Goal: Transaction & Acquisition: Purchase product/service

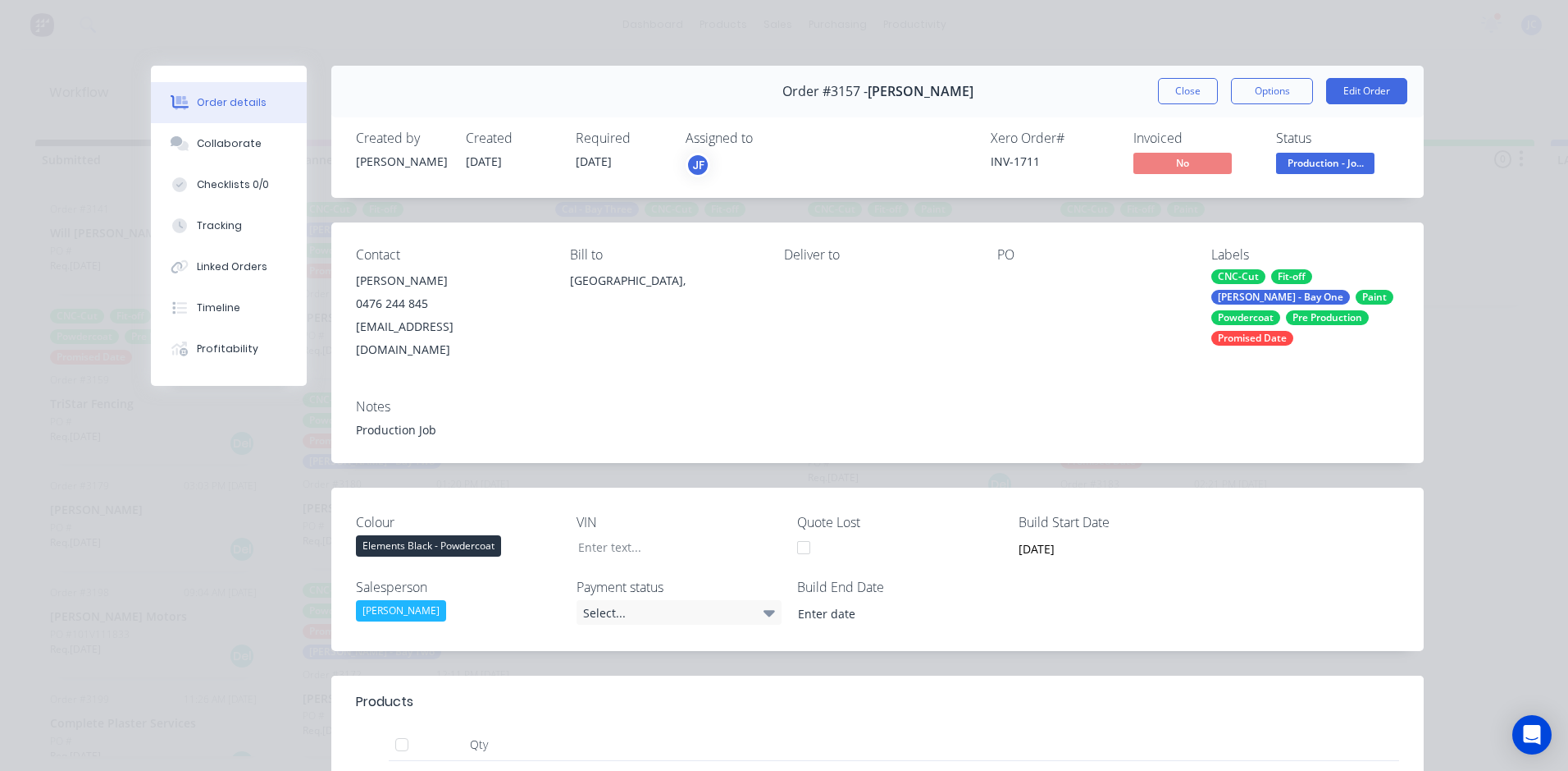
scroll to position [0, 1381]
click at [1159, 86] on button "Close" at bounding box center [1188, 91] width 60 height 26
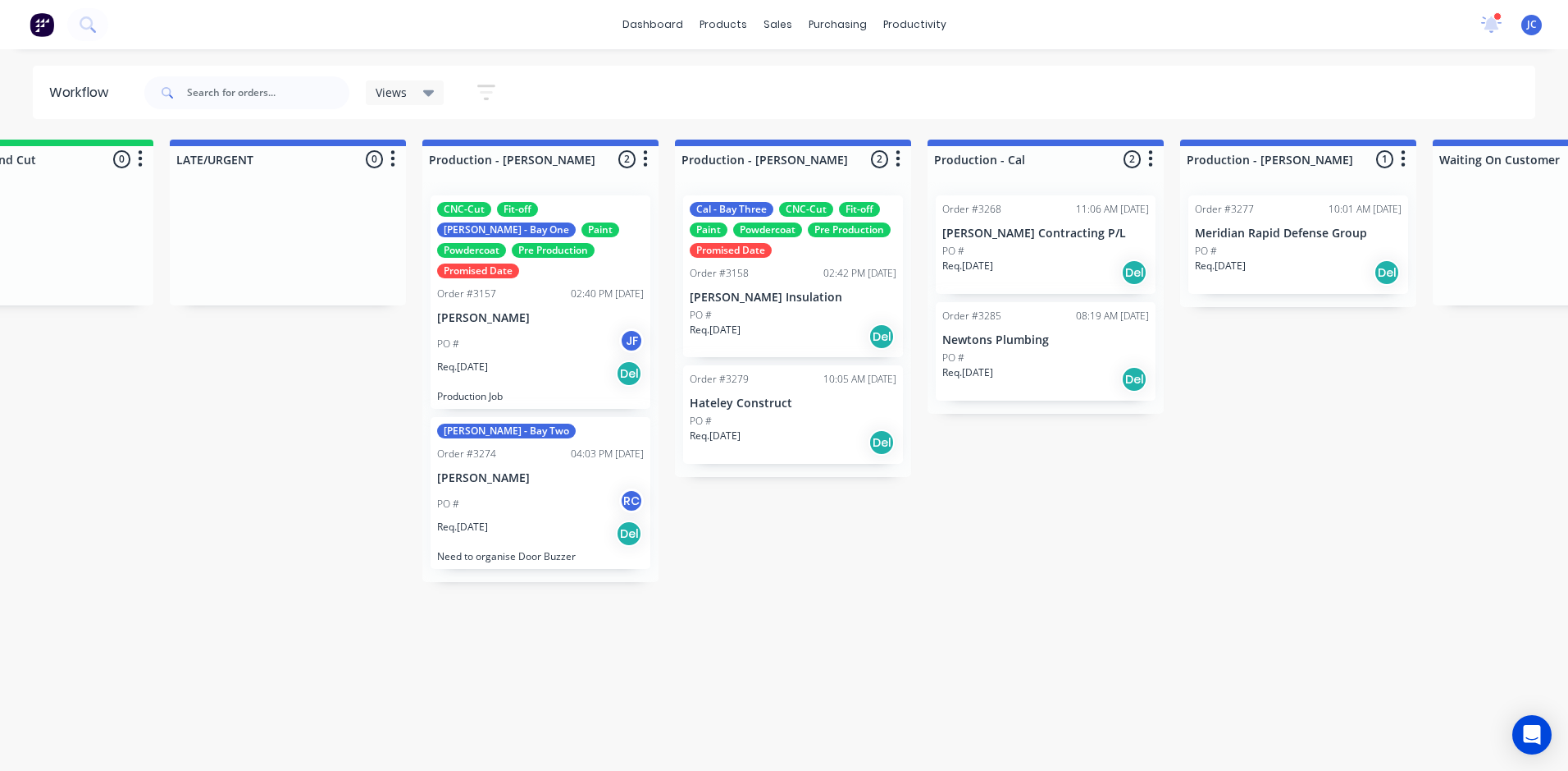
click at [779, 429] on div "Req. 27/08/25 Del" at bounding box center [793, 442] width 206 height 28
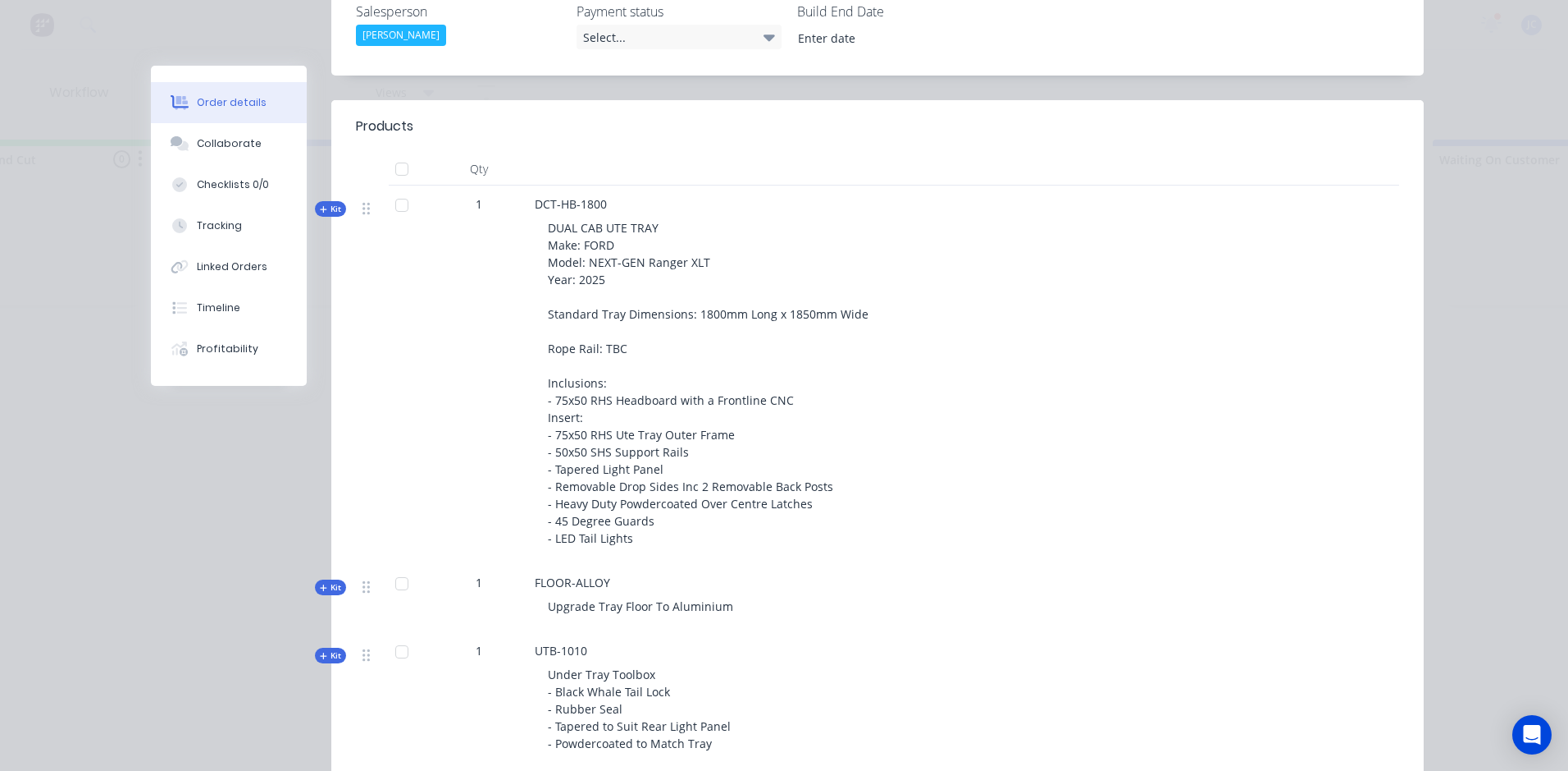
scroll to position [575, 0]
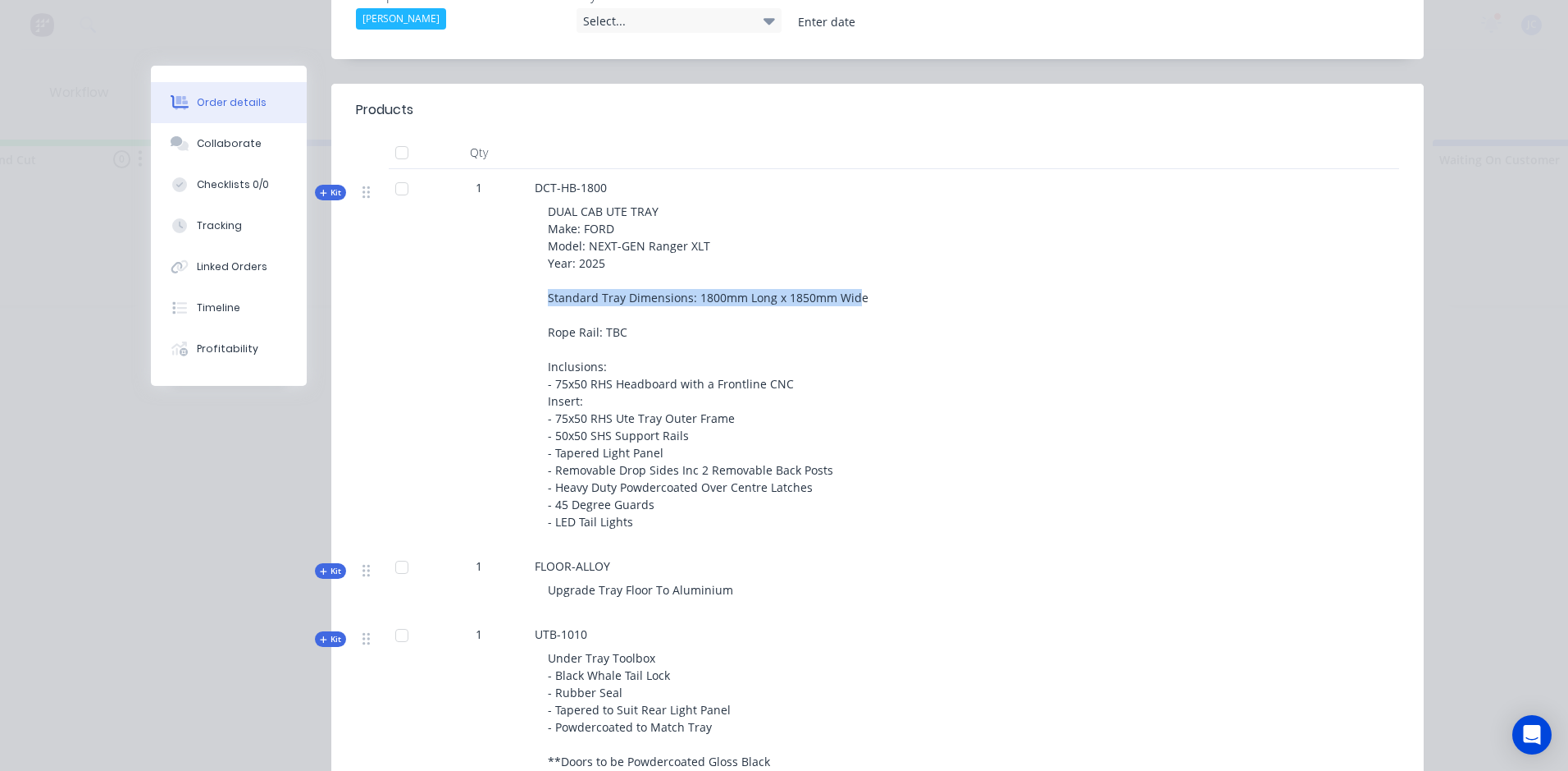
drag, startPoint x: 851, startPoint y: 272, endPoint x: 538, endPoint y: 271, distance: 313.0
click at [538, 271] on div "DUAL CAB UTE TRAY Make: FORD Model: NEXT-GEN Ranger XLT Year: 2025 Standard Tra…" at bounding box center [856, 367] width 643 height 341
copy span "Standard Tray Dimensions: 1800mm Long x 1850mm Wid"
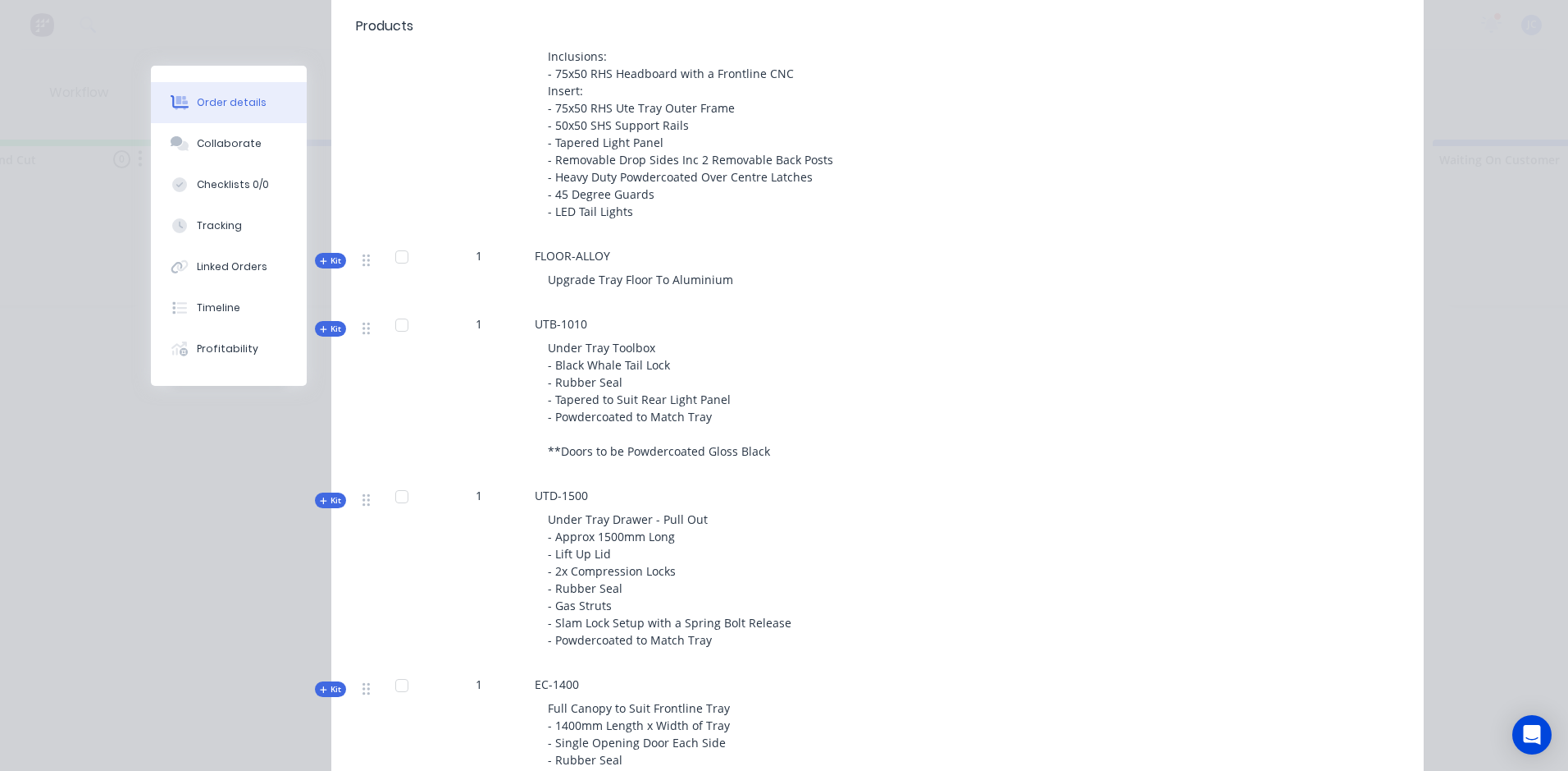
scroll to position [902, 0]
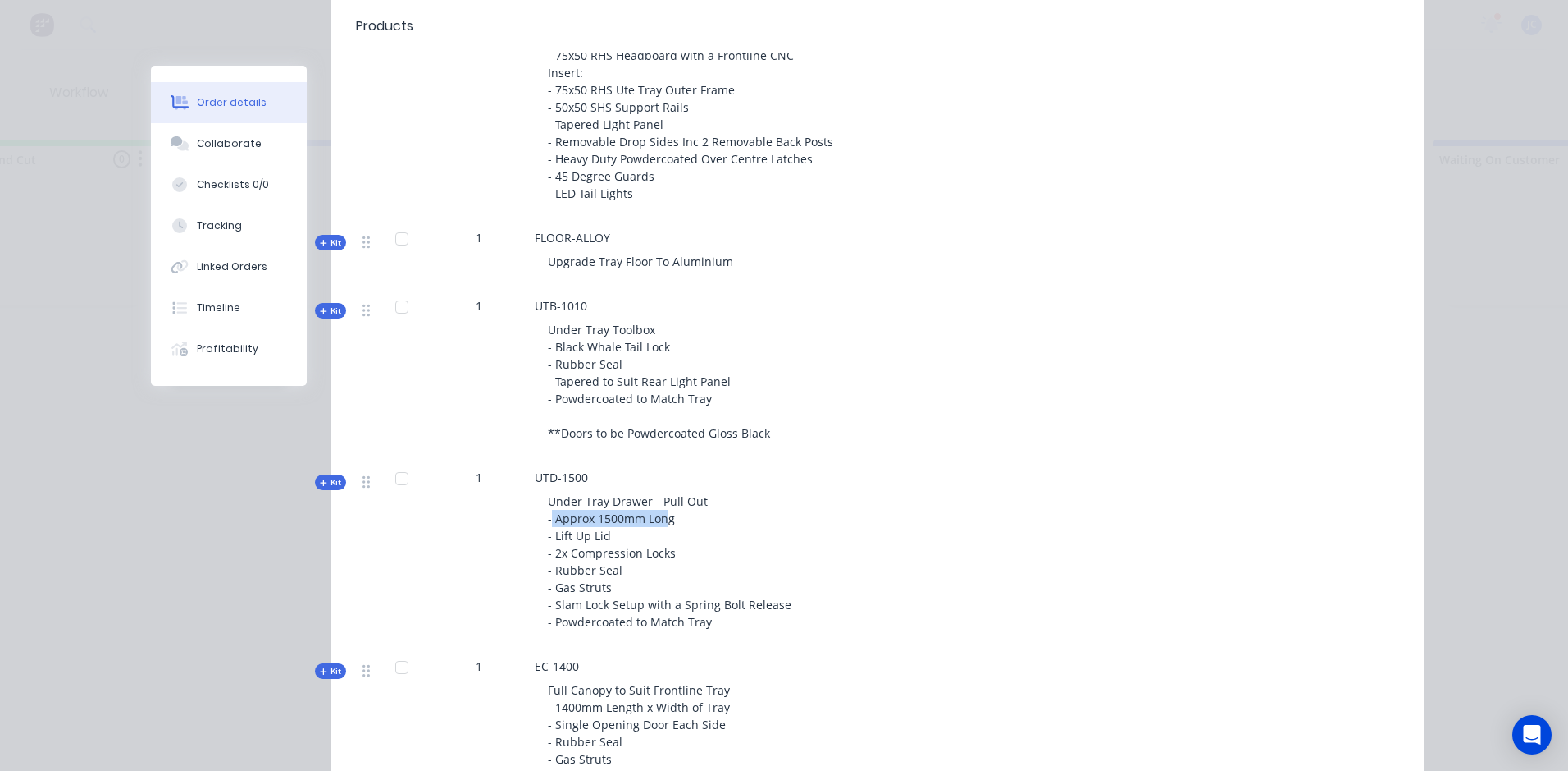
drag, startPoint x: 663, startPoint y: 496, endPoint x: 546, endPoint y: 496, distance: 117.0
click at [548, 496] on span "Under Tray Drawer - Pull Out - Approx 1500mm Long - Lift Up Lid - 2x Compressio…" at bounding box center [671, 561] width 247 height 136
drag, startPoint x: 546, startPoint y: 496, endPoint x: 668, endPoint y: 496, distance: 122.0
click at [668, 496] on div "Under Tray Drawer - Pull Out - Approx 1500mm Long - Lift Up Lid - 2x Compressio…" at bounding box center [856, 561] width 643 height 151
drag, startPoint x: 665, startPoint y: 498, endPoint x: 551, endPoint y: 496, distance: 114.0
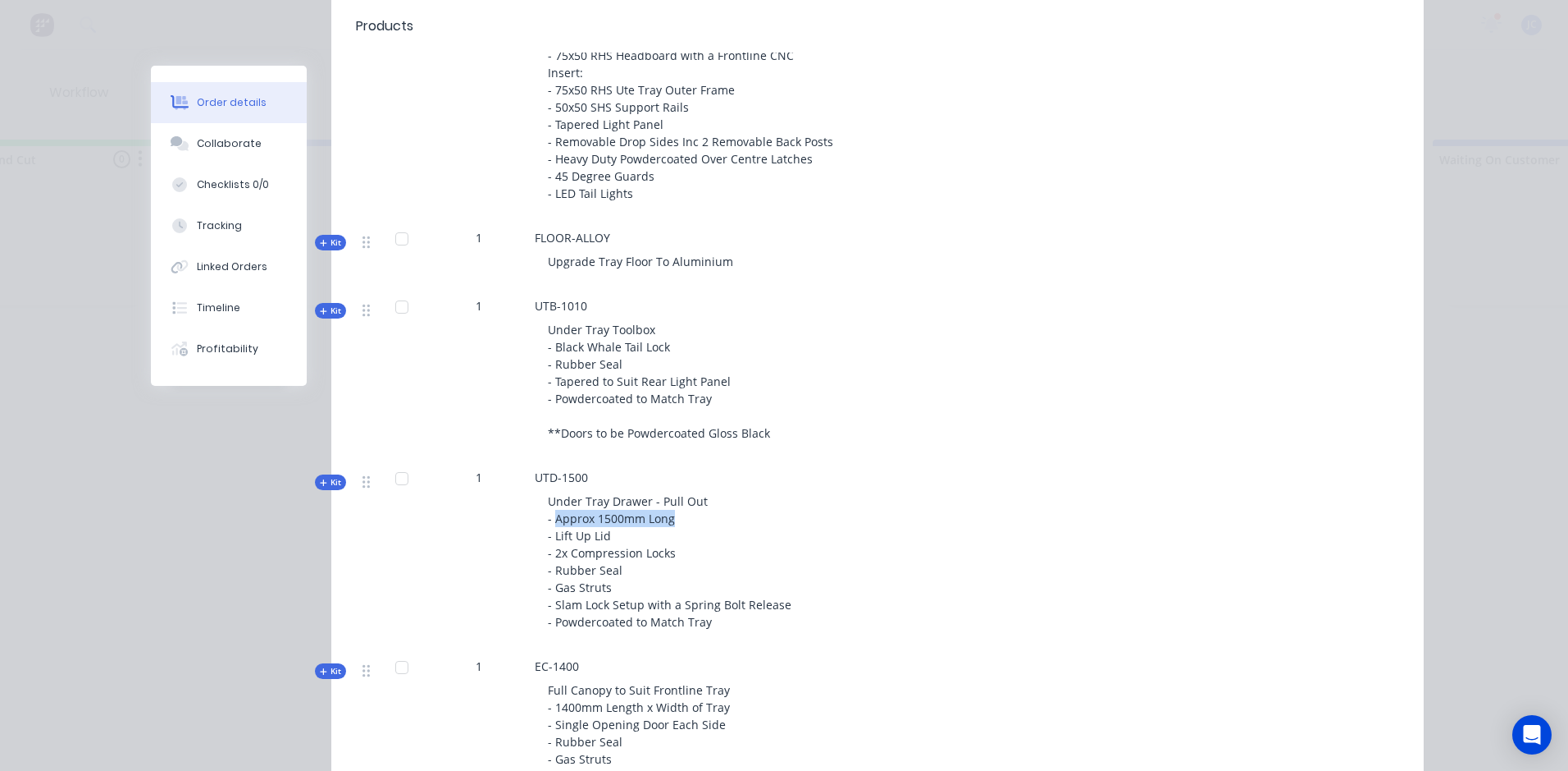
click at [551, 496] on span "Under Tray Drawer - Pull Out - Approx 1500mm Long - Lift Up Lid - 2x Compressio…" at bounding box center [671, 561] width 247 height 136
copy span "Approx 1500mm Long"
click at [625, 682] on span "Full Canopy to Suit Frontline Tray - 1400mm Length x Width of Tray - Single Ope…" at bounding box center [638, 733] width 182 height 102
drag, startPoint x: 718, startPoint y: 684, endPoint x: 540, endPoint y: 685, distance: 178.0
click at [540, 685] on div "Full Canopy to Suit Frontline Tray - 1400mm Length x Width of Tray - Single Ope…" at bounding box center [856, 733] width 643 height 117
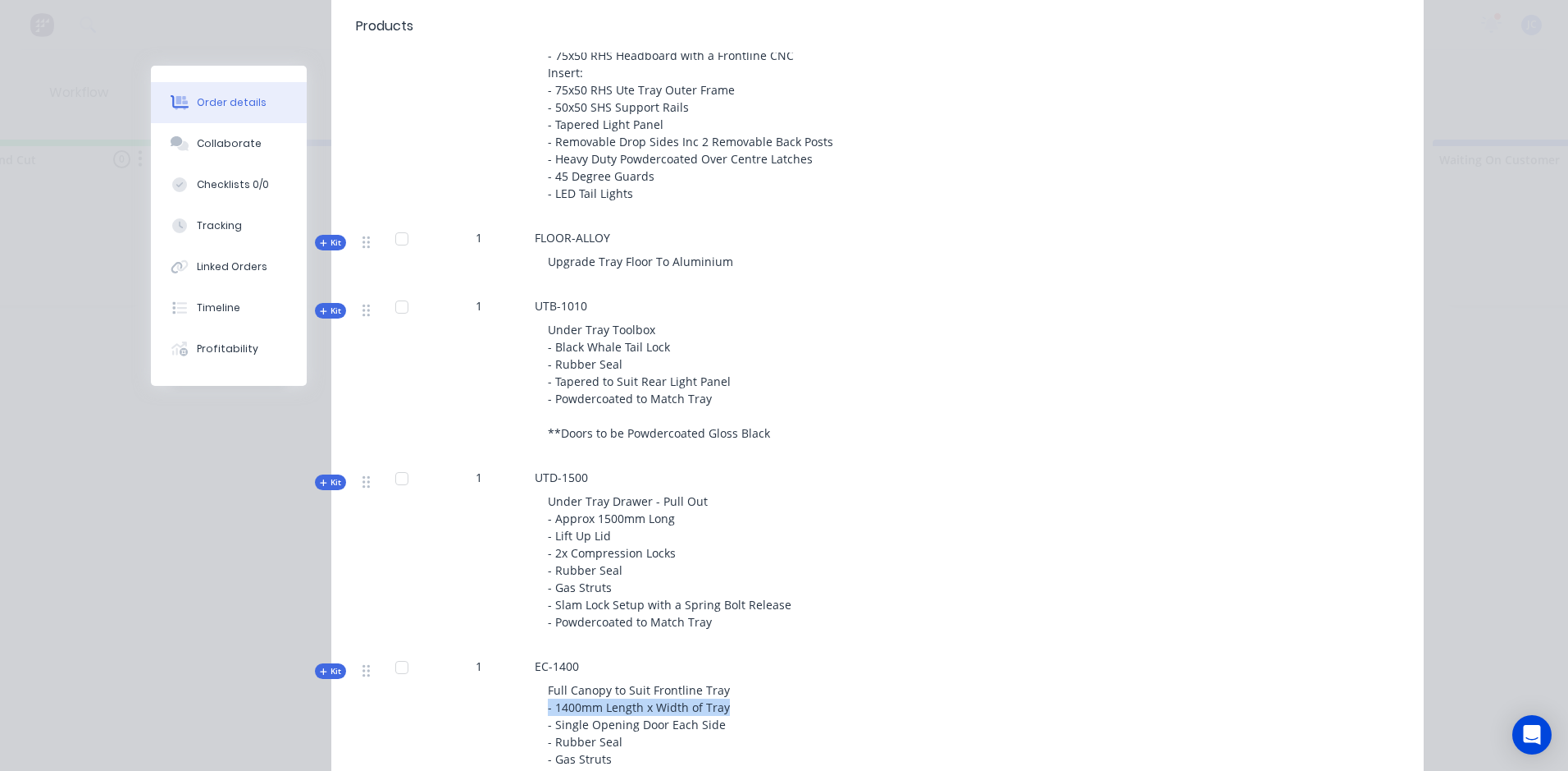
copy span "- 1400mm Length x Width of Tray"
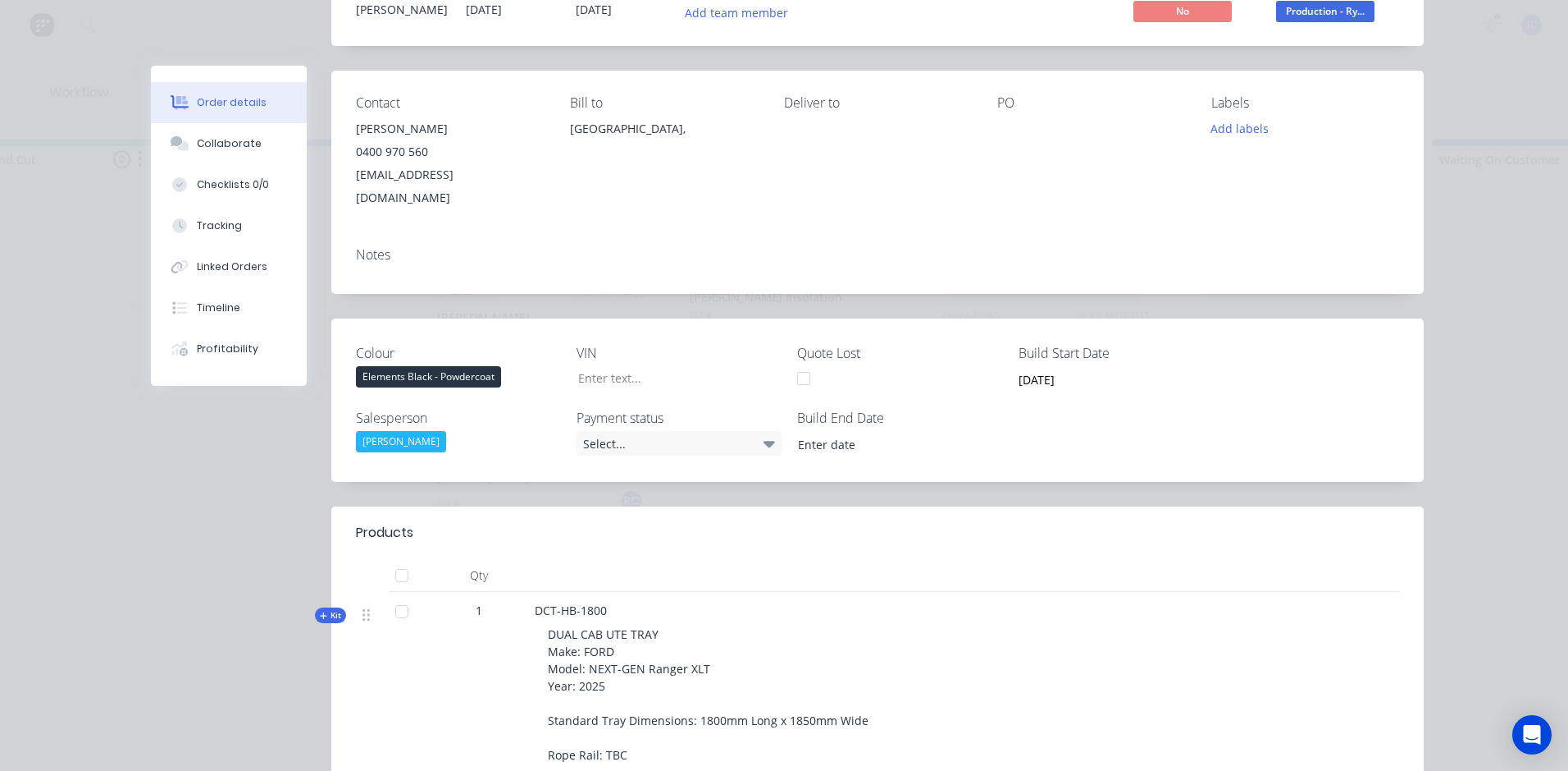
scroll to position [0, 0]
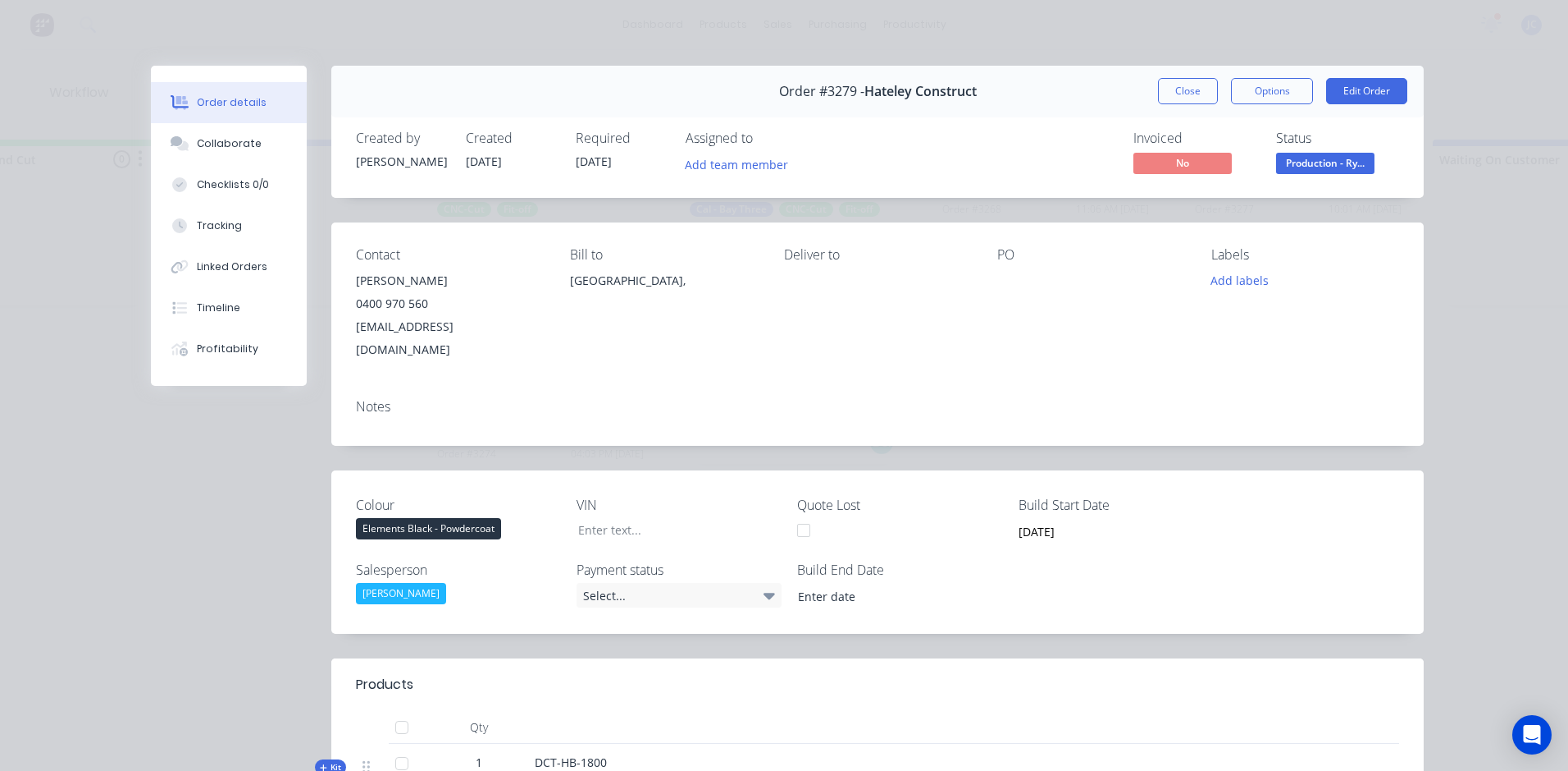
click at [1193, 102] on button "Close" at bounding box center [1188, 91] width 60 height 26
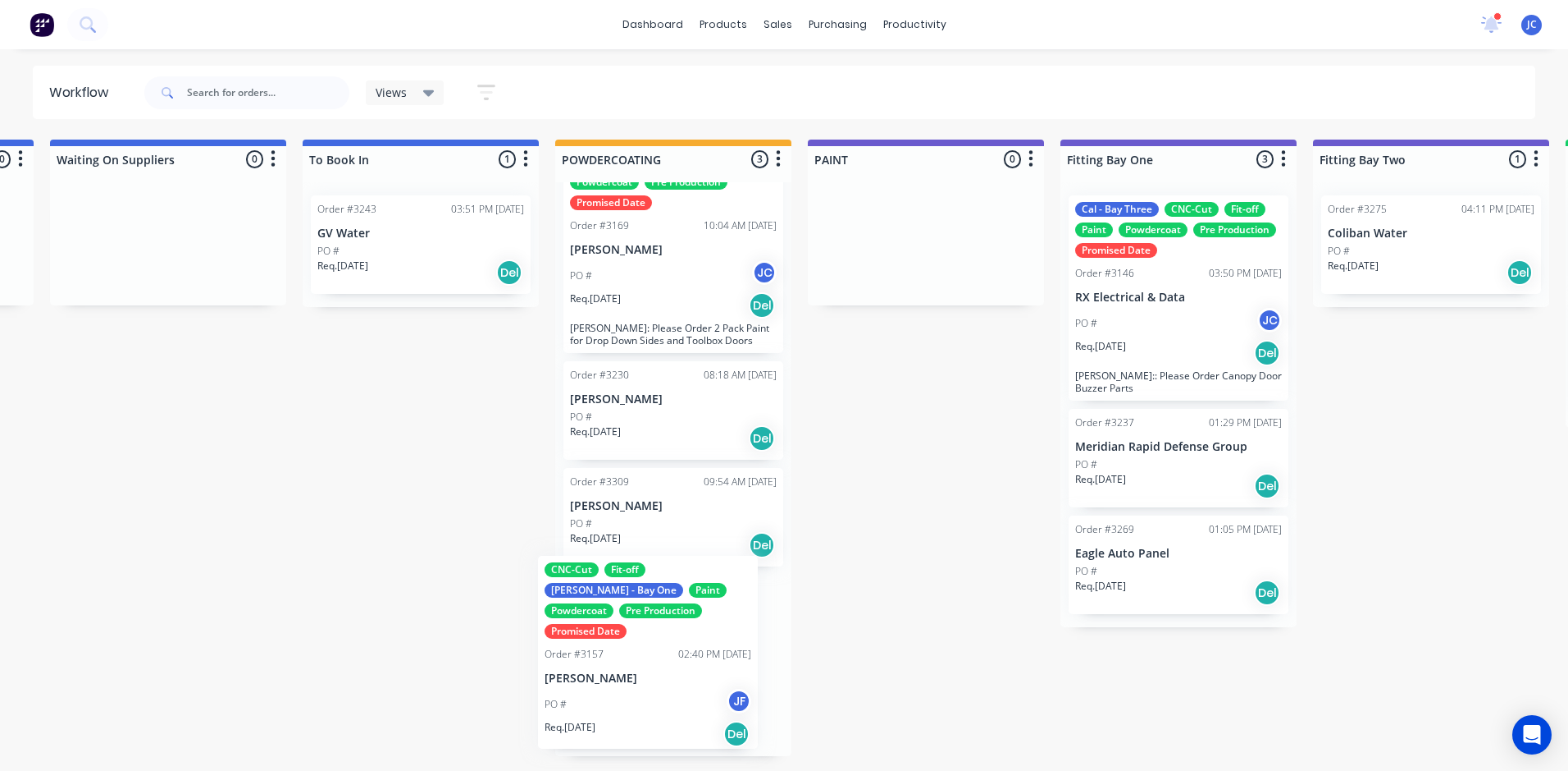
drag, startPoint x: 161, startPoint y: 316, endPoint x: 695, endPoint y: 678, distance: 645.1
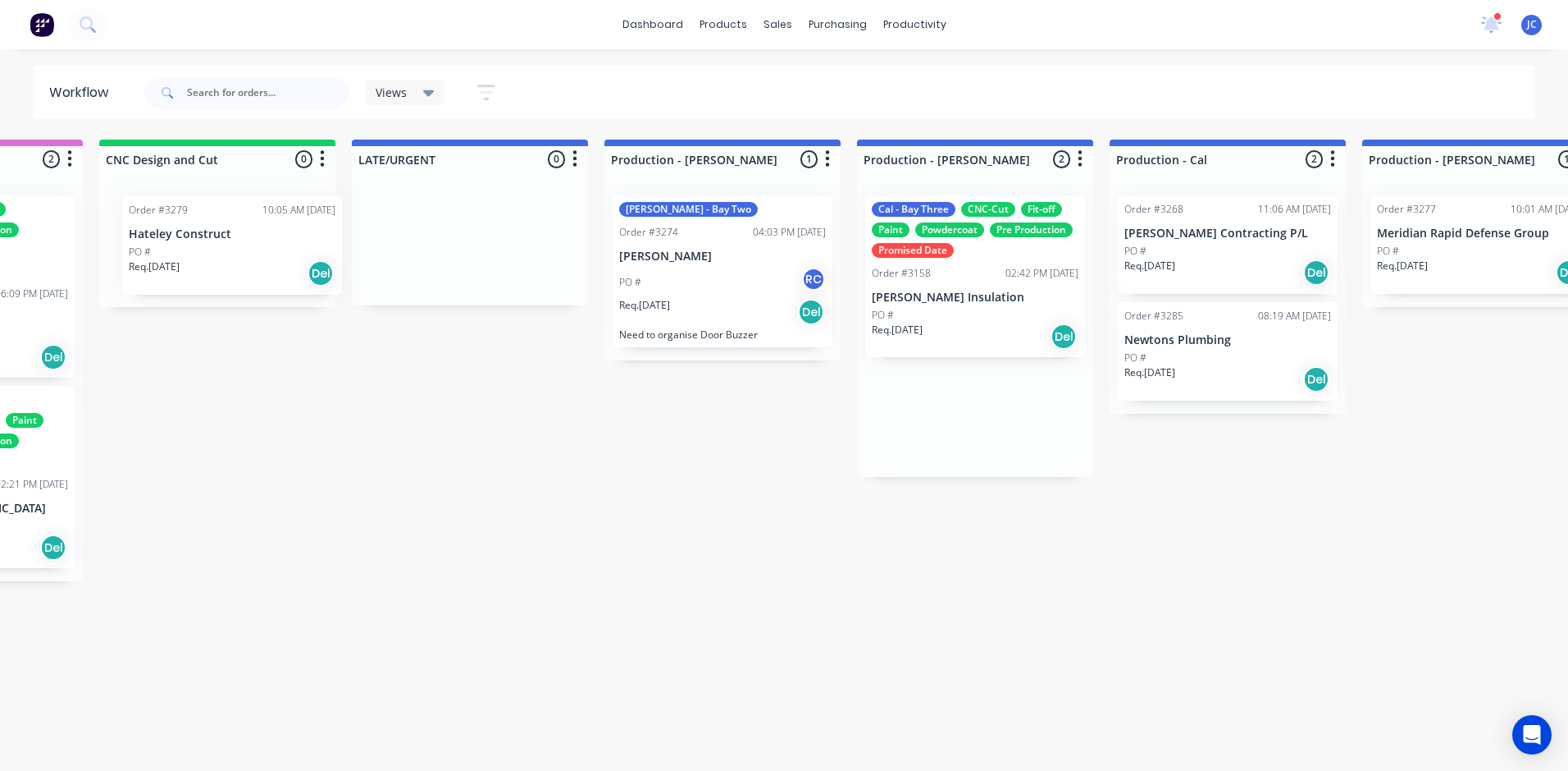
scroll to position [0, 1195]
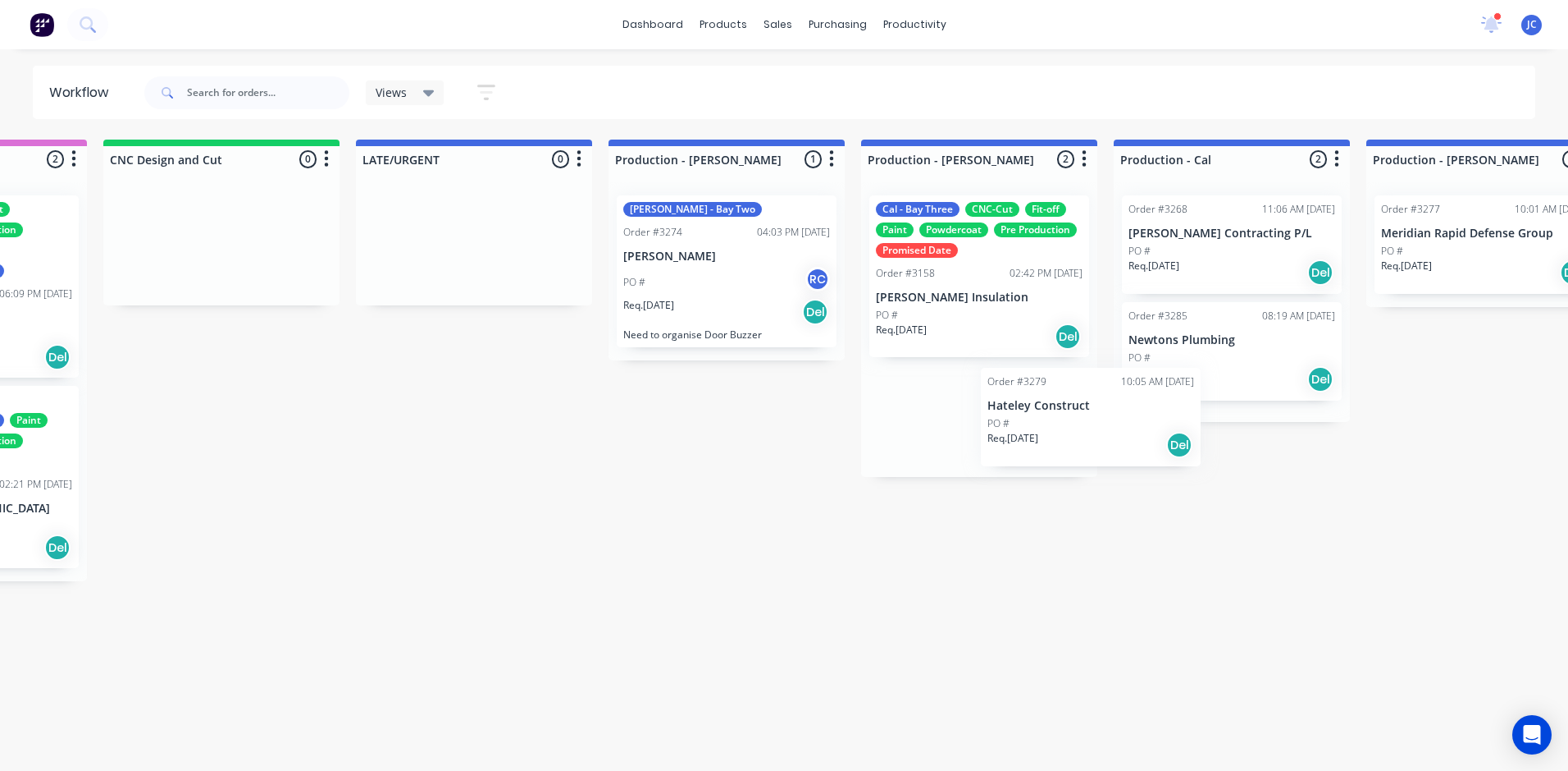
drag, startPoint x: 631, startPoint y: 429, endPoint x: 983, endPoint y: 417, distance: 352.2
click at [991, 423] on div "Cal - Bay Three CNC-Cut Fit-off Paint Powdercoat Pre Production Promised Date O…" at bounding box center [979, 330] width 236 height 294
drag, startPoint x: 1003, startPoint y: 418, endPoint x: 753, endPoint y: 387, distance: 251.9
click at [753, 387] on div "Submitted 15 Sort By Created date Required date Order number Customer name Most…" at bounding box center [1350, 448] width 5115 height 616
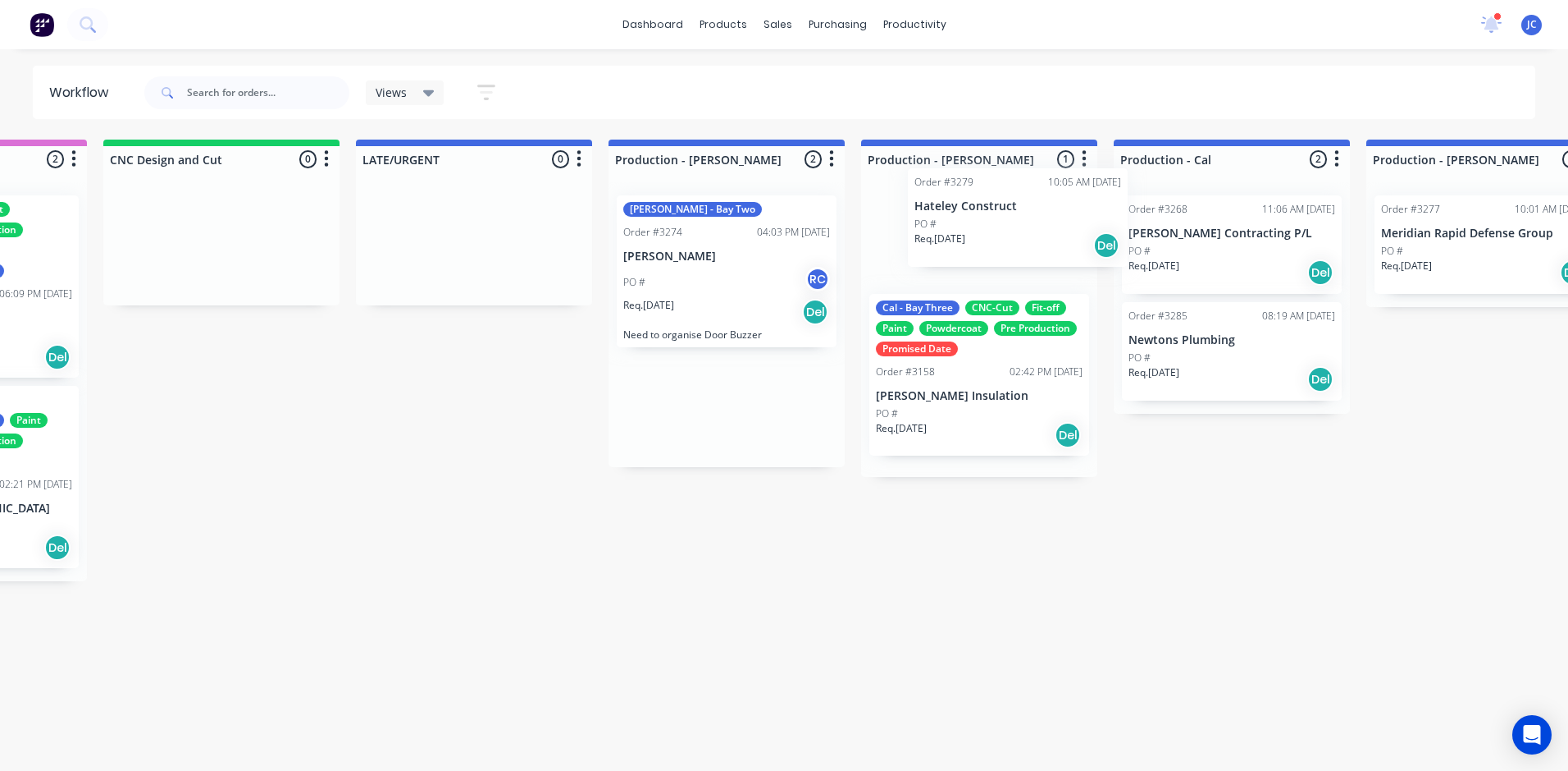
drag, startPoint x: 753, startPoint y: 387, endPoint x: 1026, endPoint y: 208, distance: 326.5
click at [1048, 199] on div "Submitted 15 Sort By Created date Required date Order number Customer name Most…" at bounding box center [1350, 448] width 5115 height 616
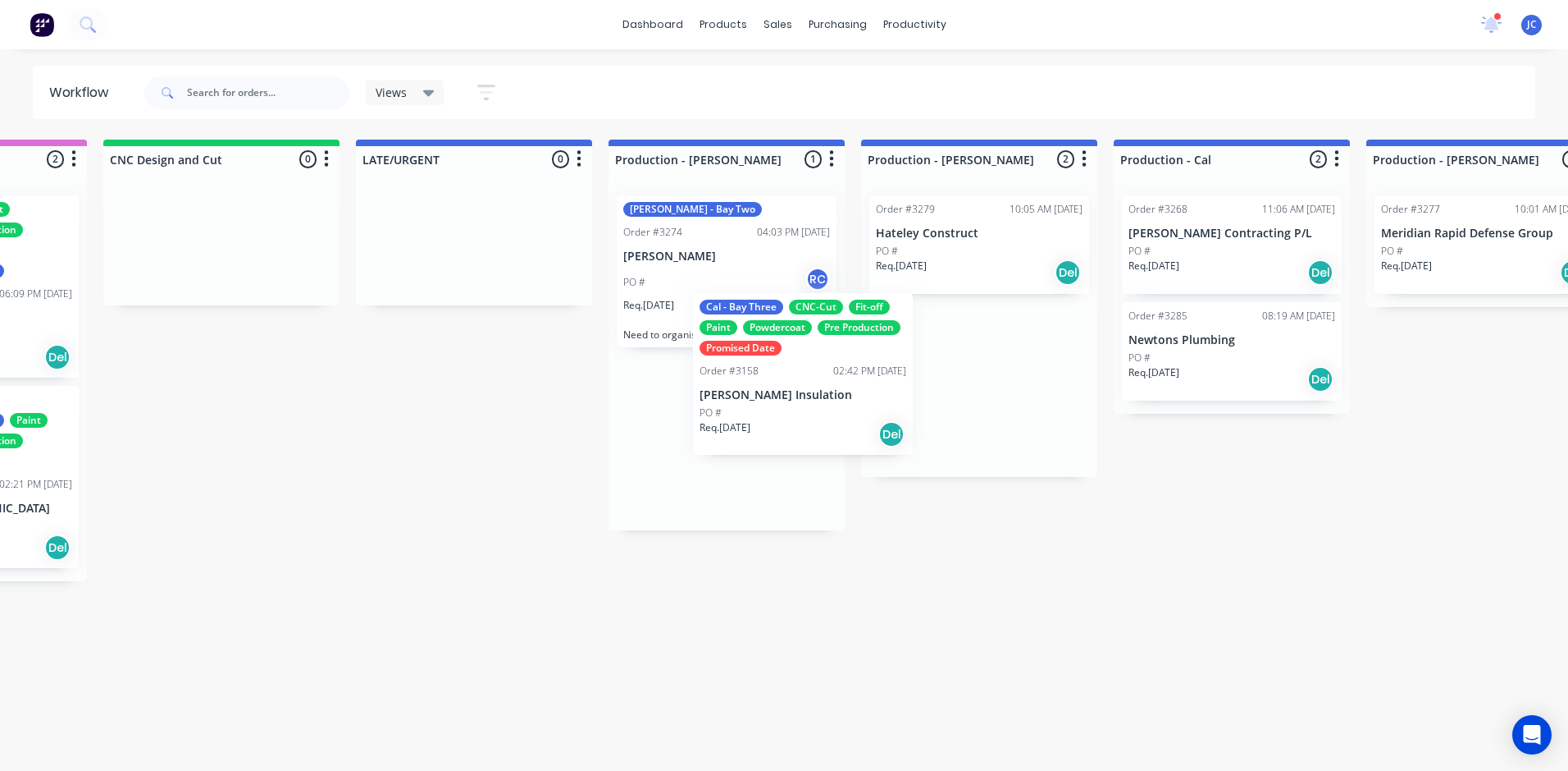
drag, startPoint x: 1037, startPoint y: 418, endPoint x: 782, endPoint y: 408, distance: 255.2
click at [788, 409] on div "Submitted 15 Sort By Created date Required date Order number Customer name Most…" at bounding box center [1350, 448] width 5115 height 616
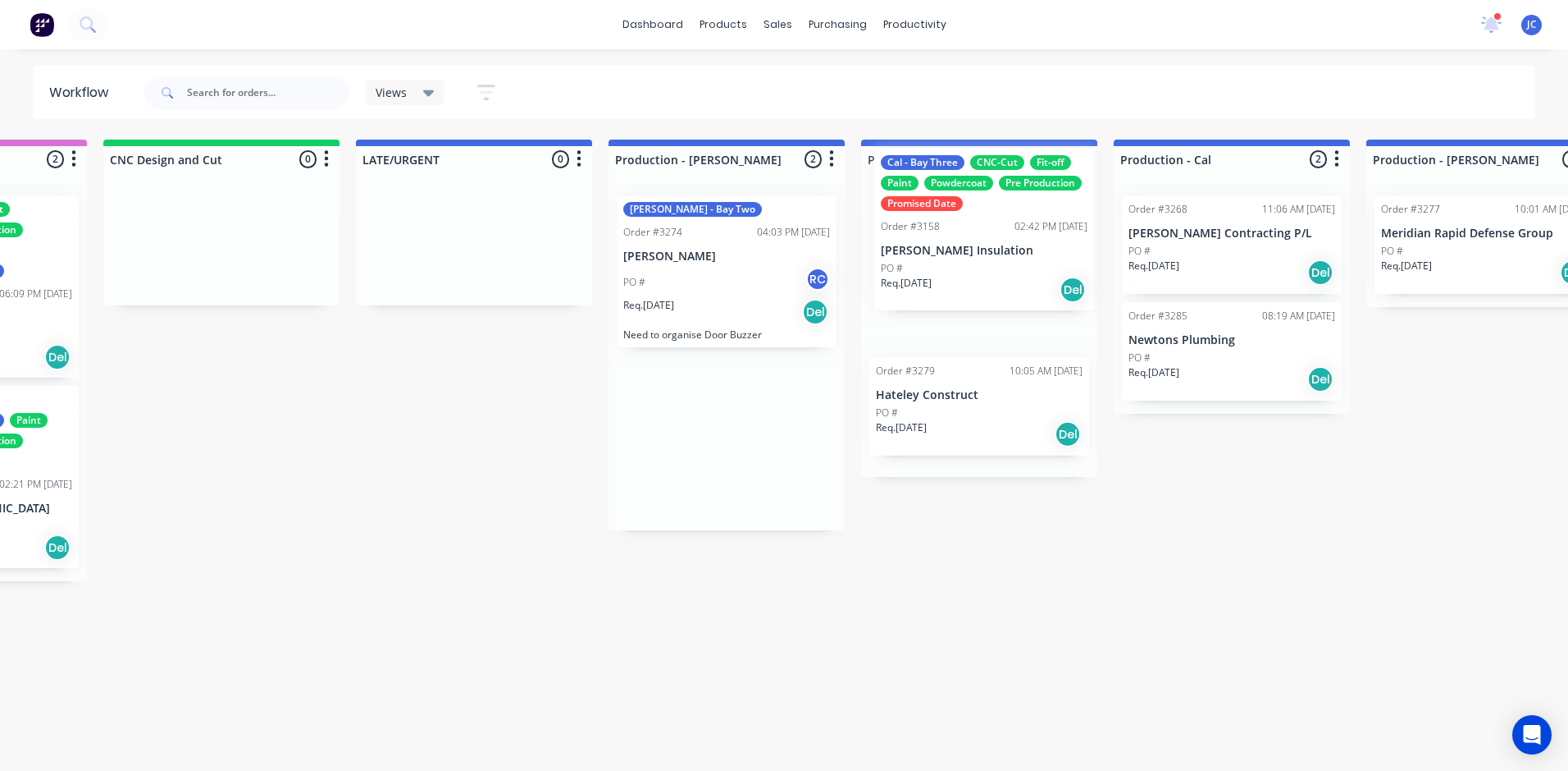
drag, startPoint x: 772, startPoint y: 416, endPoint x: 1039, endPoint y: 219, distance: 331.8
click at [1038, 218] on div "Submitted 15 Sort By Created date Required date Order number Customer name Most…" at bounding box center [1350, 448] width 5115 height 616
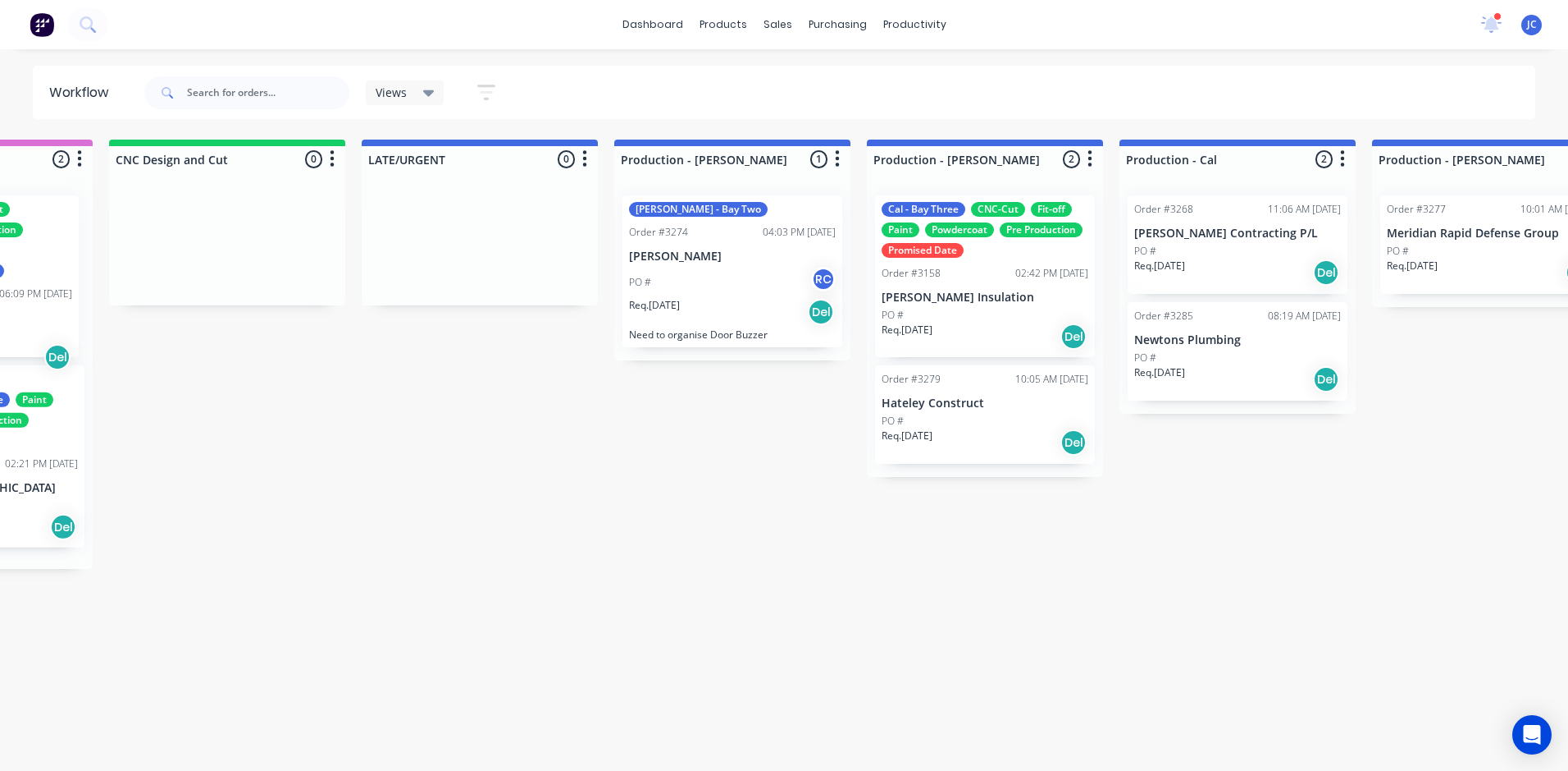
scroll to position [0, 1187]
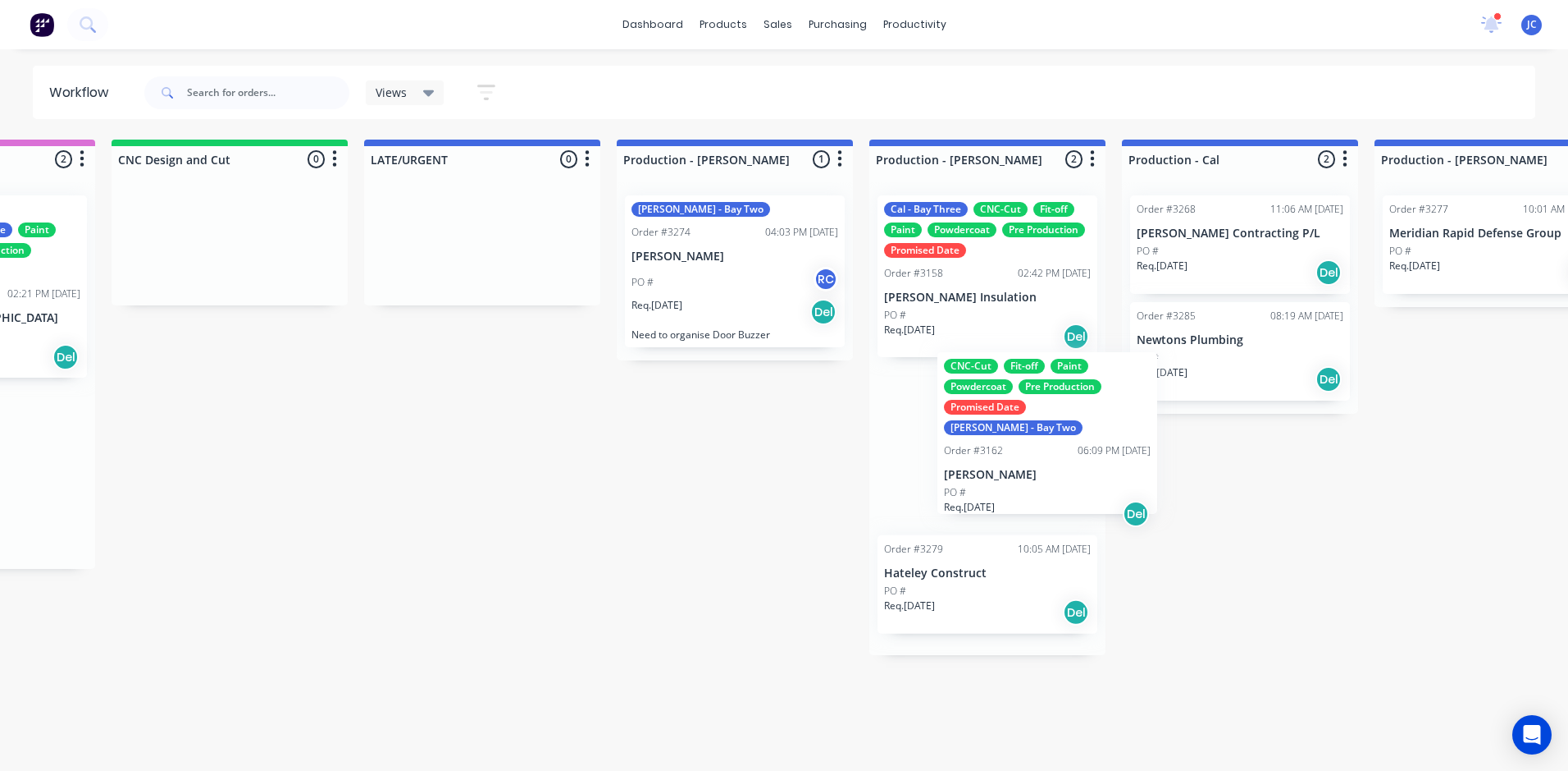
drag, startPoint x: 31, startPoint y: 284, endPoint x: 1102, endPoint y: 446, distance: 1083.2
click at [1102, 446] on div "Submitted 15 Sort By Created date Required date Order number Customer name Most…" at bounding box center [1358, 448] width 5115 height 616
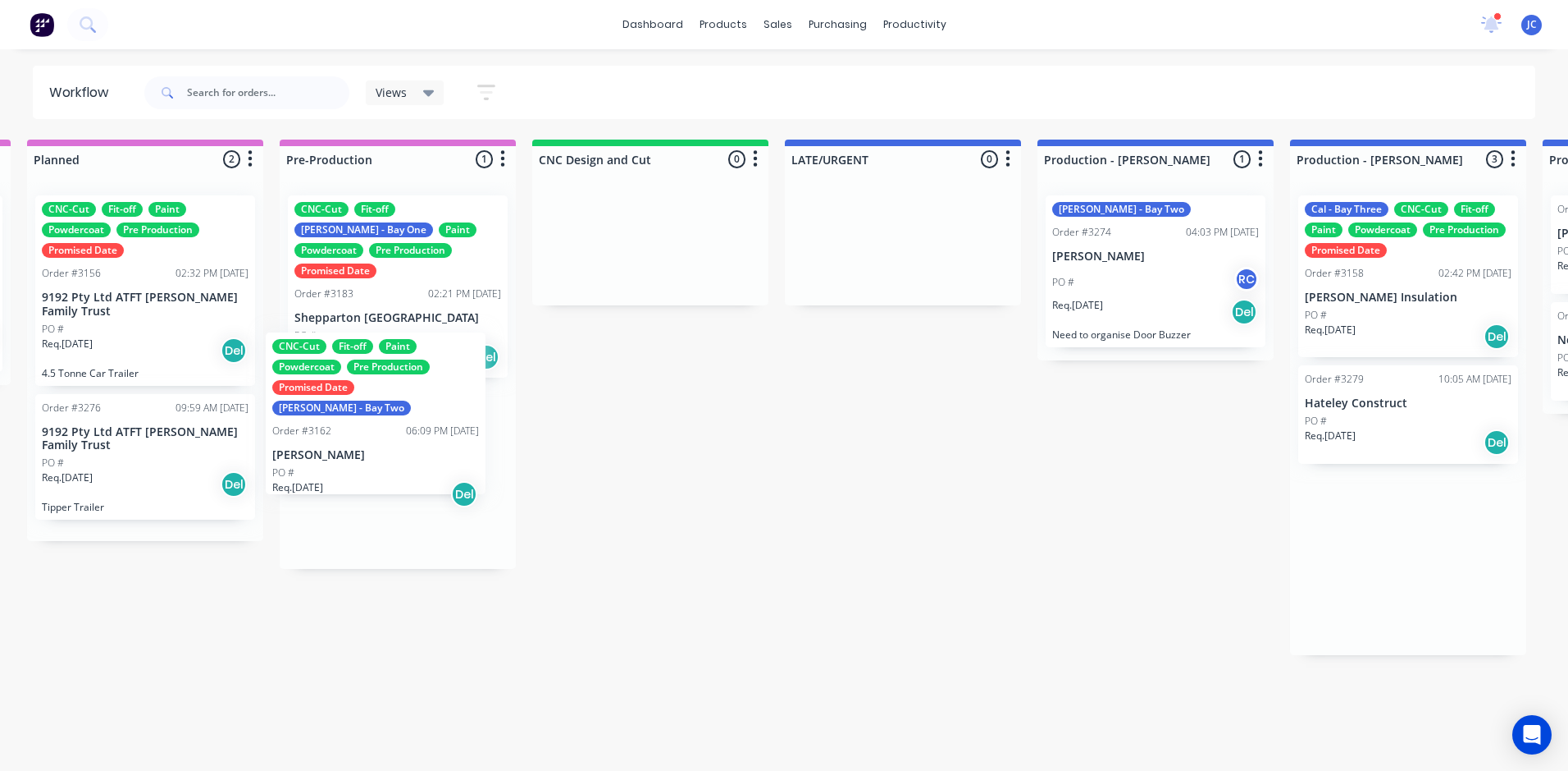
scroll to position [0, 760]
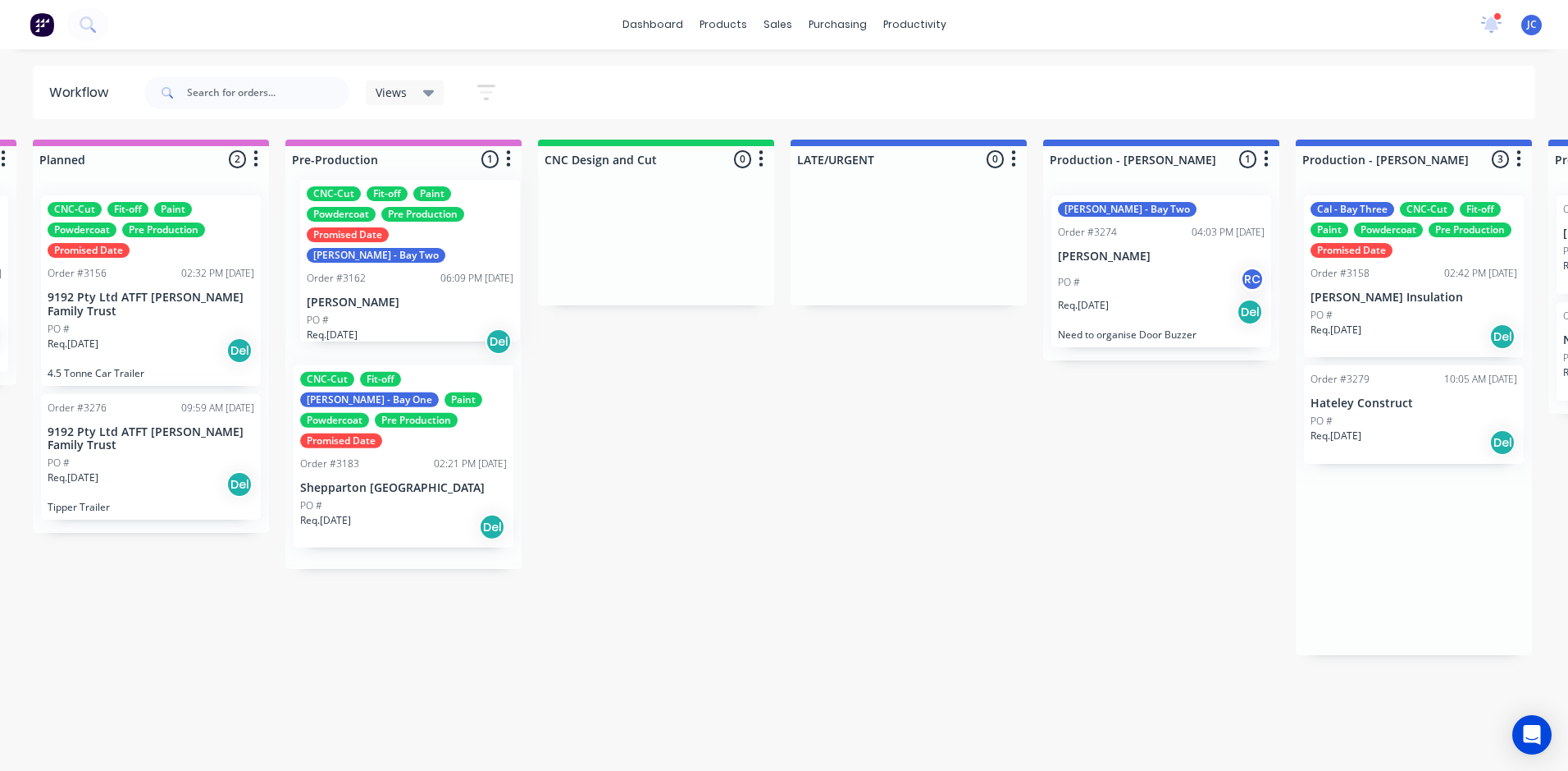
drag, startPoint x: 957, startPoint y: 460, endPoint x: 372, endPoint y: 274, distance: 613.9
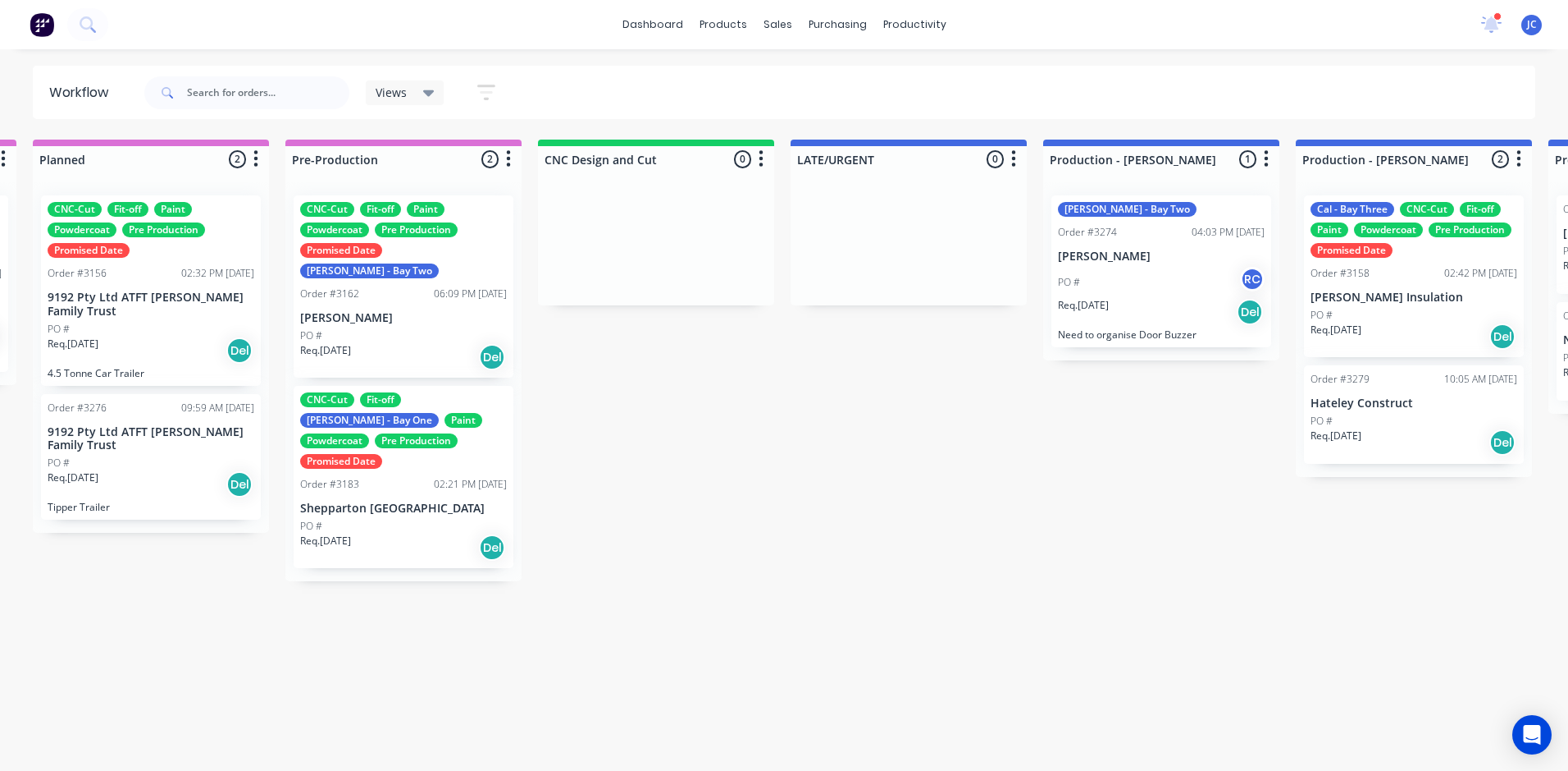
drag, startPoint x: 628, startPoint y: 770, endPoint x: 887, endPoint y: 774, distance: 259.0
click at [808, 672] on html "dashboard products sales purchasing productivity dashboard products Product Cat…" at bounding box center [23, 336] width 1568 height 672
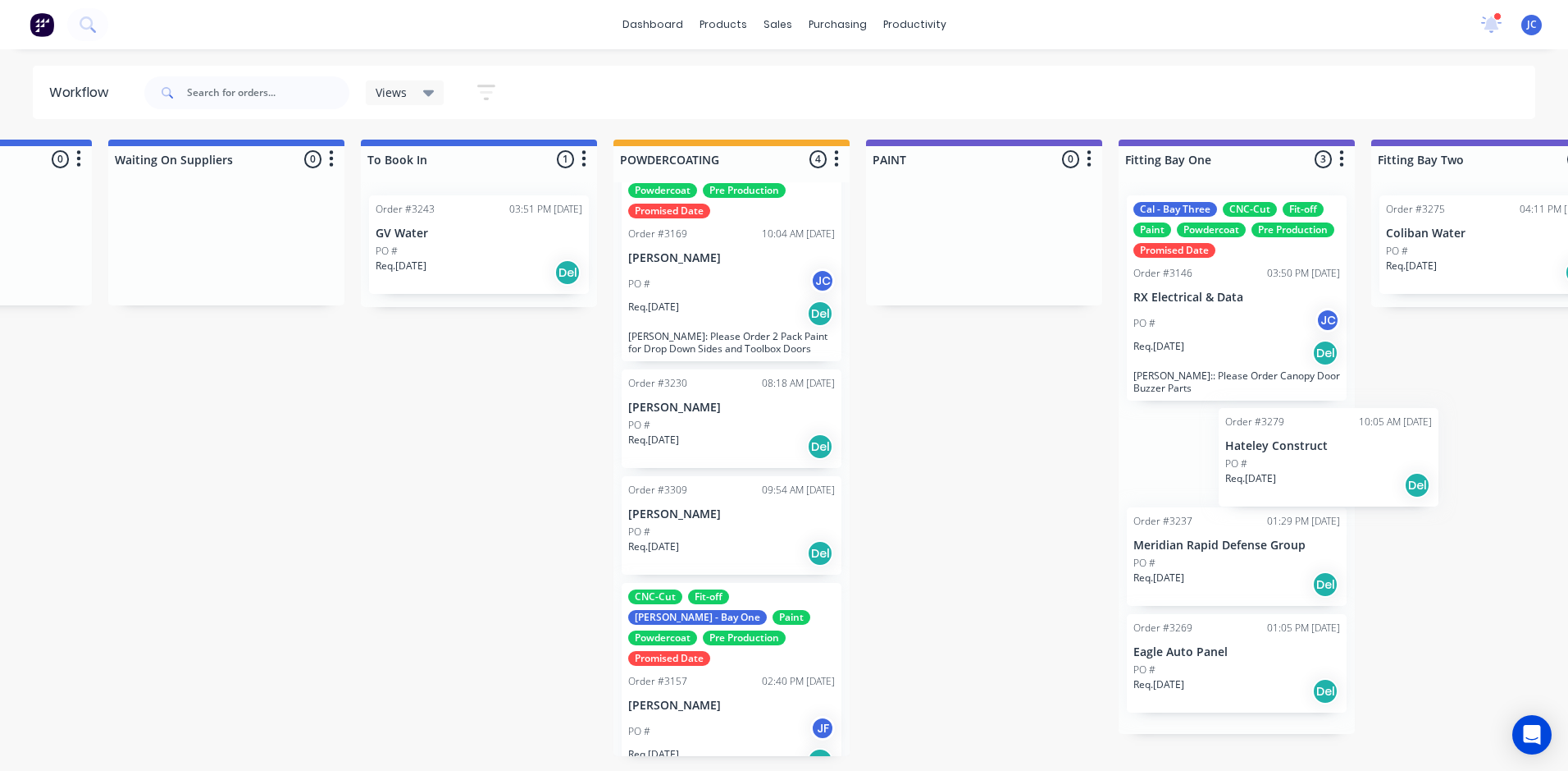
scroll to position [0, 2985]
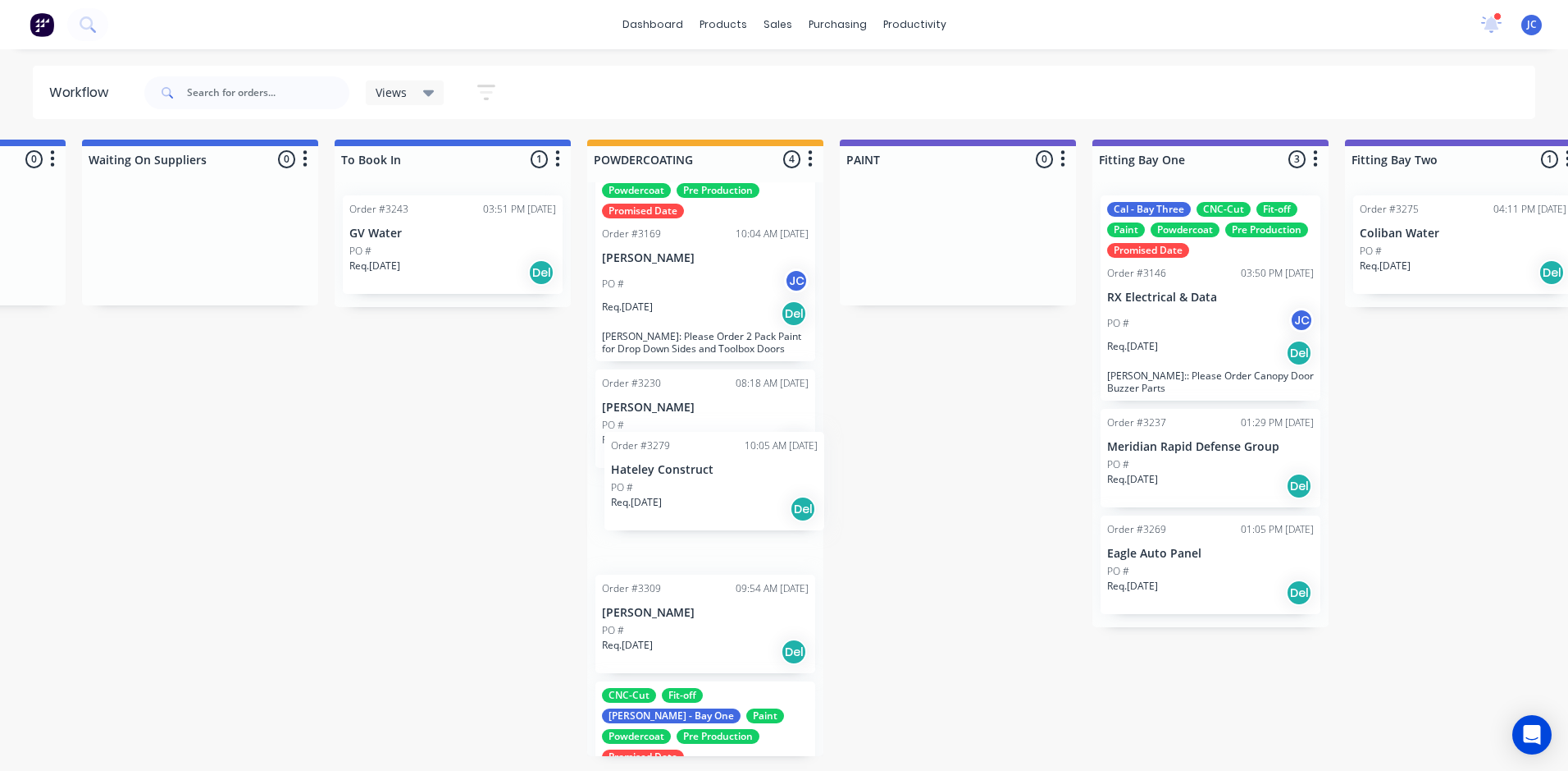
drag, startPoint x: 416, startPoint y: 409, endPoint x: 746, endPoint y: 475, distance: 336.5
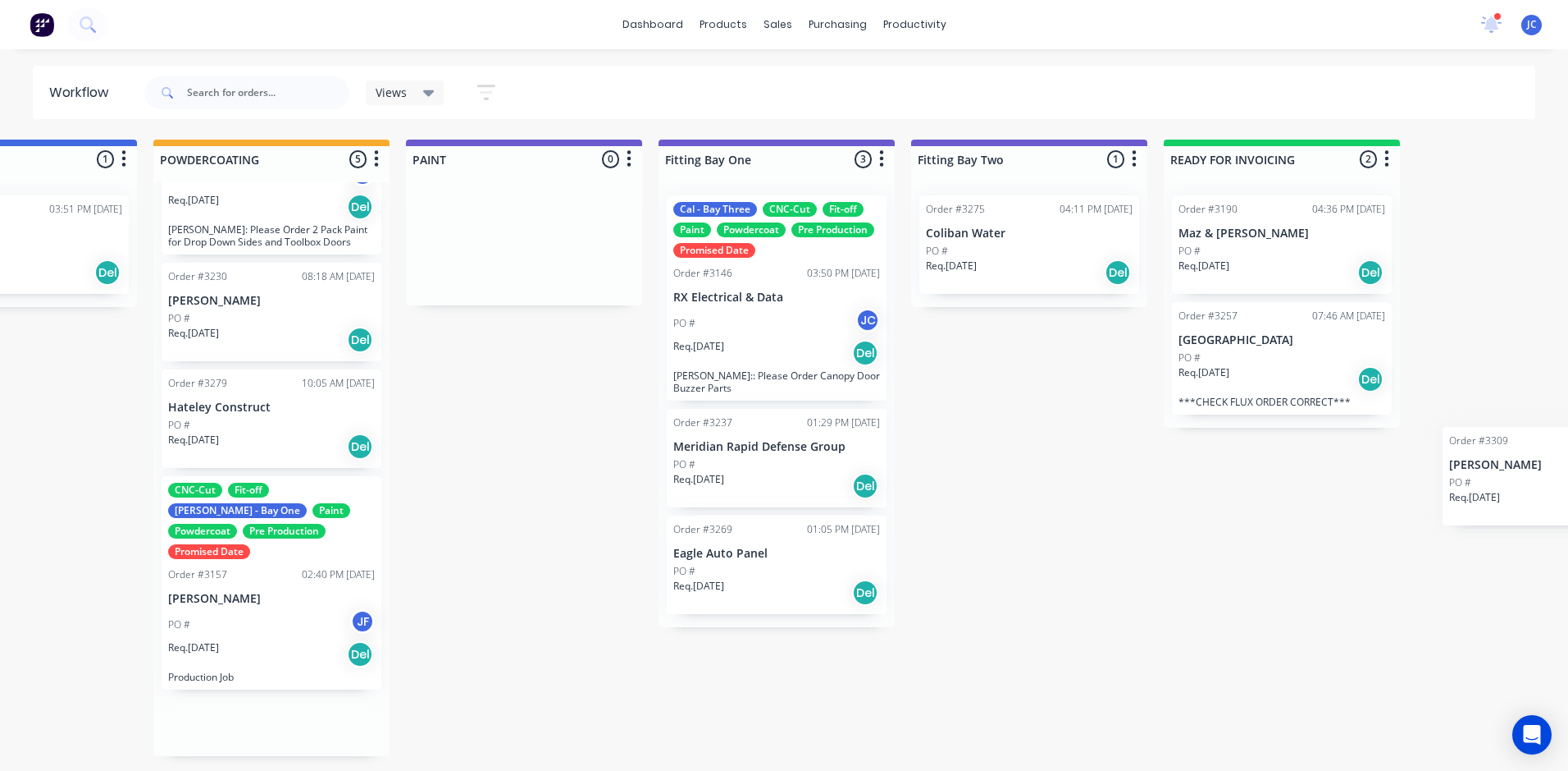
scroll to position [0, 3546]
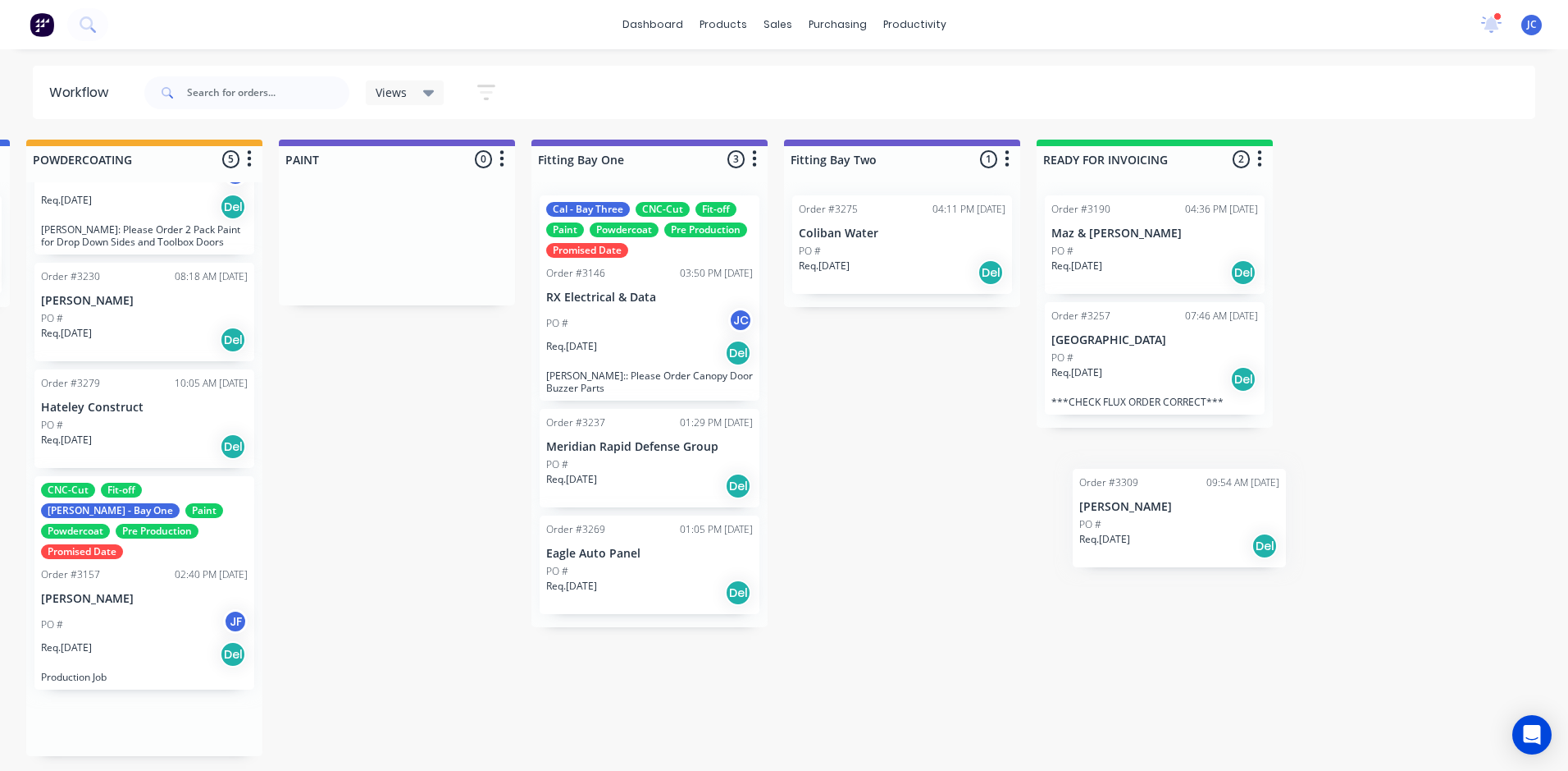
drag, startPoint x: 710, startPoint y: 511, endPoint x: 1194, endPoint y: 523, distance: 484.1
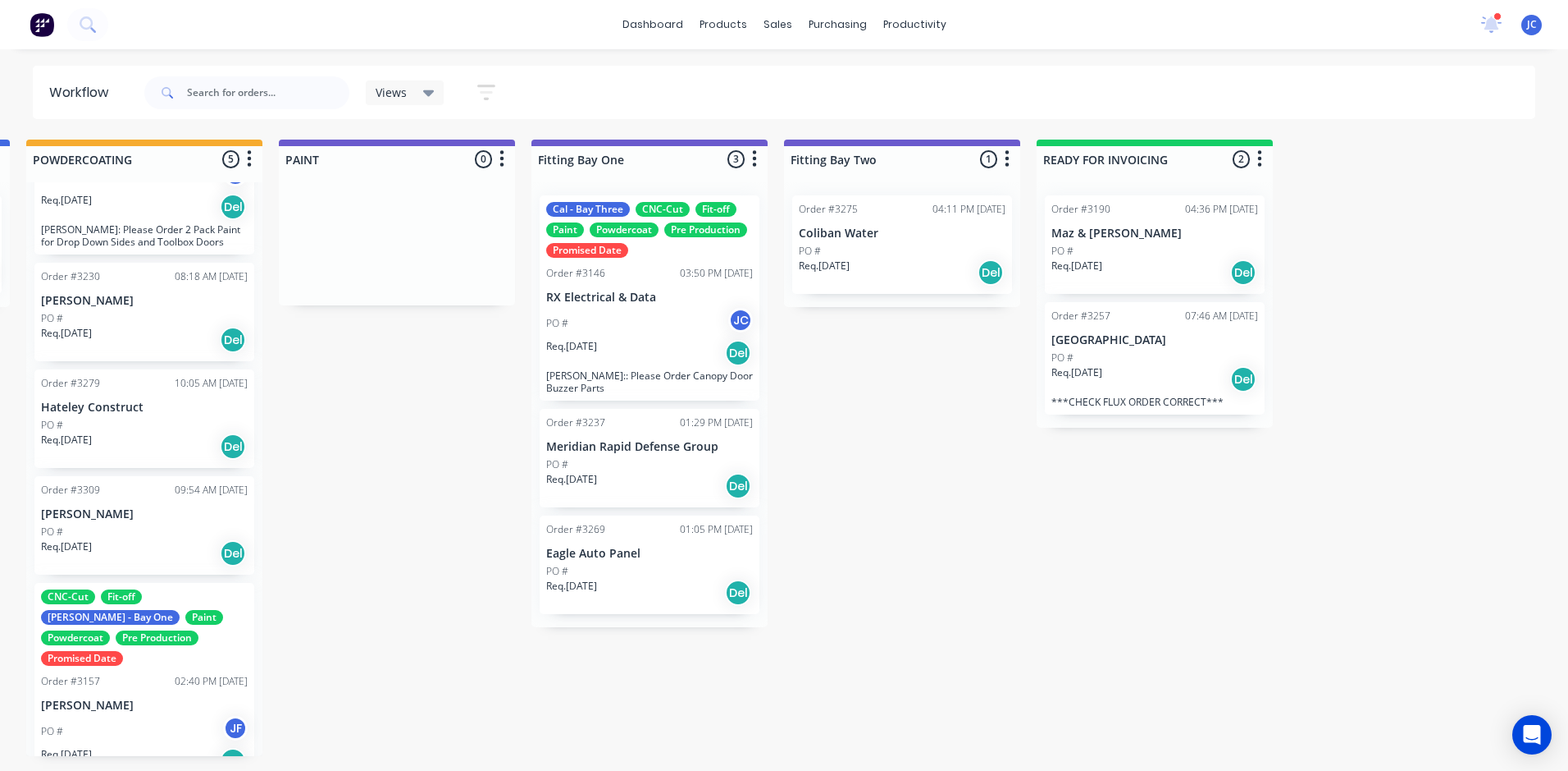
scroll to position [0, 3543]
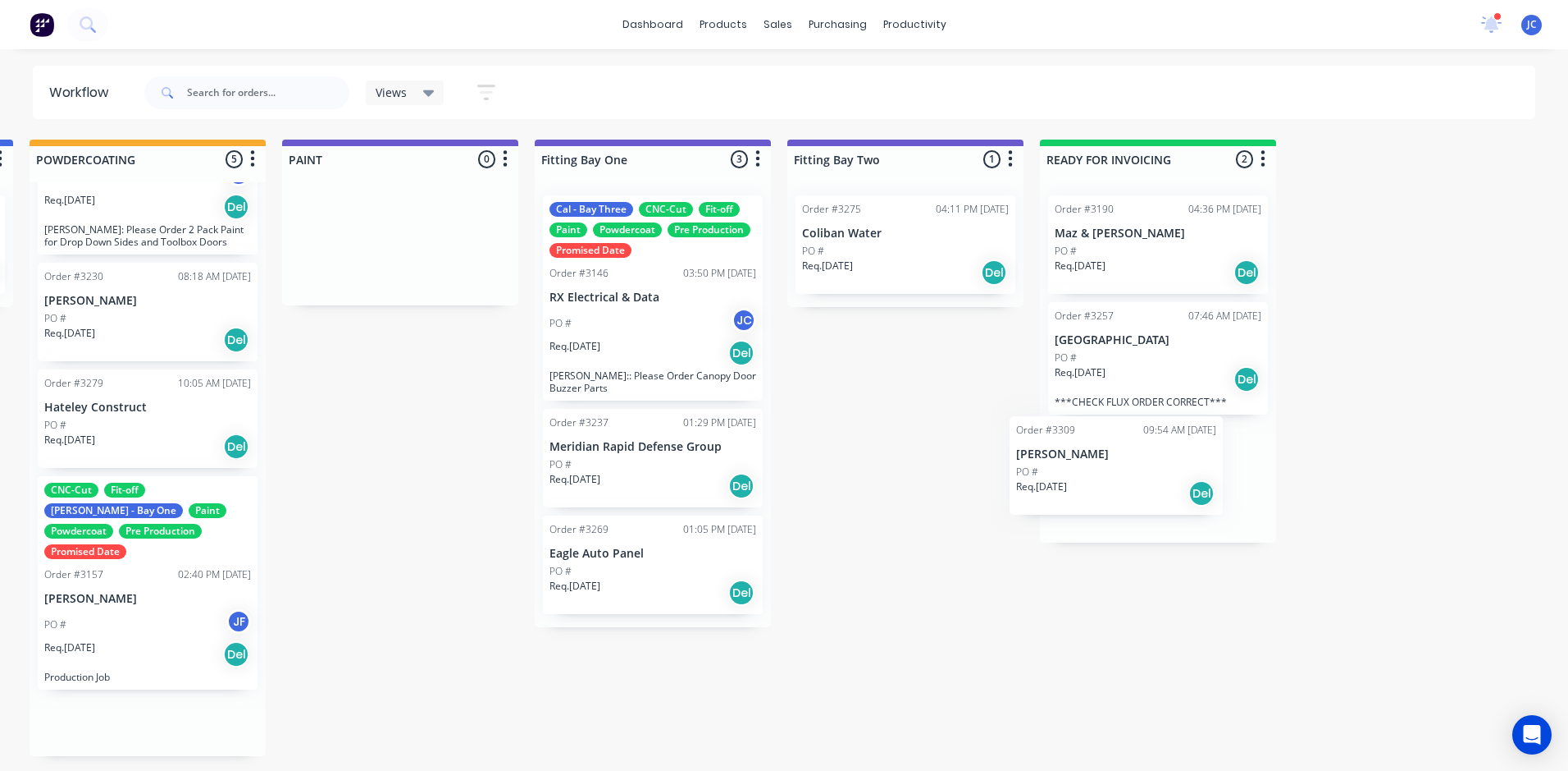
drag, startPoint x: 183, startPoint y: 504, endPoint x: 1169, endPoint y: 470, distance: 986.6
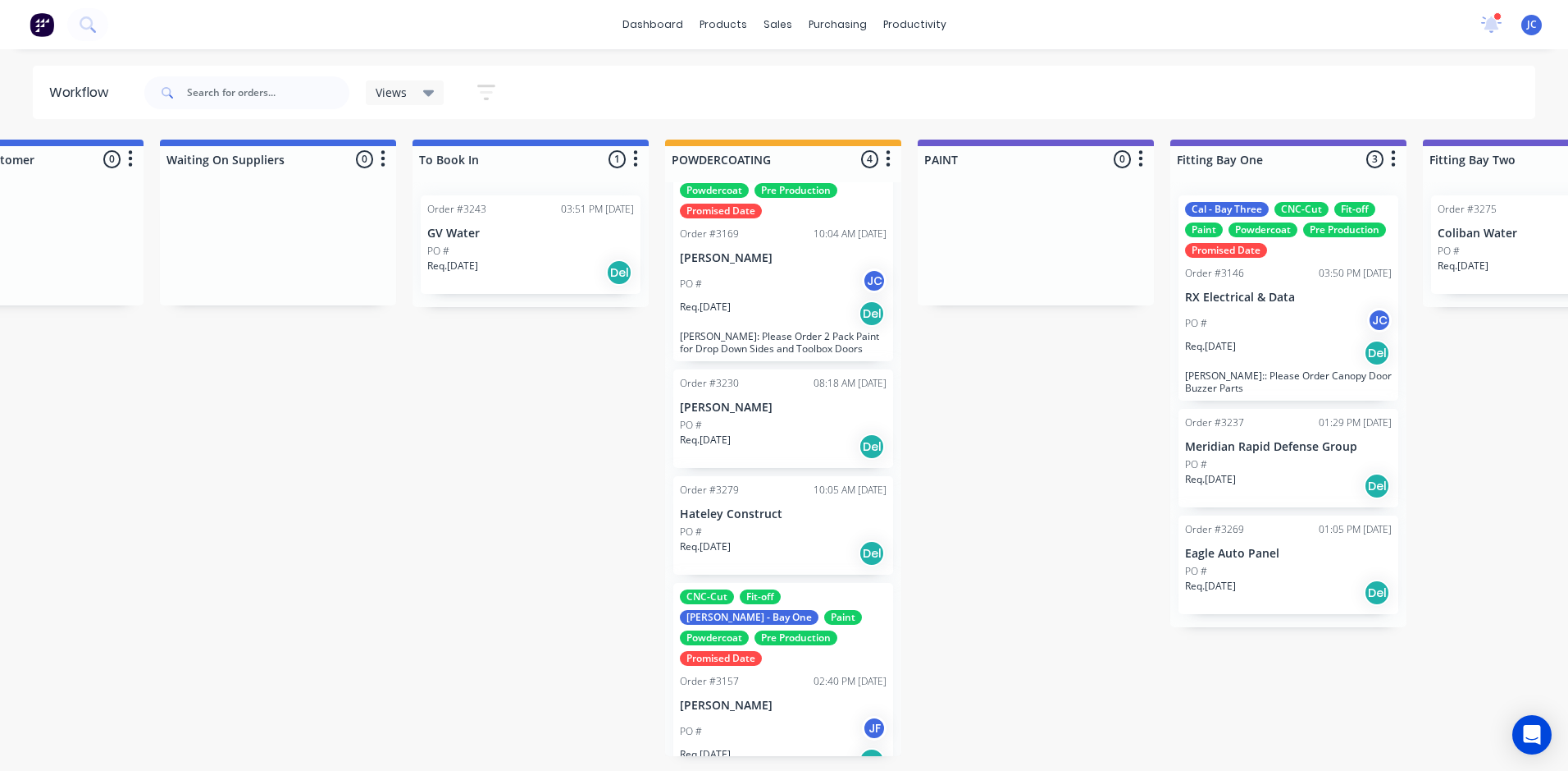
scroll to position [0, 0]
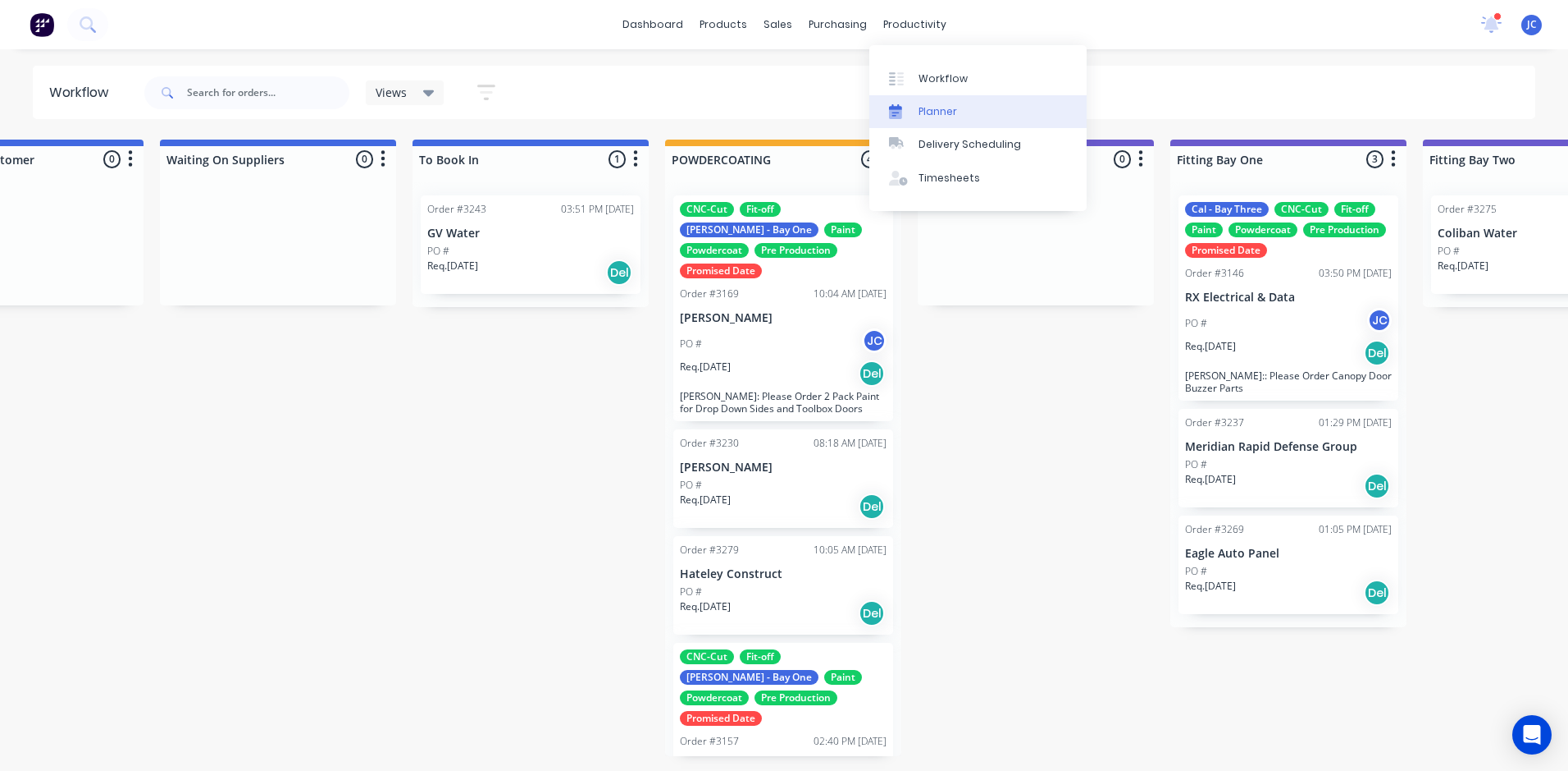
click at [923, 103] on link "Planner" at bounding box center [978, 111] width 217 height 32
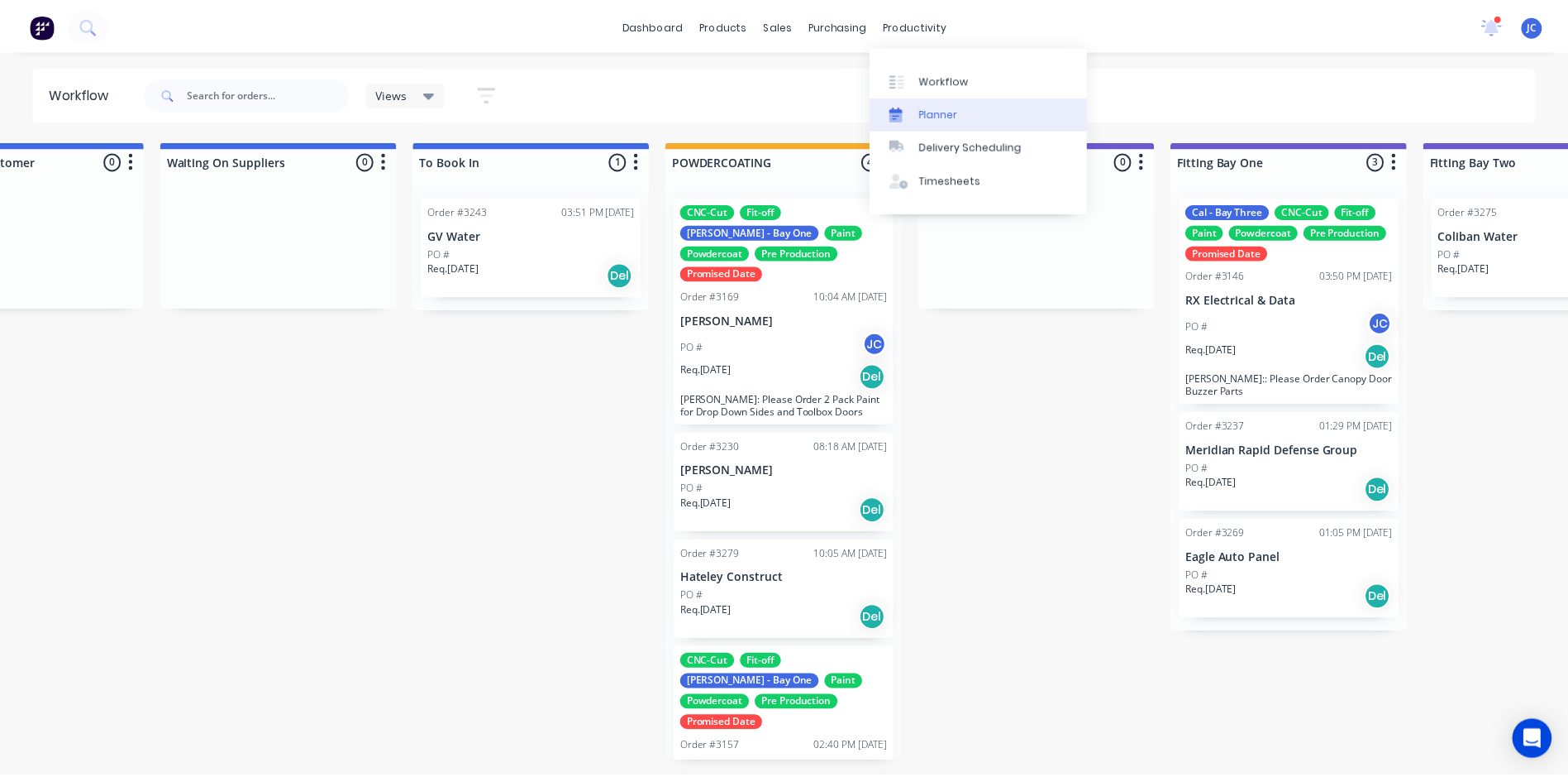
scroll to position [0, 2444]
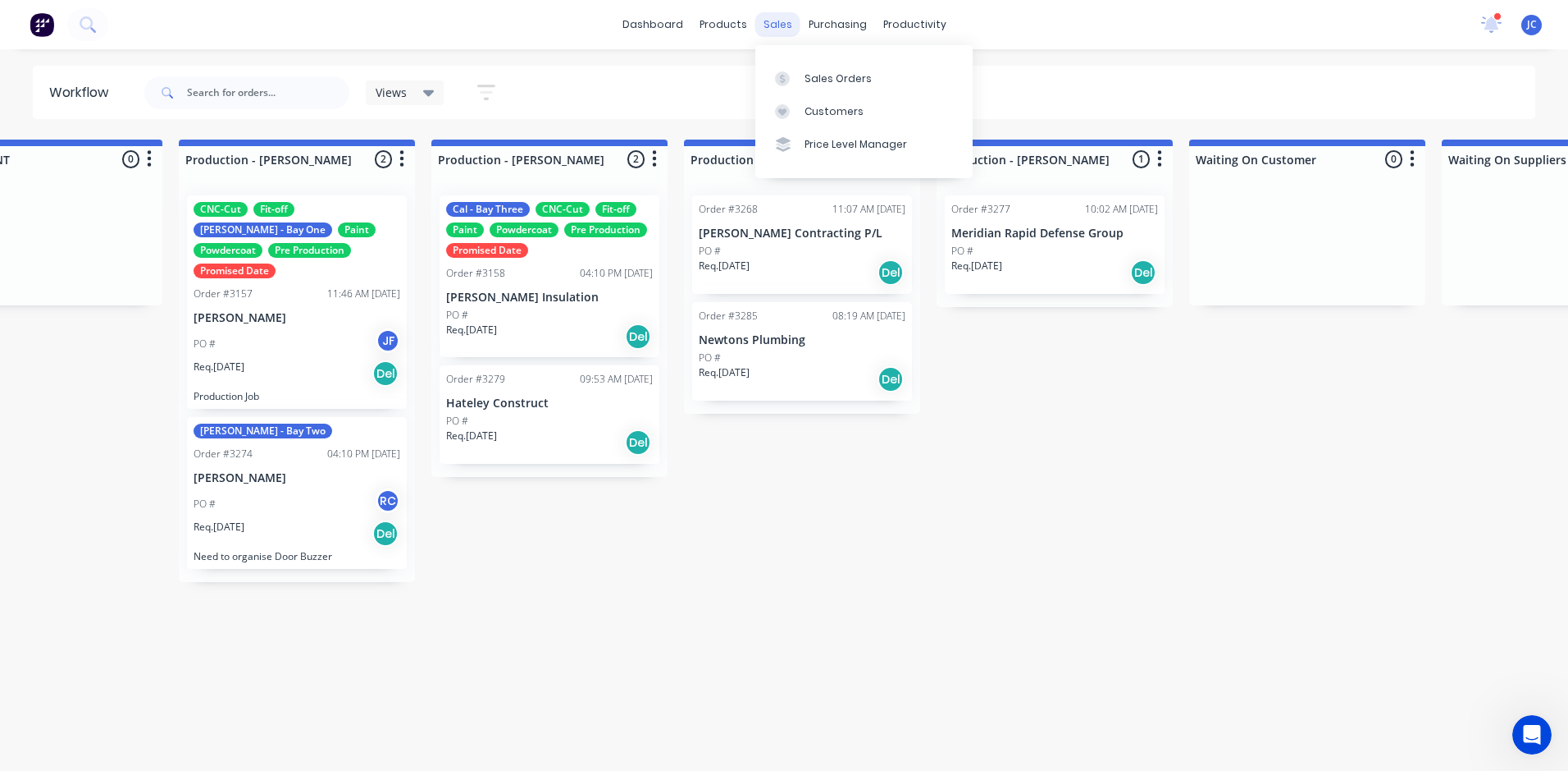
click at [775, 25] on div "sales" at bounding box center [778, 24] width 45 height 25
click at [832, 93] on link "Sales Orders" at bounding box center [864, 78] width 217 height 32
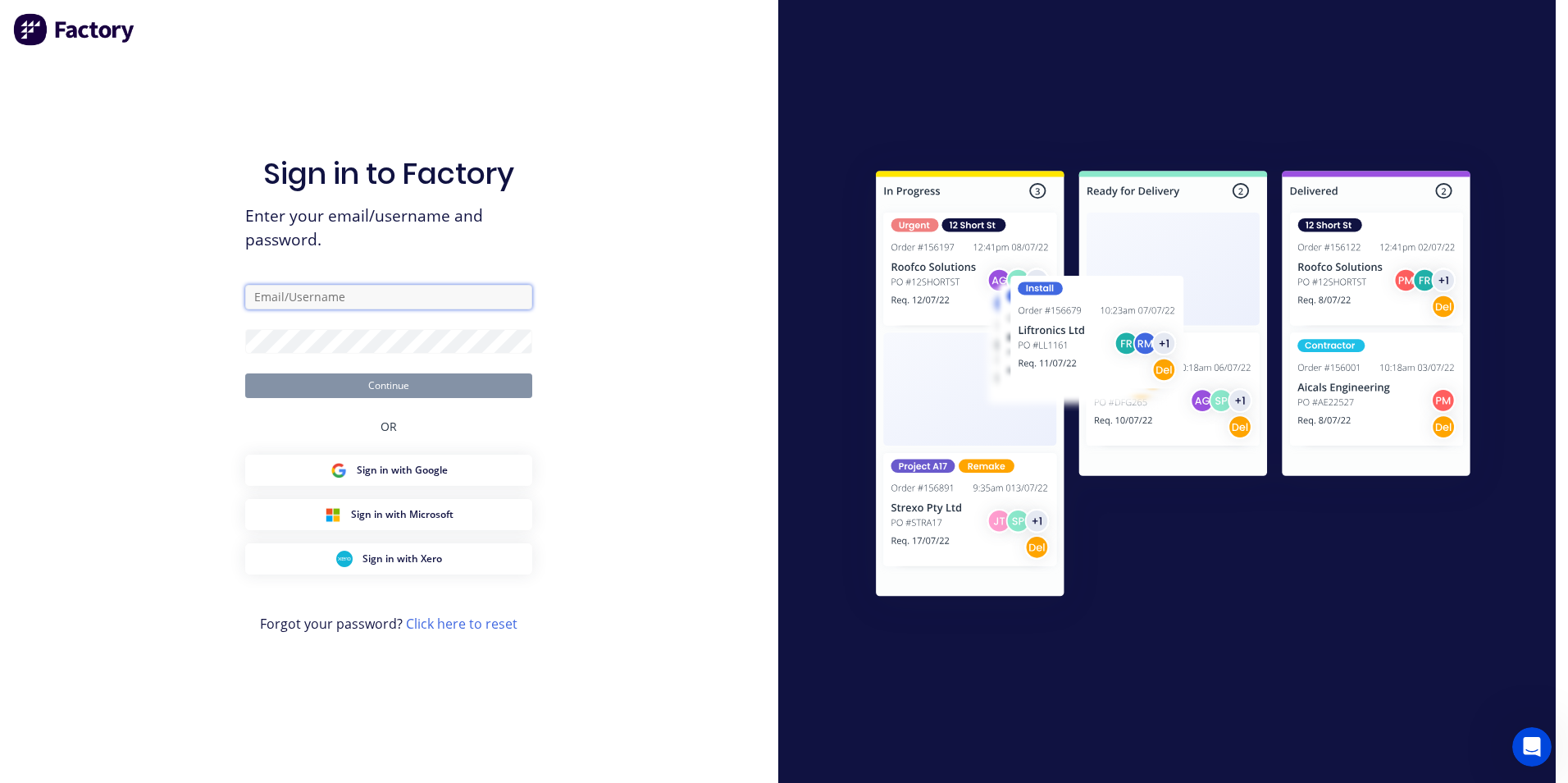
type input "jamie@frontlinetrays.com.au"
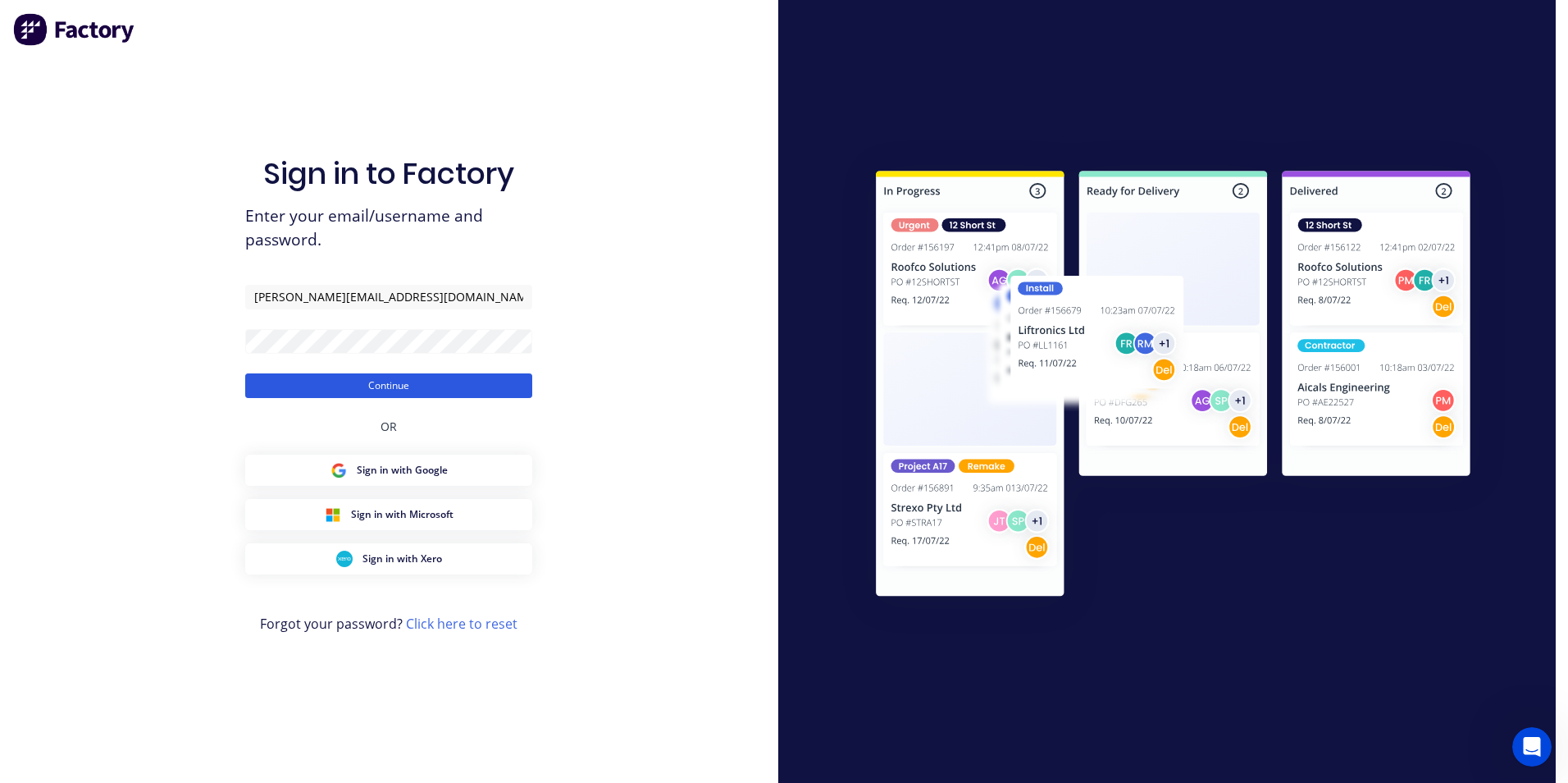
click at [307, 380] on button "Continue" at bounding box center [389, 385] width 287 height 25
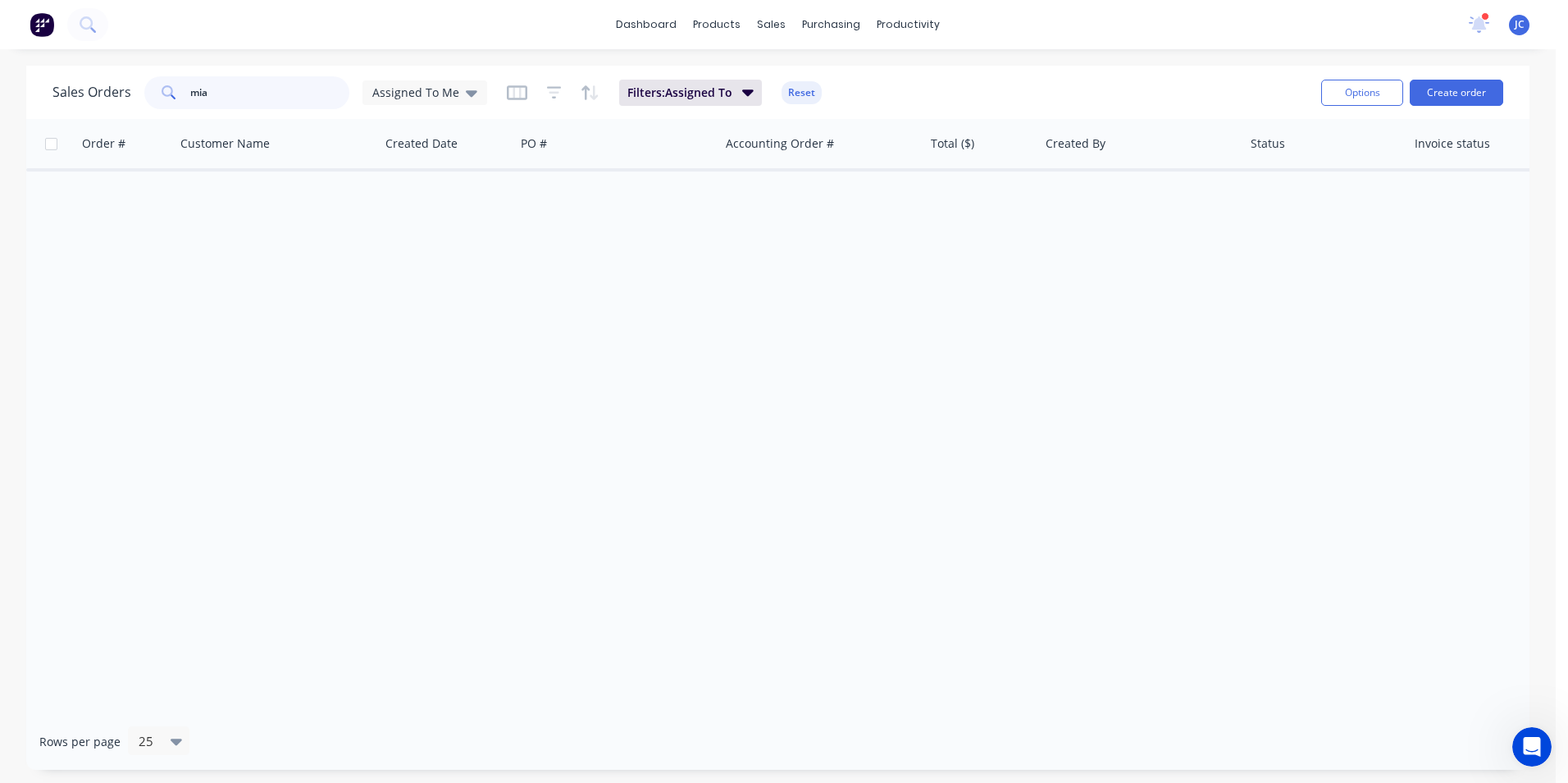
click at [244, 96] on input "mia" at bounding box center [270, 92] width 160 height 32
type input "m"
type input "ha"
click at [434, 90] on span "Assigned To Me" at bounding box center [416, 92] width 87 height 18
click at [438, 234] on button "None" at bounding box center [461, 232] width 187 height 19
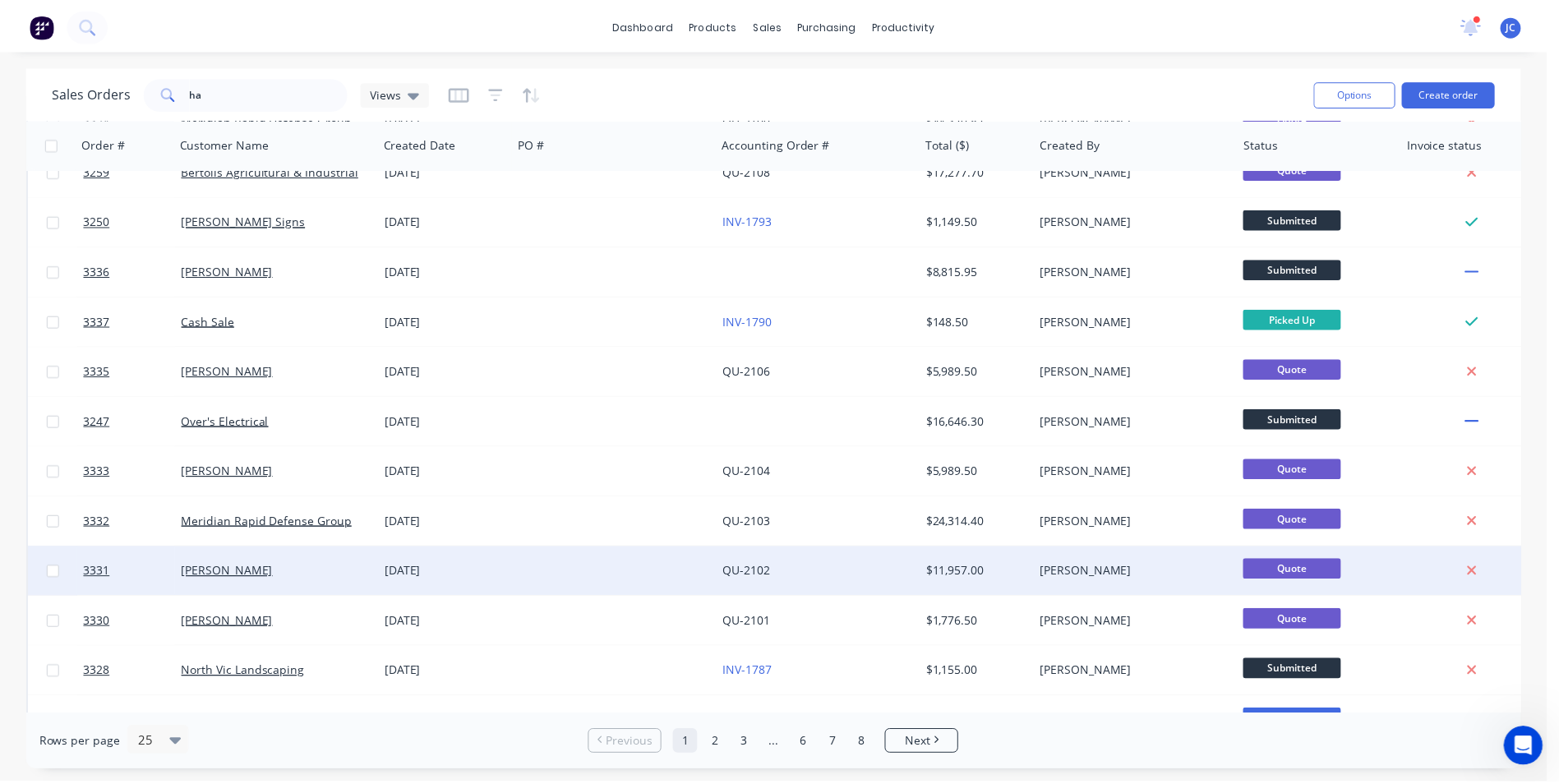
scroll to position [715, 0]
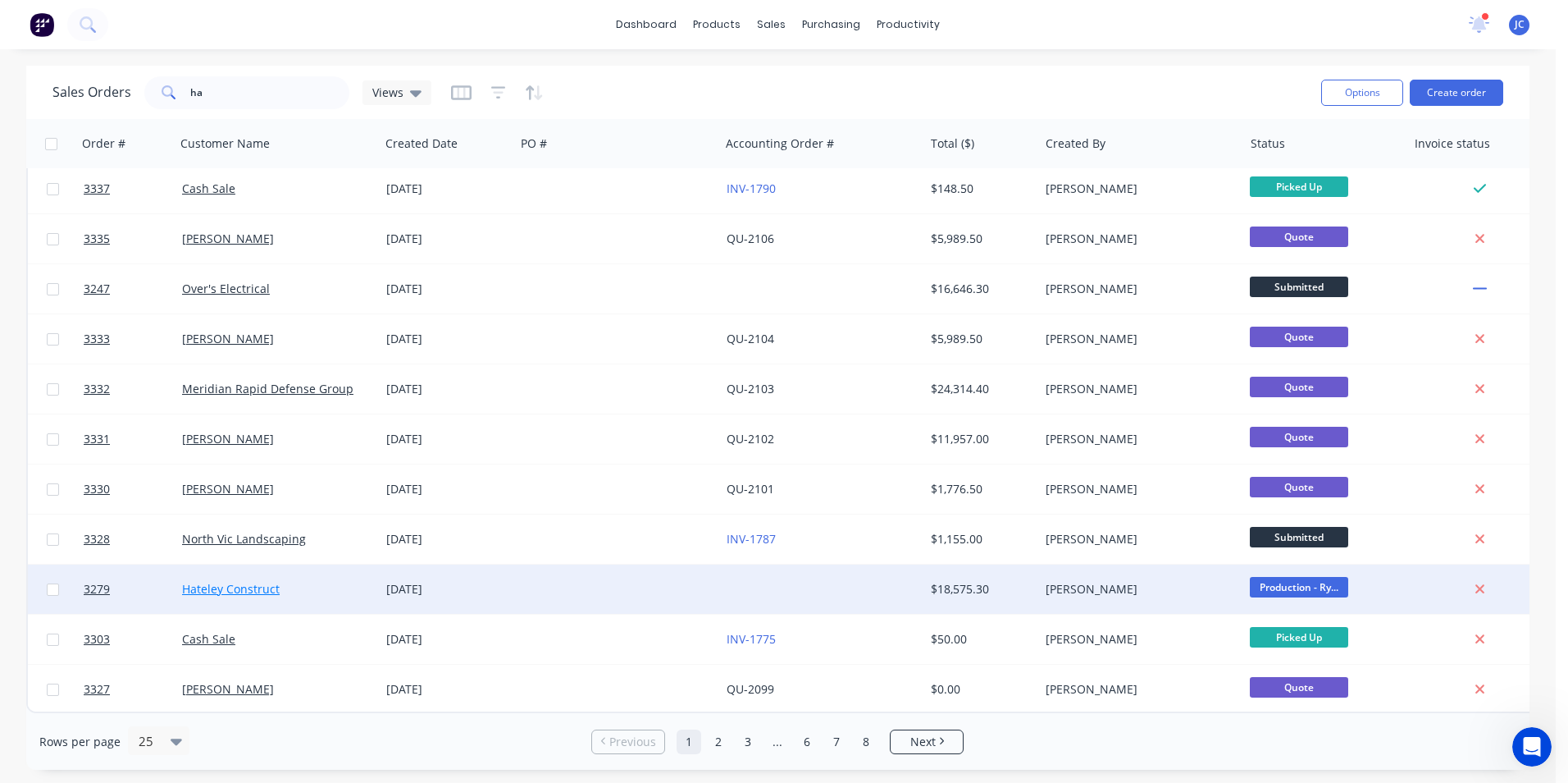
click at [255, 581] on link "Hateley Construct" at bounding box center [231, 589] width 98 height 16
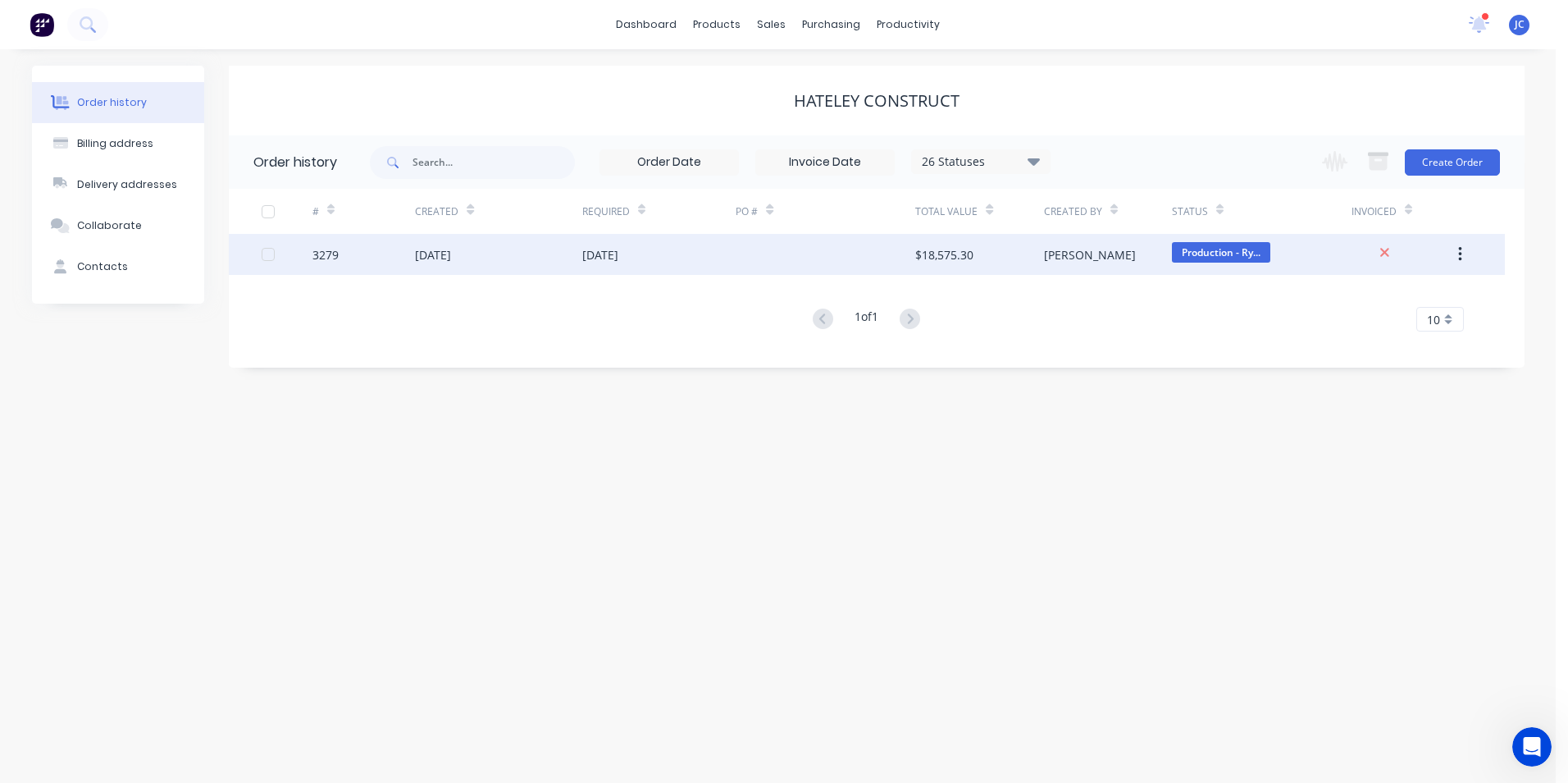
click at [477, 244] on div "27 Aug 2025" at bounding box center [499, 255] width 167 height 41
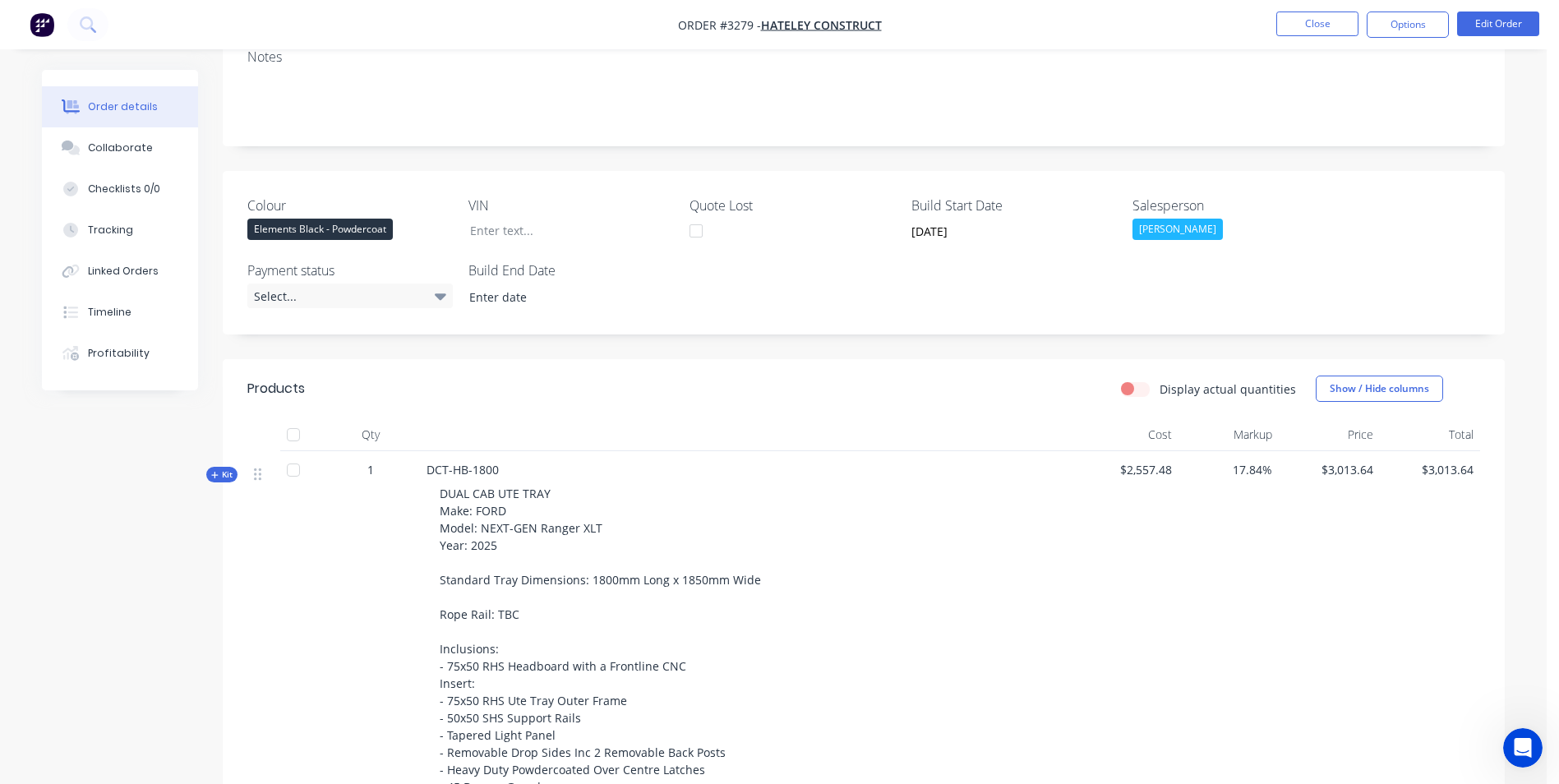
scroll to position [329, 0]
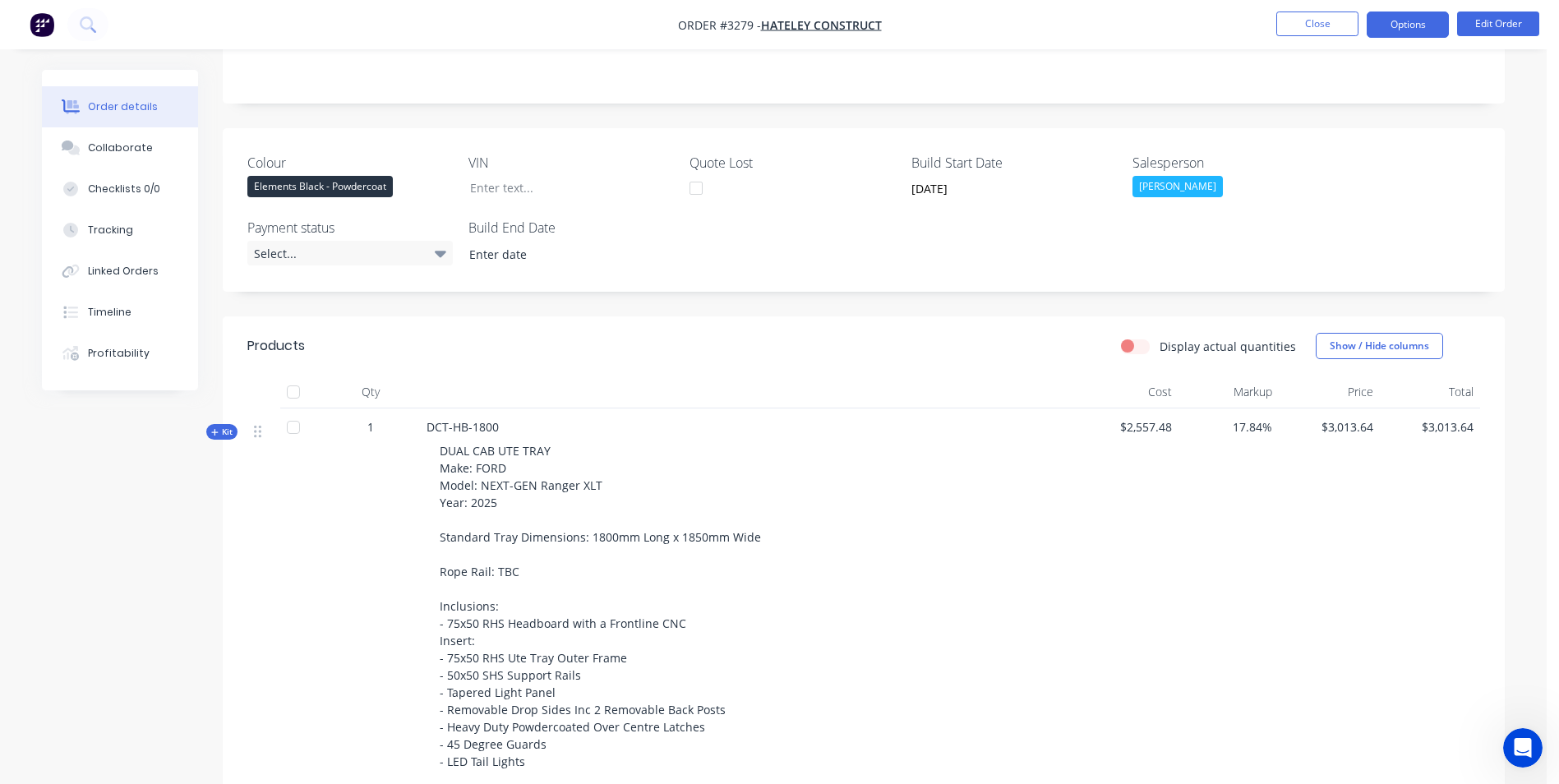
click at [1413, 21] on button "Options" at bounding box center [1408, 24] width 82 height 26
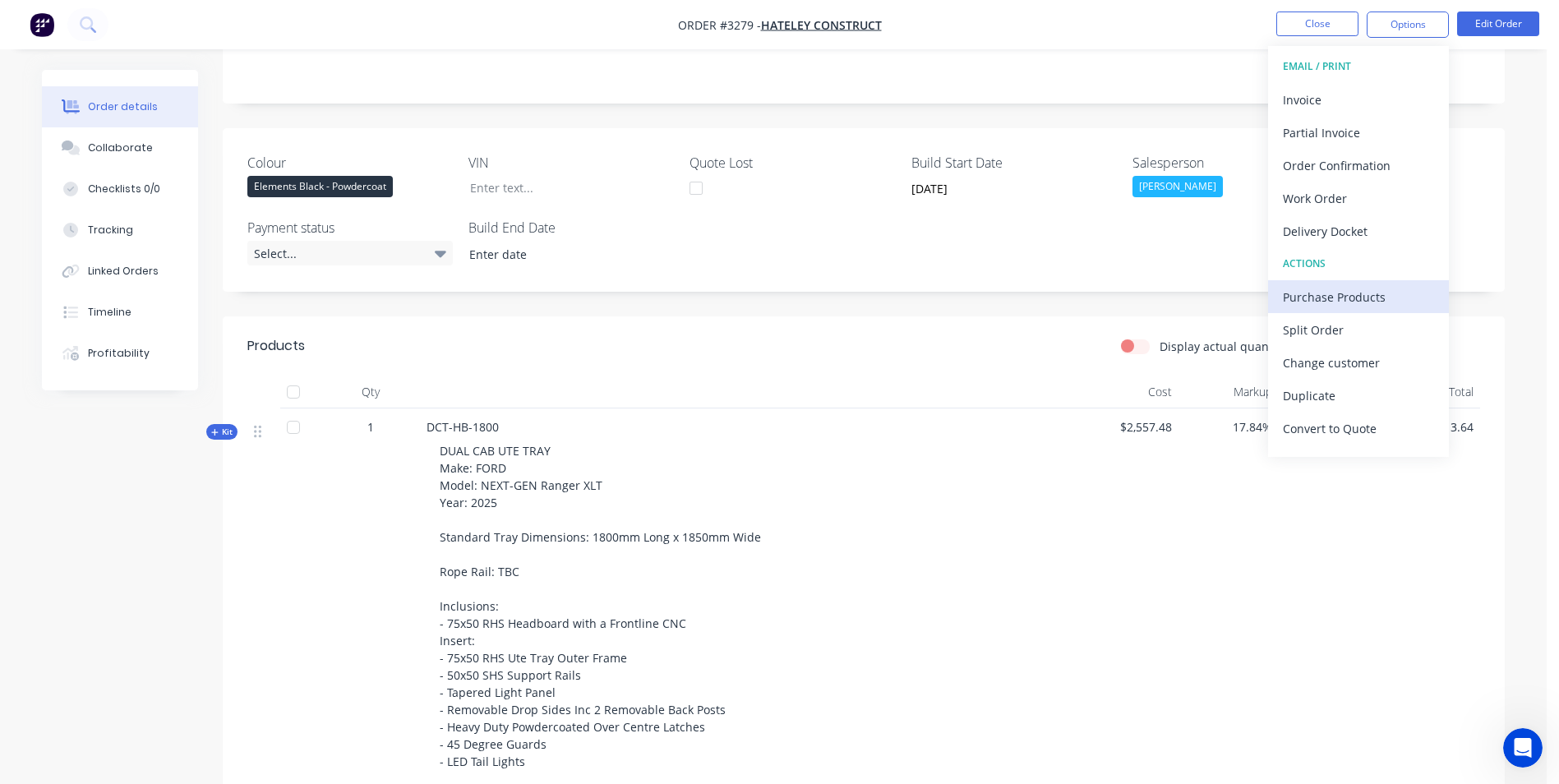
click at [1335, 297] on div "Purchase Products" at bounding box center [1358, 297] width 151 height 24
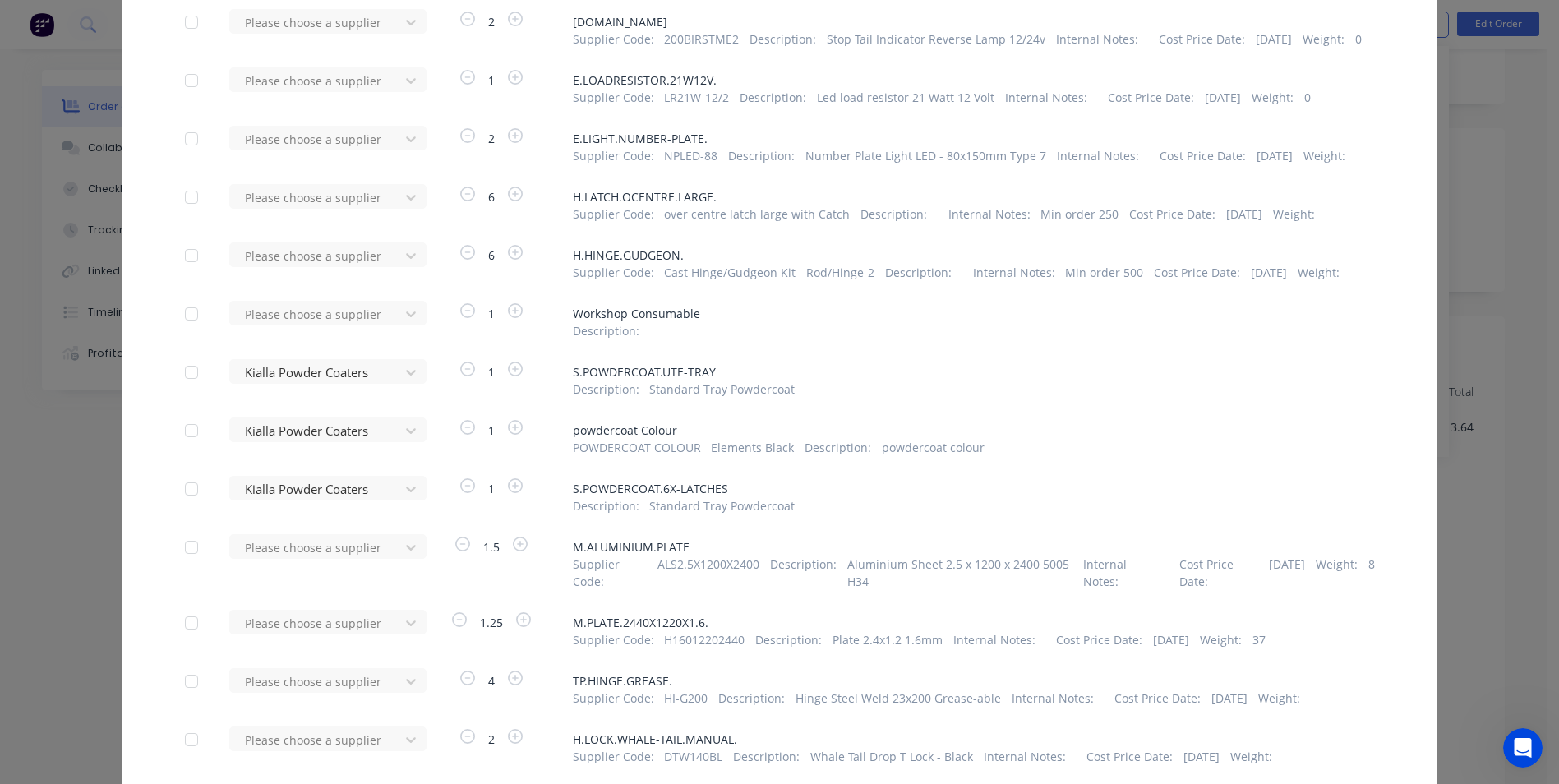
scroll to position [657, 0]
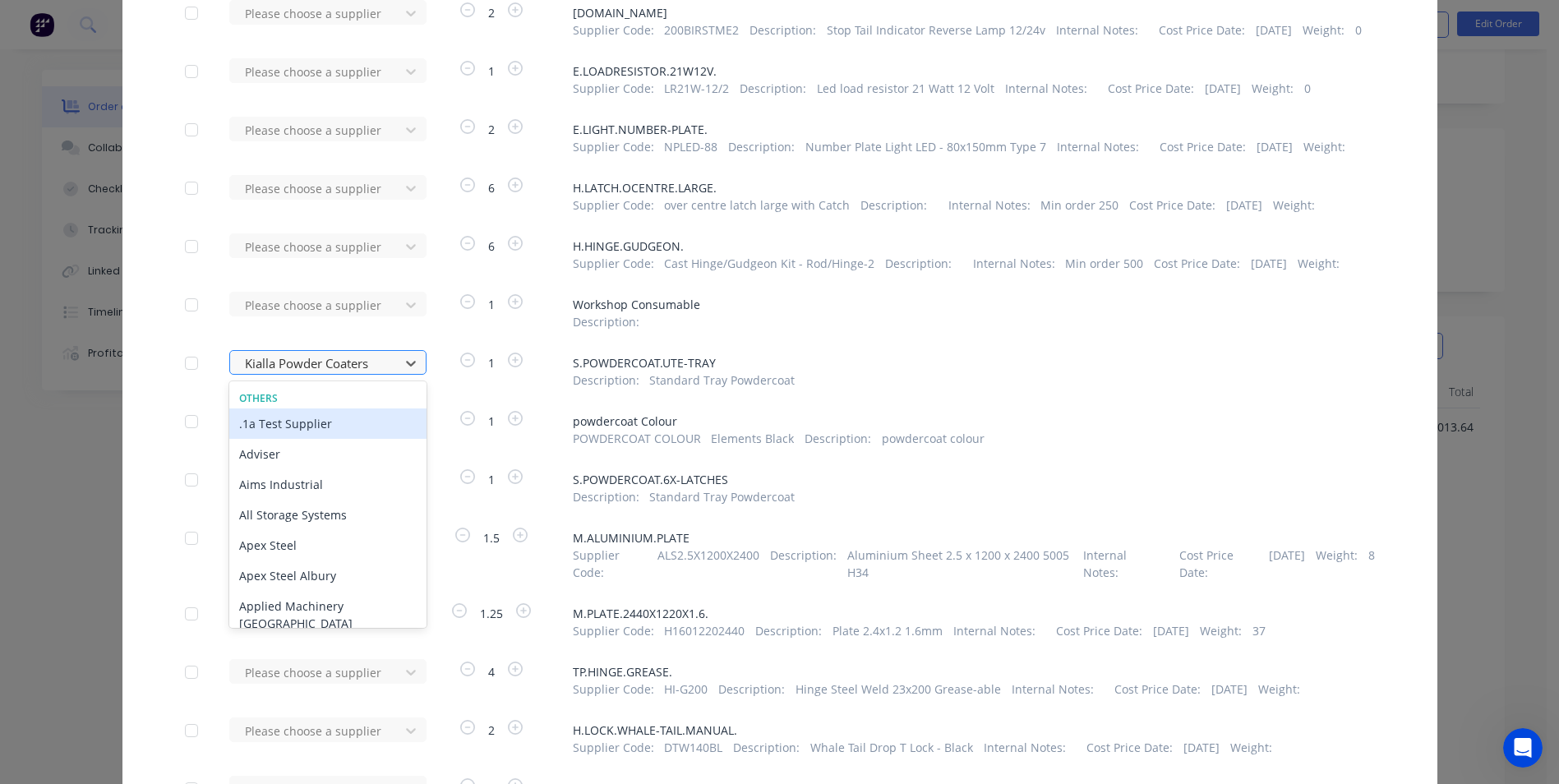
click at [301, 360] on div at bounding box center [317, 363] width 148 height 20
type input "ki"
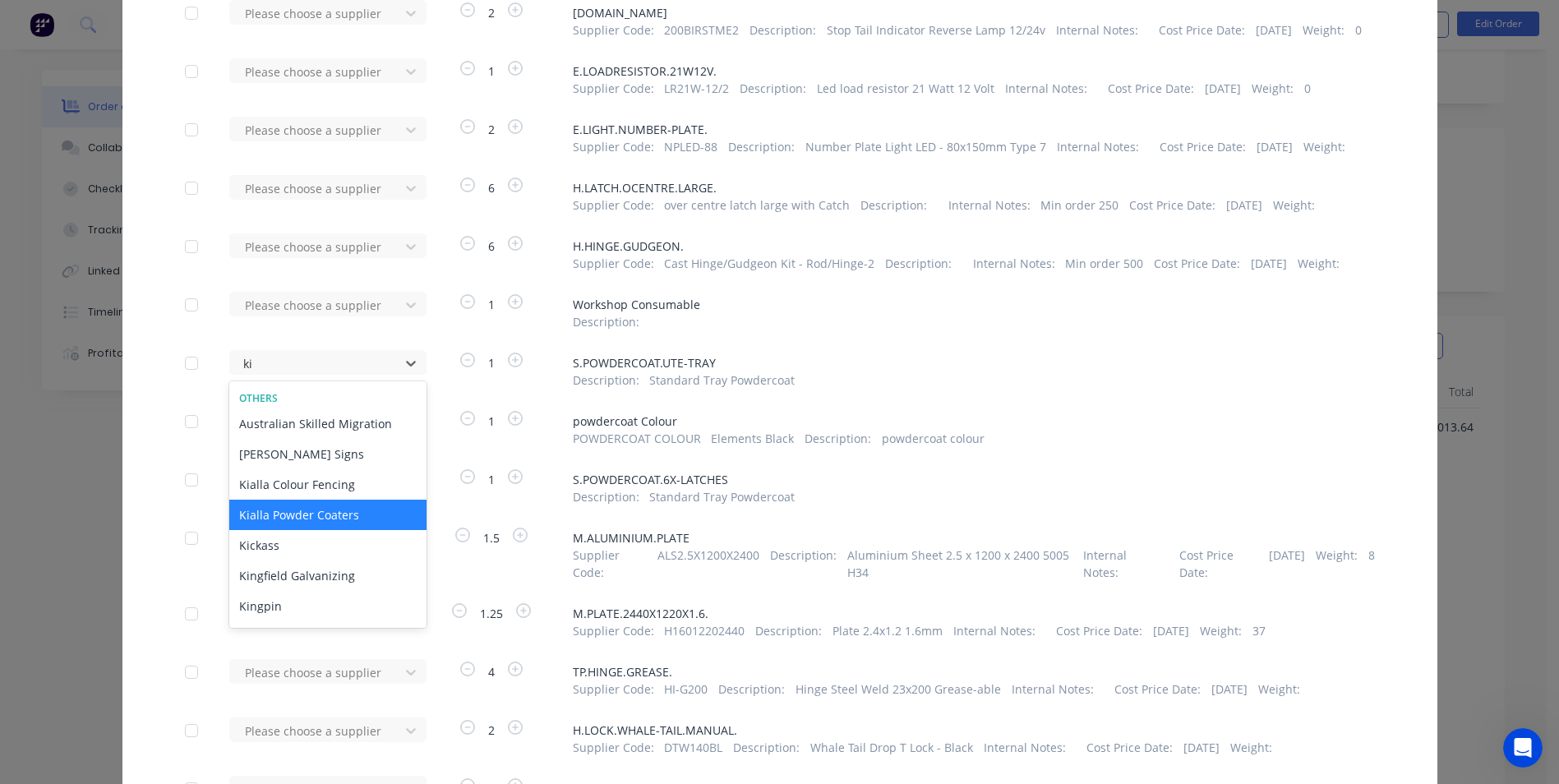
click at [315, 513] on div "Kialla Powder Coaters" at bounding box center [327, 514] width 197 height 31
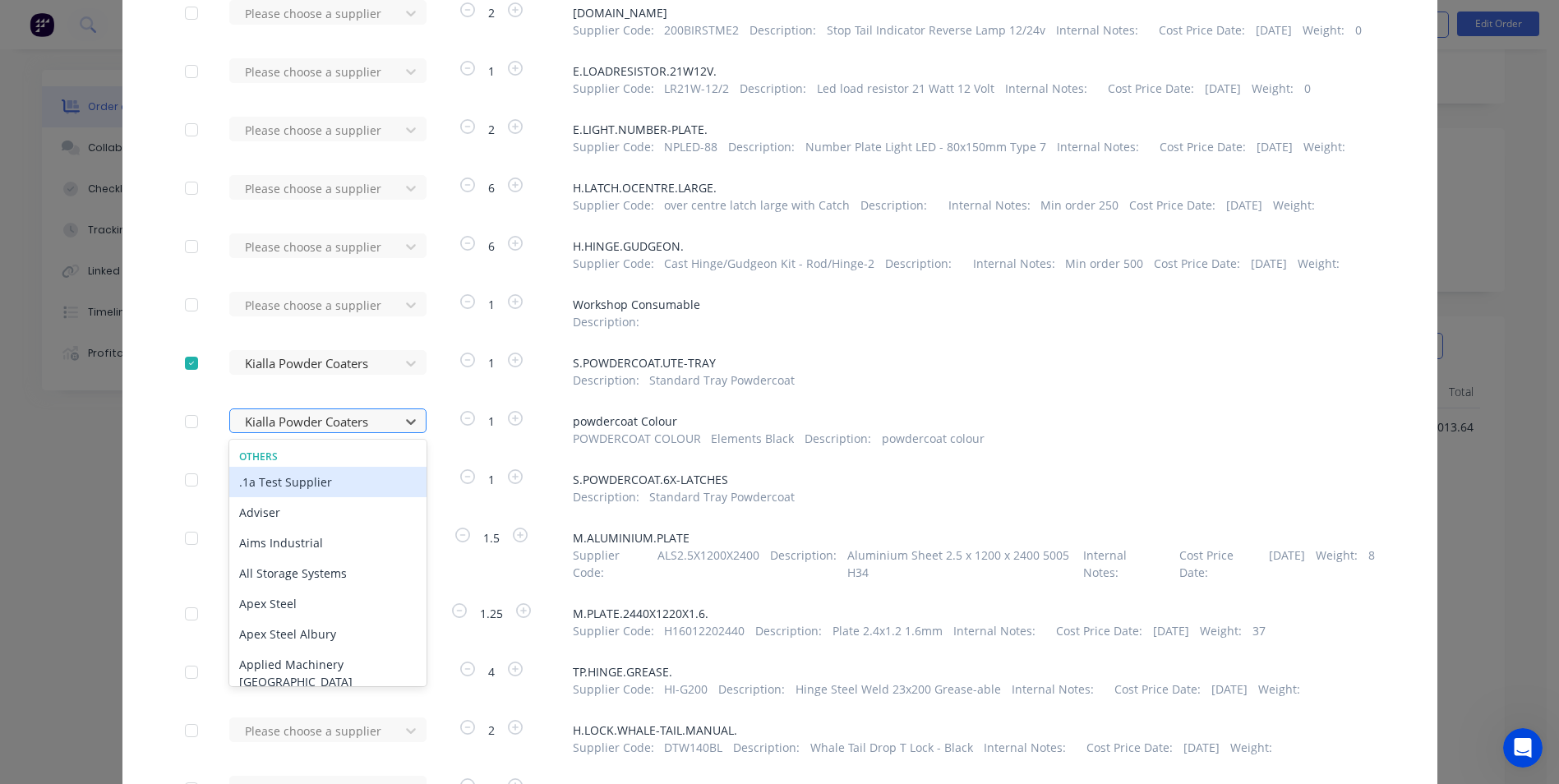
click at [339, 417] on div at bounding box center [317, 422] width 148 height 20
type input "ki"
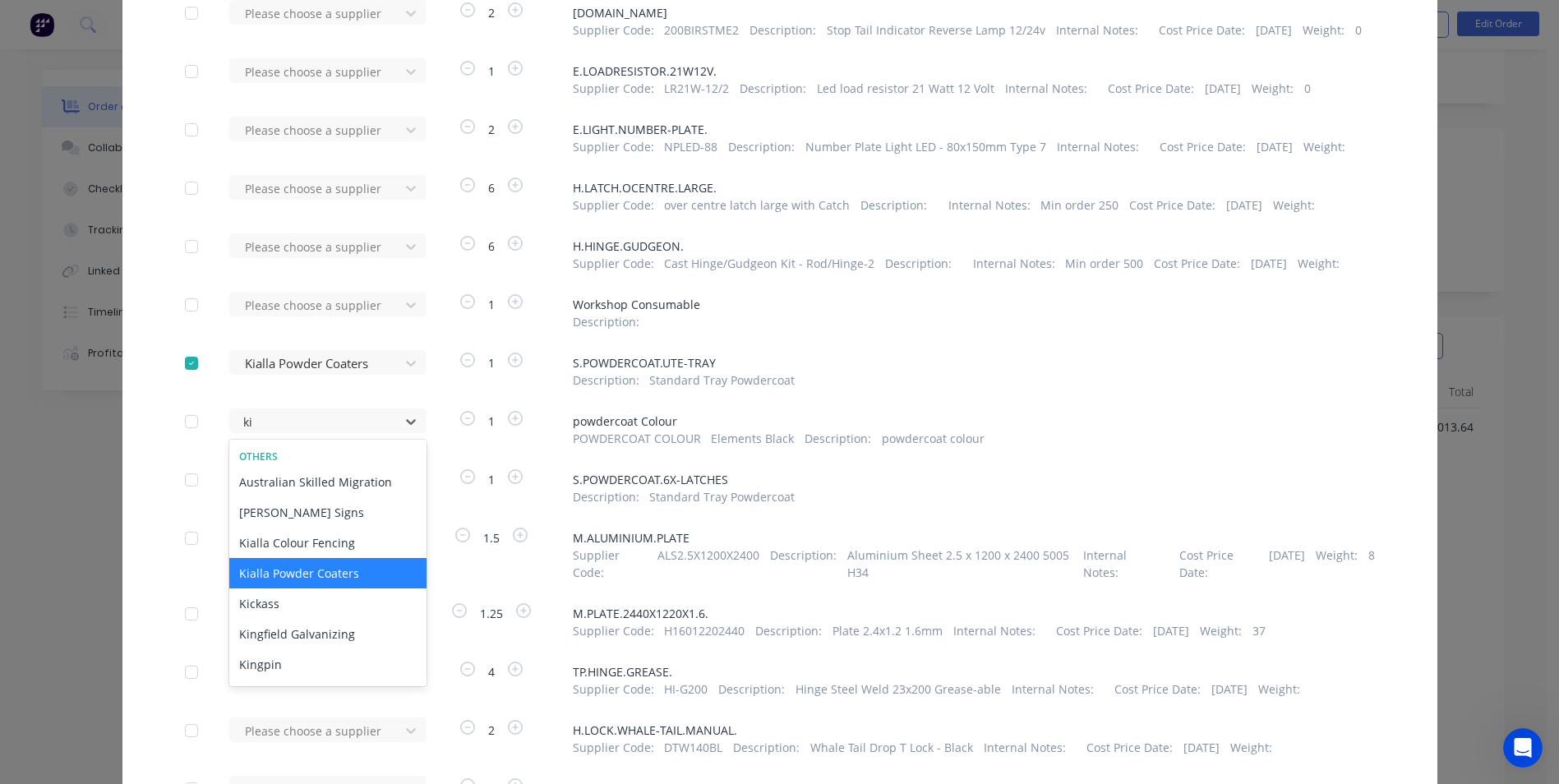
click at [271, 576] on div "Kialla Powder Coaters" at bounding box center [327, 573] width 197 height 31
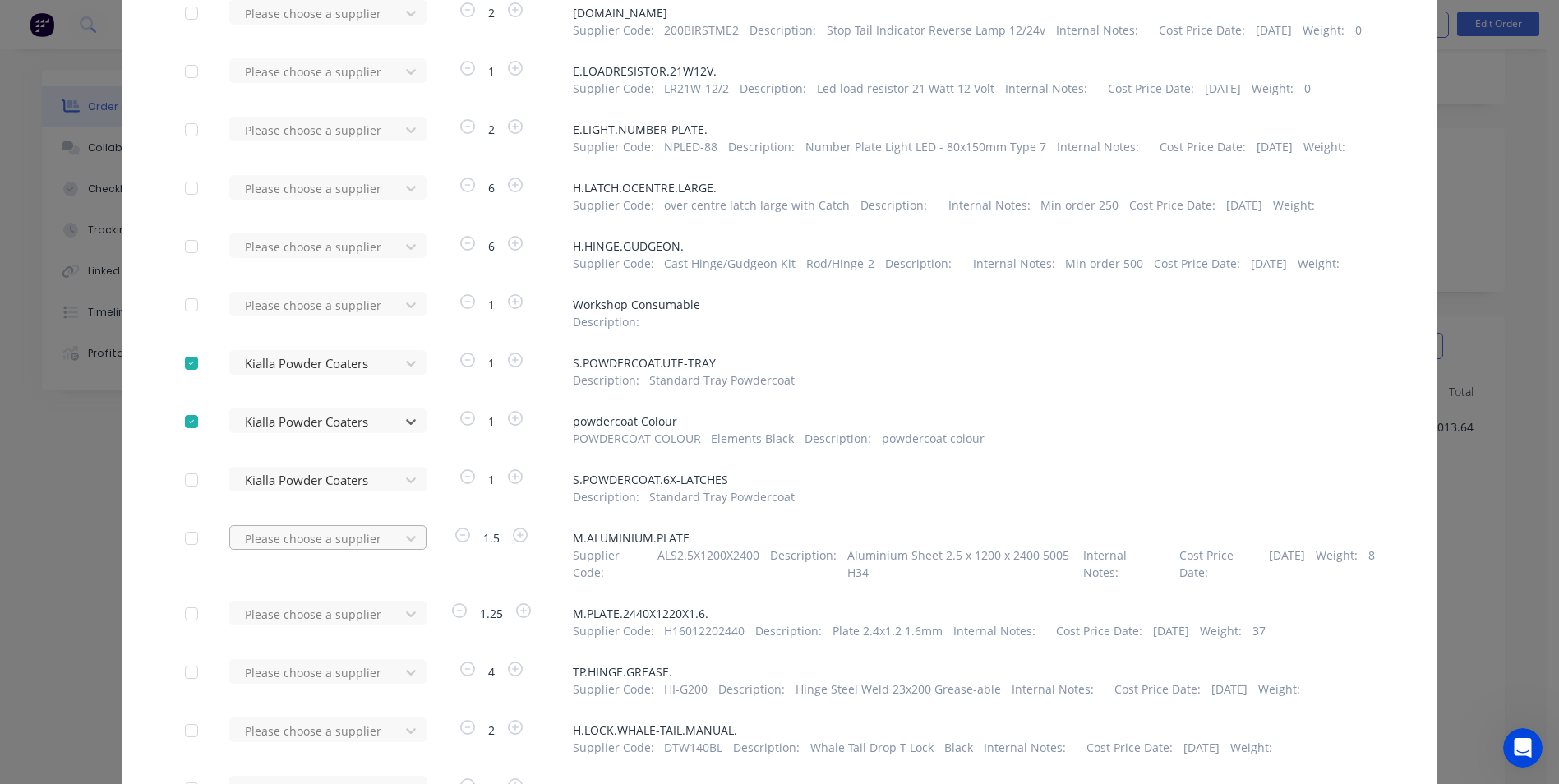
scroll to position [740, 0]
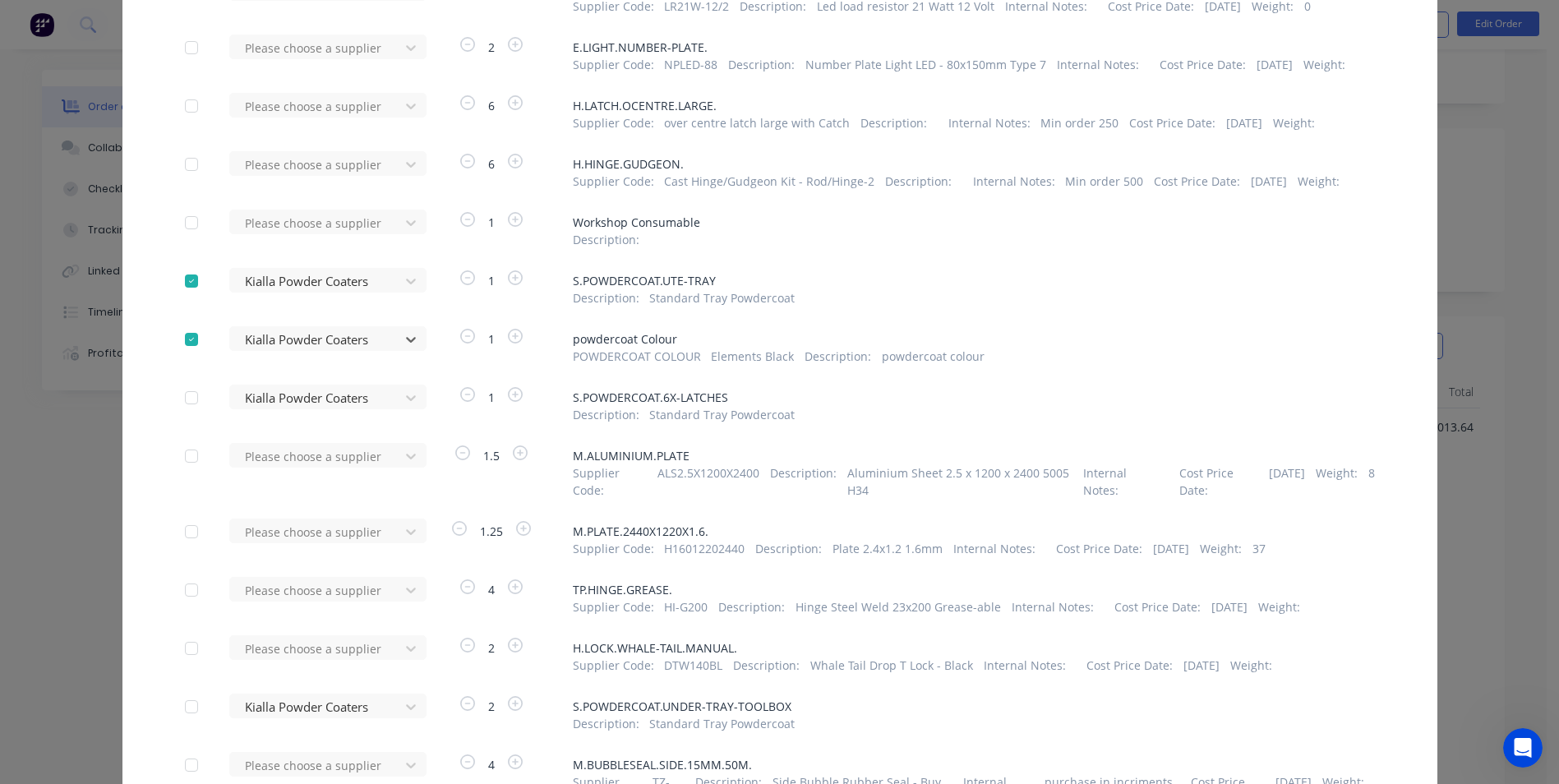
click at [184, 408] on div at bounding box center [191, 397] width 32 height 32
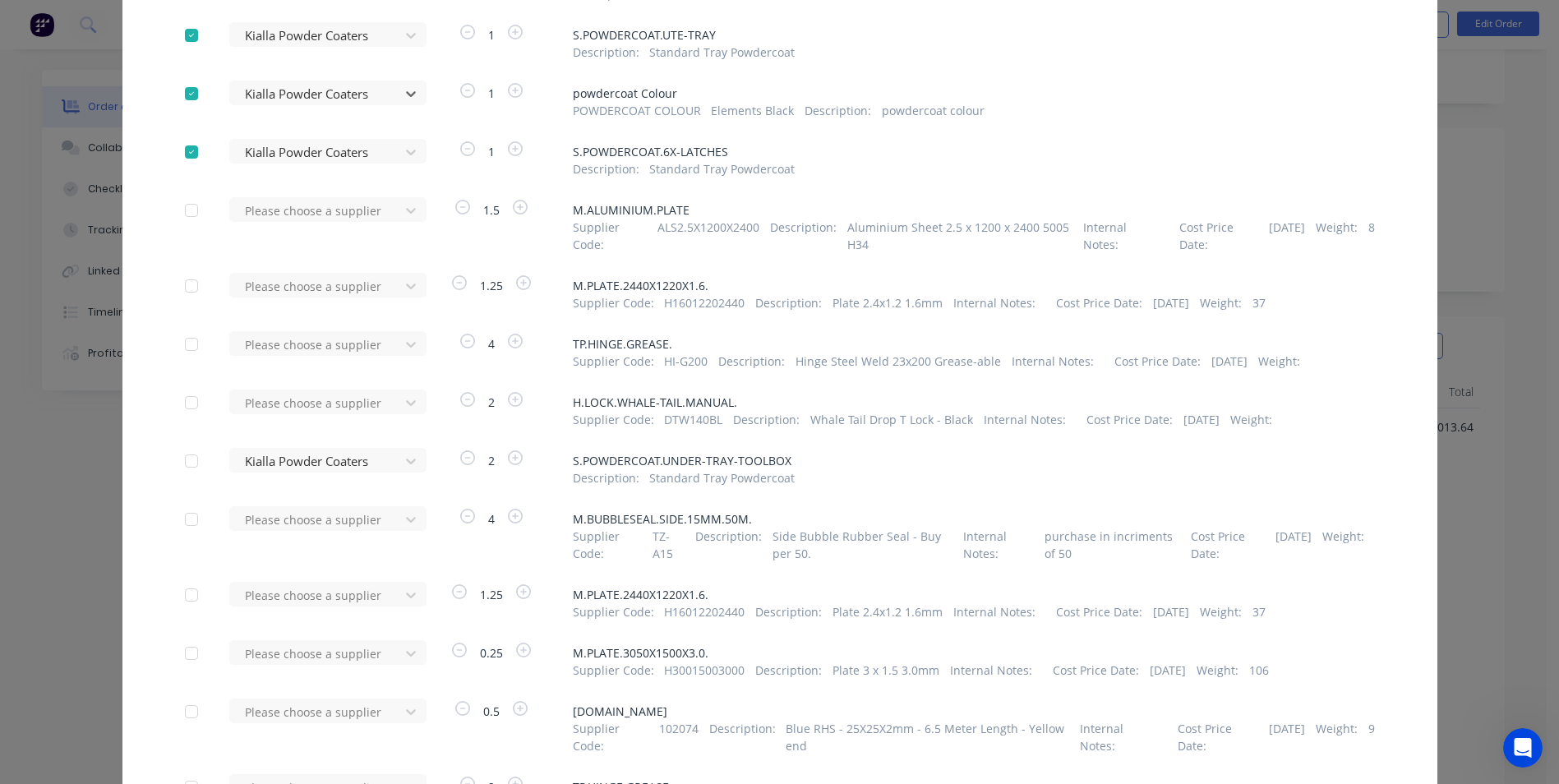
scroll to position [986, 0]
click at [189, 471] on div at bounding box center [191, 460] width 32 height 32
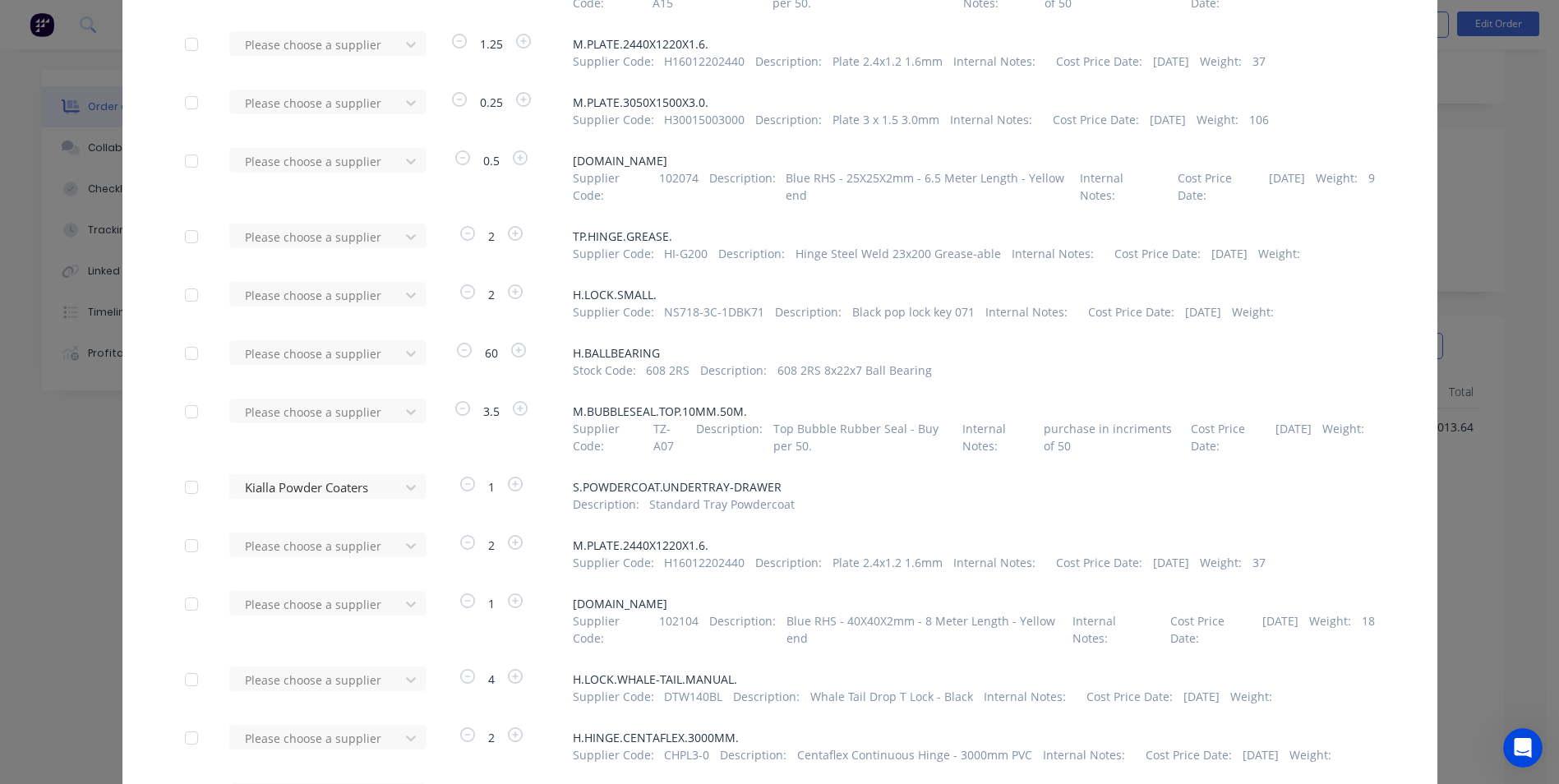
scroll to position [1562, 0]
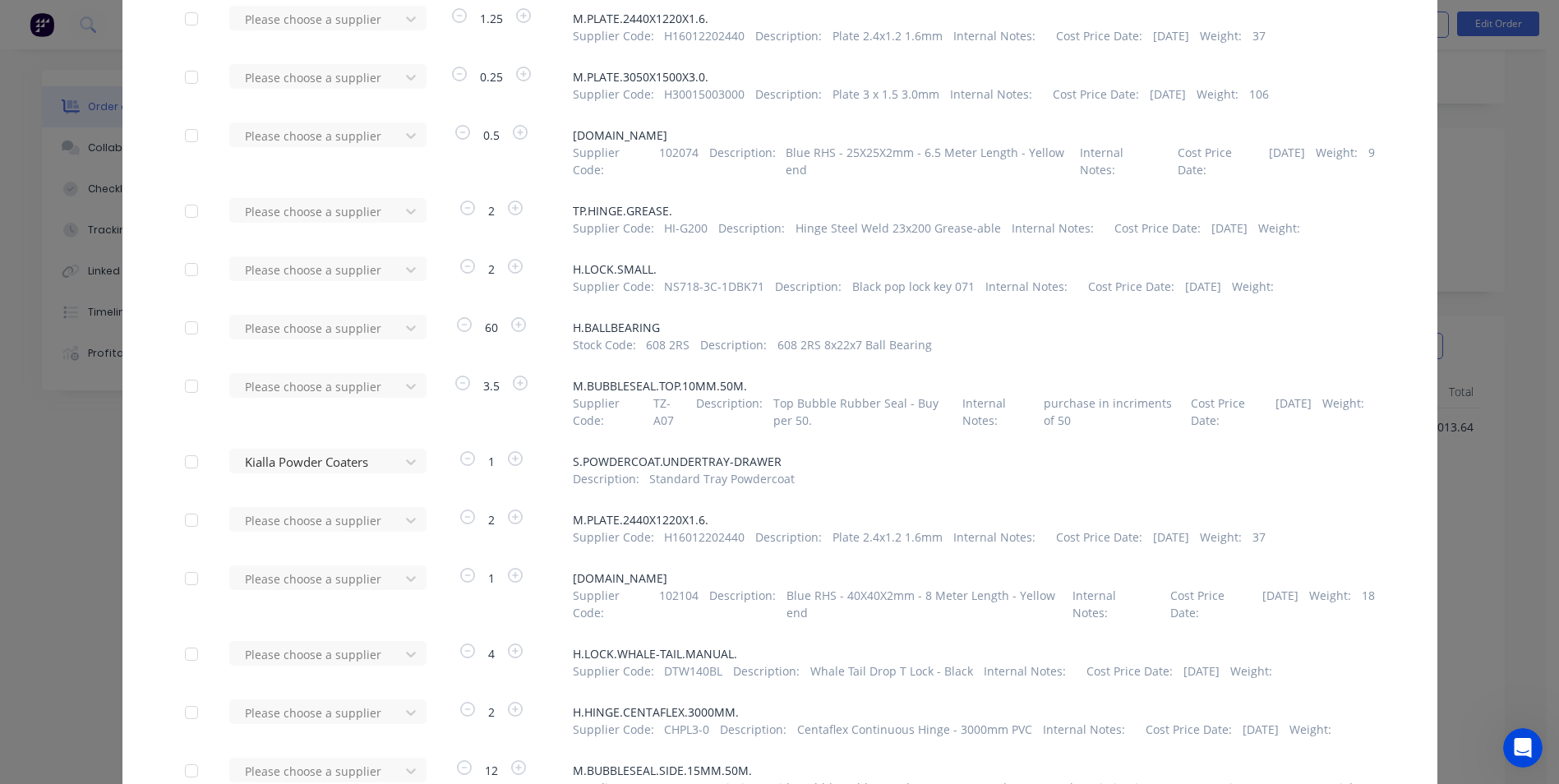
click at [178, 478] on div at bounding box center [191, 462] width 32 height 32
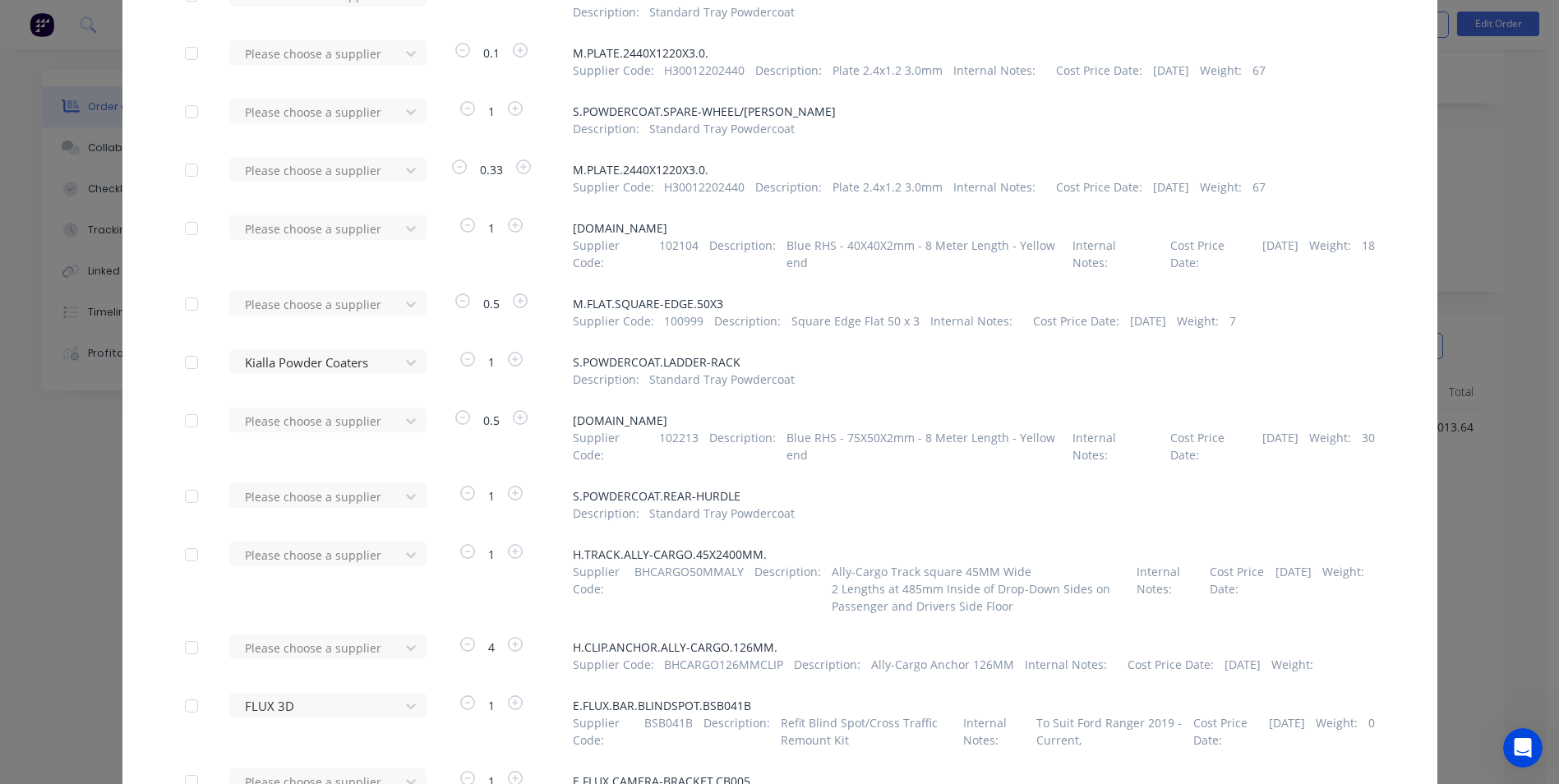
scroll to position [2794, 0]
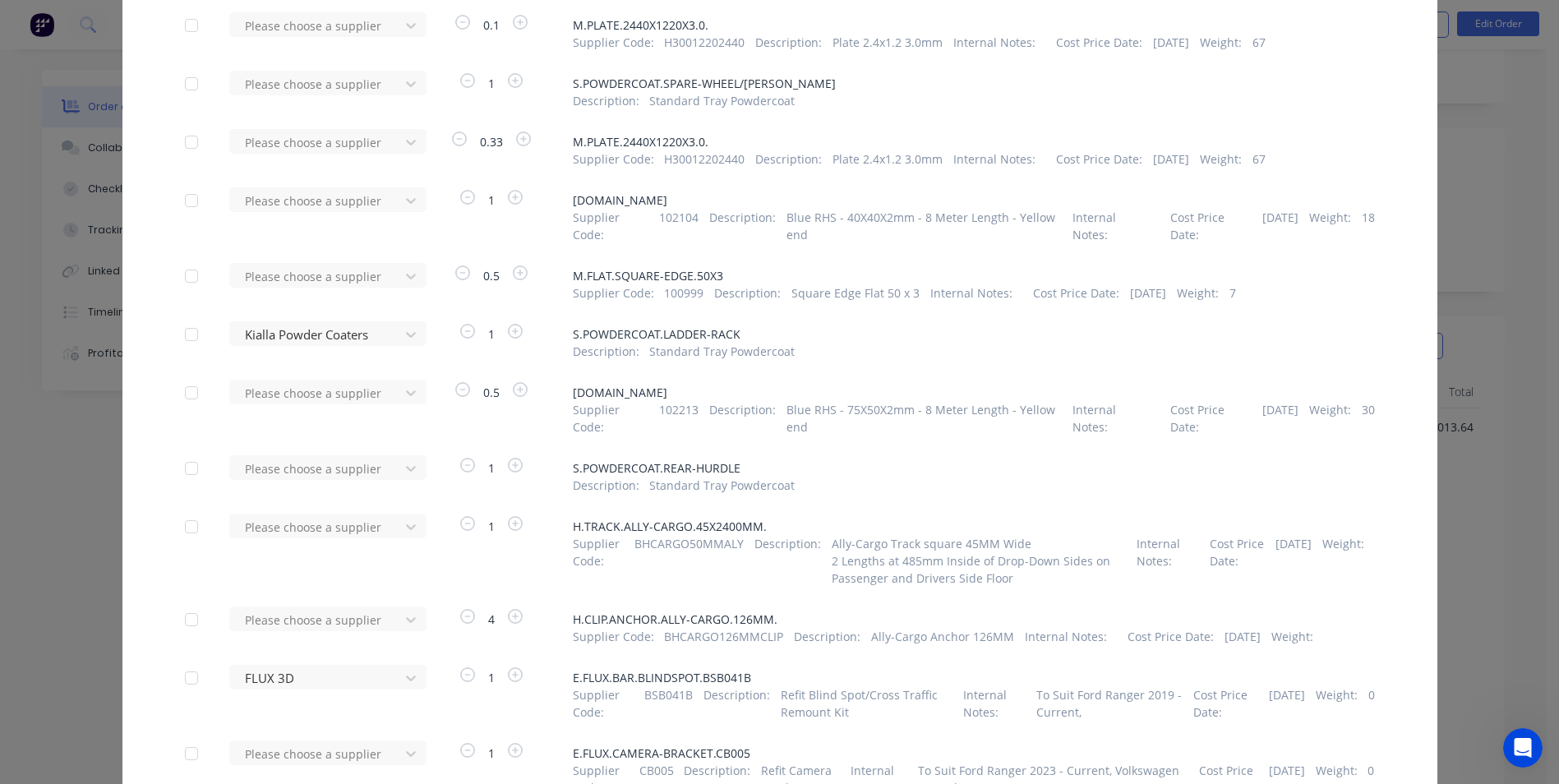
click at [185, 351] on div at bounding box center [191, 334] width 32 height 32
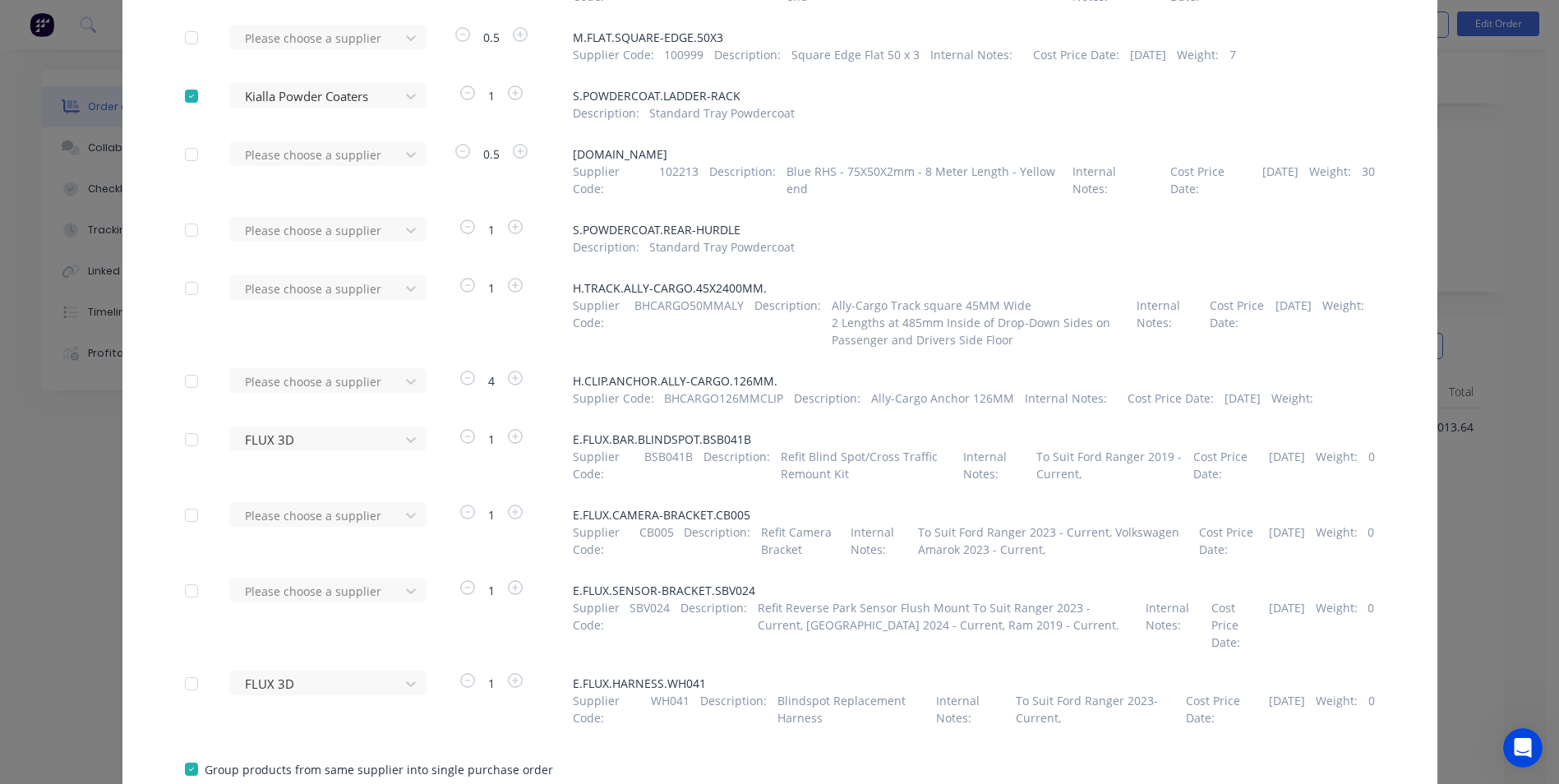
scroll to position [3041, 0]
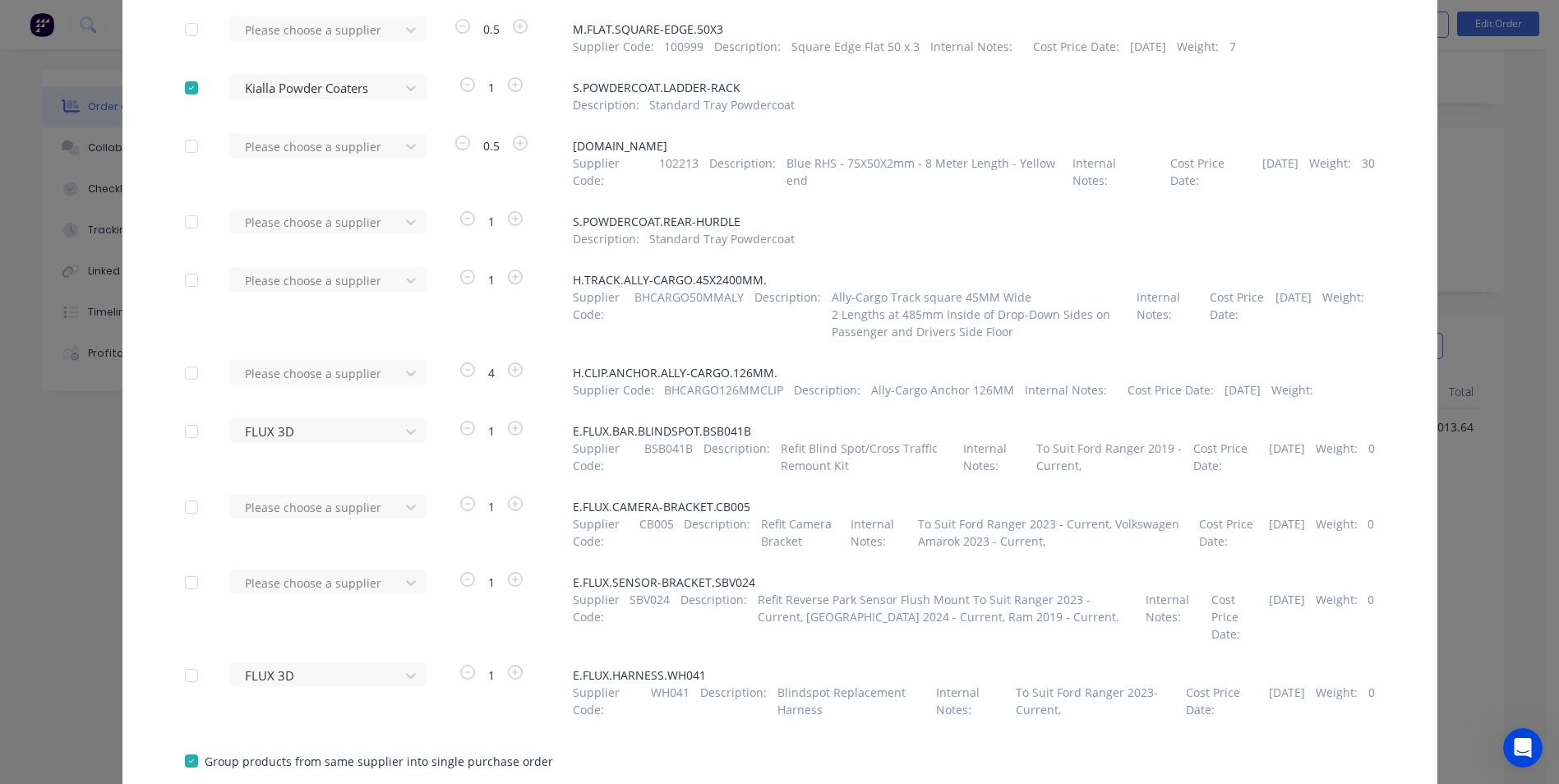
click at [187, 446] on div at bounding box center [191, 431] width 32 height 32
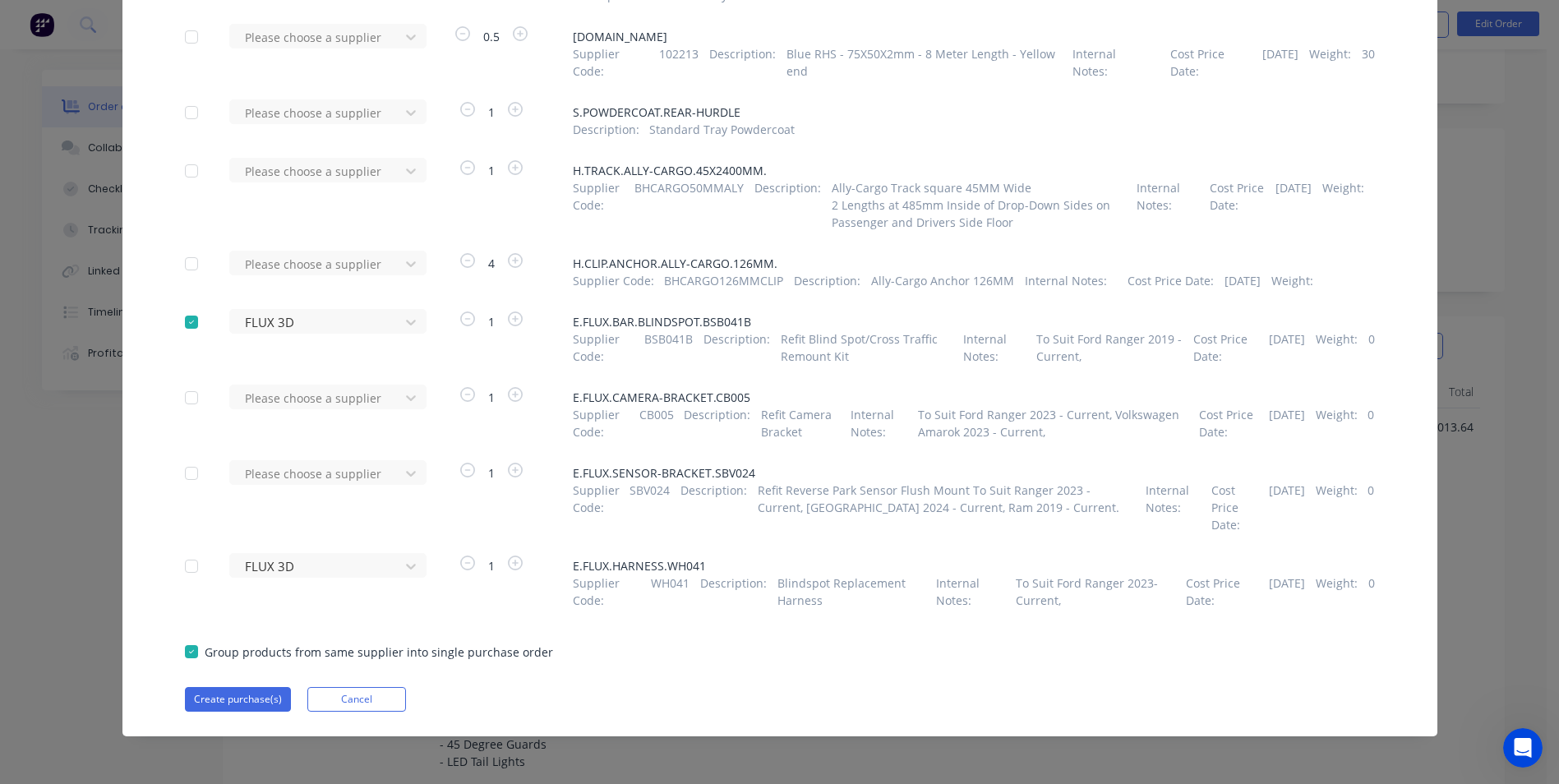
scroll to position [3167, 0]
click at [186, 564] on div at bounding box center [191, 565] width 32 height 32
click at [186, 563] on div at bounding box center [191, 565] width 32 height 32
click at [191, 318] on div at bounding box center [191, 322] width 32 height 32
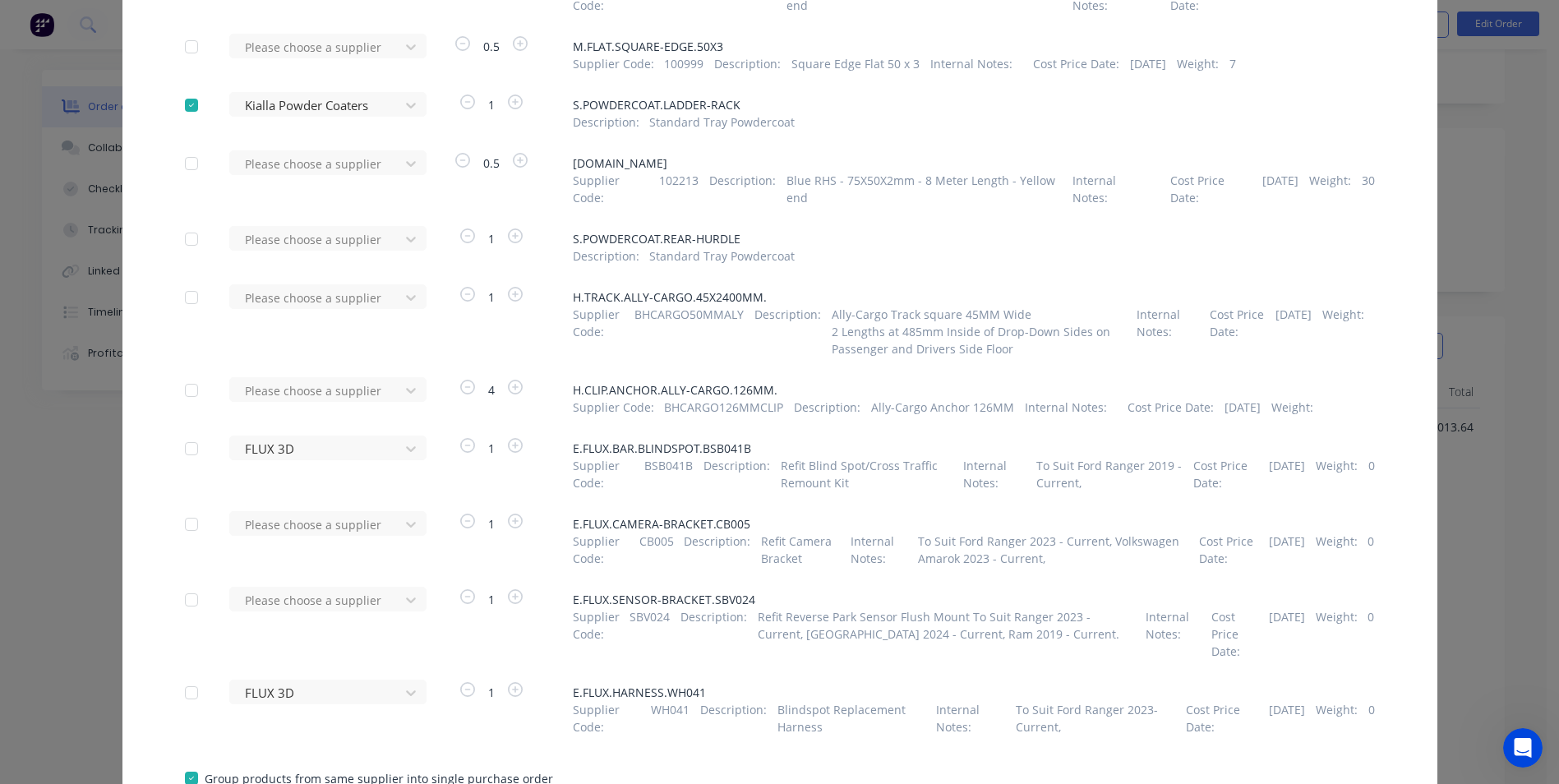
scroll to position [3003, 0]
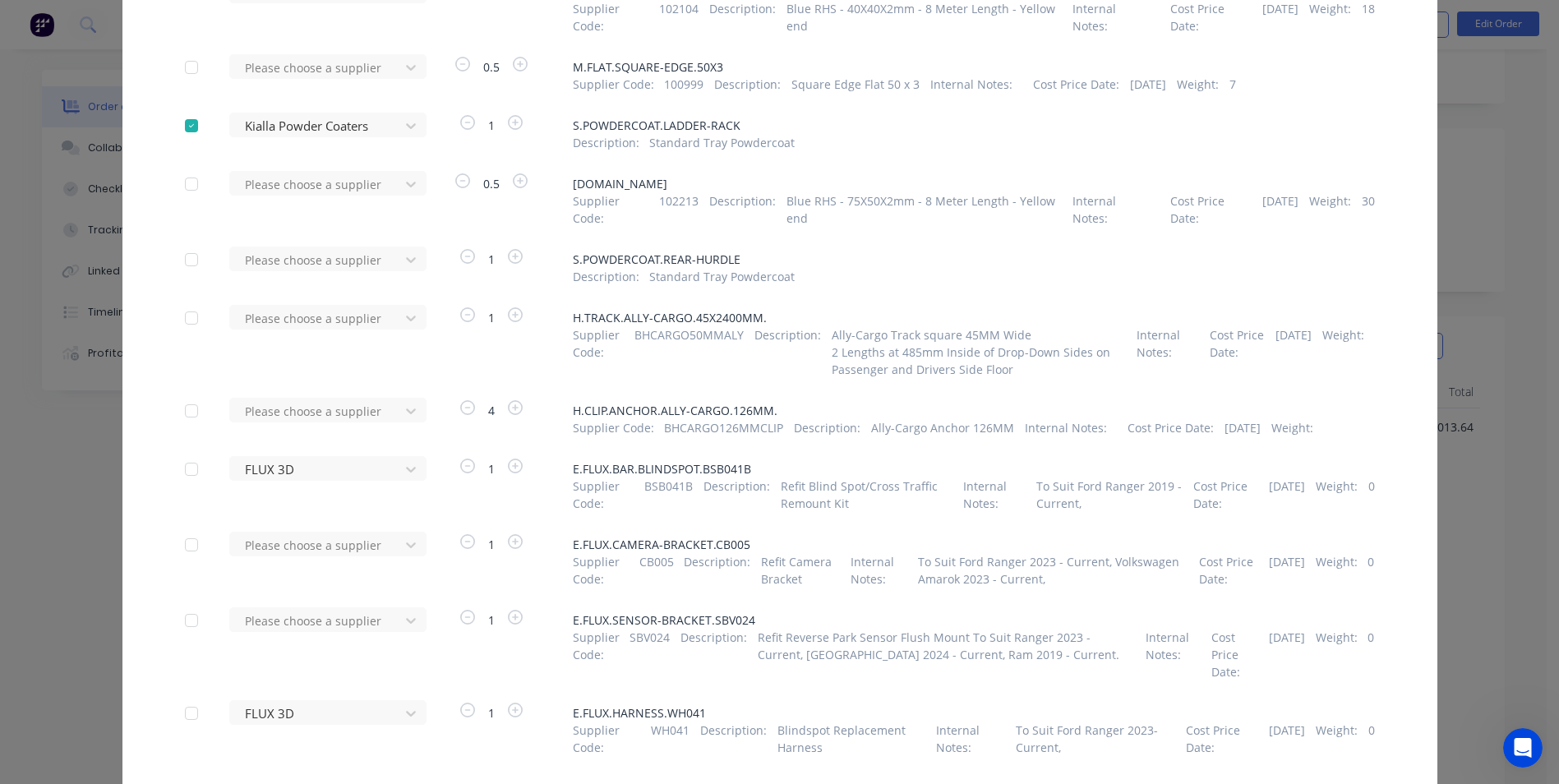
click at [180, 276] on div at bounding box center [191, 259] width 32 height 32
click at [387, 272] on div "Please choose a supplier" at bounding box center [317, 259] width 158 height 25
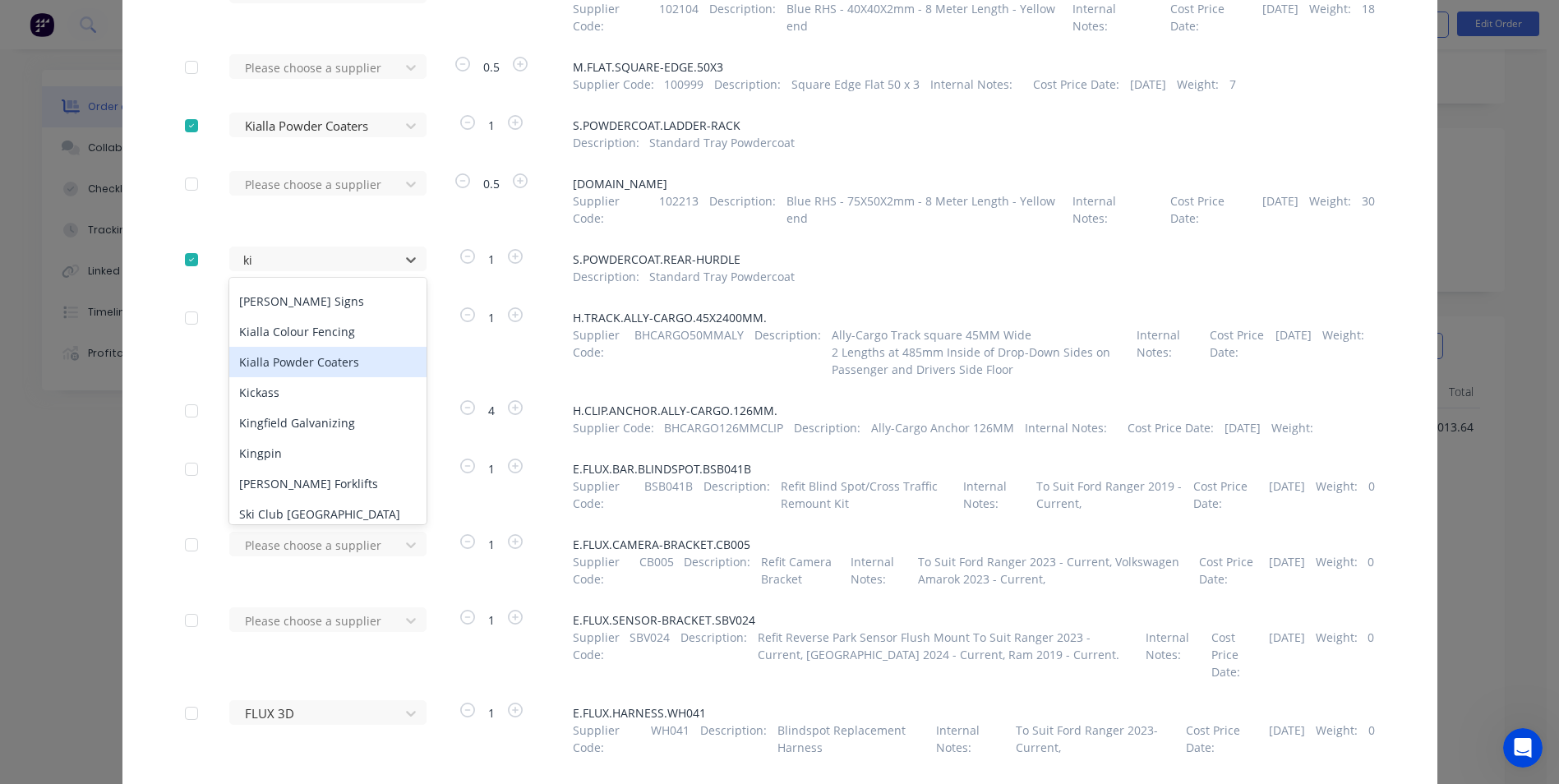
scroll to position [64, 0]
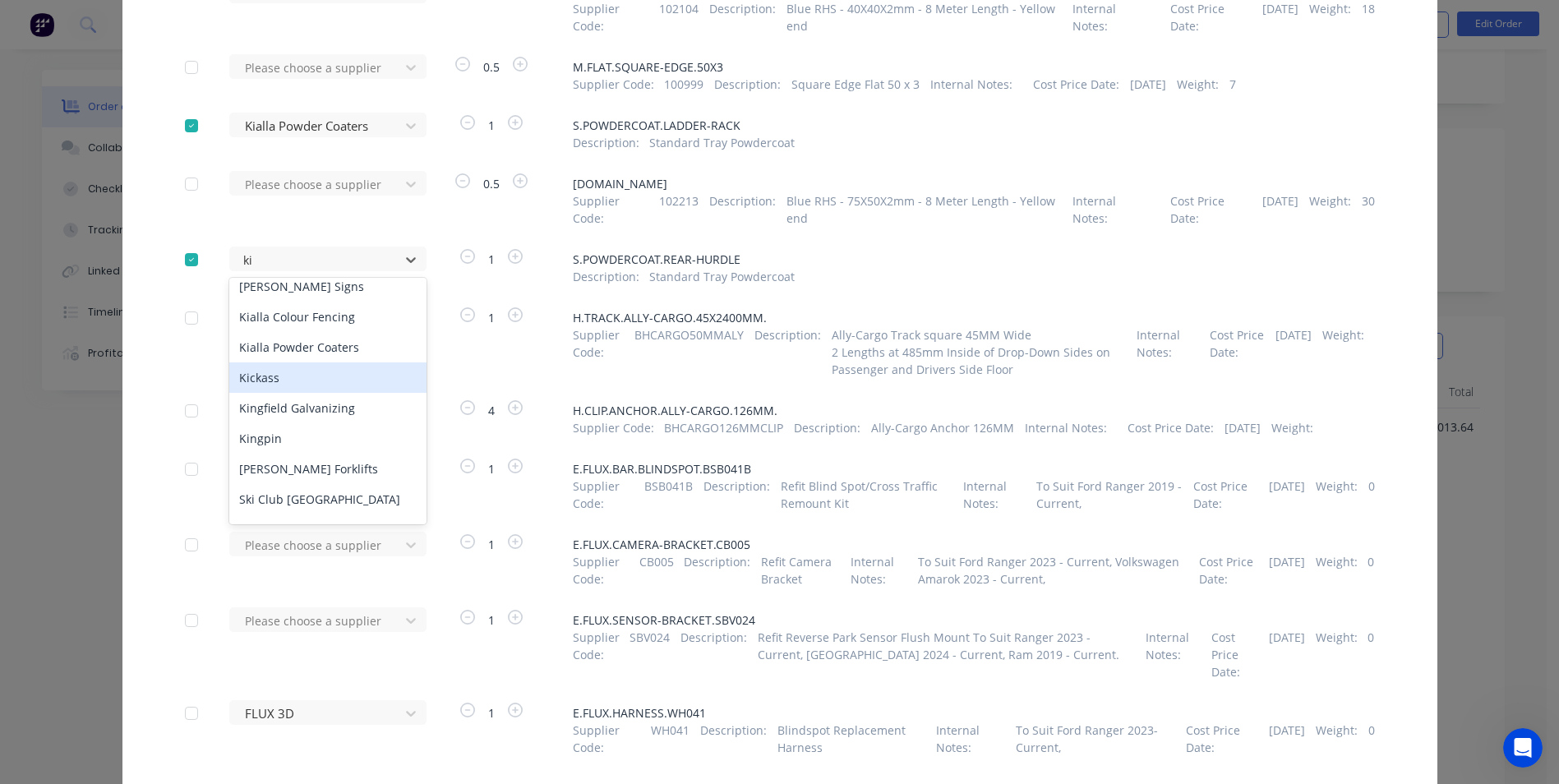
type input "kia"
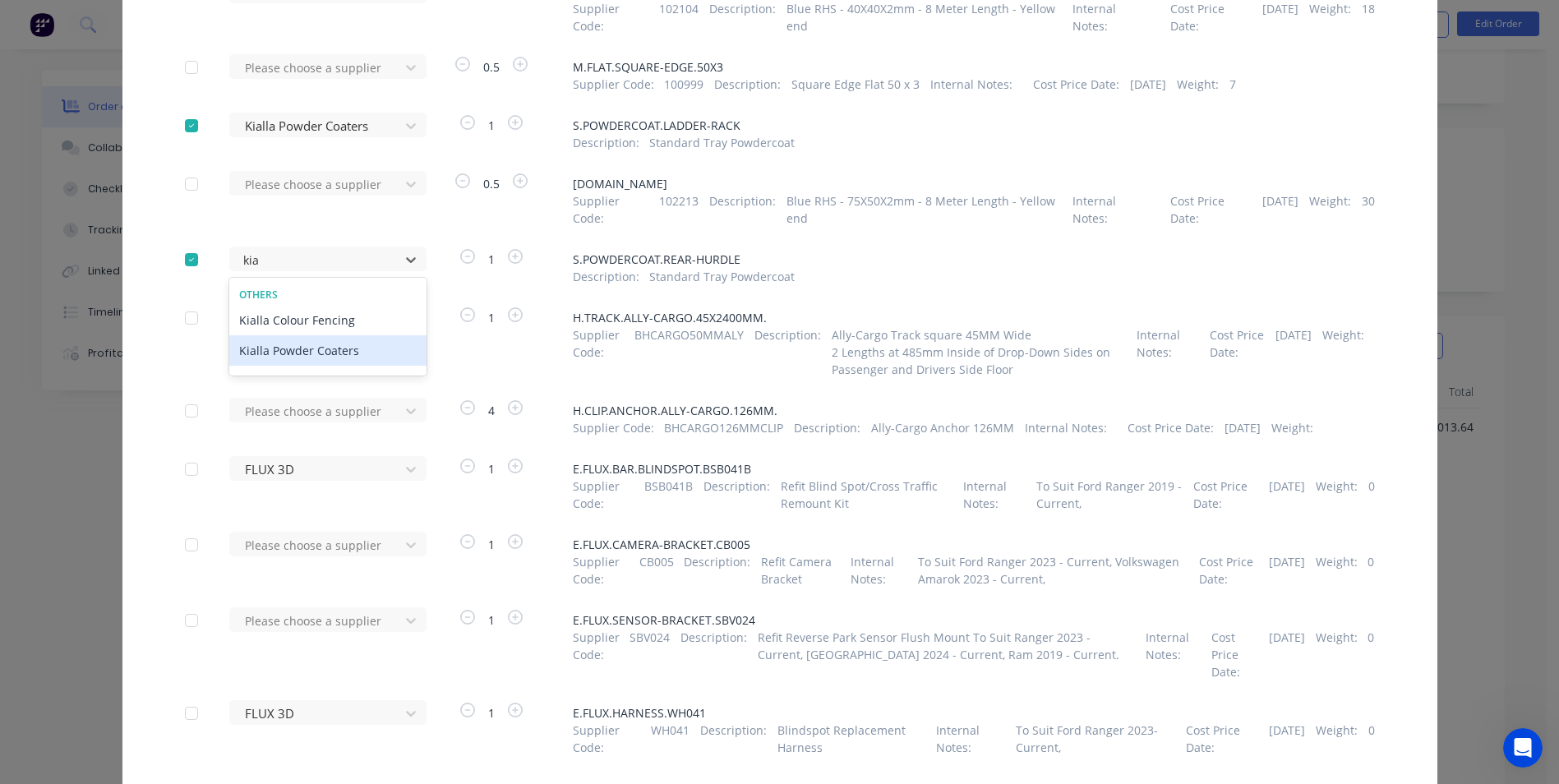
click at [286, 366] on div "Kialla Powder Coaters" at bounding box center [327, 350] width 197 height 31
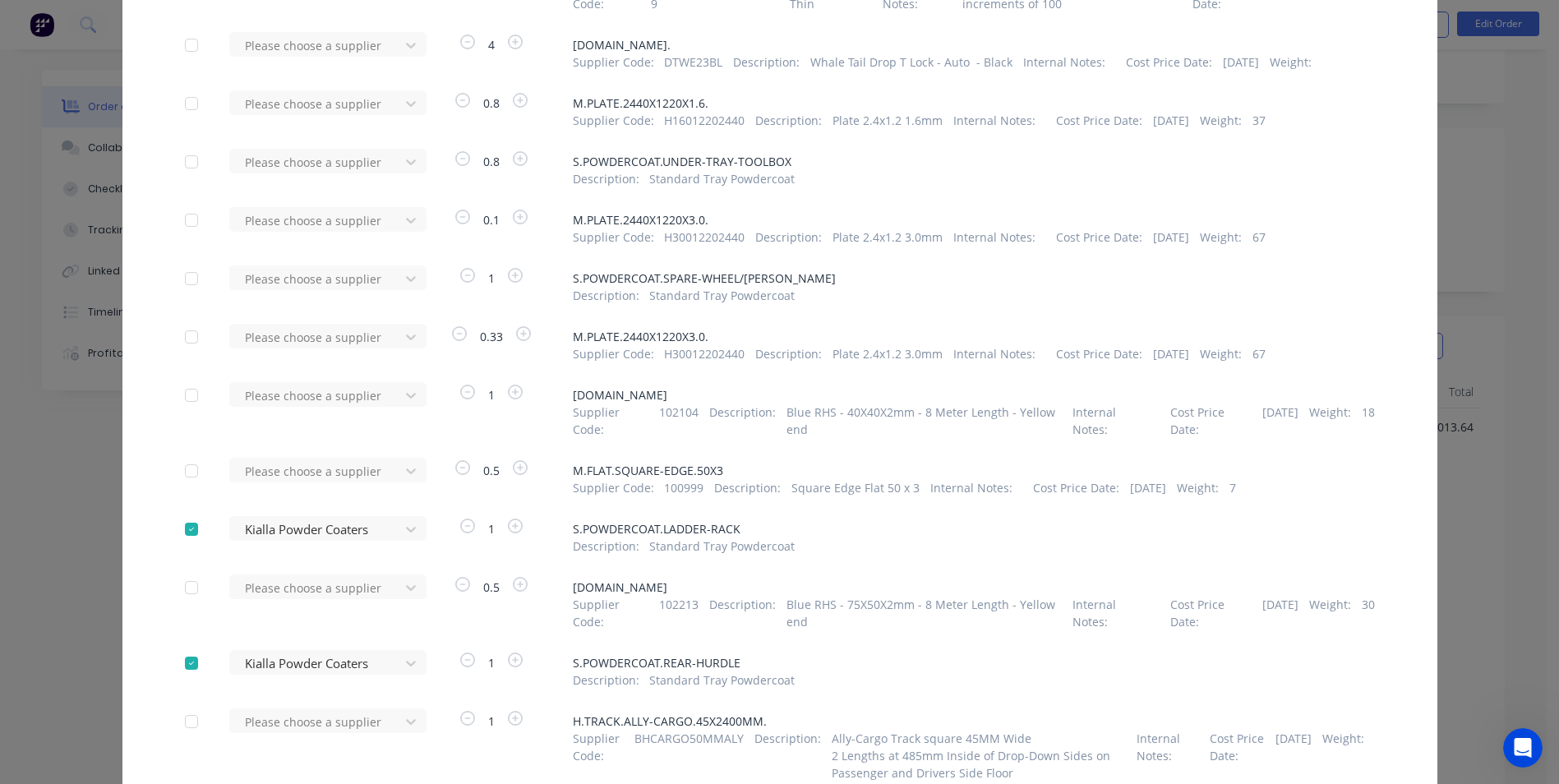
scroll to position [2592, 0]
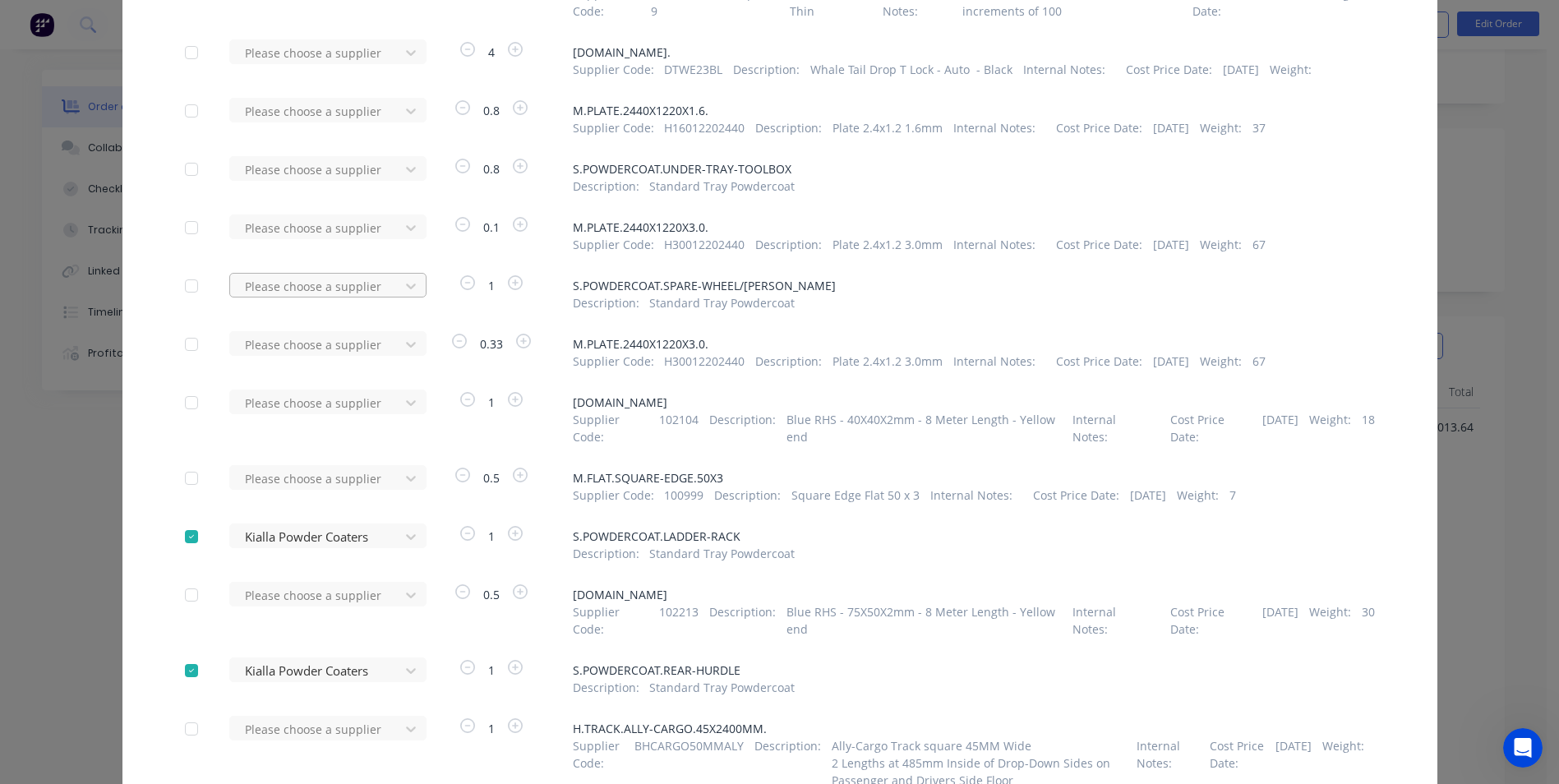
click at [330, 296] on div at bounding box center [317, 286] width 148 height 20
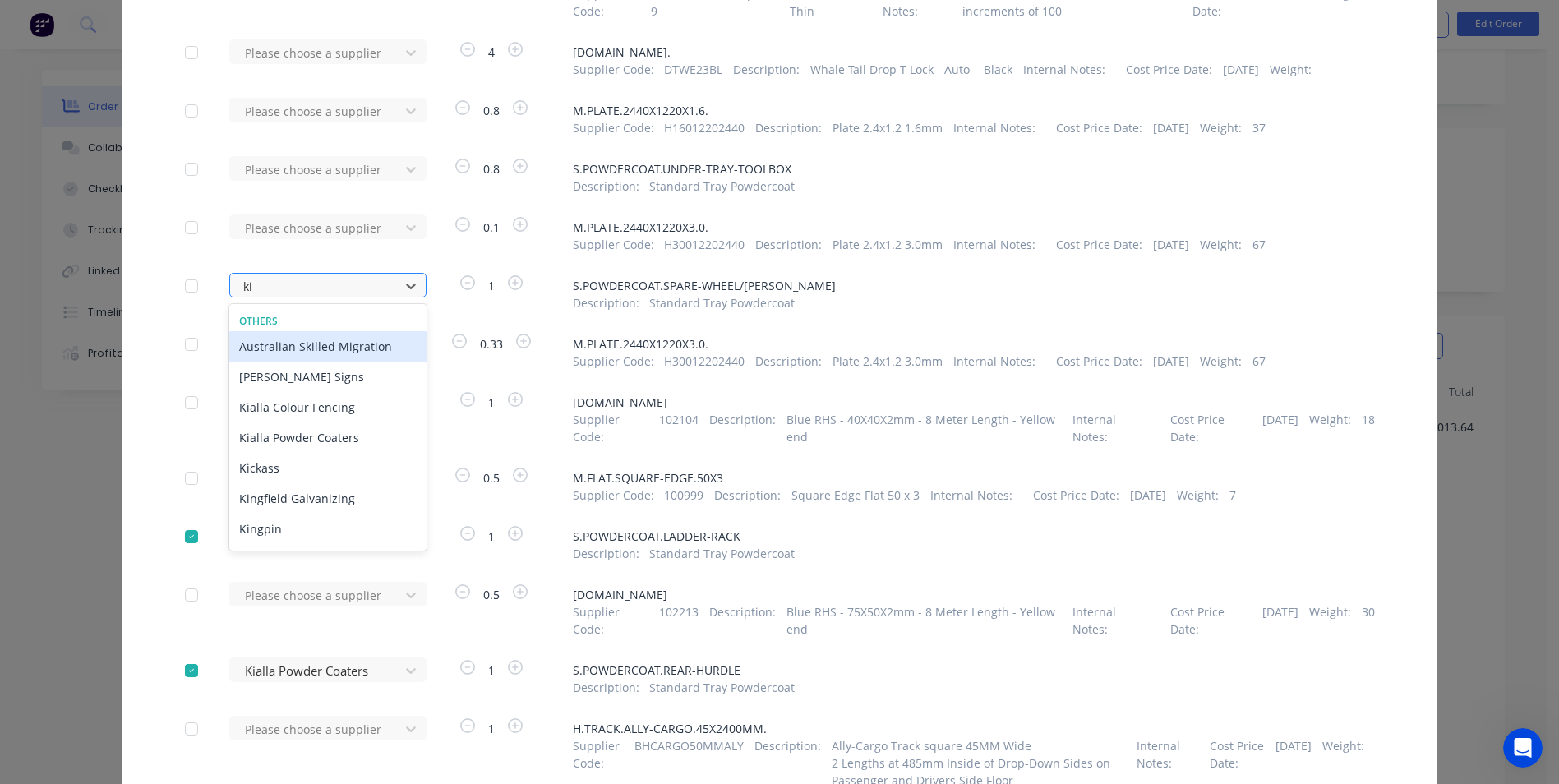
type input "kia"
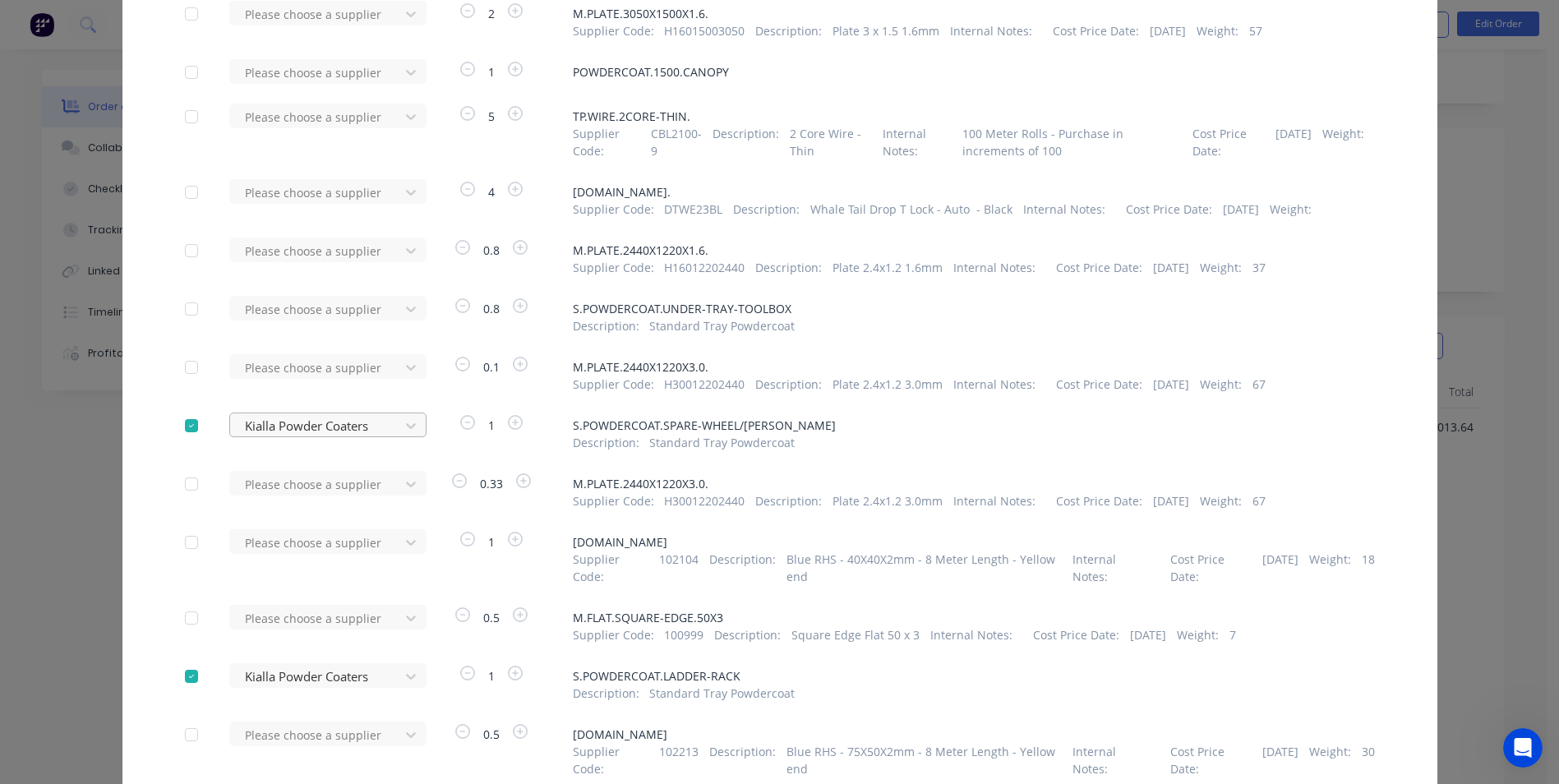
scroll to position [2427, 0]
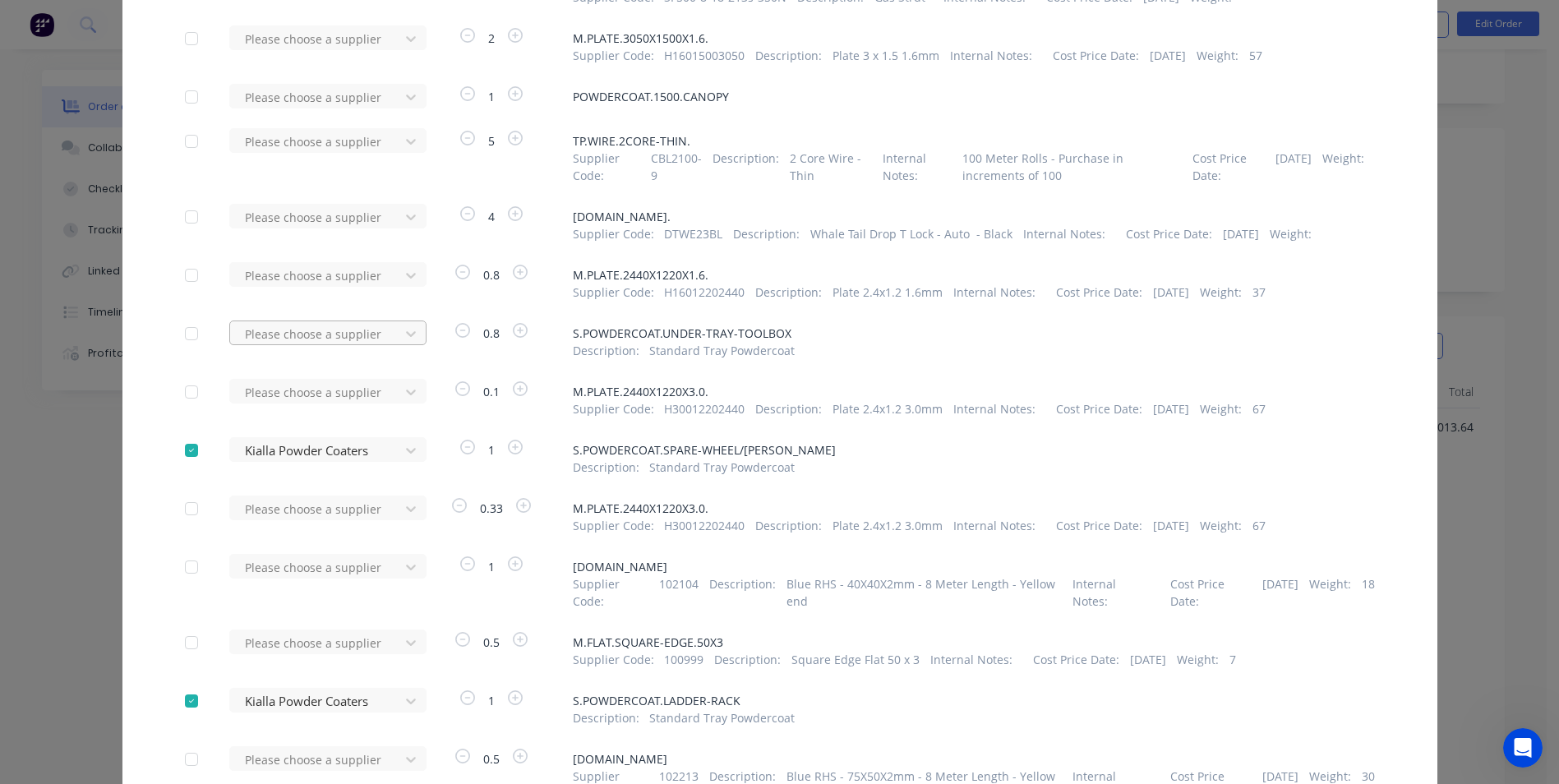
drag, startPoint x: 339, startPoint y: 350, endPoint x: 332, endPoint y: 345, distance: 8.6
click at [336, 345] on div at bounding box center [317, 334] width 148 height 20
type input "kia"
click at [330, 438] on div "Kialla Powder Coaters" at bounding box center [327, 424] width 197 height 31
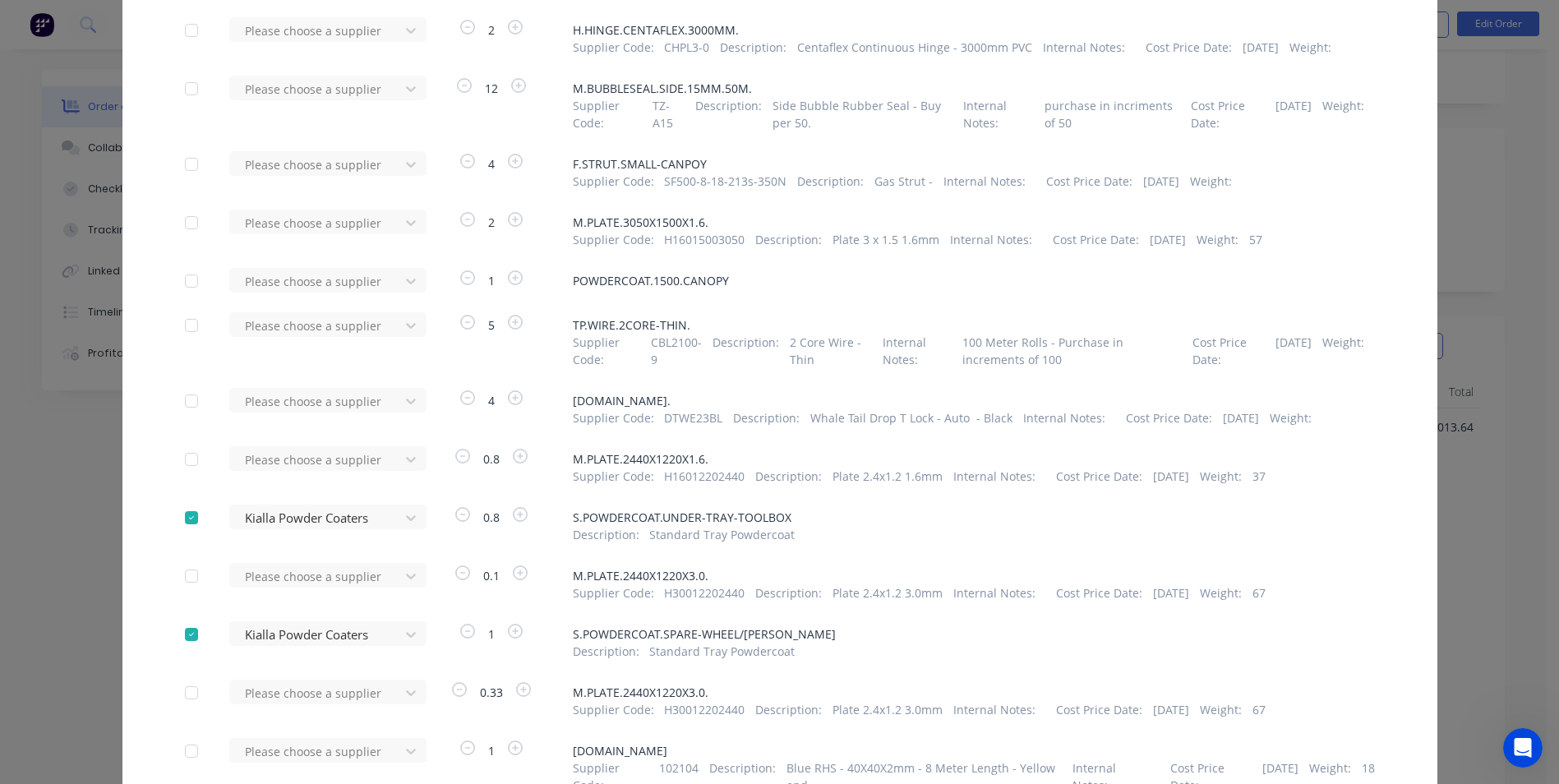
scroll to position [2099, 0]
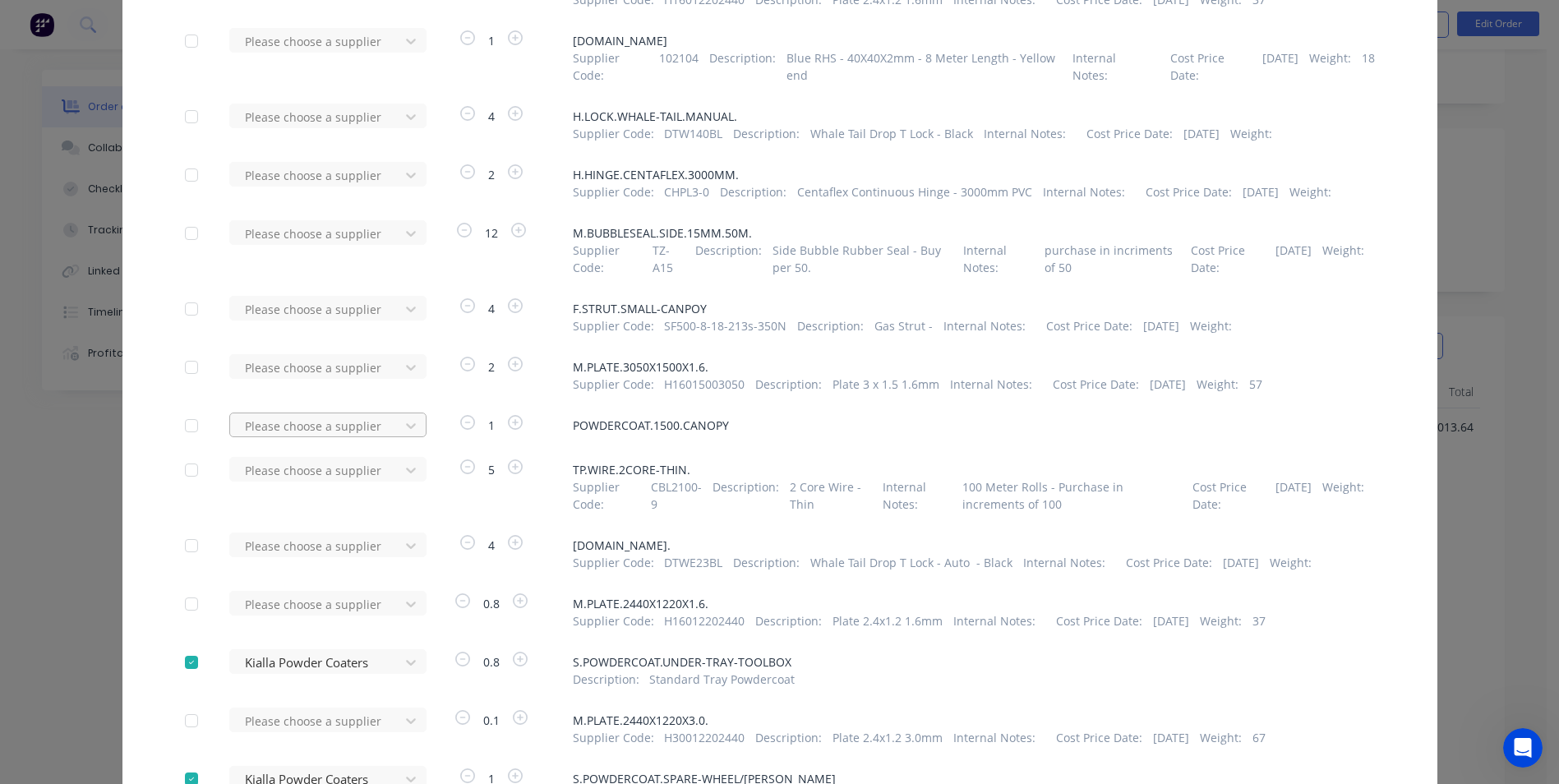
click at [322, 436] on div at bounding box center [317, 426] width 148 height 20
type input "kia"
click at [305, 530] on div "Kialla Powder Coaters" at bounding box center [327, 516] width 197 height 31
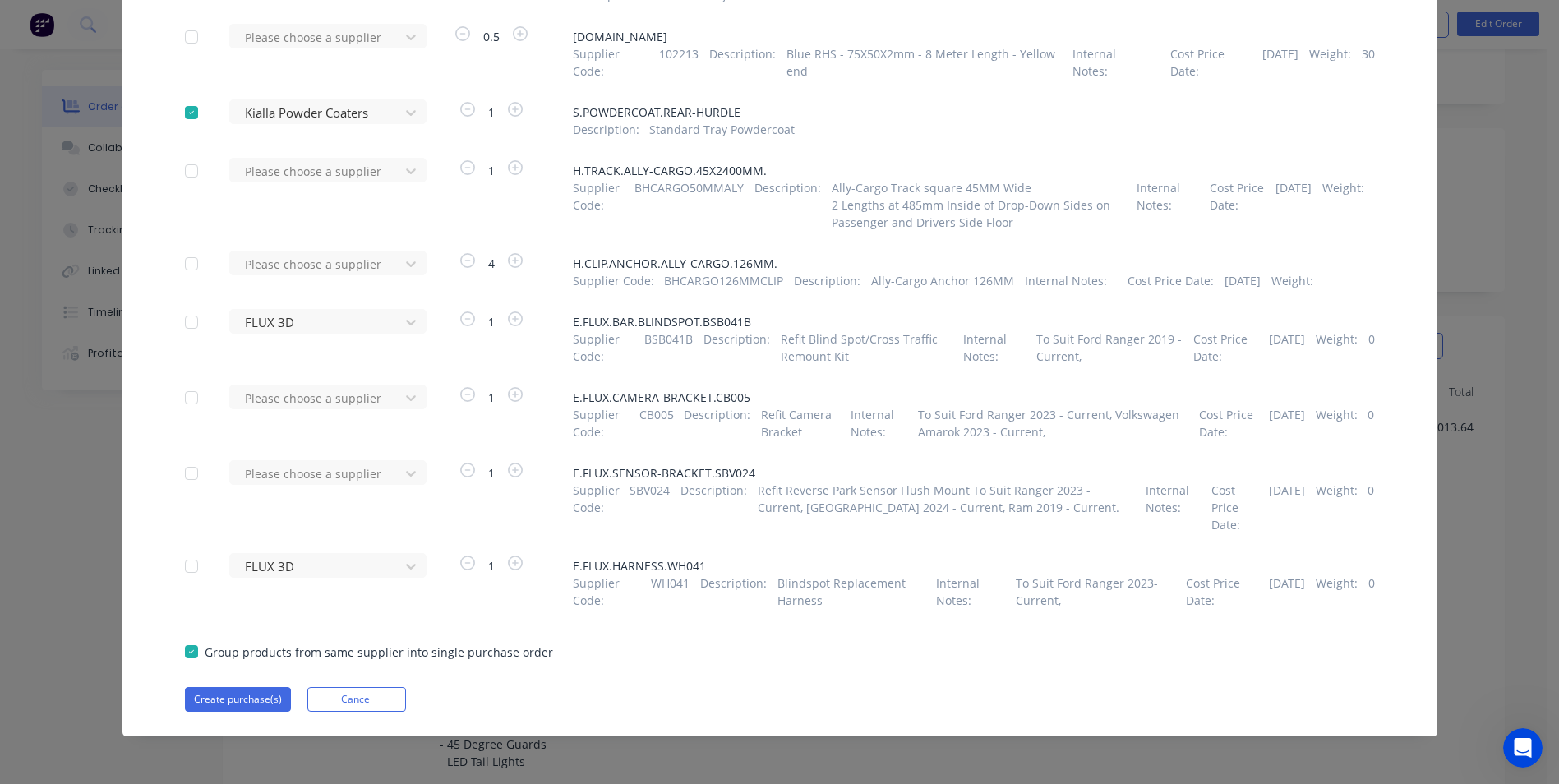
scroll to position [3167, 0]
click at [248, 692] on button "Create purchase(s)" at bounding box center [238, 699] width 106 height 25
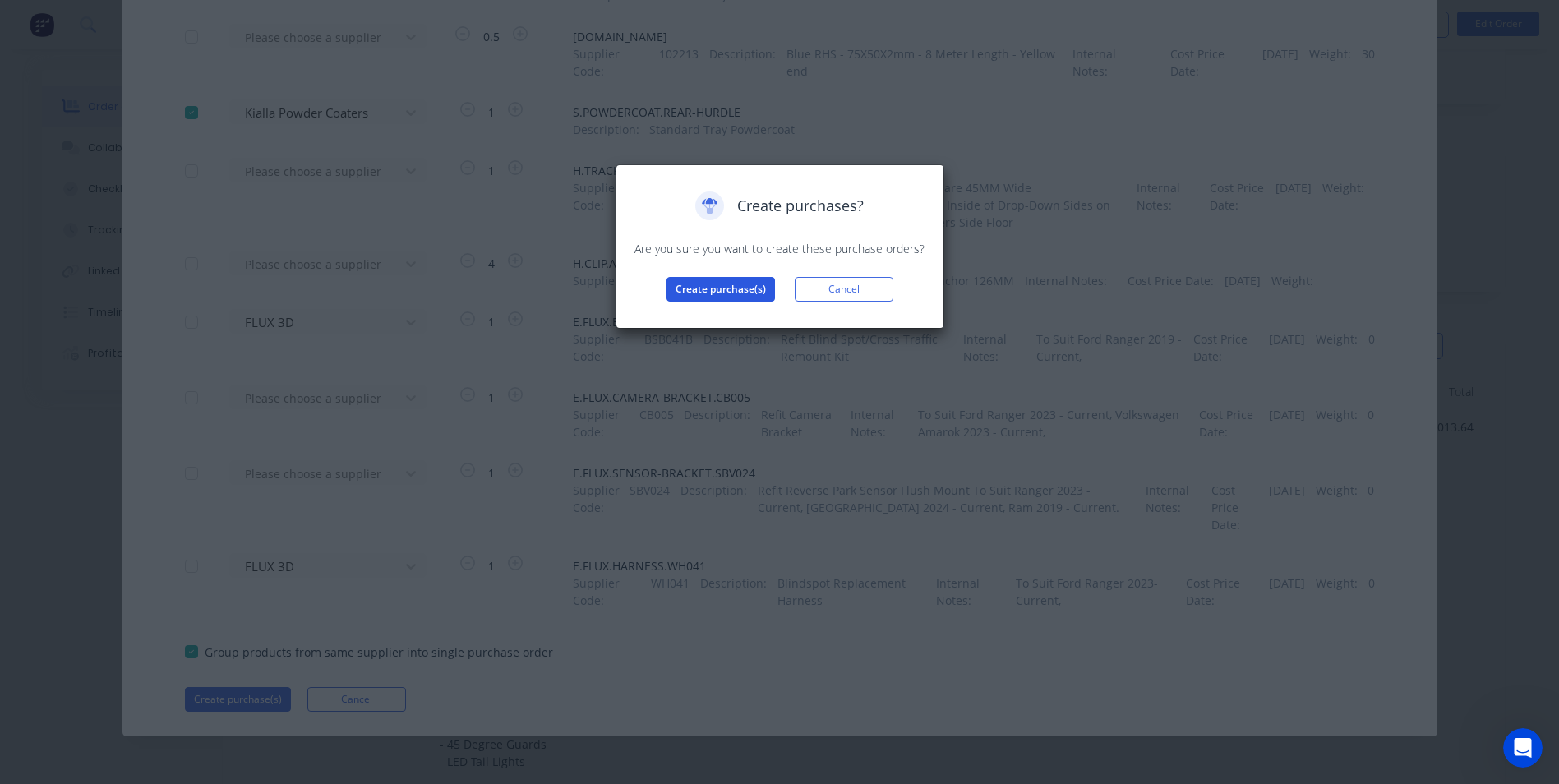
click at [716, 290] on button "Create purchase(s)" at bounding box center [720, 289] width 108 height 25
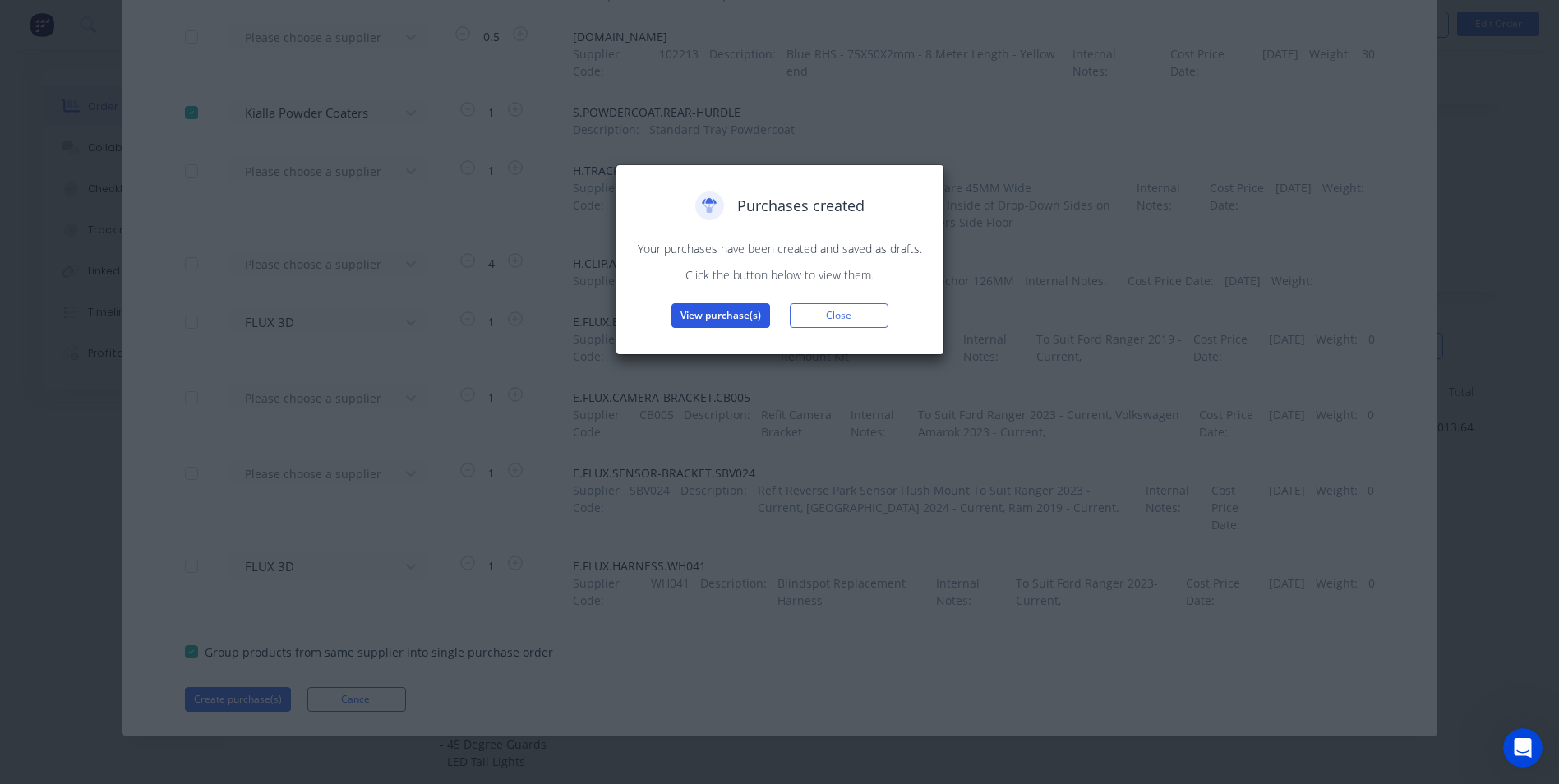
click at [743, 316] on button "View purchase(s)" at bounding box center [720, 315] width 98 height 25
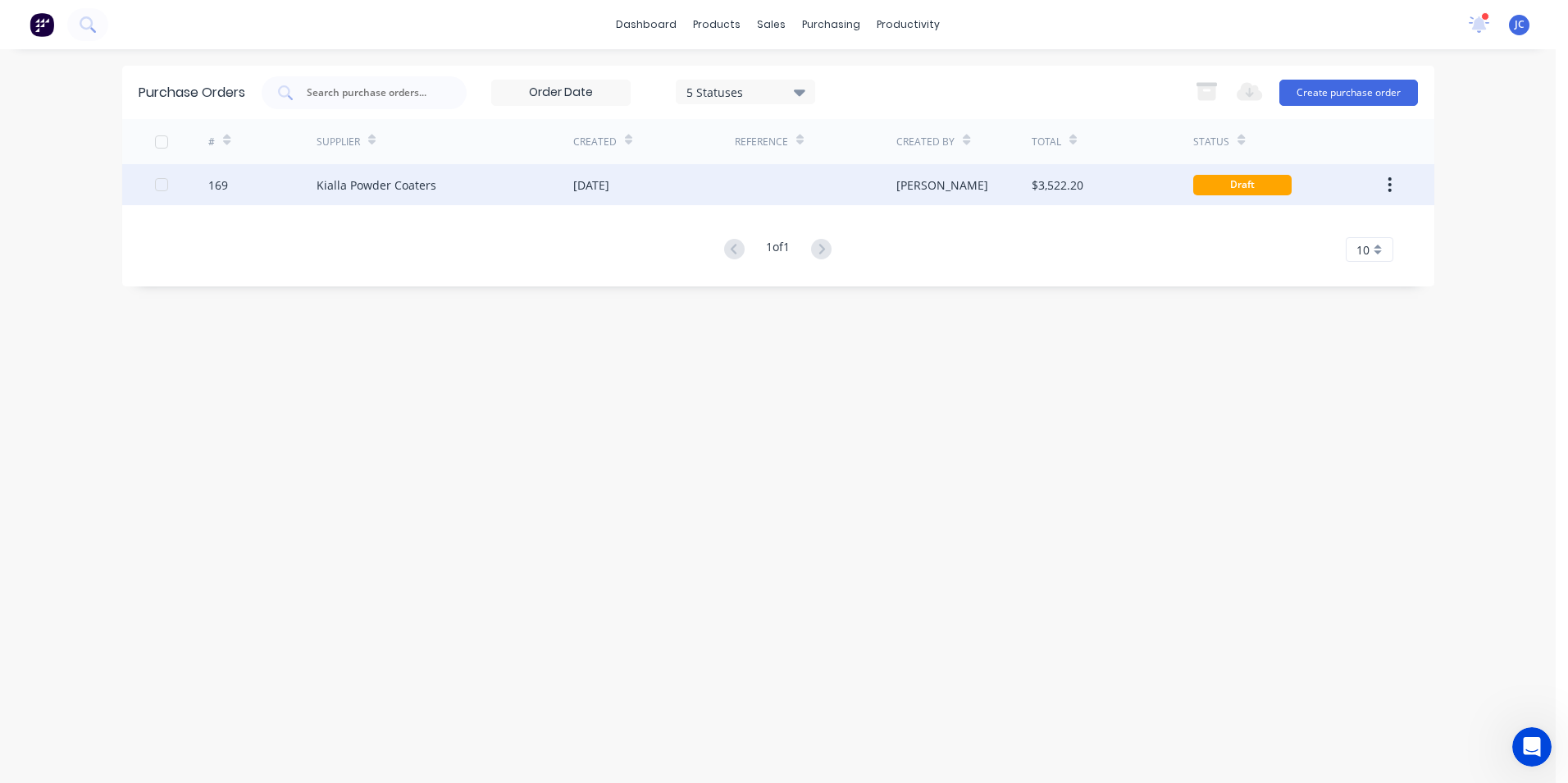
click at [974, 178] on div "Jamie" at bounding box center [964, 184] width 135 height 41
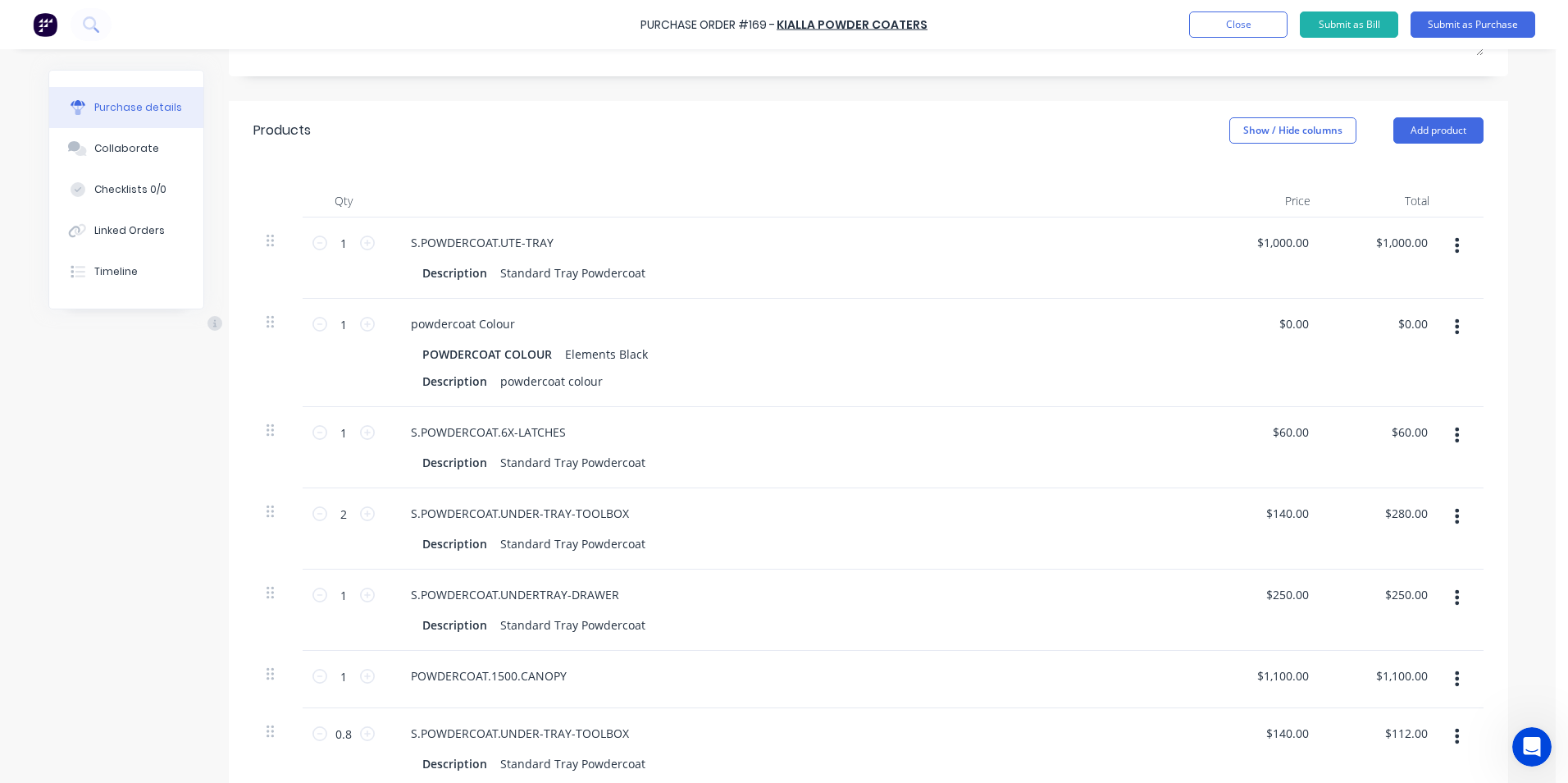
scroll to position [329, 0]
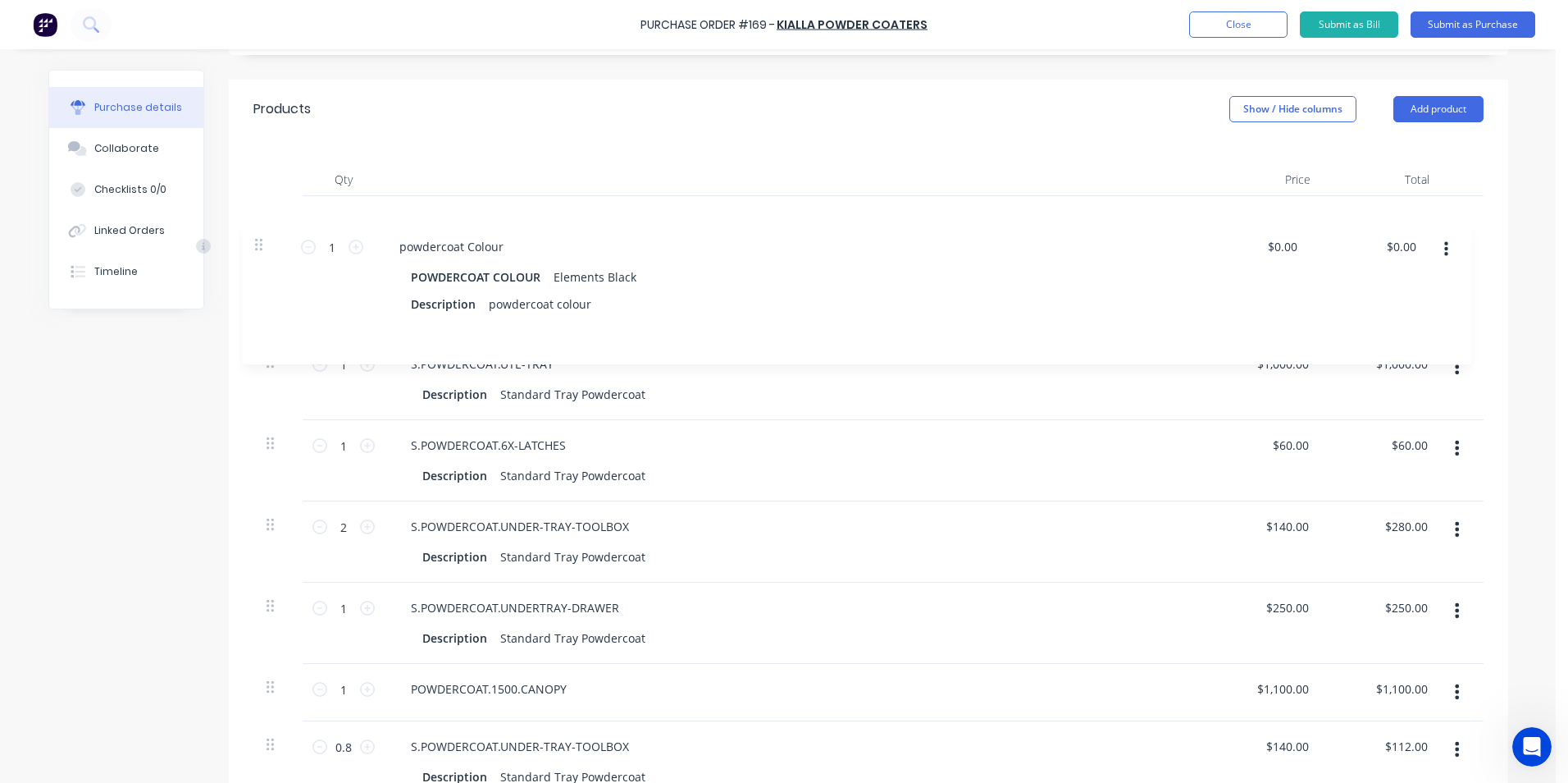
drag, startPoint x: 265, startPoint y: 308, endPoint x: 257, endPoint y: 221, distance: 87.4
click at [257, 221] on div "1 1 S.POWDERCOAT.UTE-TRAY Description Standard Tray Powdercoat $1,000.00 $1,000…" at bounding box center [869, 550] width 1230 height 707
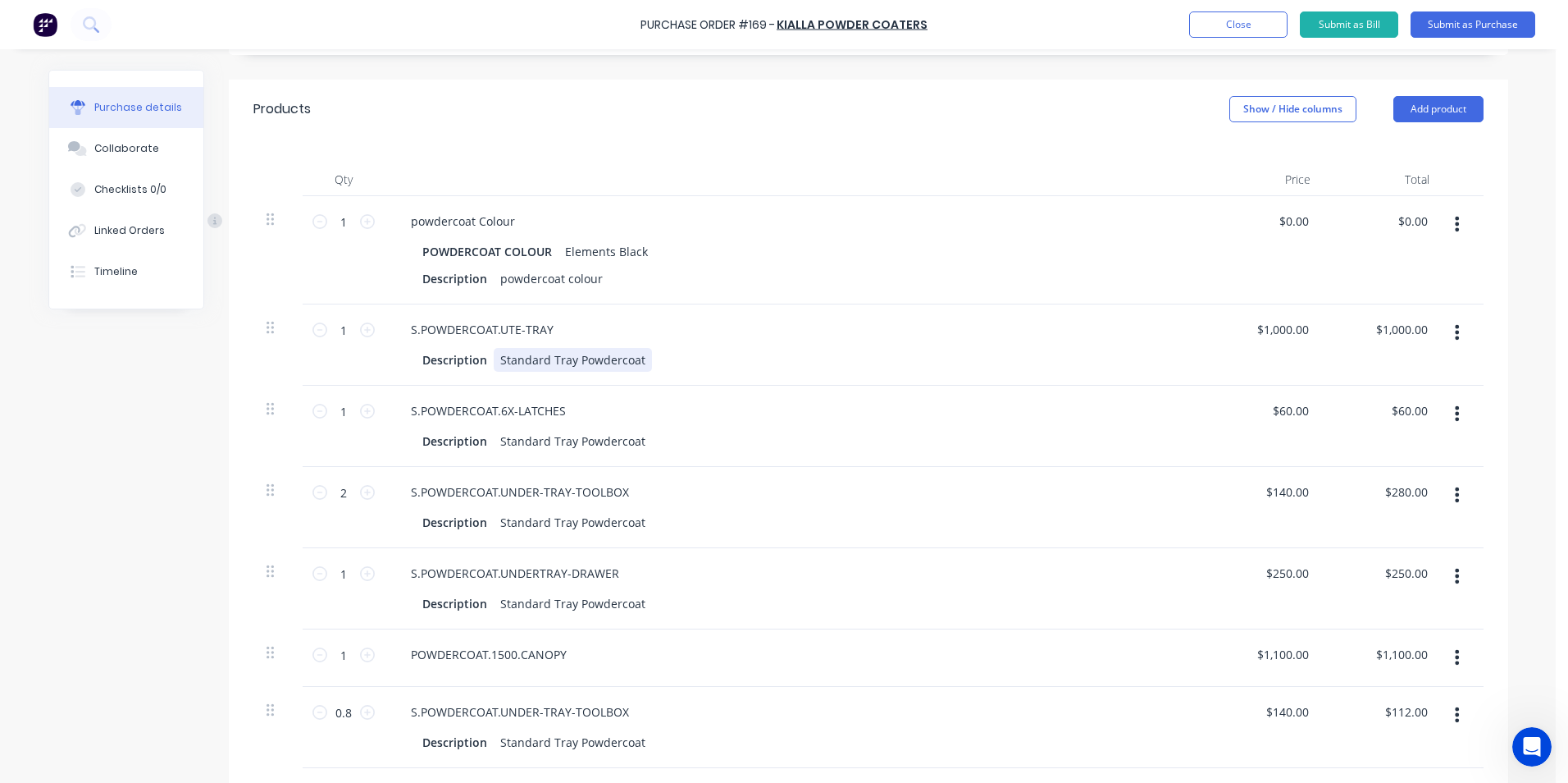
click at [633, 372] on div "Standard Tray Powdercoat" at bounding box center [573, 360] width 158 height 24
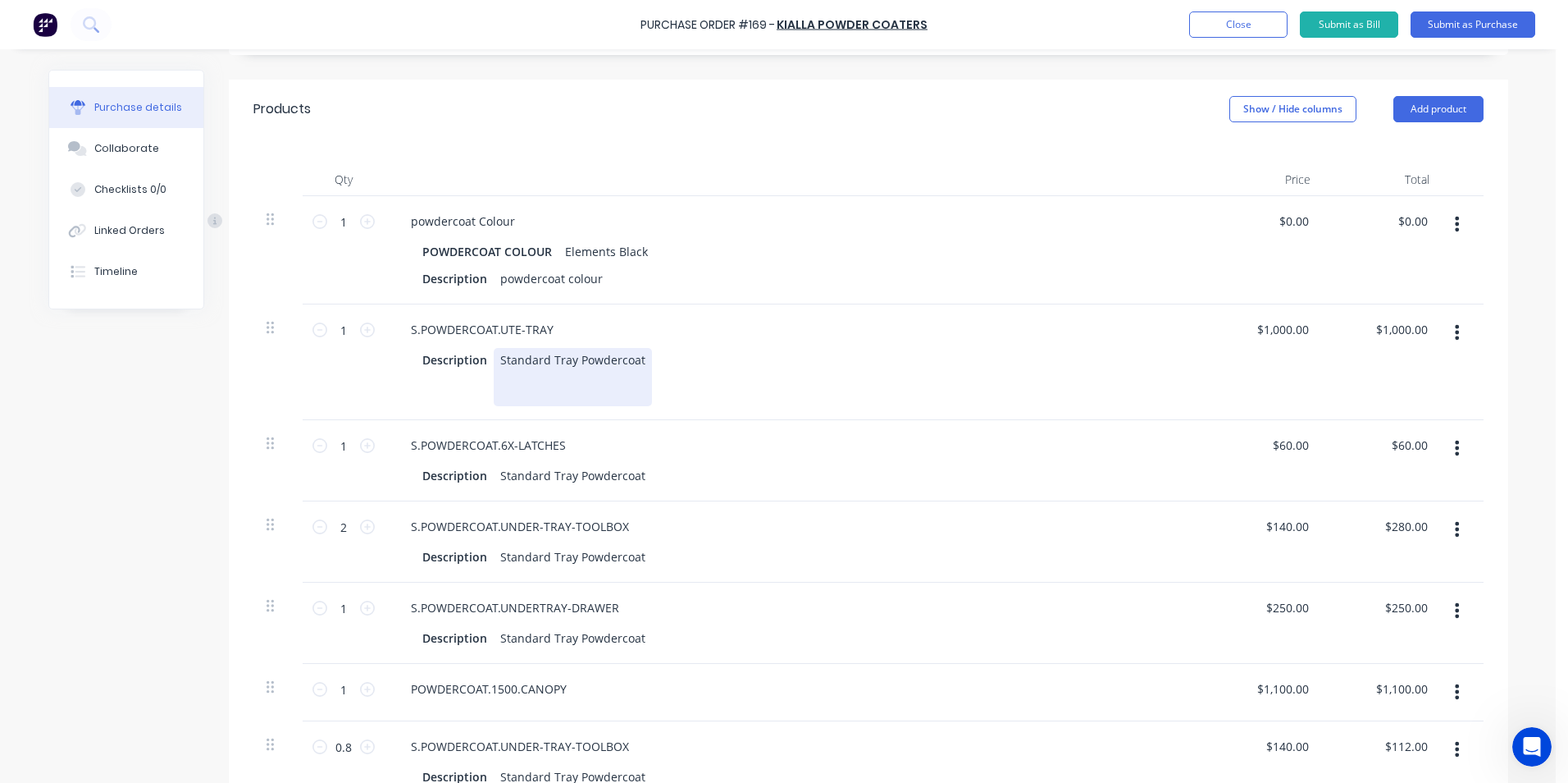
click at [506, 406] on div "Standard Tray Powdercoat" at bounding box center [573, 377] width 158 height 58
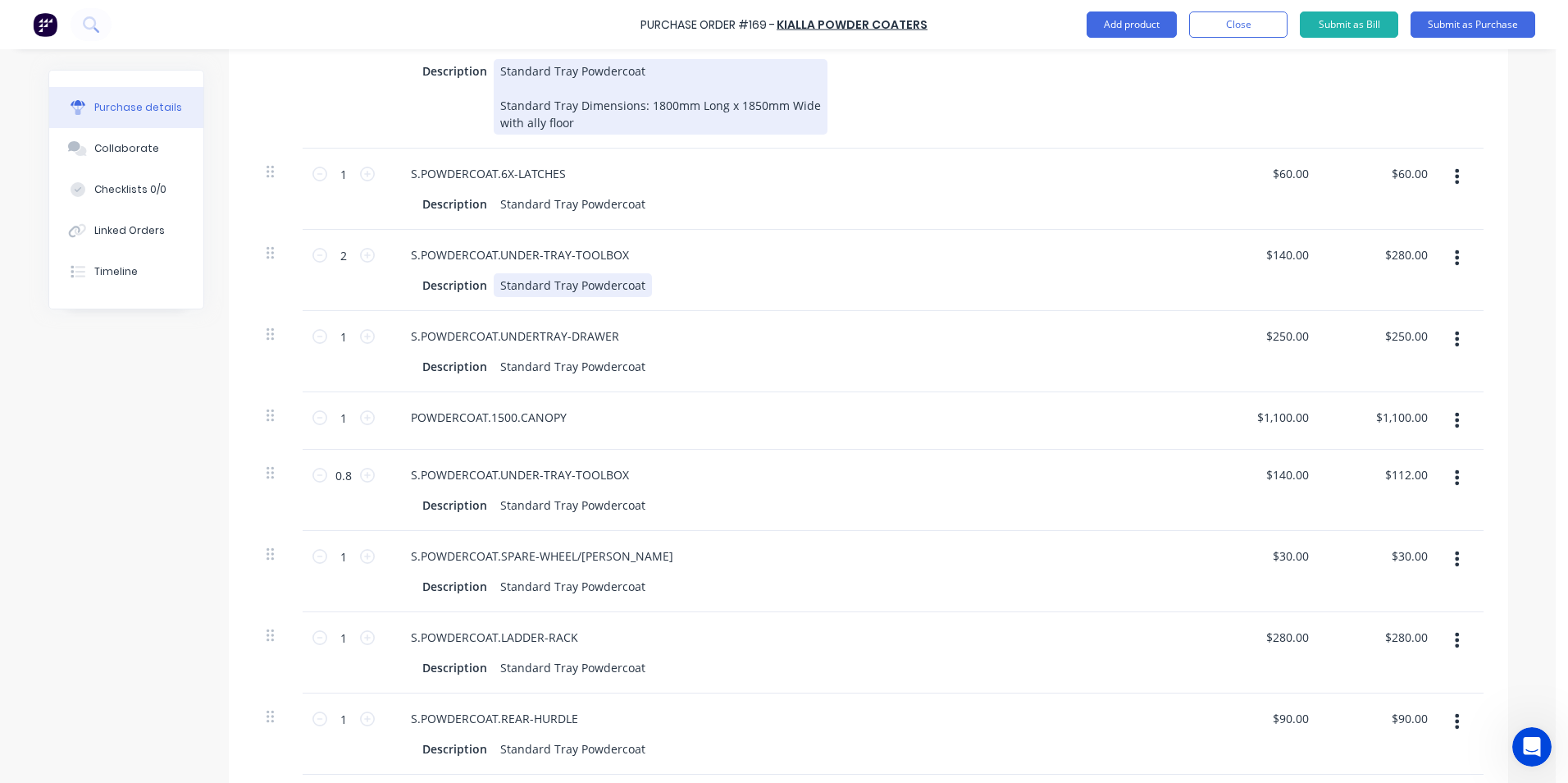
scroll to position [656, 0]
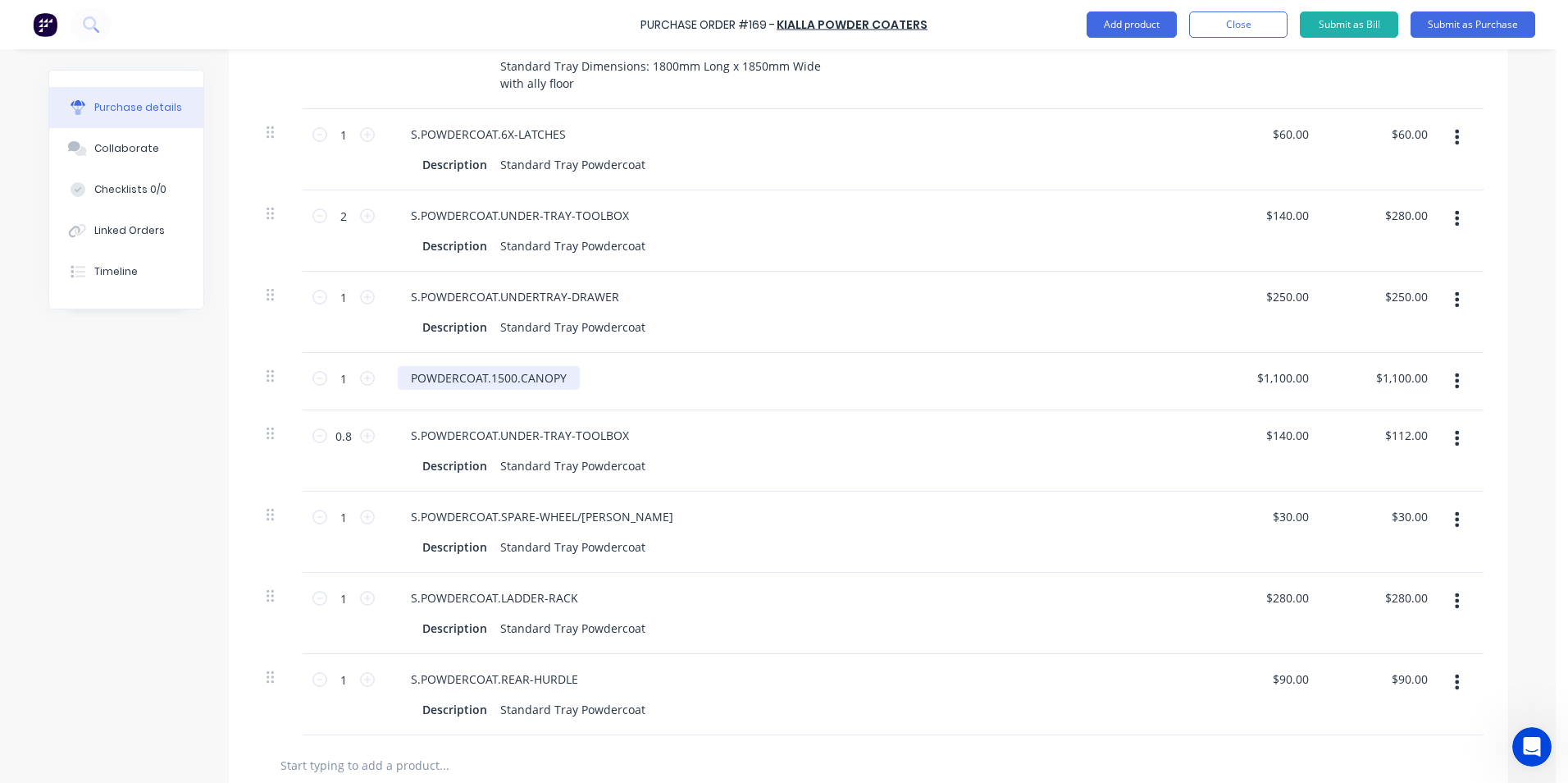
click at [567, 390] on div "POWDERCOAT.1500.CANOPY" at bounding box center [488, 378] width 182 height 24
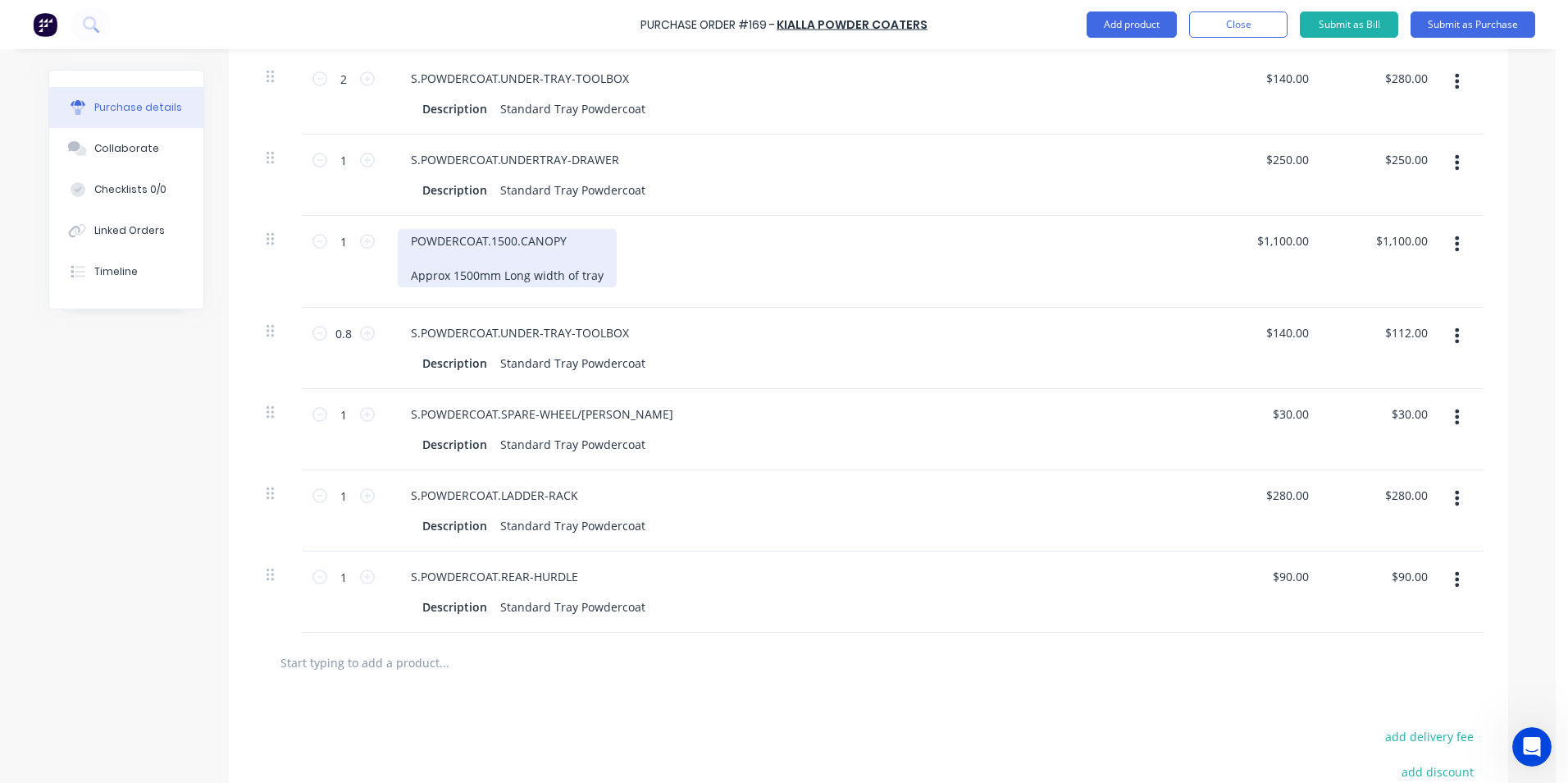
scroll to position [821, 0]
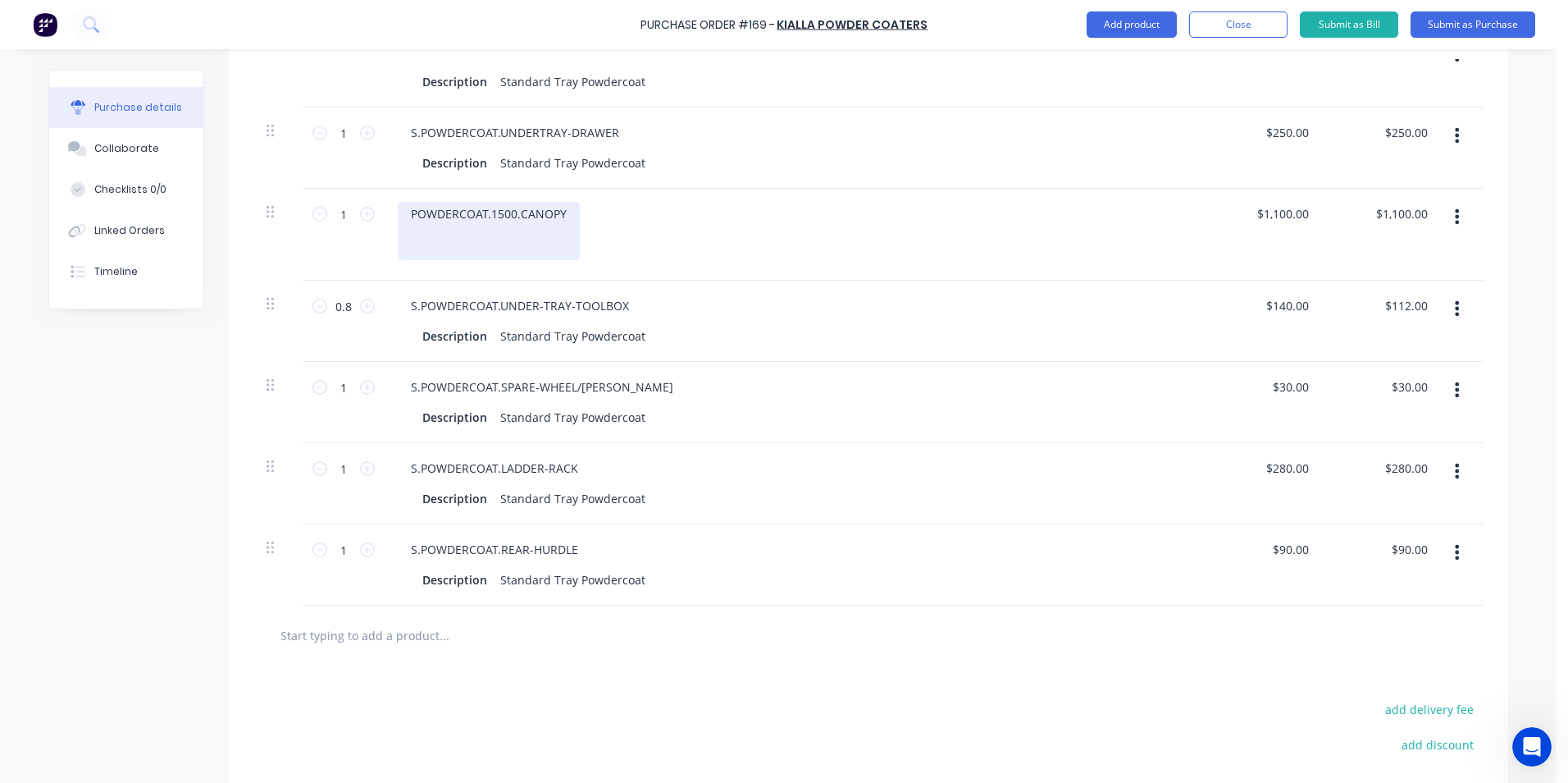
click at [452, 260] on div "POWDERCOAT.1500.CANOPY" at bounding box center [488, 230] width 182 height 58
click at [1455, 316] on icon "button" at bounding box center [1457, 308] width 4 height 15
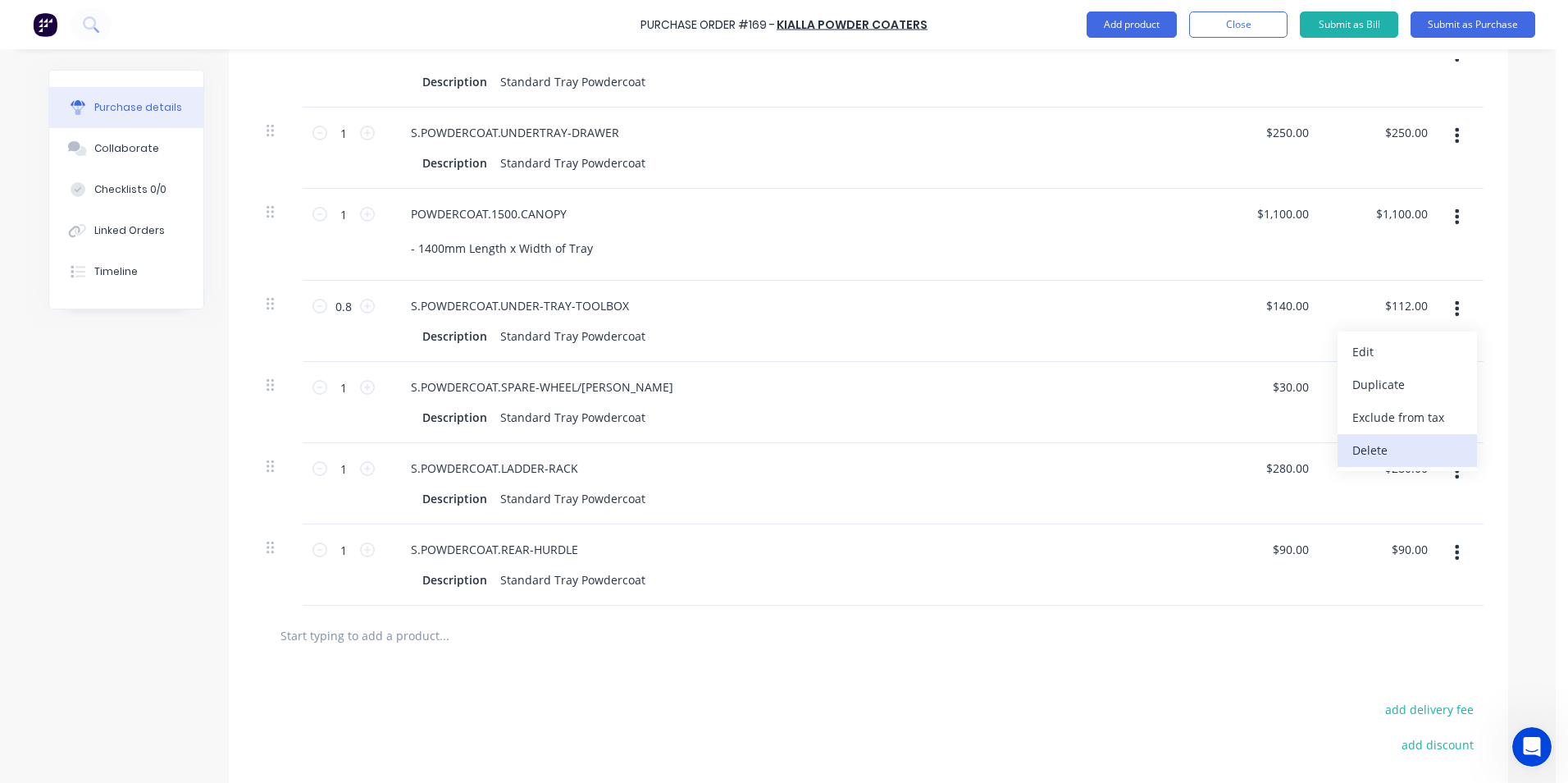
click at [1388, 467] on button "Delete" at bounding box center [1407, 450] width 140 height 32
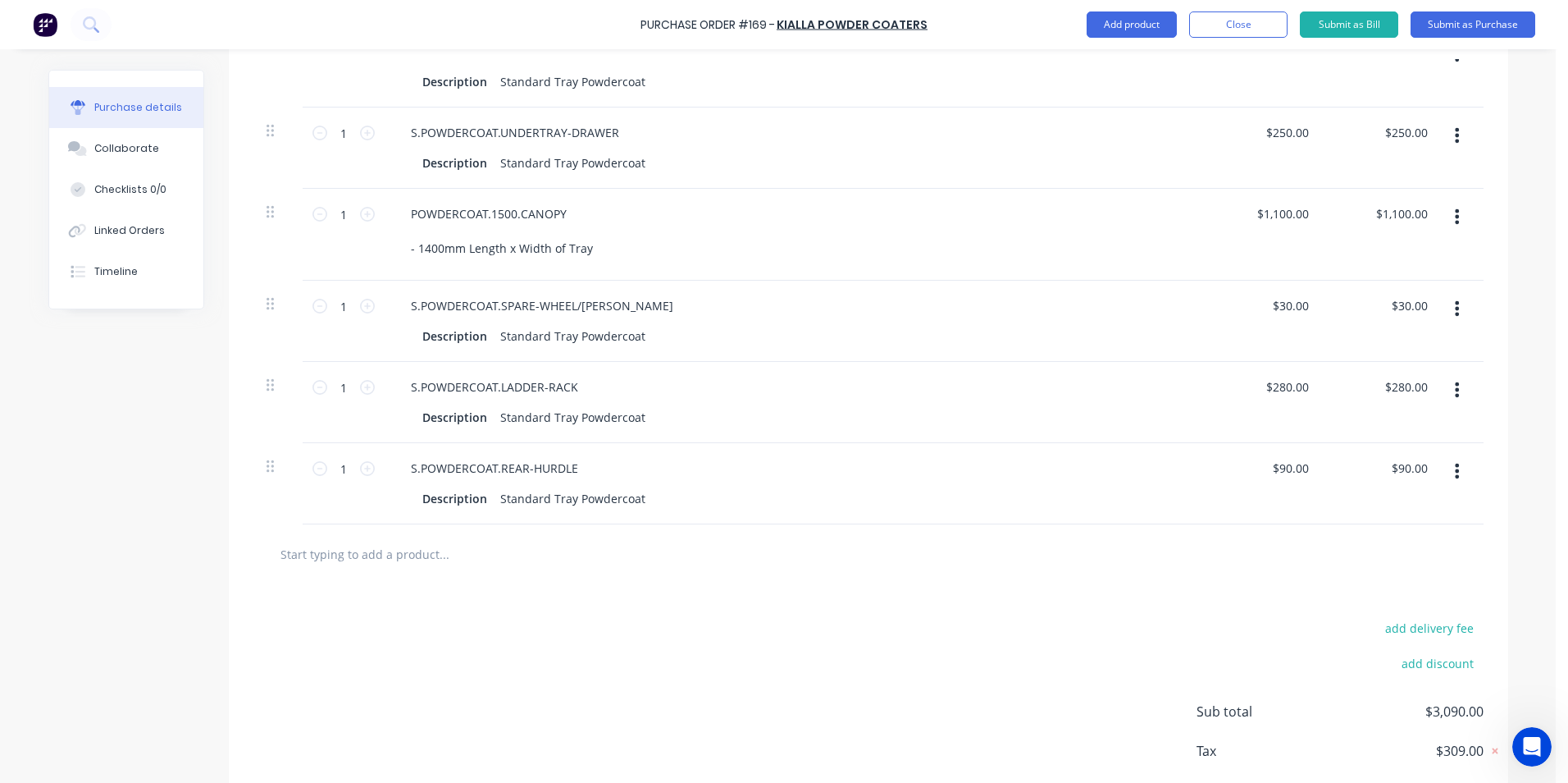
click at [386, 570] on input "text" at bounding box center [443, 553] width 328 height 32
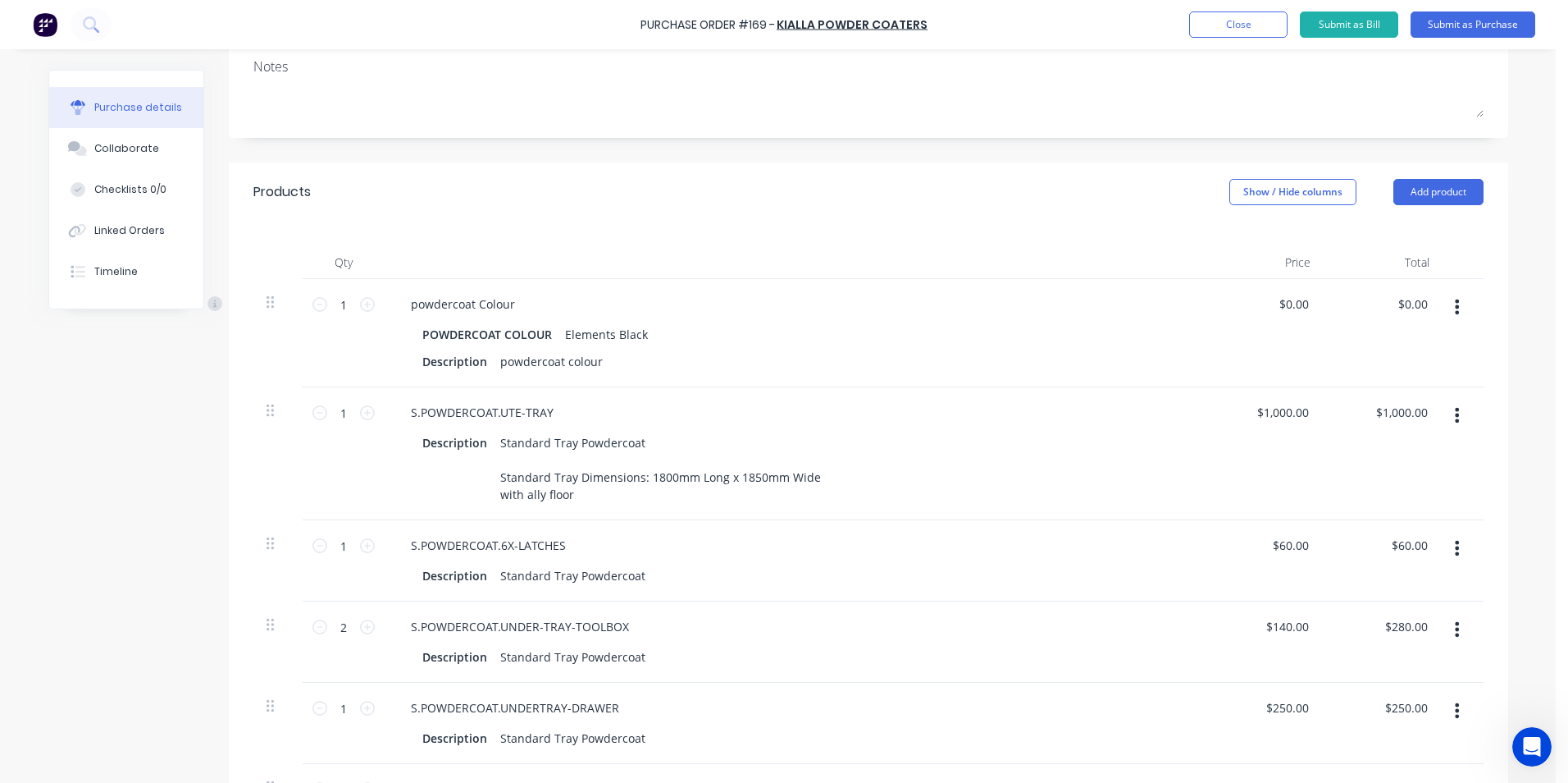
scroll to position [82, 0]
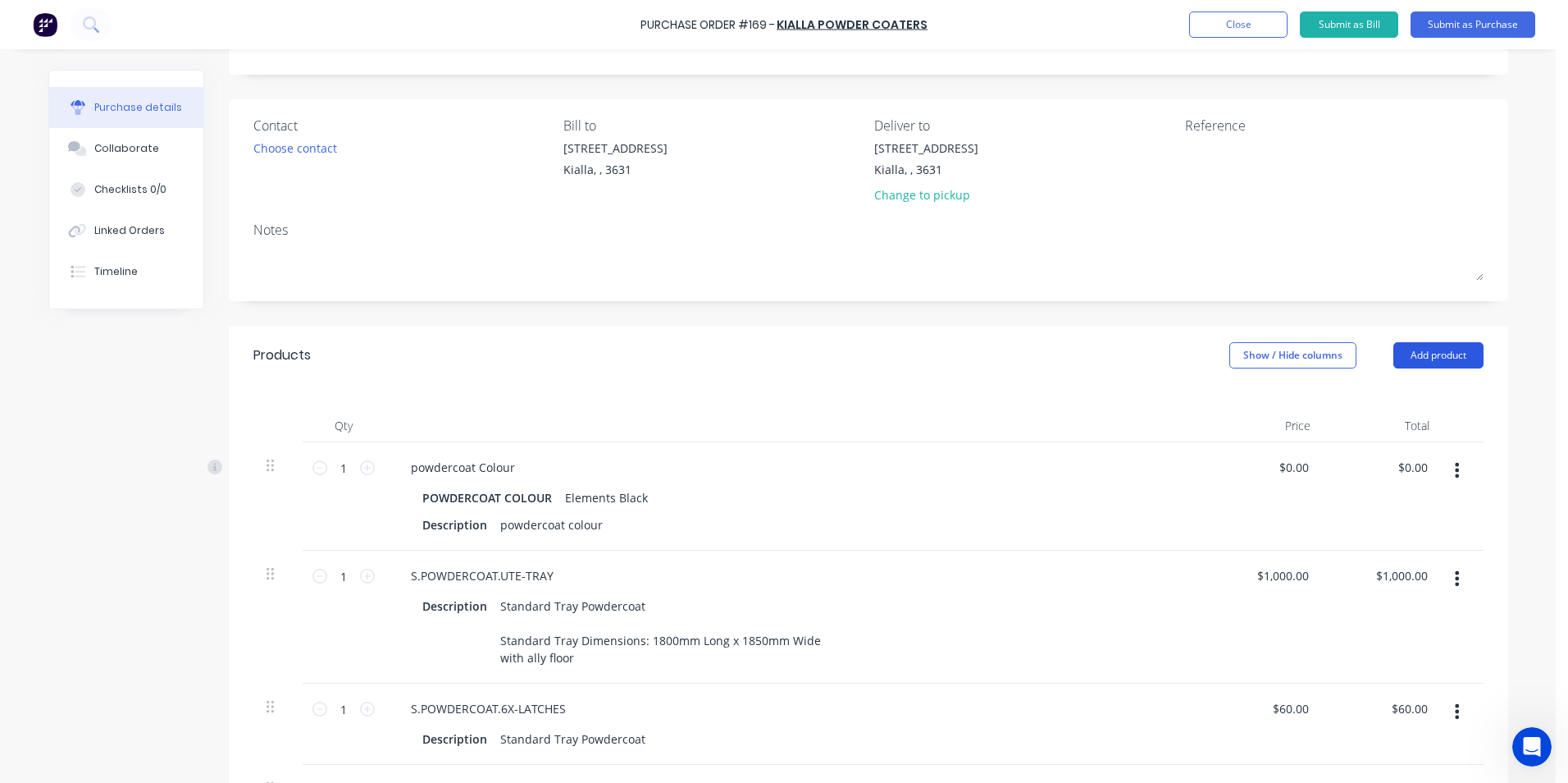
click at [1426, 355] on button "Add product" at bounding box center [1439, 355] width 91 height 26
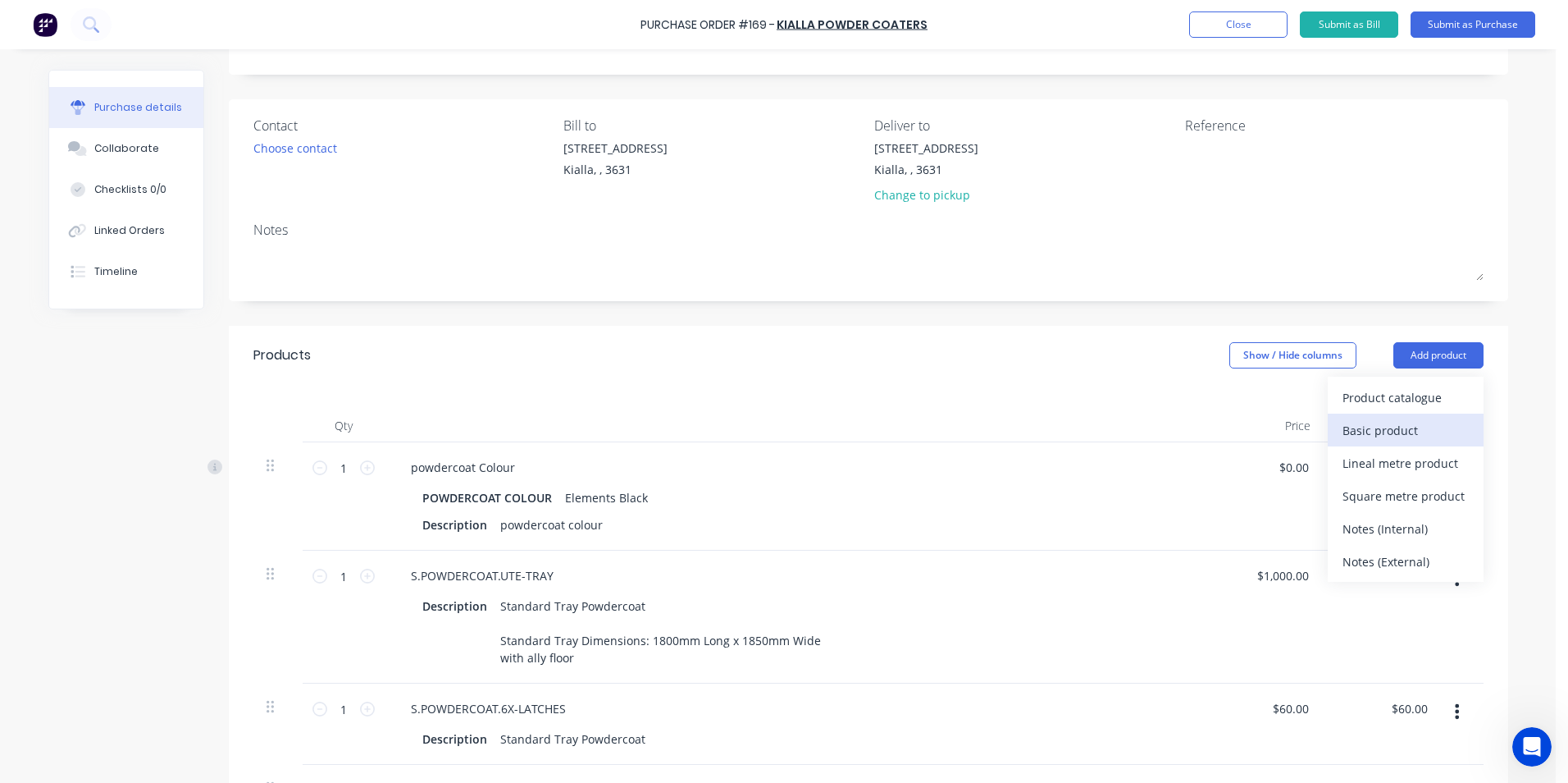
click at [1399, 425] on div "Basic product" at bounding box center [1406, 430] width 127 height 24
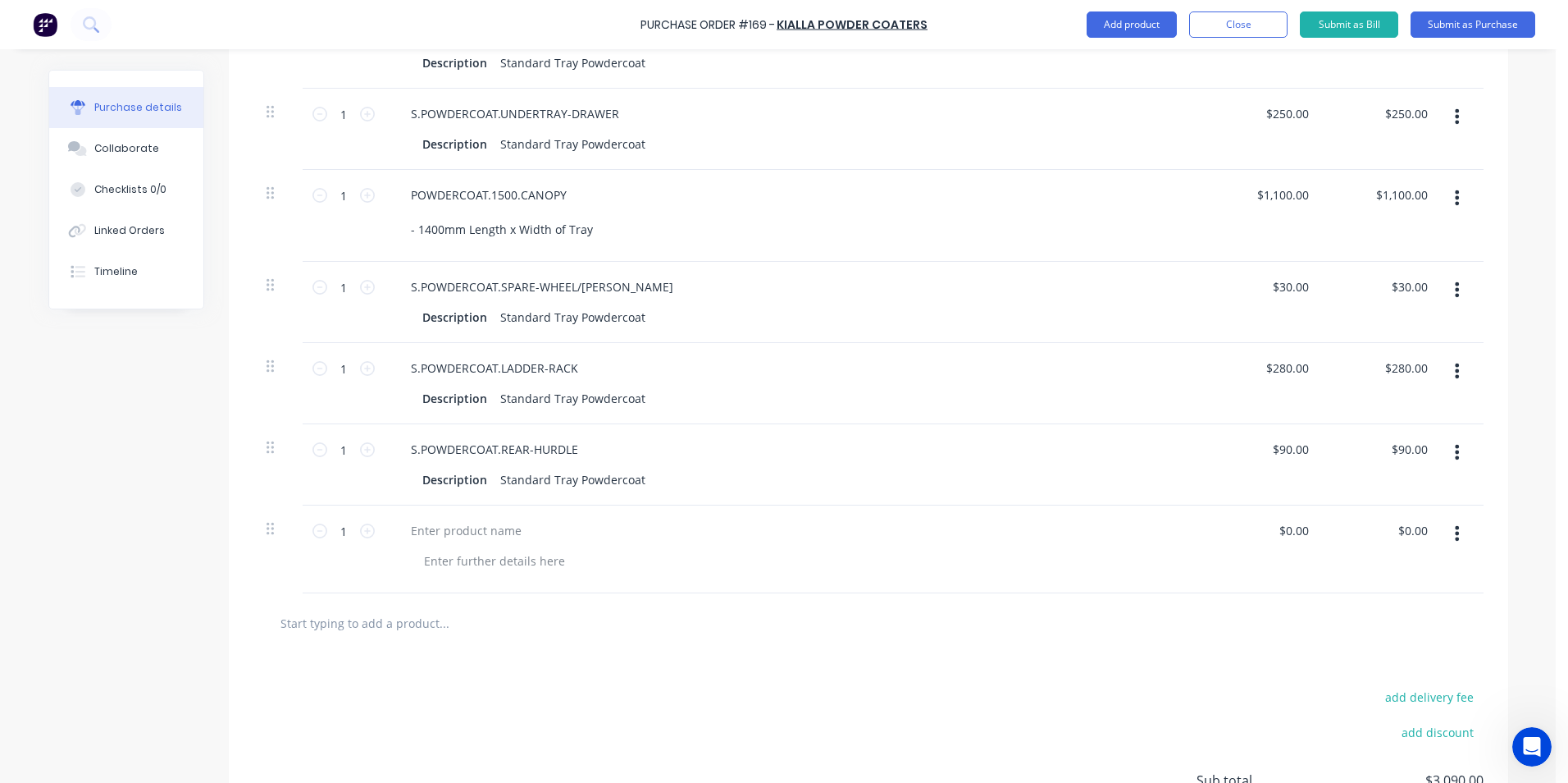
scroll to position [985, 0]
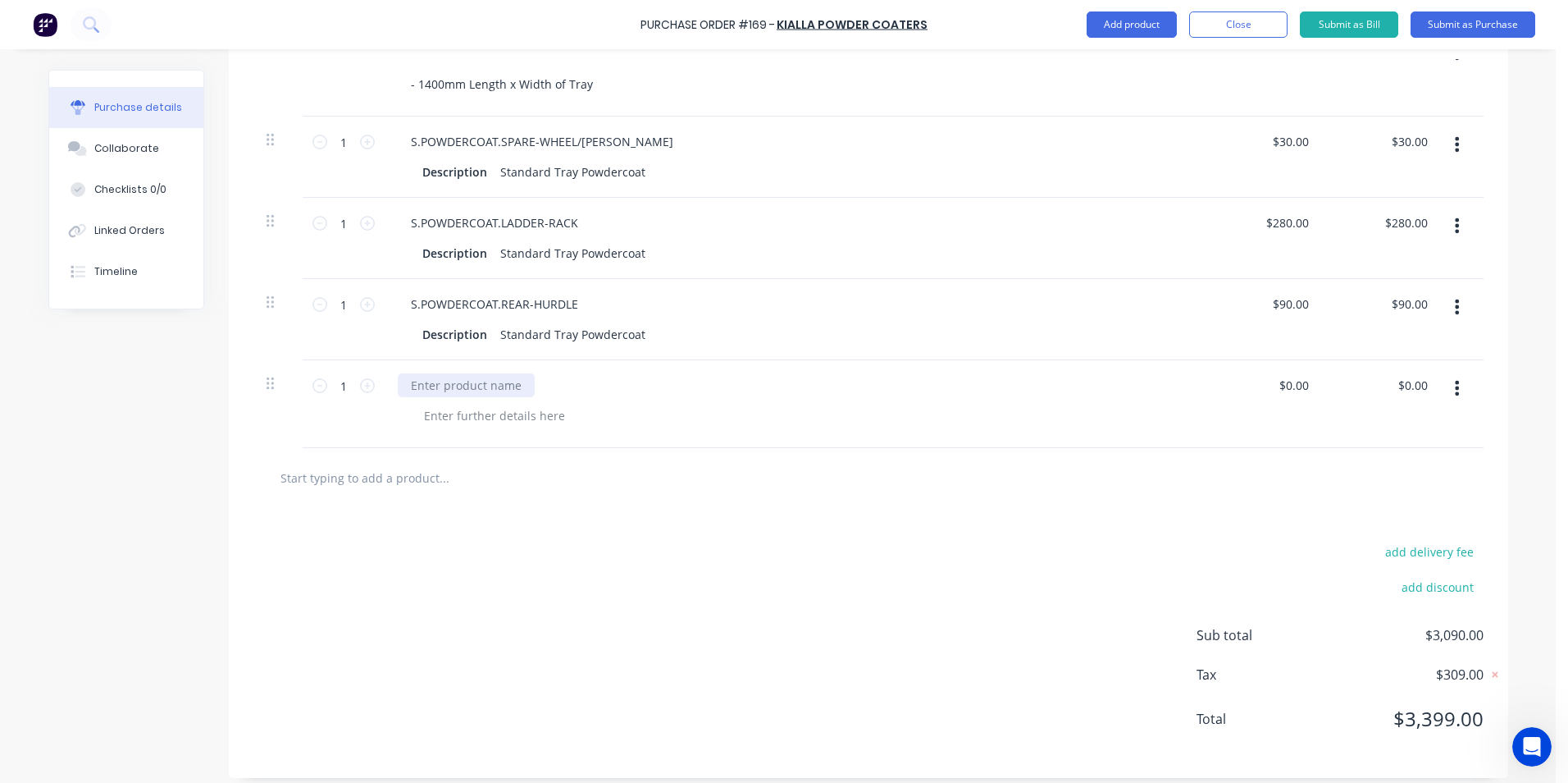
click at [497, 397] on div at bounding box center [466, 385] width 137 height 24
click at [525, 428] on div at bounding box center [494, 416] width 167 height 24
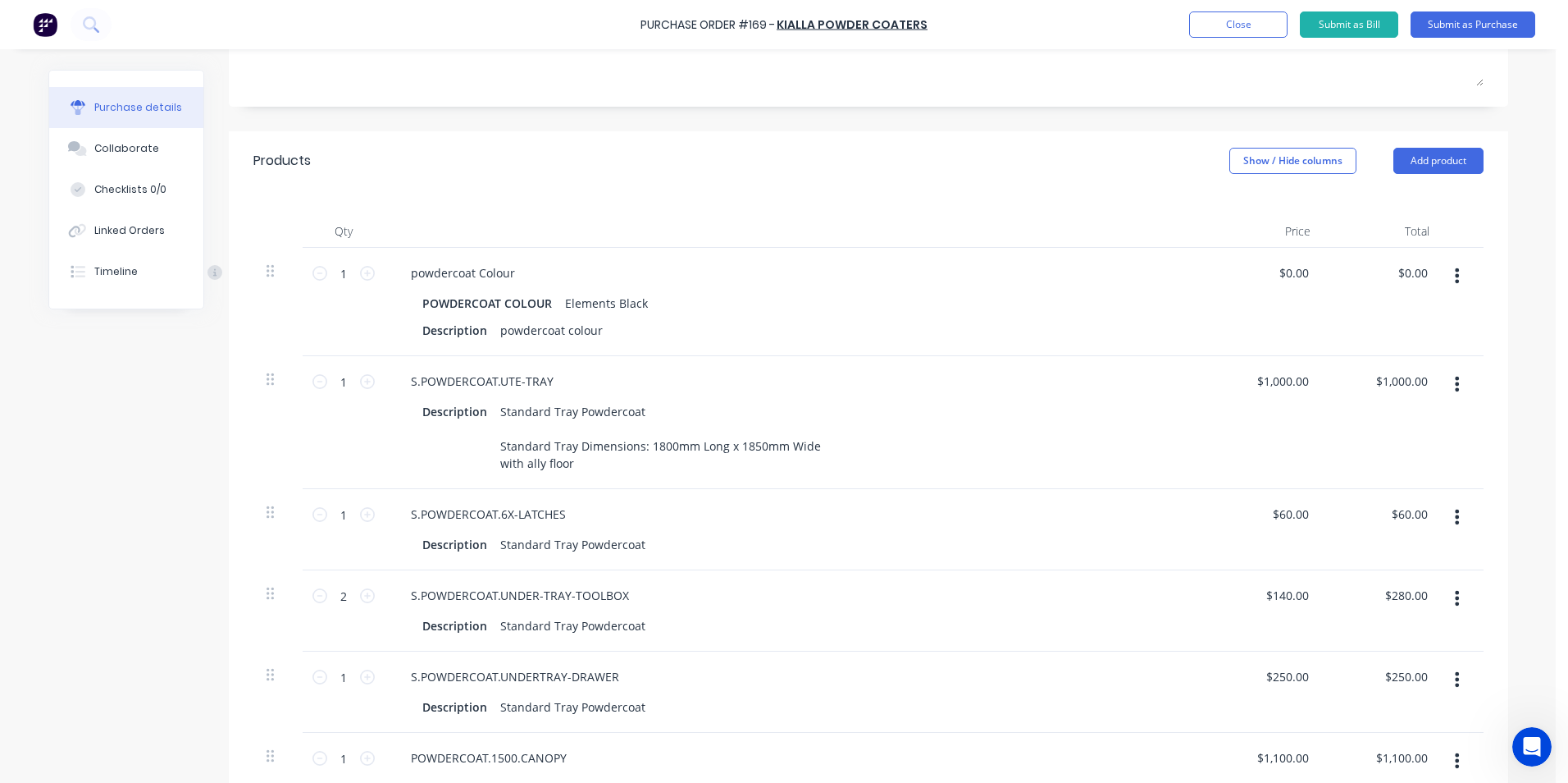
scroll to position [246, 0]
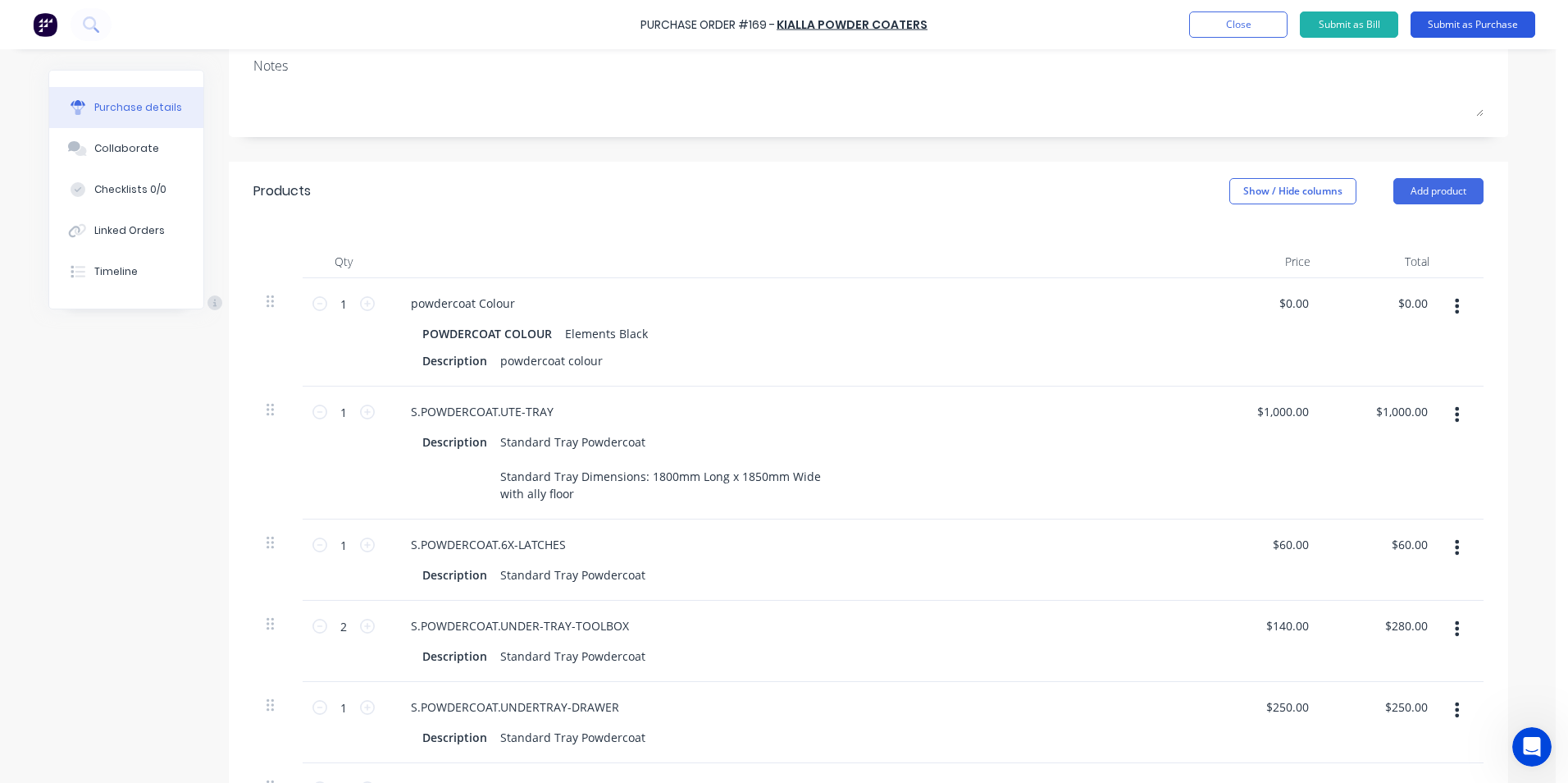
click at [1451, 25] on button "Submit as Purchase" at bounding box center [1473, 24] width 125 height 26
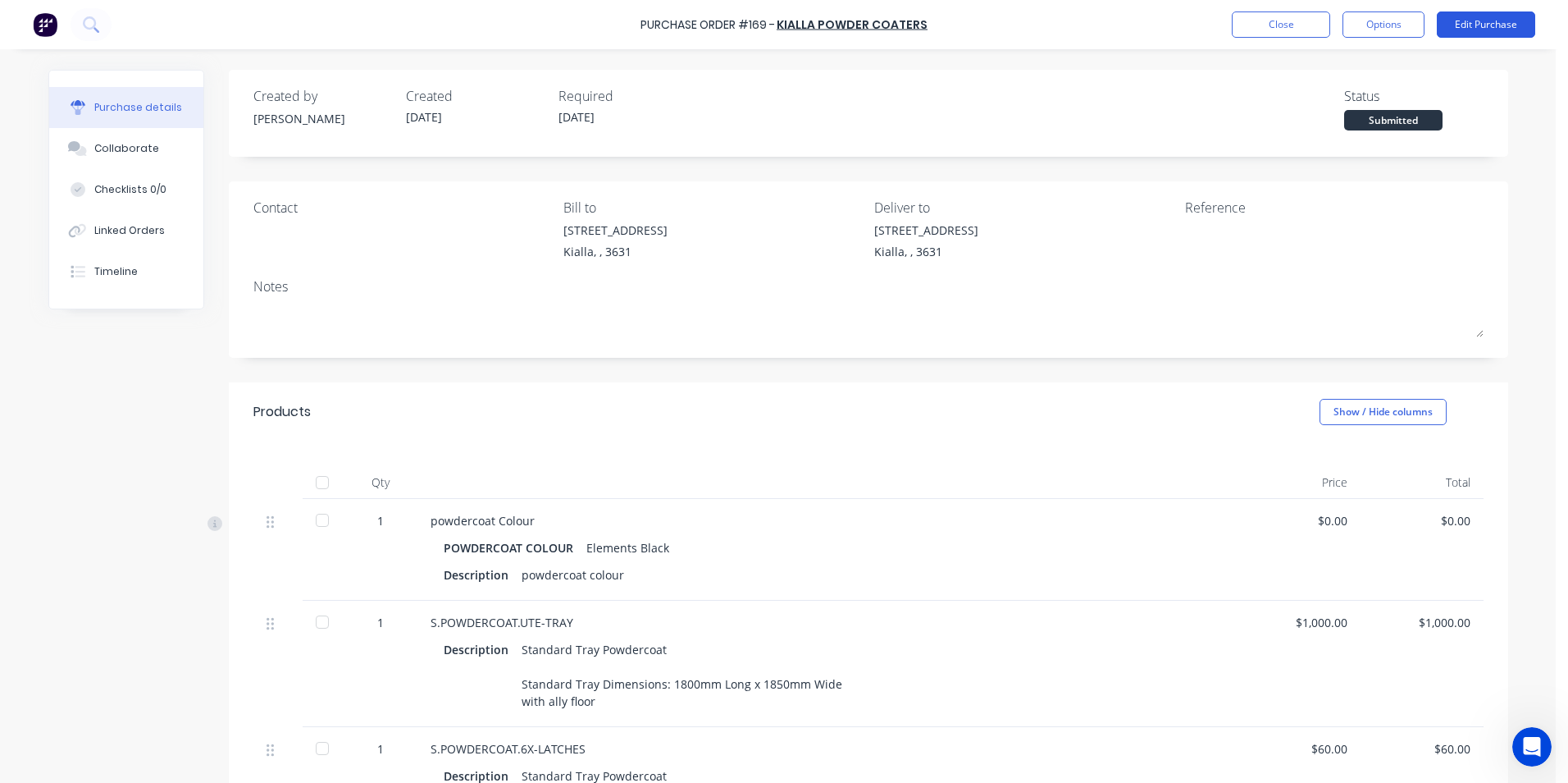
click at [1477, 18] on button "Edit Purchase" at bounding box center [1486, 24] width 98 height 26
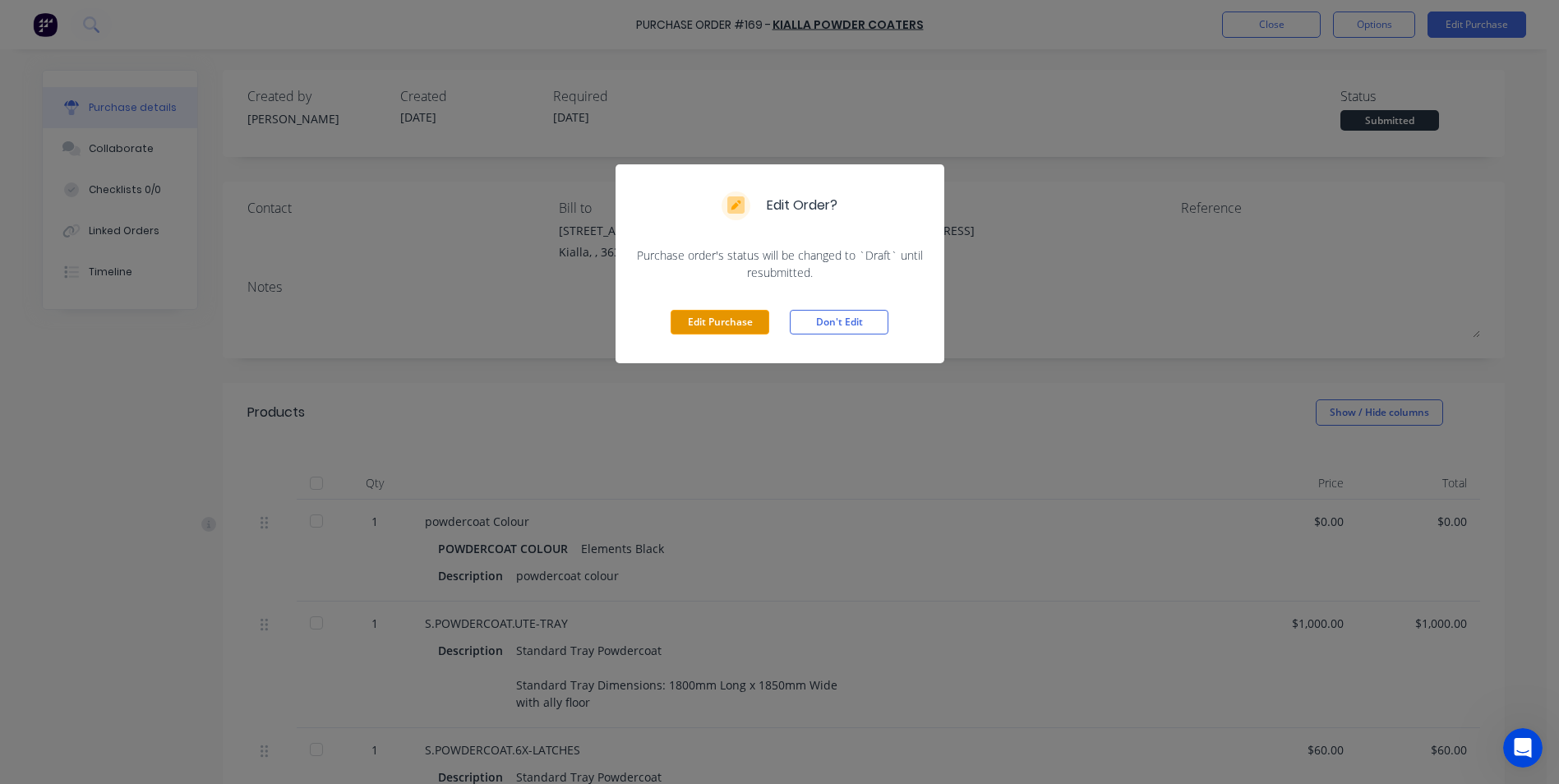
click at [714, 329] on button "Edit Purchase" at bounding box center [720, 322] width 98 height 25
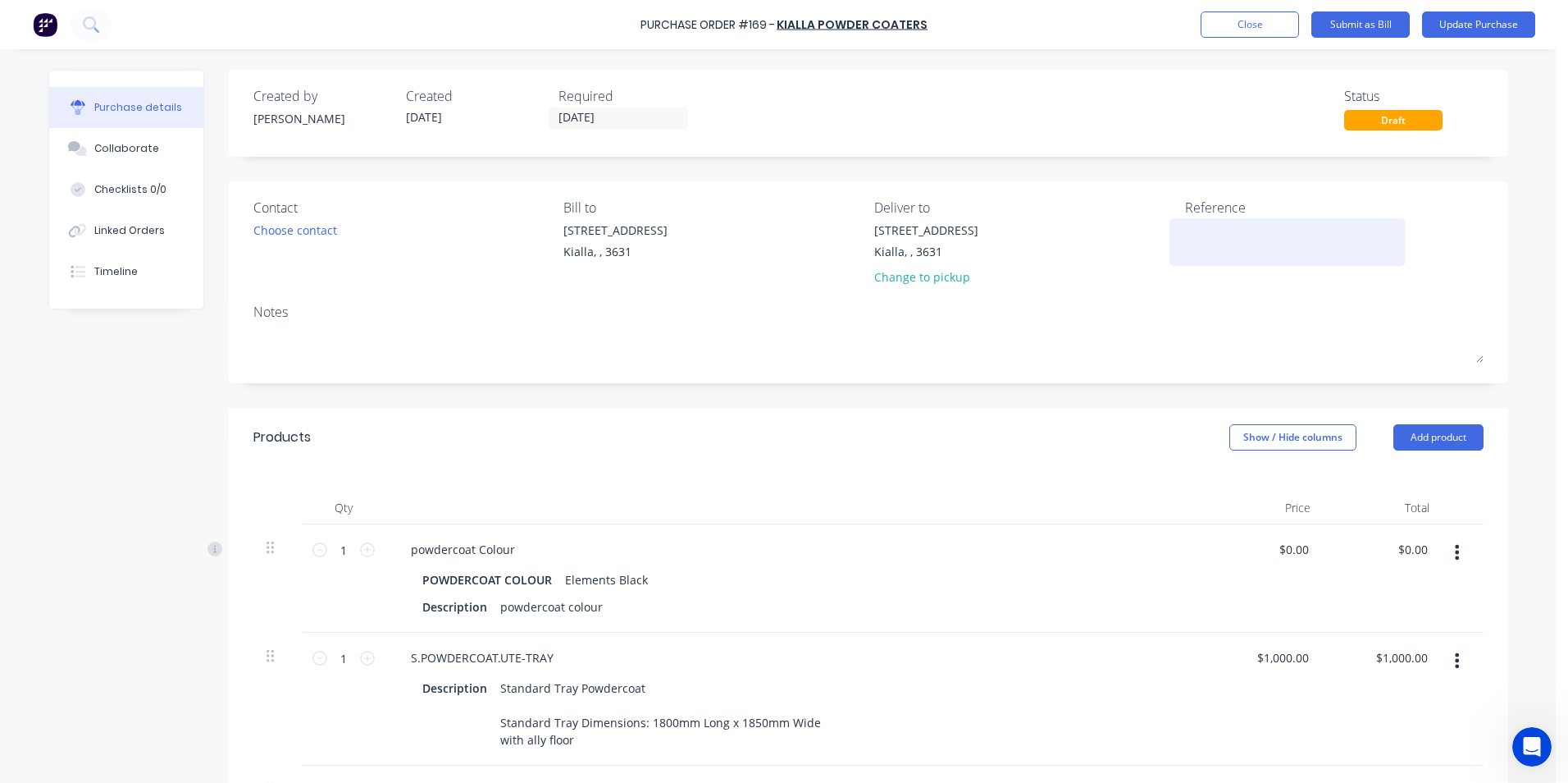
drag, startPoint x: 1195, startPoint y: 239, endPoint x: 1169, endPoint y: 230, distance: 27.5
click at [1185, 230] on div at bounding box center [1288, 242] width 205 height 41
type textarea "ha"
type textarea "x"
type textarea "hatel"
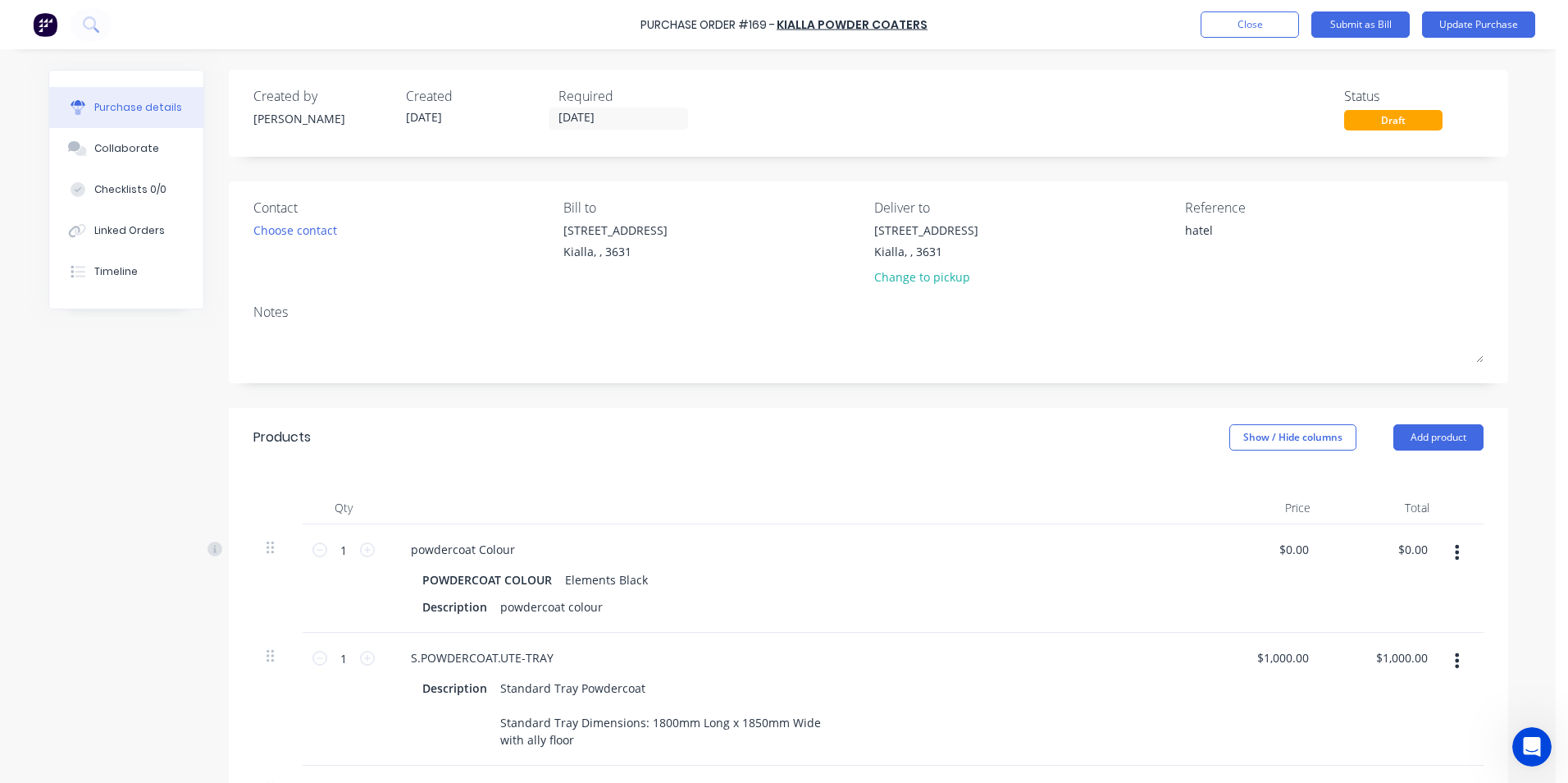
type textarea "x"
type textarea "hatele"
type textarea "x"
type textarea "hateley"
type textarea "x"
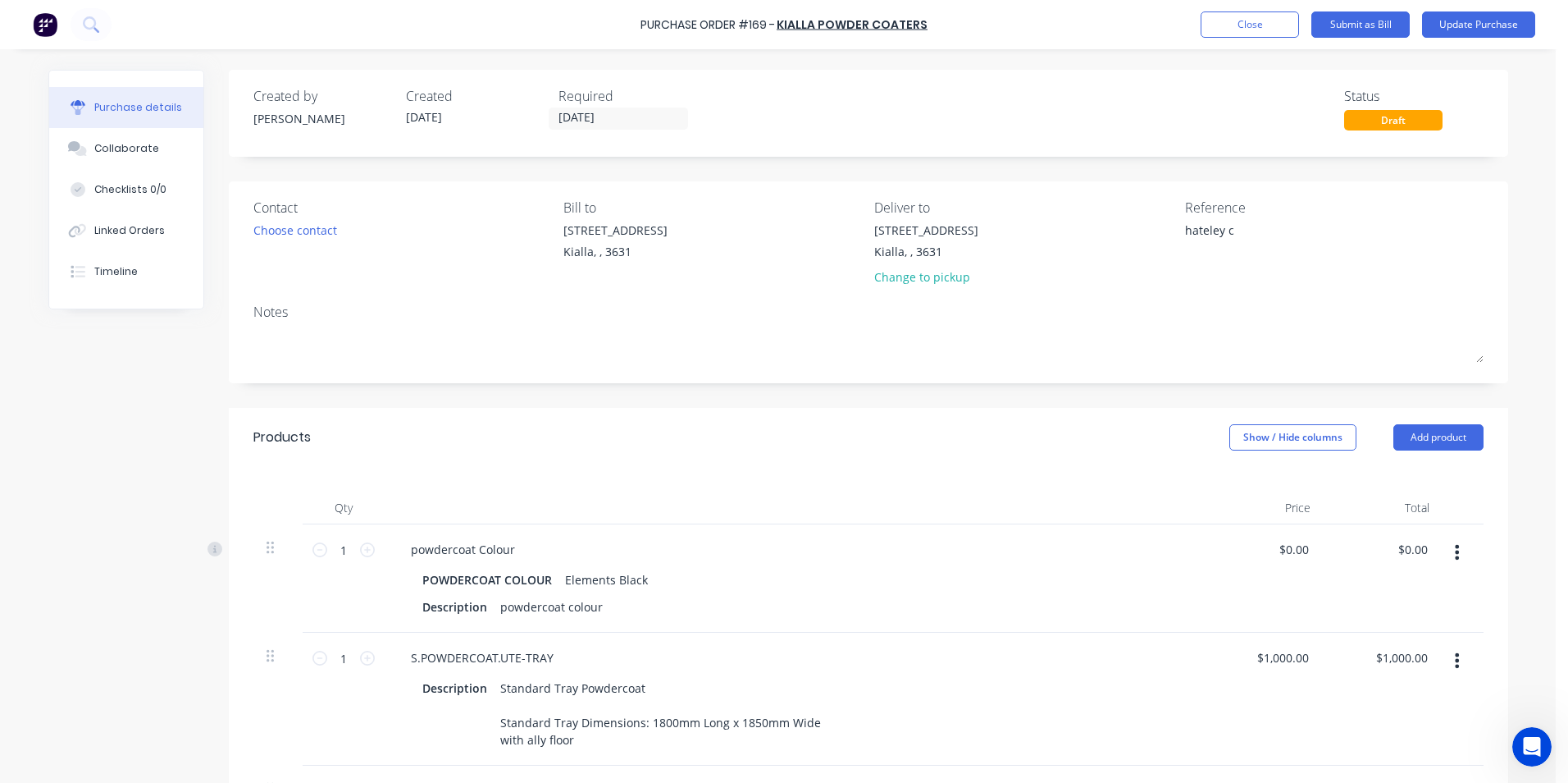
type textarea "hateley co"
type textarea "x"
type textarea "hateley cons"
type textarea "x"
type textarea "hateley constru"
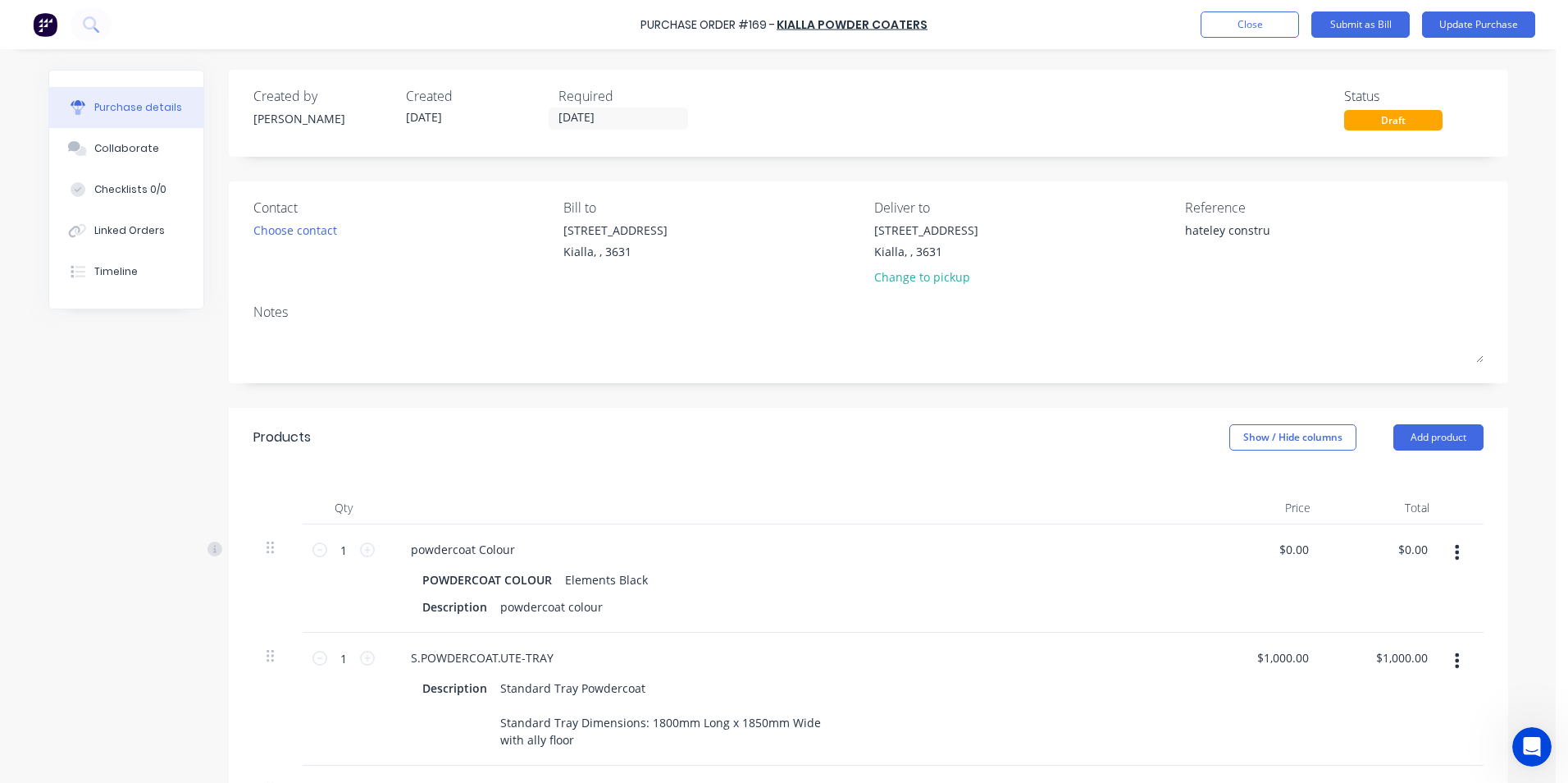
type textarea "x"
type textarea "hateley construct"
type textarea "x"
type textarea "hateley construct"
type textarea "x"
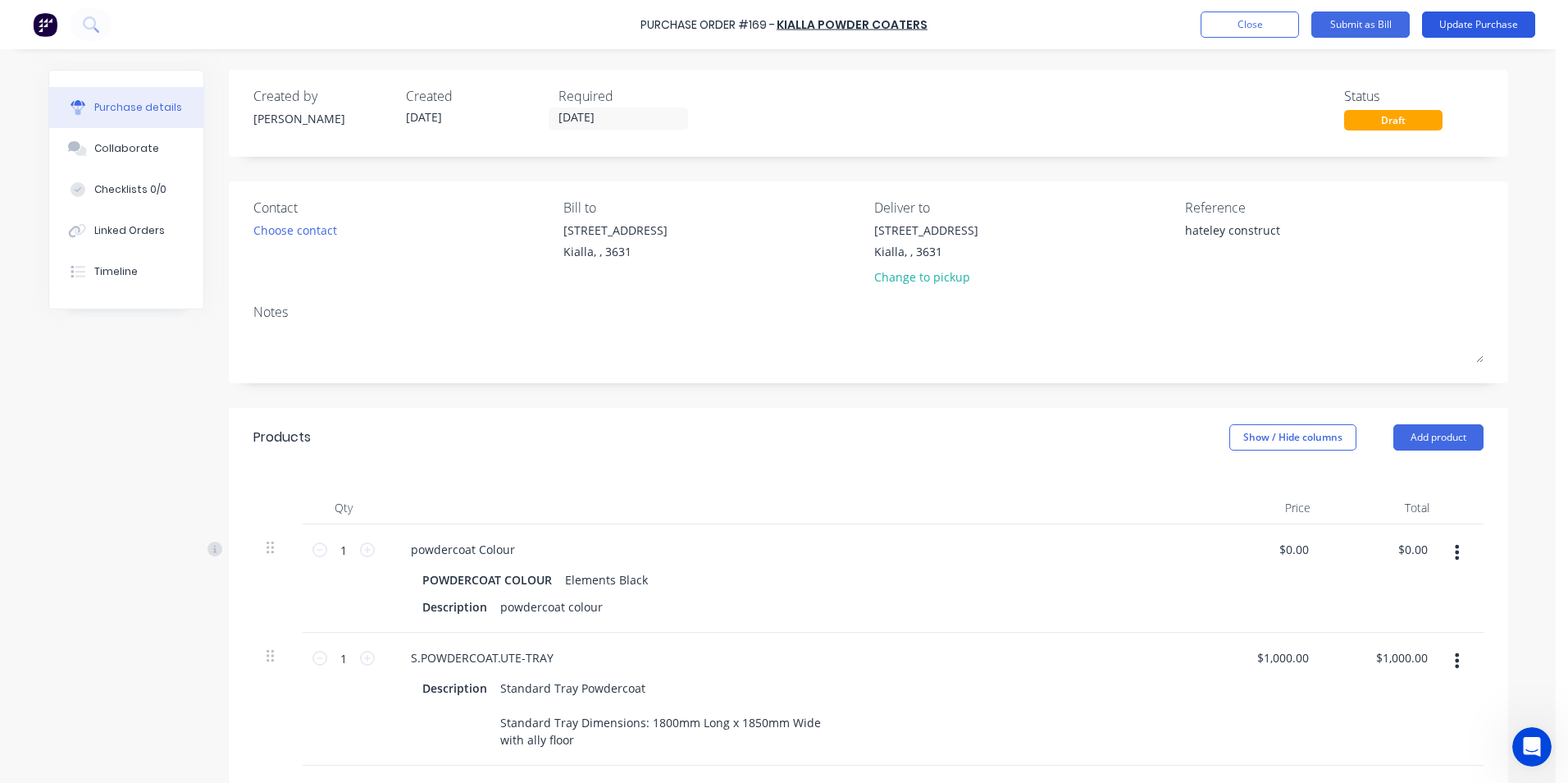
type textarea "hateley construct"
click at [1480, 22] on button "Update Purchase" at bounding box center [1479, 24] width 113 height 26
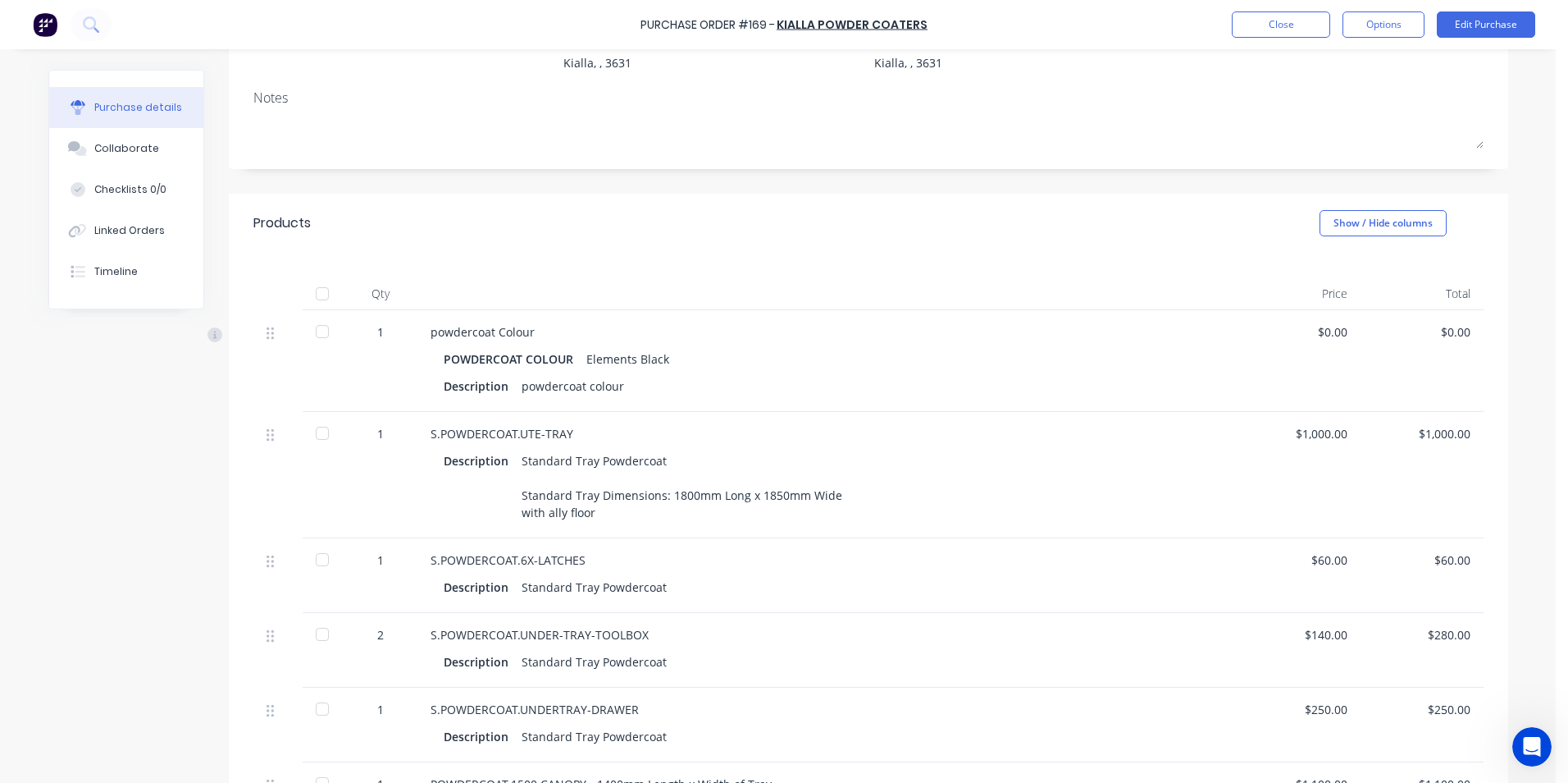
scroll to position [112, 0]
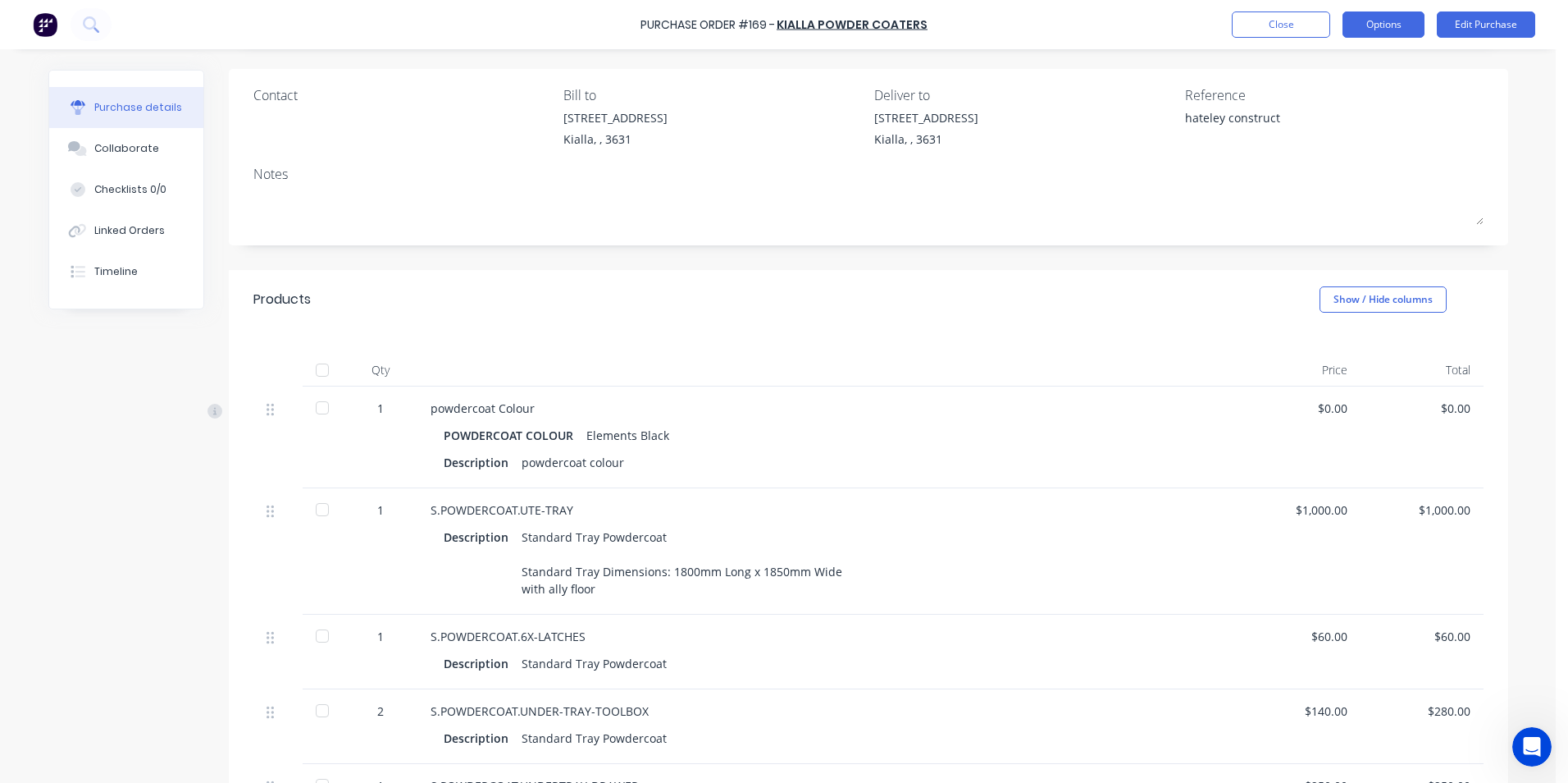
click at [1392, 29] on button "Options" at bounding box center [1384, 24] width 82 height 26
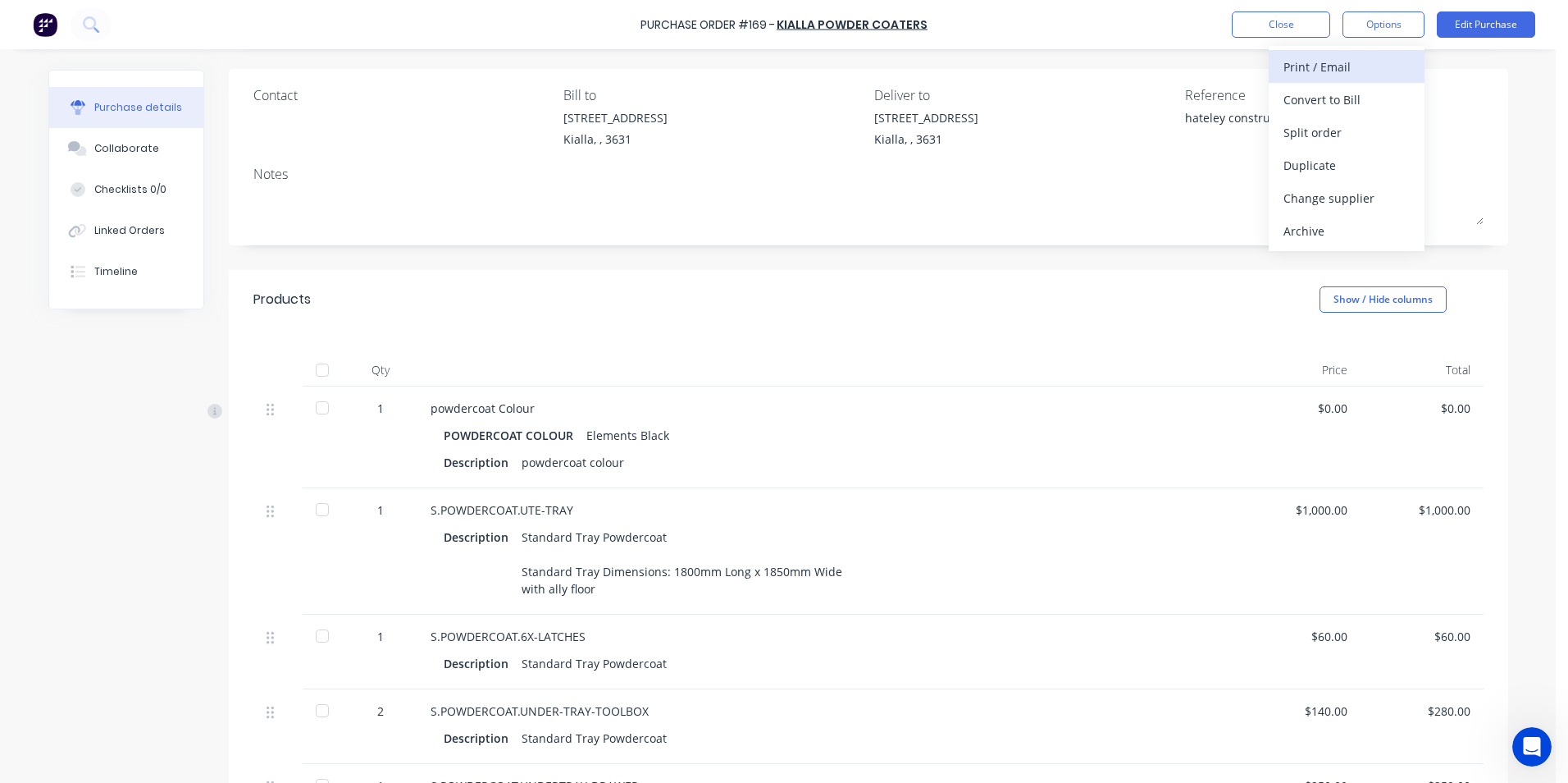
click at [1331, 68] on div "Print / Email" at bounding box center [1347, 67] width 127 height 24
click at [1353, 134] on div "Without pricing" at bounding box center [1347, 132] width 127 height 24
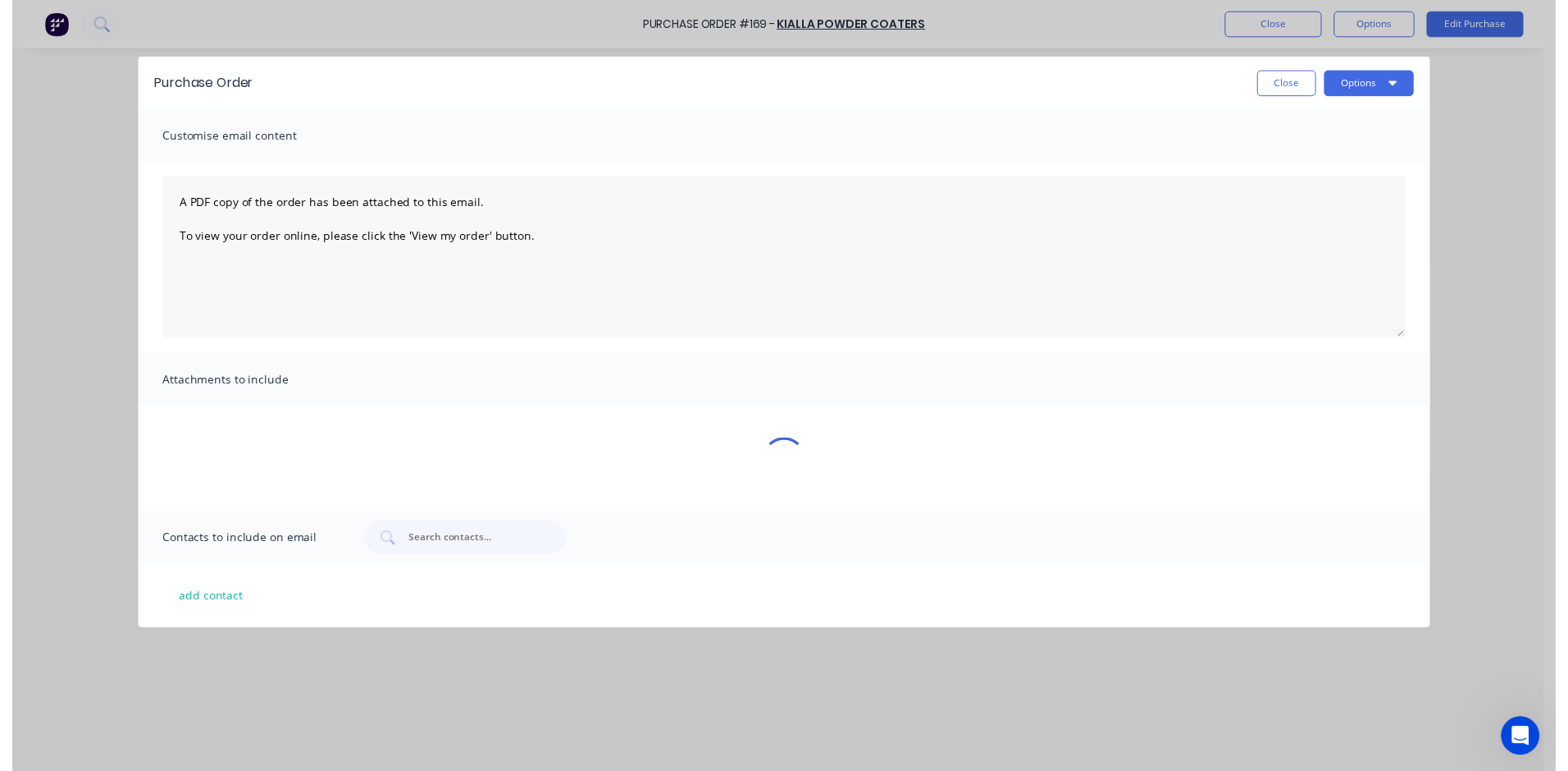
scroll to position [0, 0]
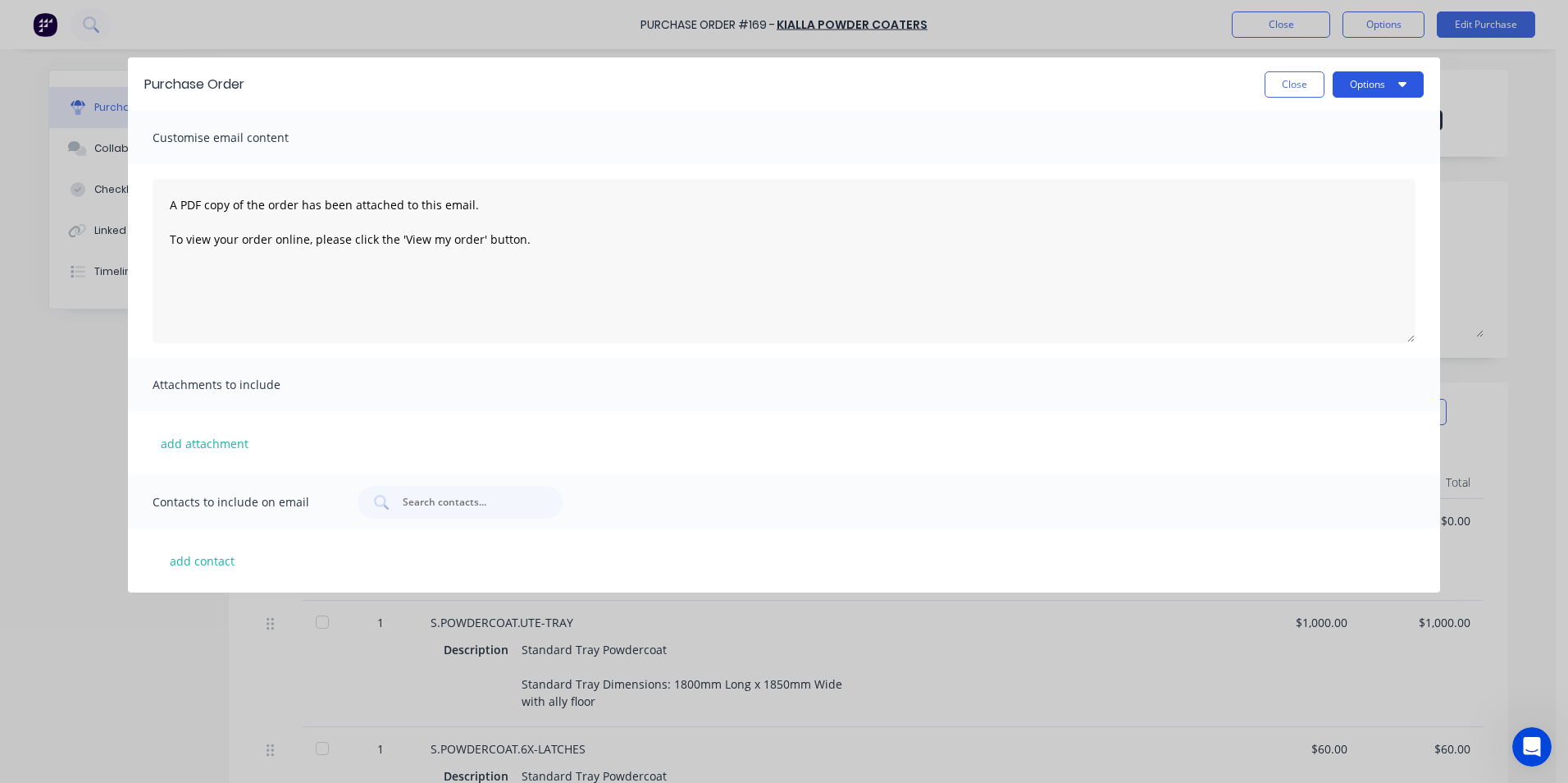
click at [1395, 87] on button "Options" at bounding box center [1378, 84] width 91 height 26
click at [1363, 124] on div "Print" at bounding box center [1346, 126] width 127 height 24
click at [1287, 82] on button "Close" at bounding box center [1294, 84] width 60 height 26
type textarea "x"
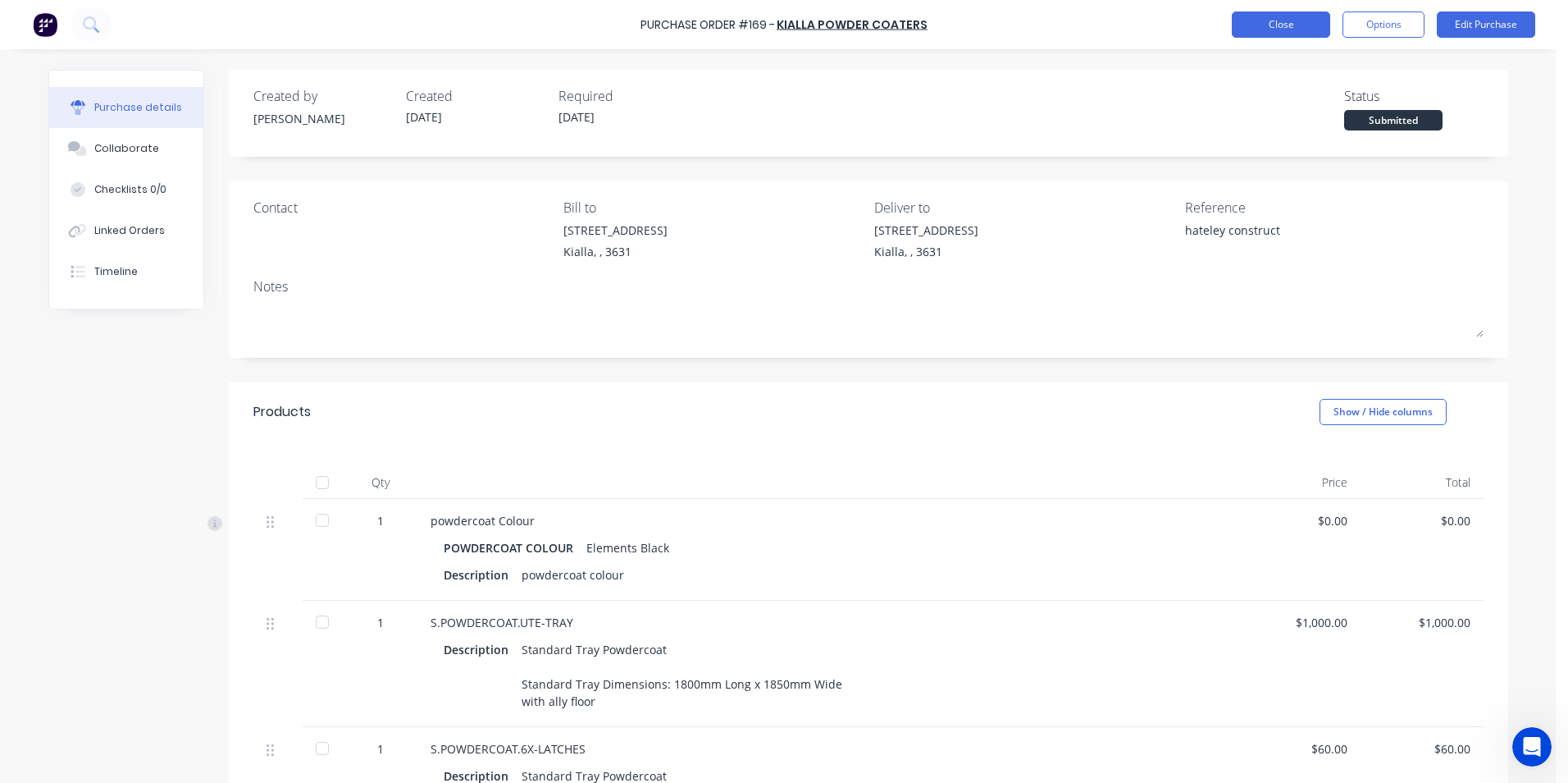
click at [1295, 22] on button "Close" at bounding box center [1281, 24] width 98 height 26
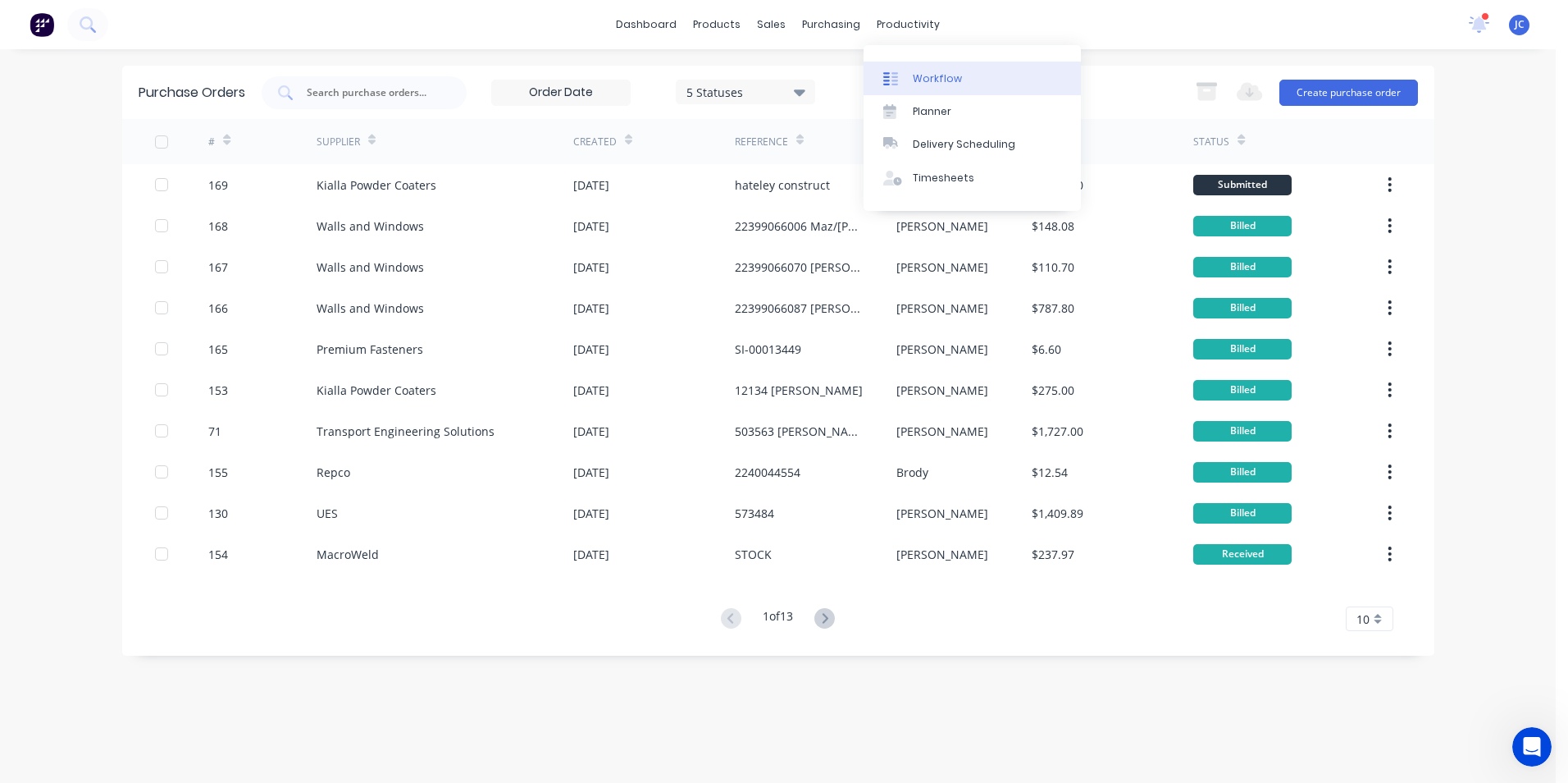
click at [923, 78] on div "Workflow" at bounding box center [937, 79] width 49 height 15
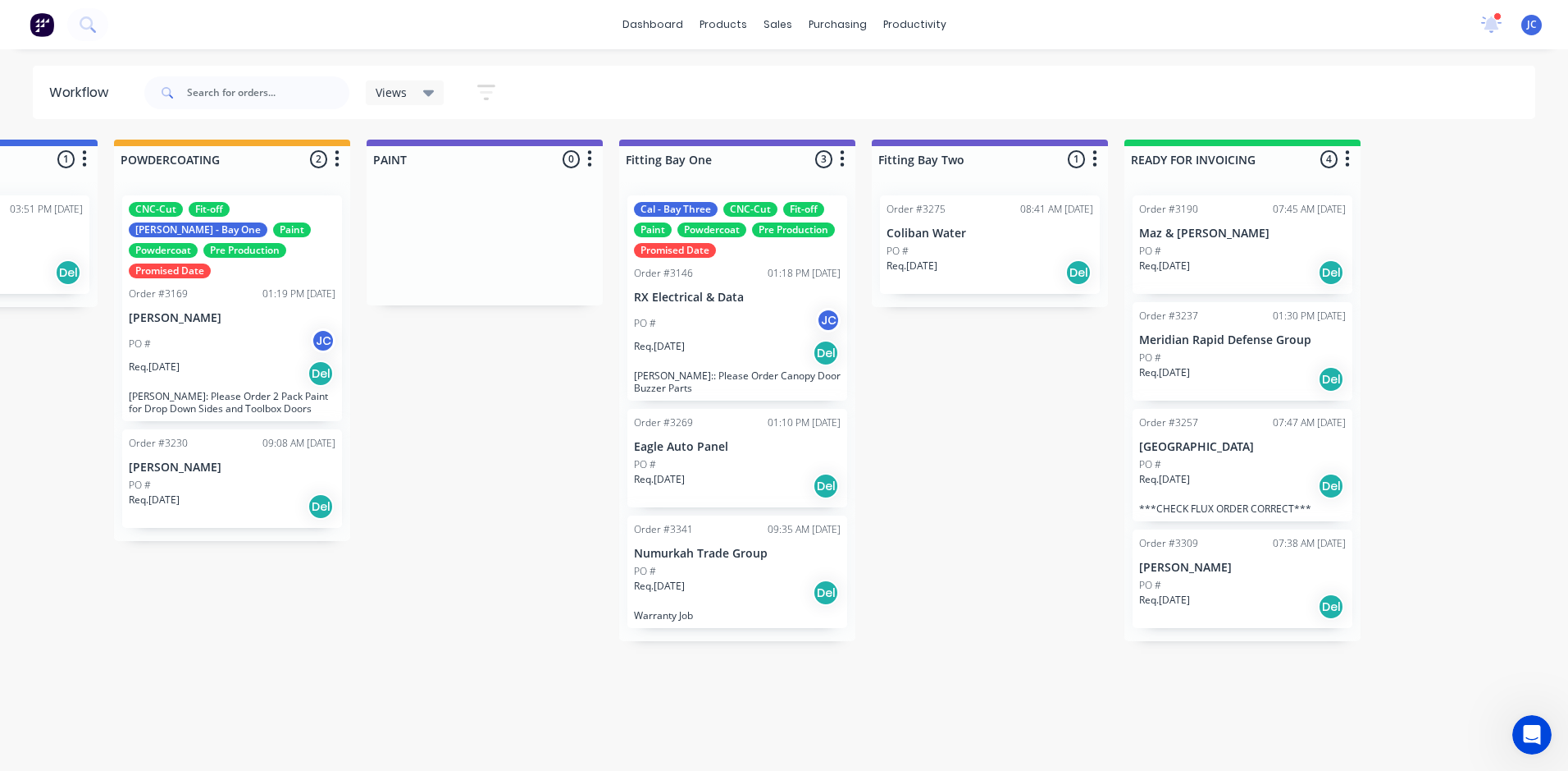
scroll to position [0, 3546]
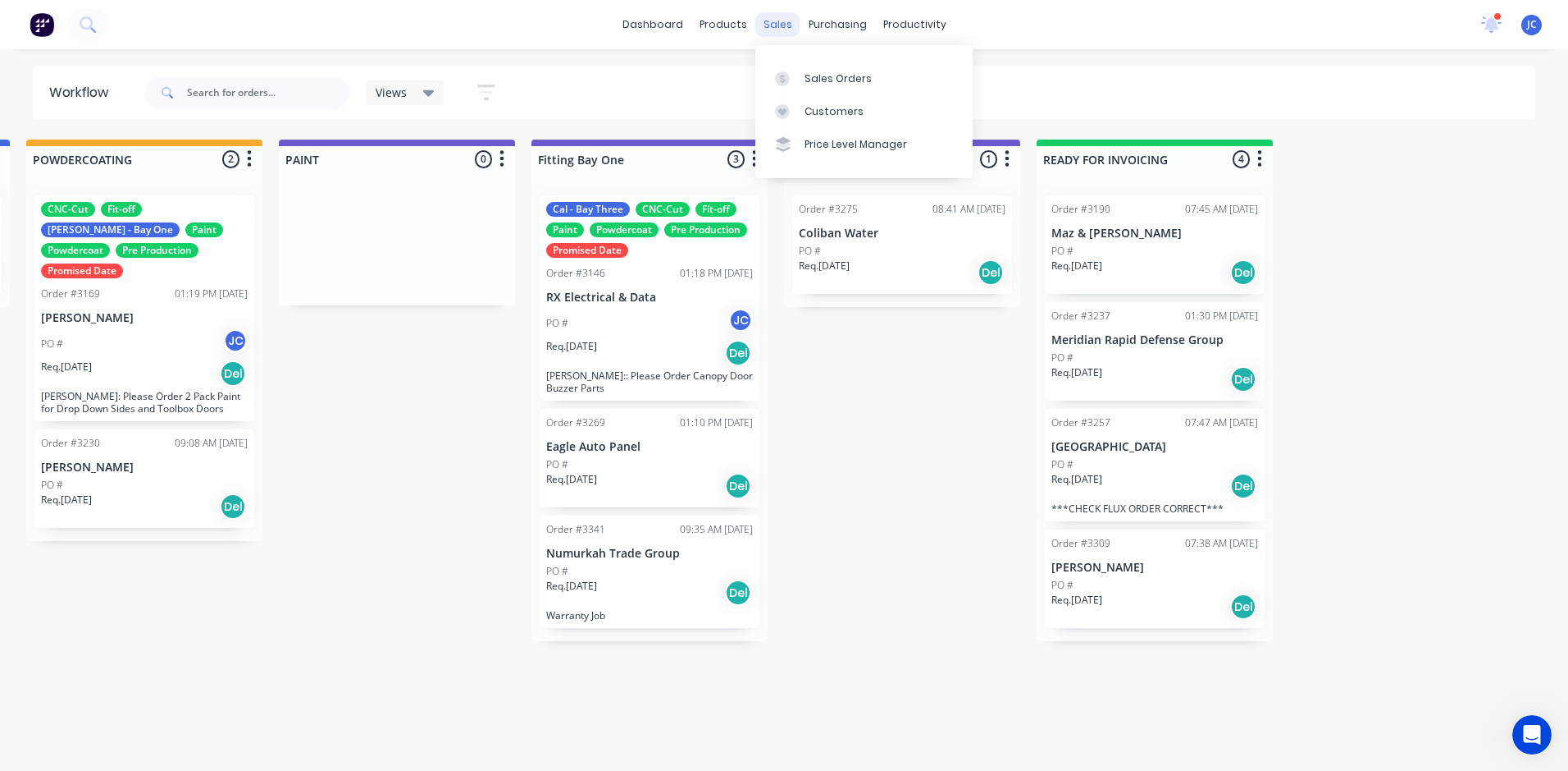
click at [784, 25] on div "sales" at bounding box center [778, 24] width 45 height 25
click at [796, 71] on div at bounding box center [787, 79] width 25 height 15
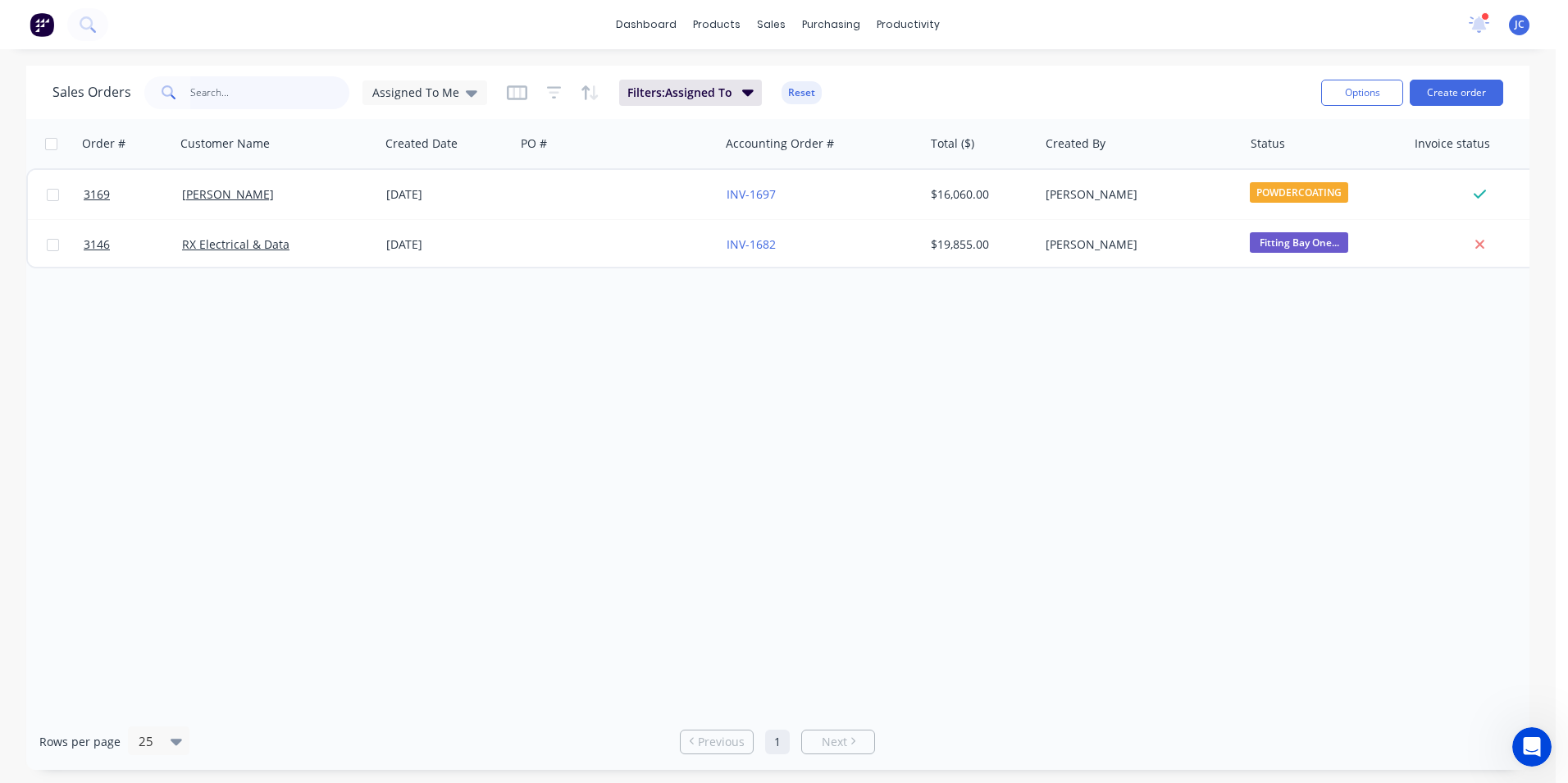
click at [236, 104] on input "text" at bounding box center [270, 92] width 160 height 32
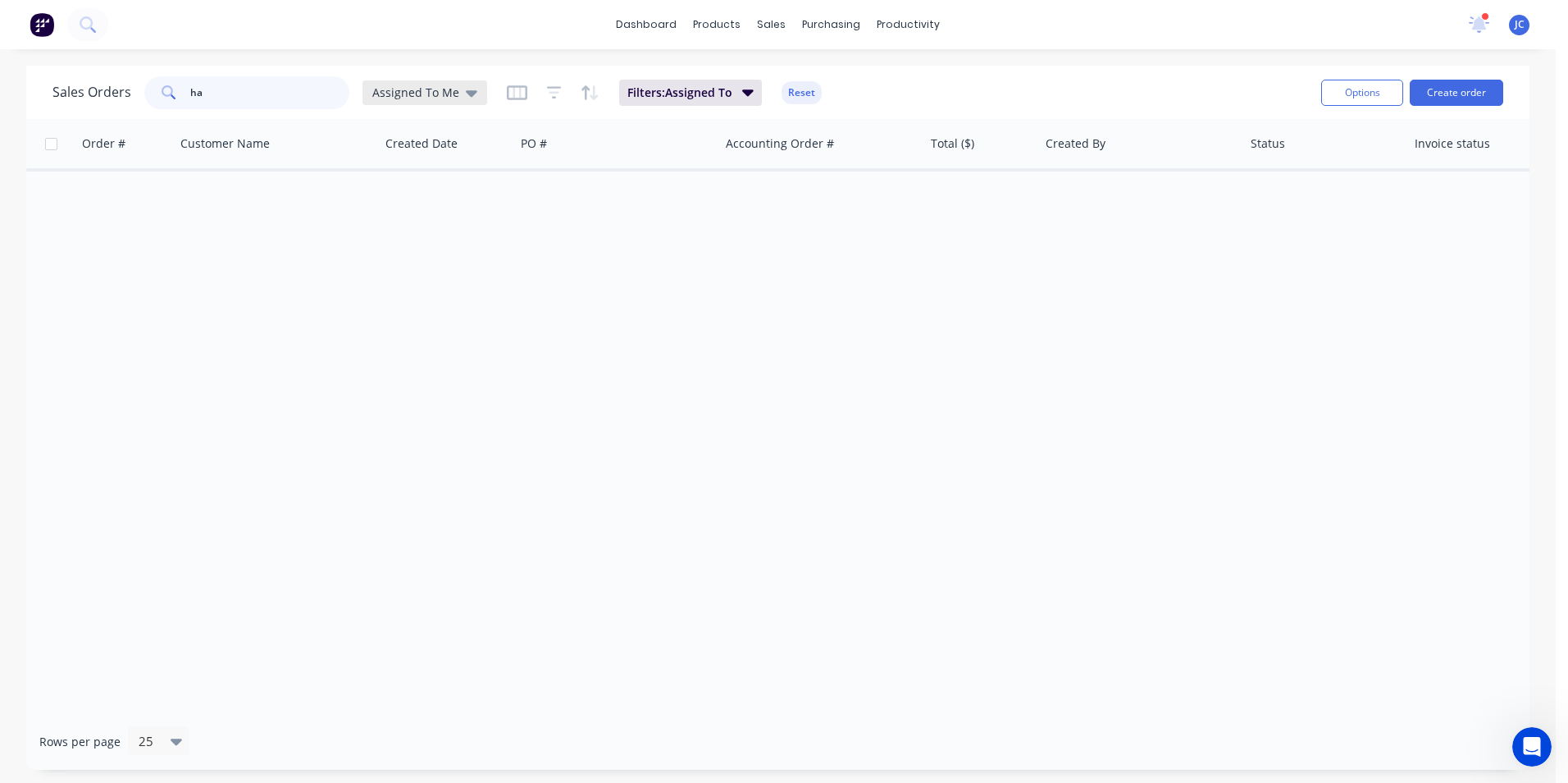
type input "ha"
click at [444, 89] on span "Assigned To Me" at bounding box center [416, 92] width 87 height 18
click at [486, 229] on button "None" at bounding box center [461, 232] width 187 height 19
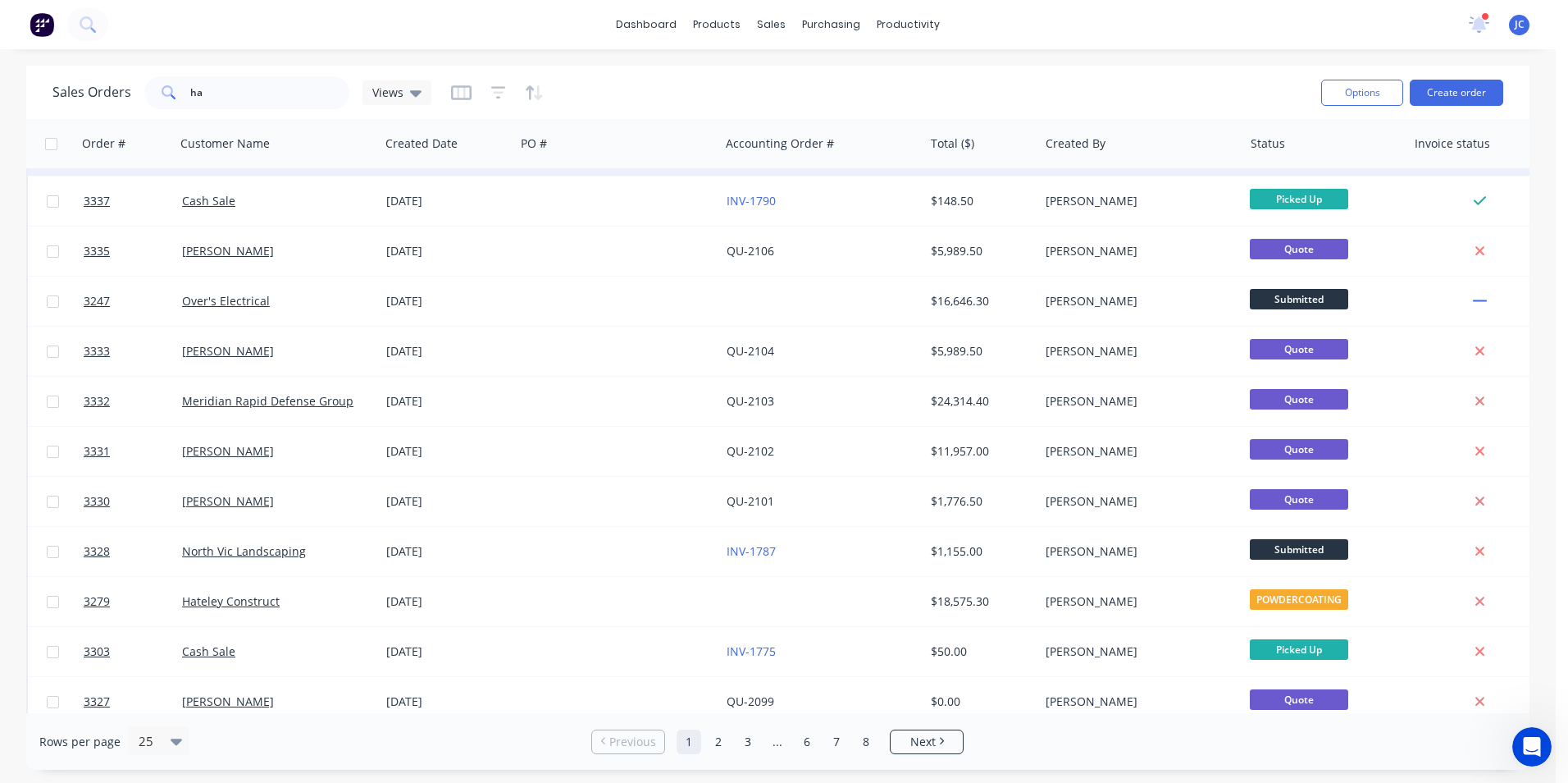
scroll to position [715, 0]
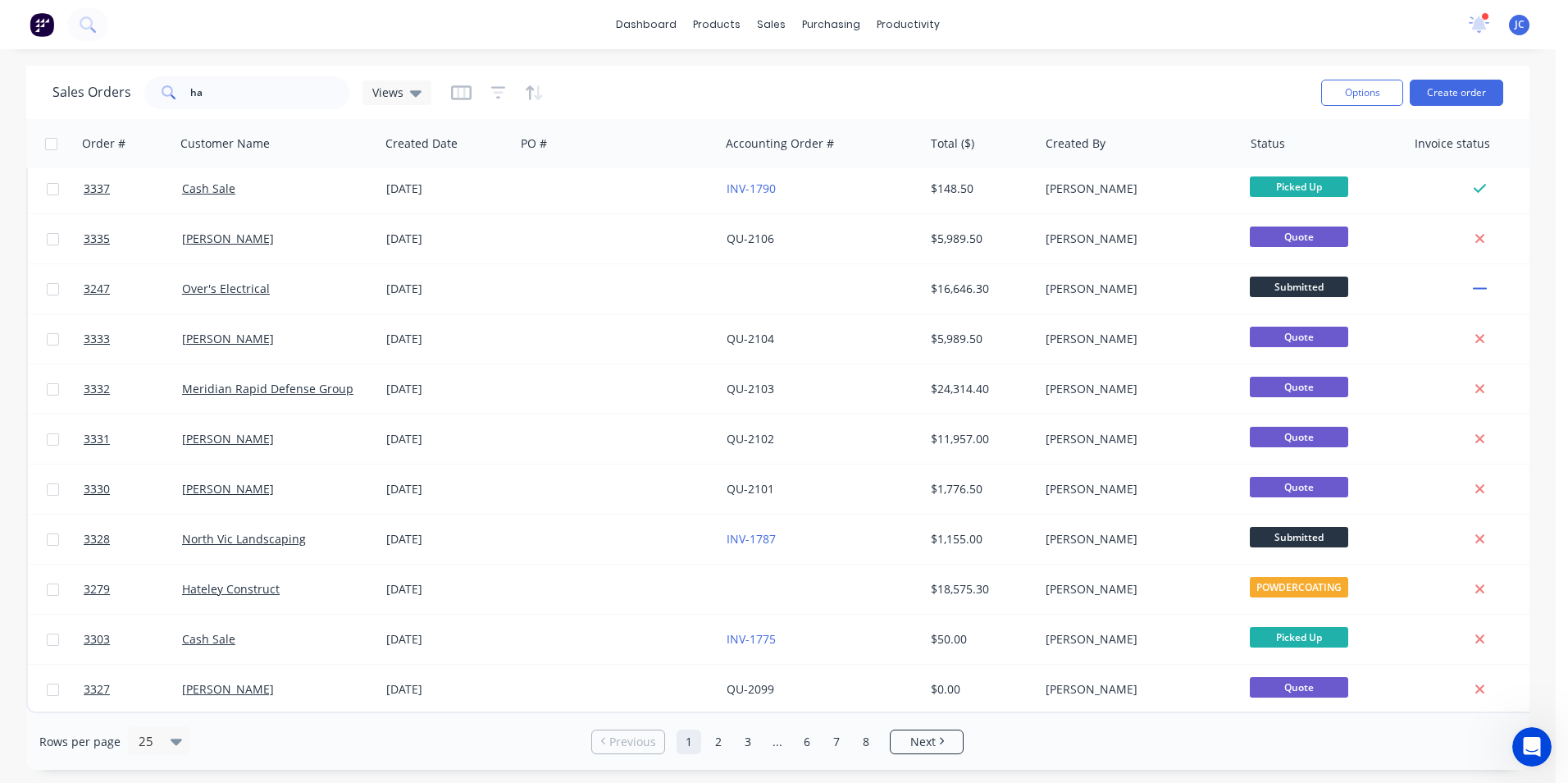
click at [304, 581] on div "Hateley Construct" at bounding box center [273, 590] width 182 height 17
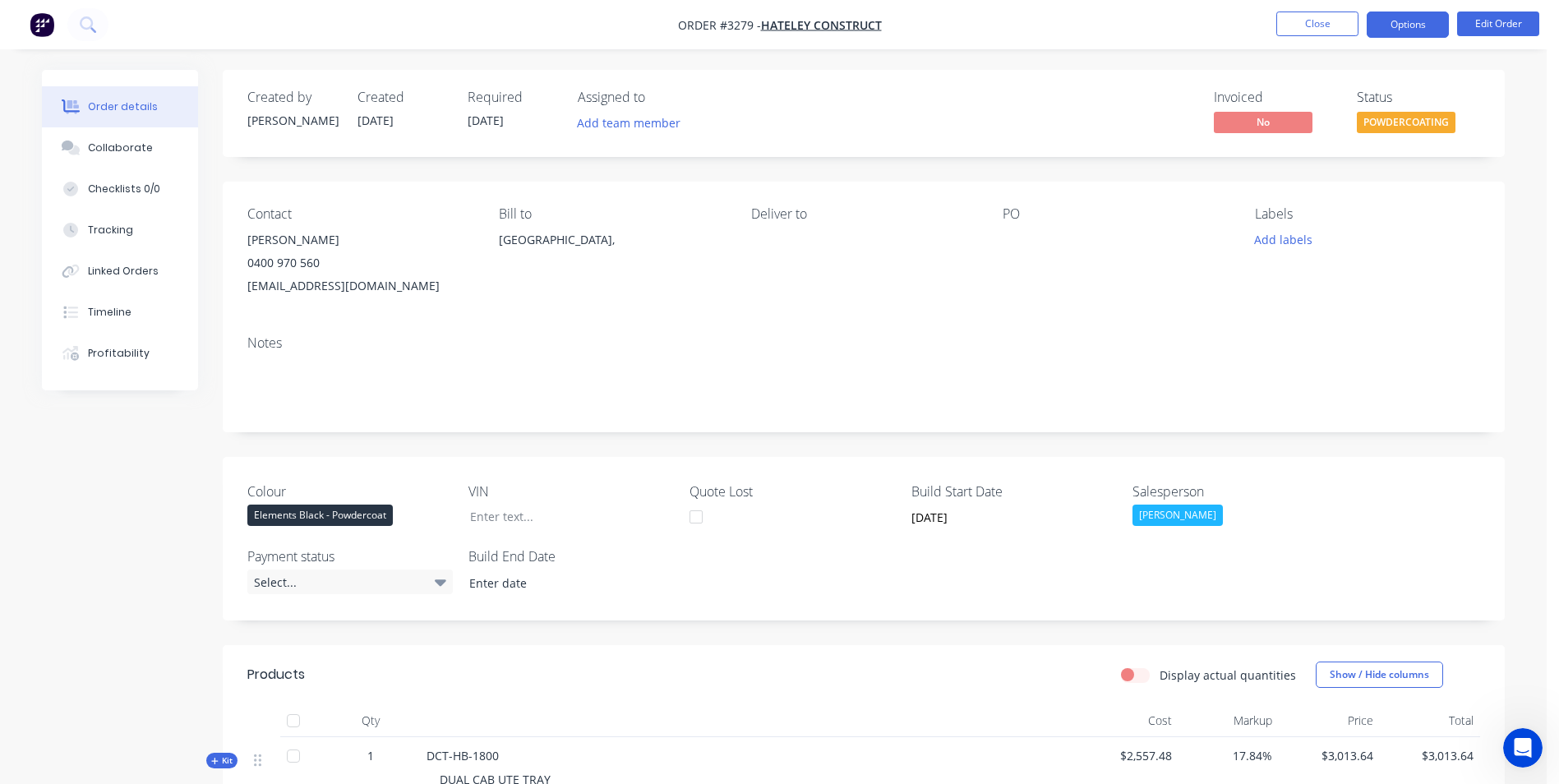
click at [1403, 21] on button "Options" at bounding box center [1408, 24] width 82 height 26
click at [131, 258] on button "Linked Orders" at bounding box center [120, 271] width 156 height 41
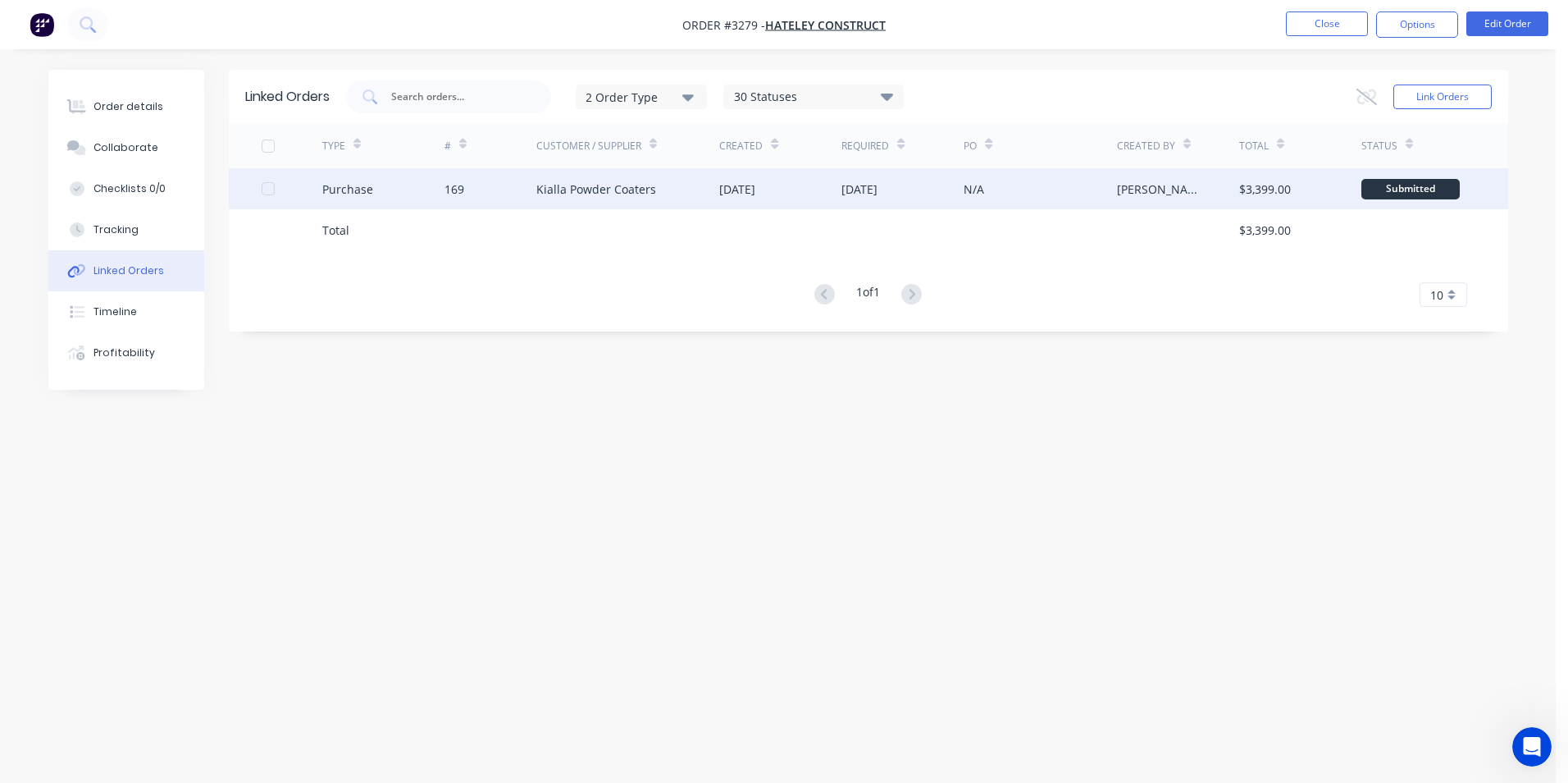
click at [422, 192] on div "Purchase" at bounding box center [383, 189] width 122 height 41
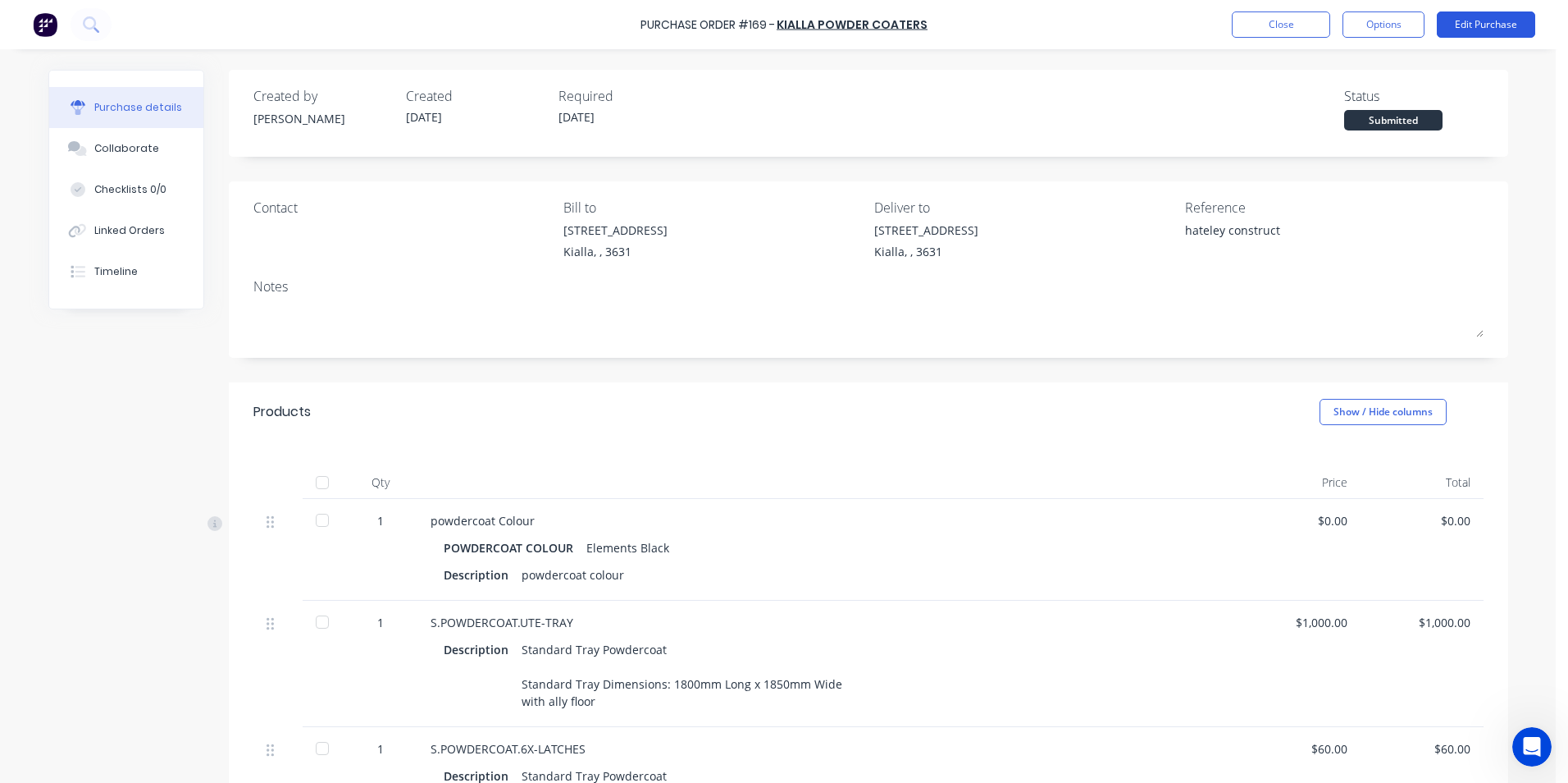
click at [1500, 25] on button "Edit Purchase" at bounding box center [1486, 24] width 98 height 26
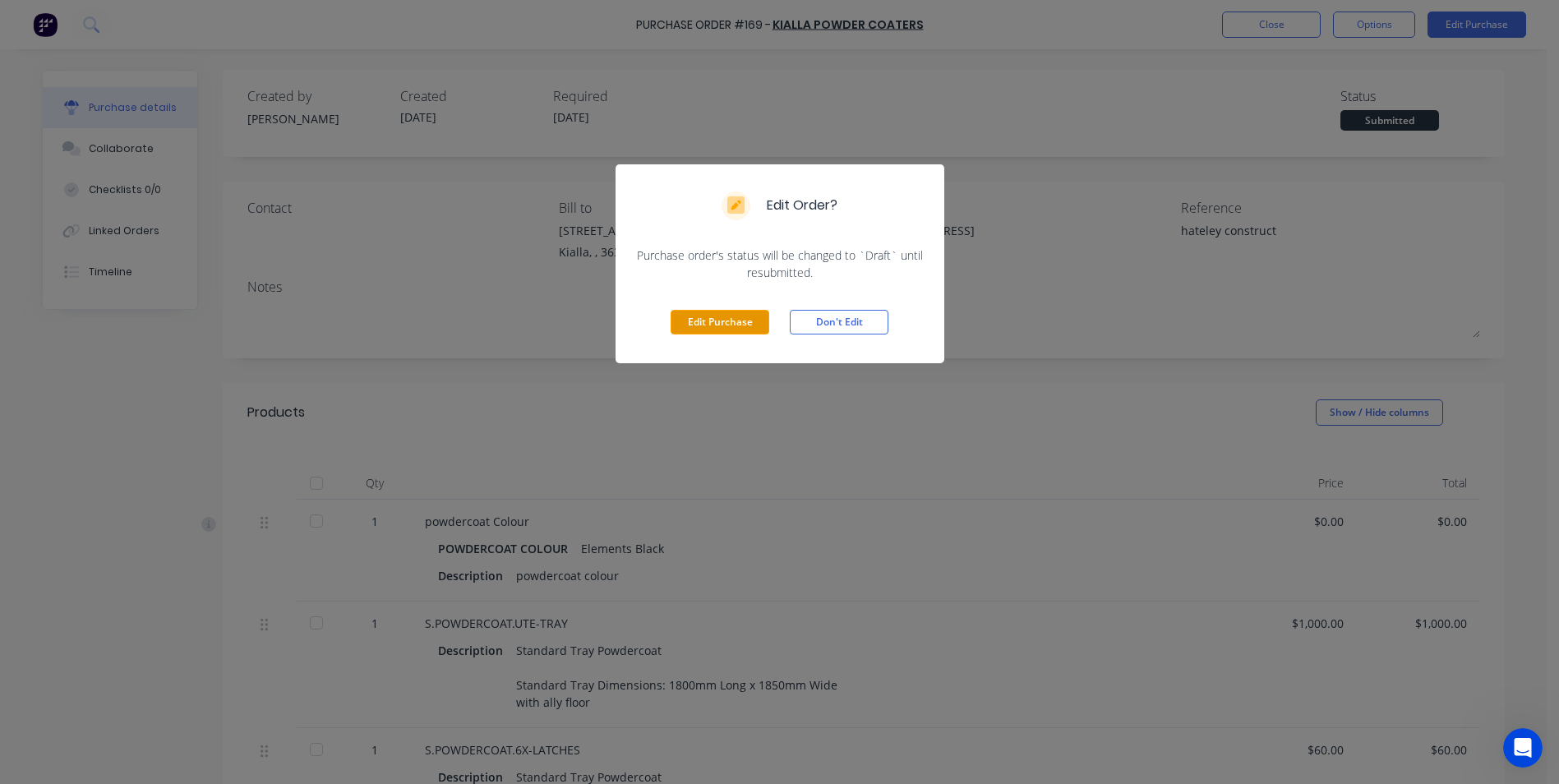
click at [708, 319] on button "Edit Purchase" at bounding box center [720, 322] width 98 height 25
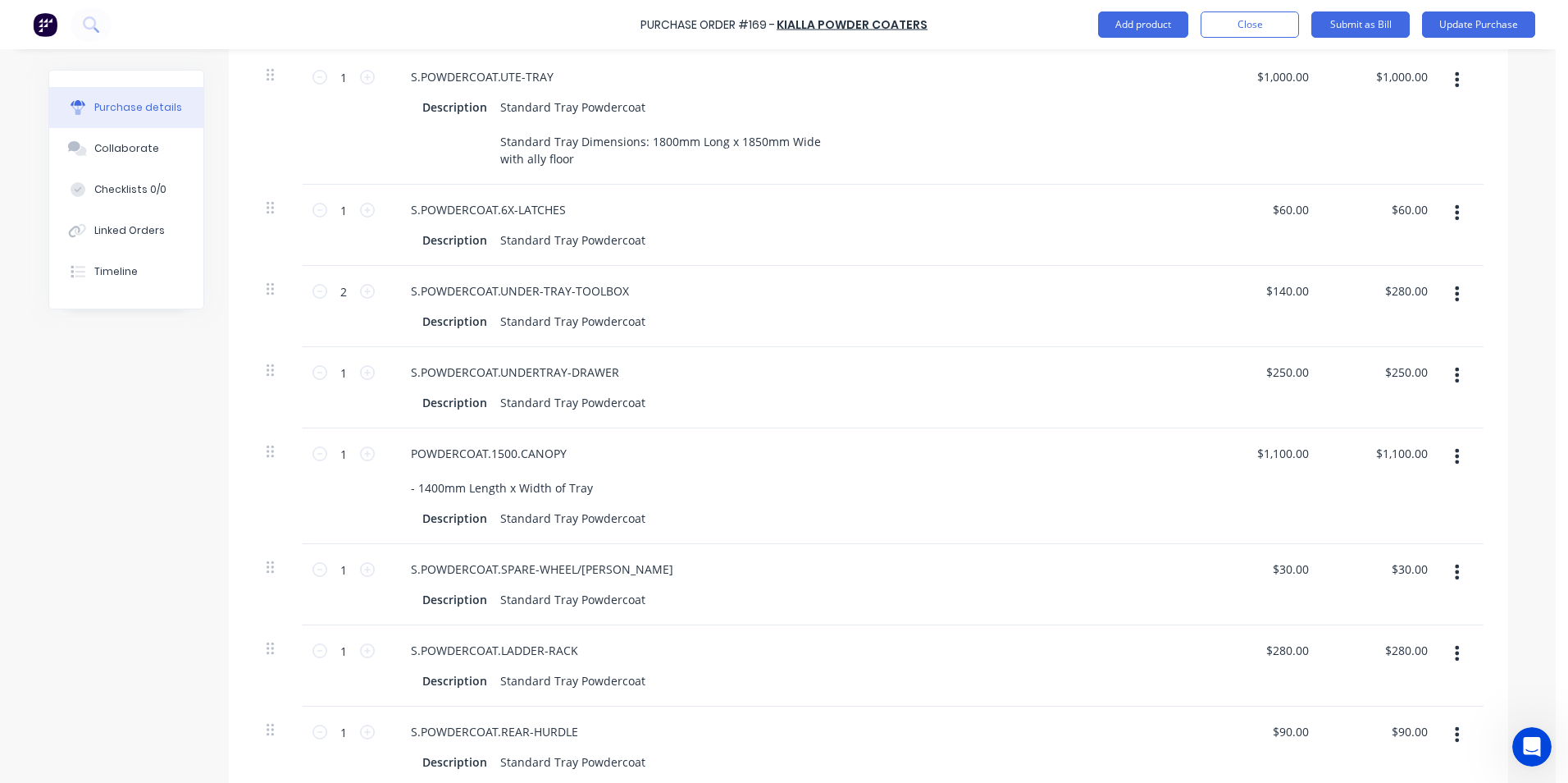
scroll to position [575, 0]
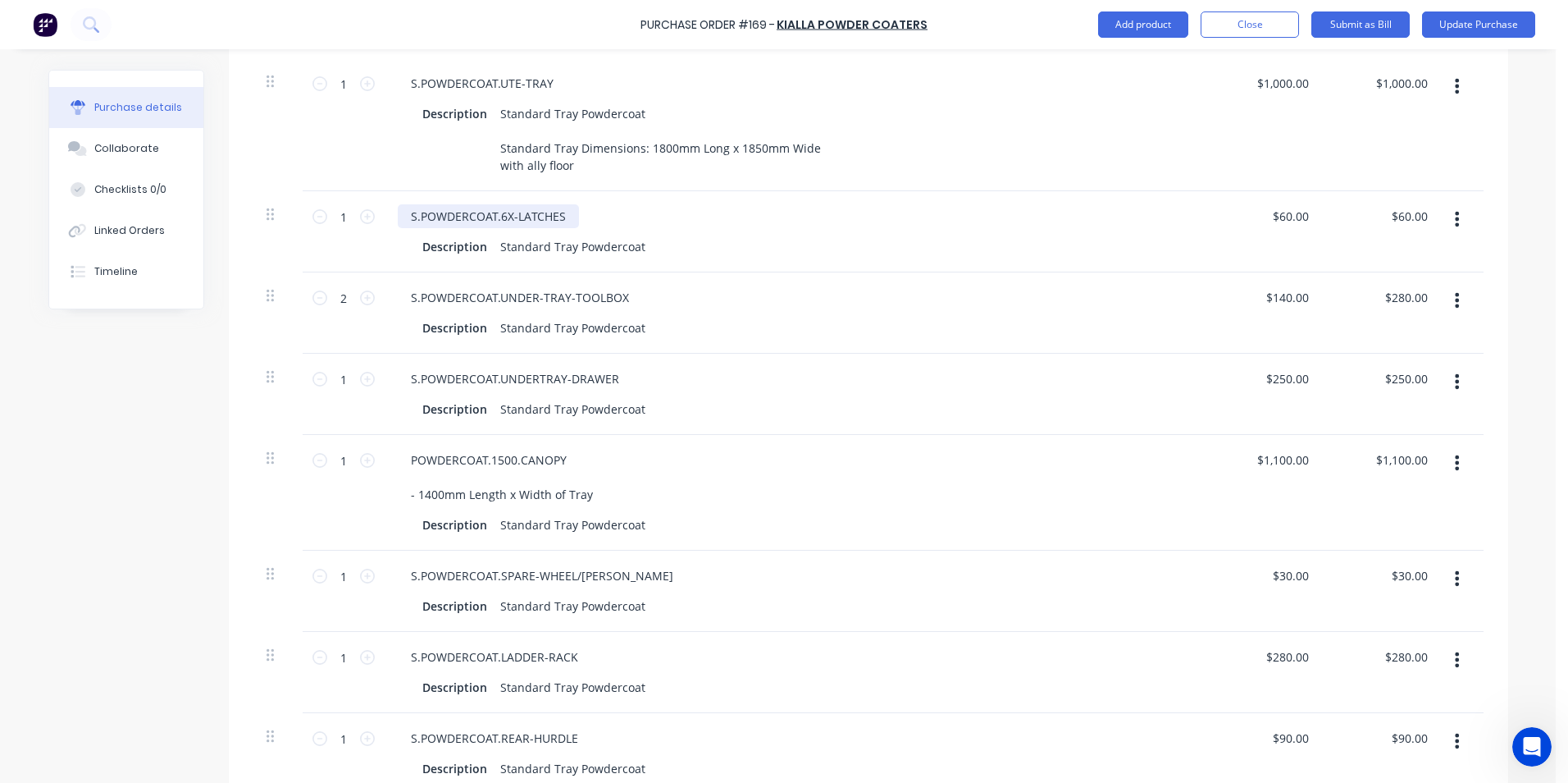
type textarea "x"
click at [497, 229] on div "S.POWDERCOAT.6X-LATCHES" at bounding box center [488, 217] width 181 height 24
click at [634, 258] on div "Standard Tray Powdercoat" at bounding box center [573, 247] width 158 height 24
type textarea "x"
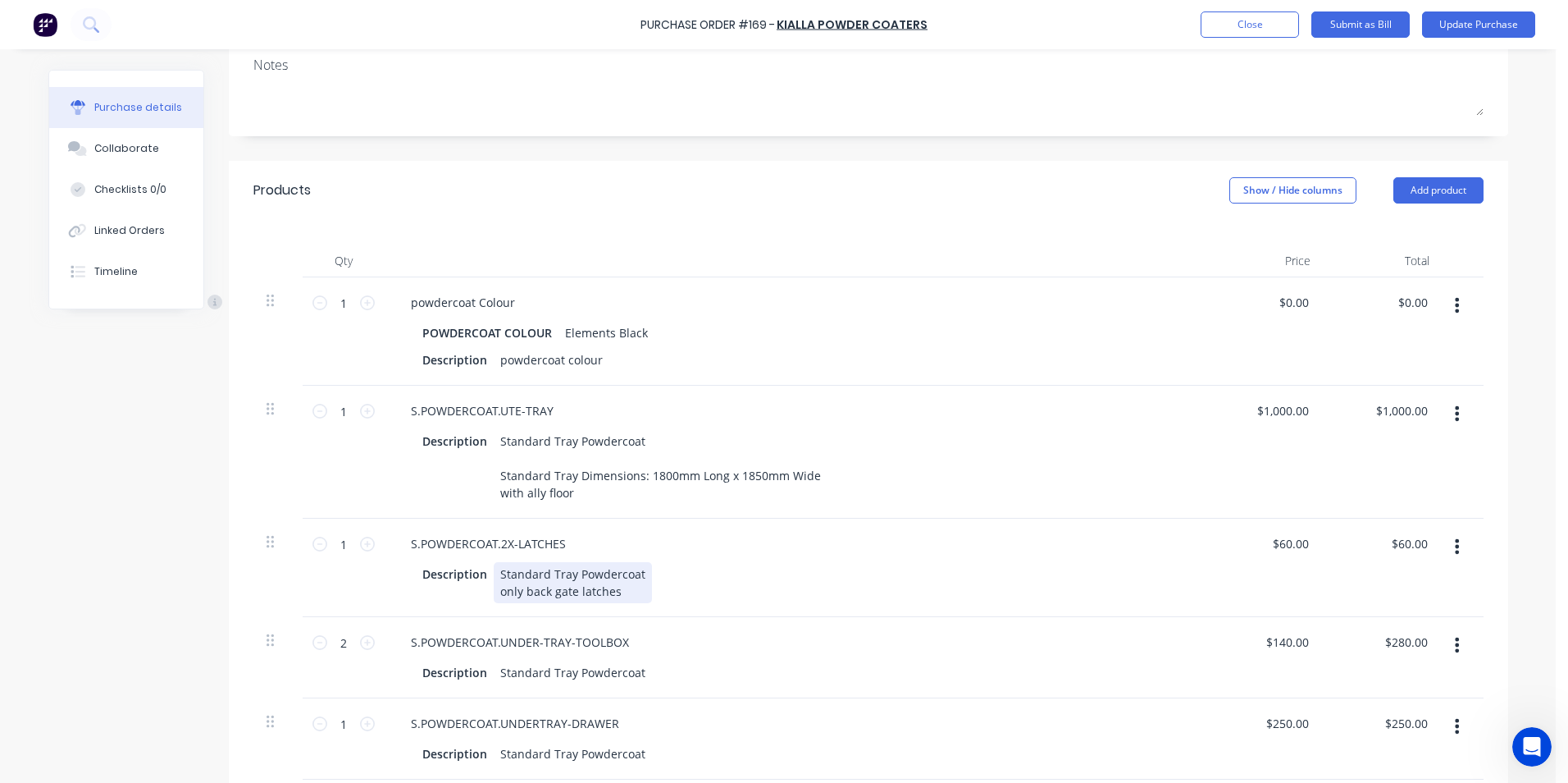
scroll to position [246, 0]
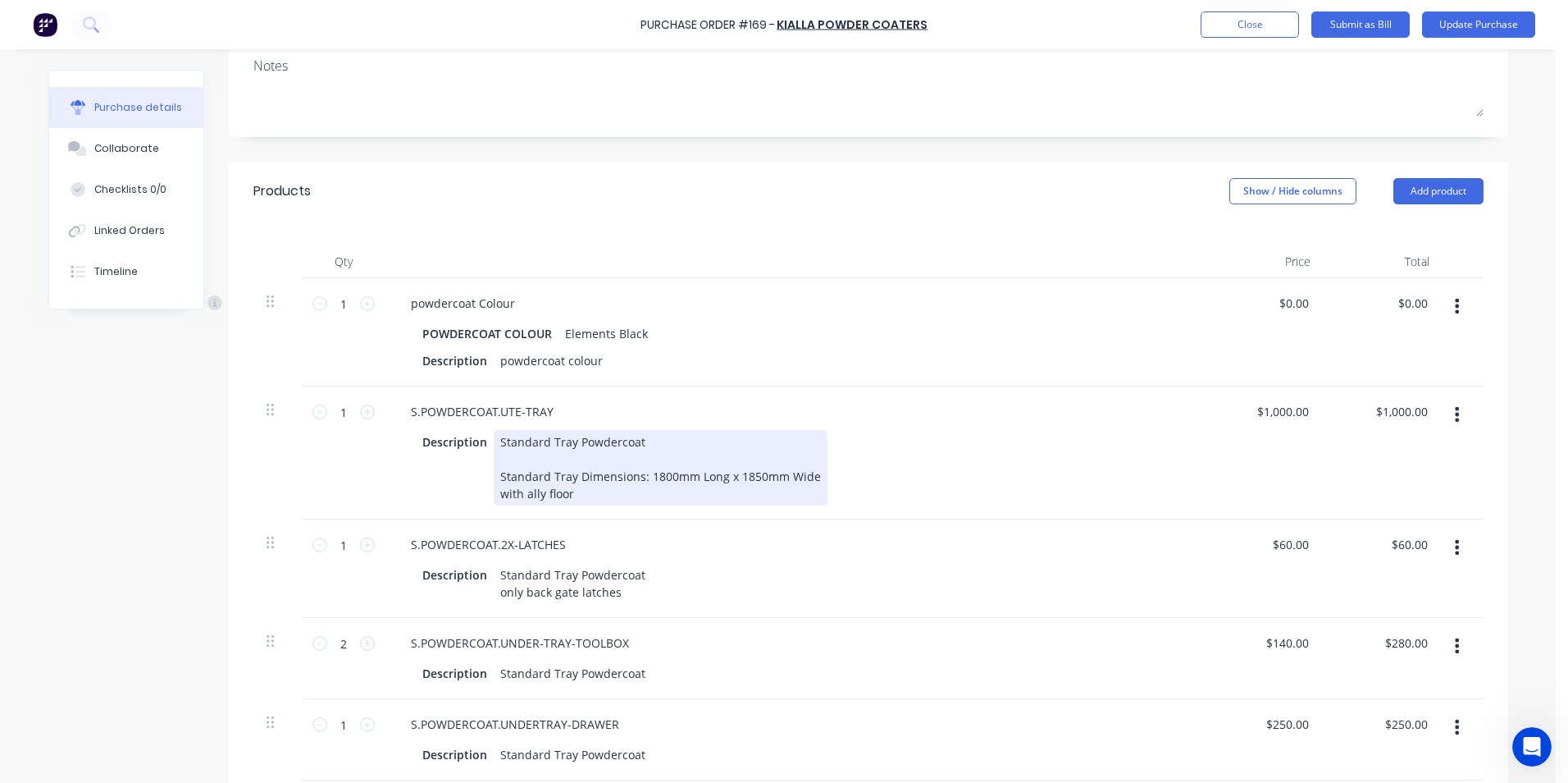
type textarea "x"
click at [575, 505] on div "Standard Tray Powdercoat Standard Tray Dimensions: 1800mm Long x 1850mm Wide wi…" at bounding box center [661, 468] width 334 height 76
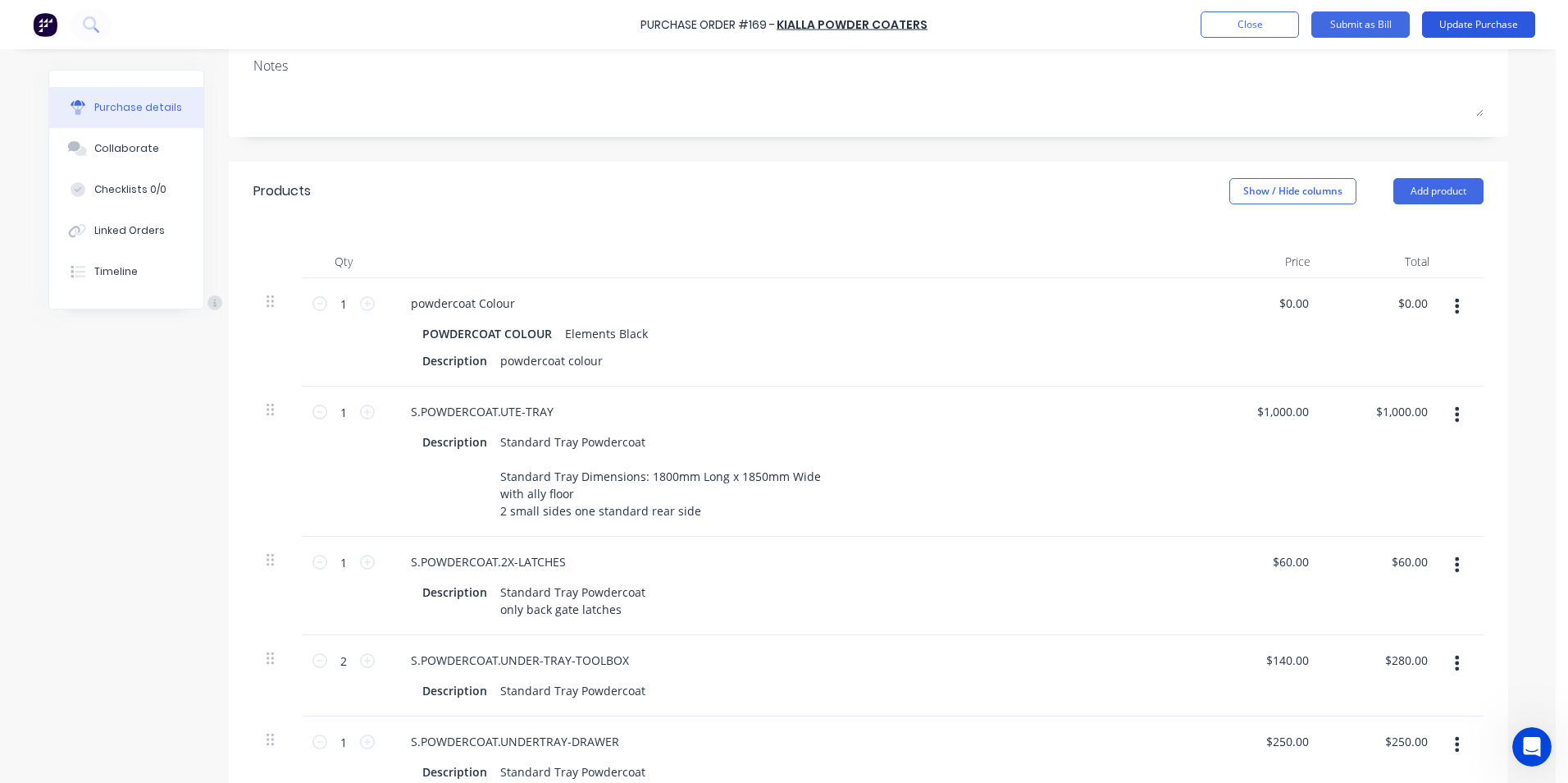
click at [1491, 24] on button "Update Purchase" at bounding box center [1479, 24] width 113 height 26
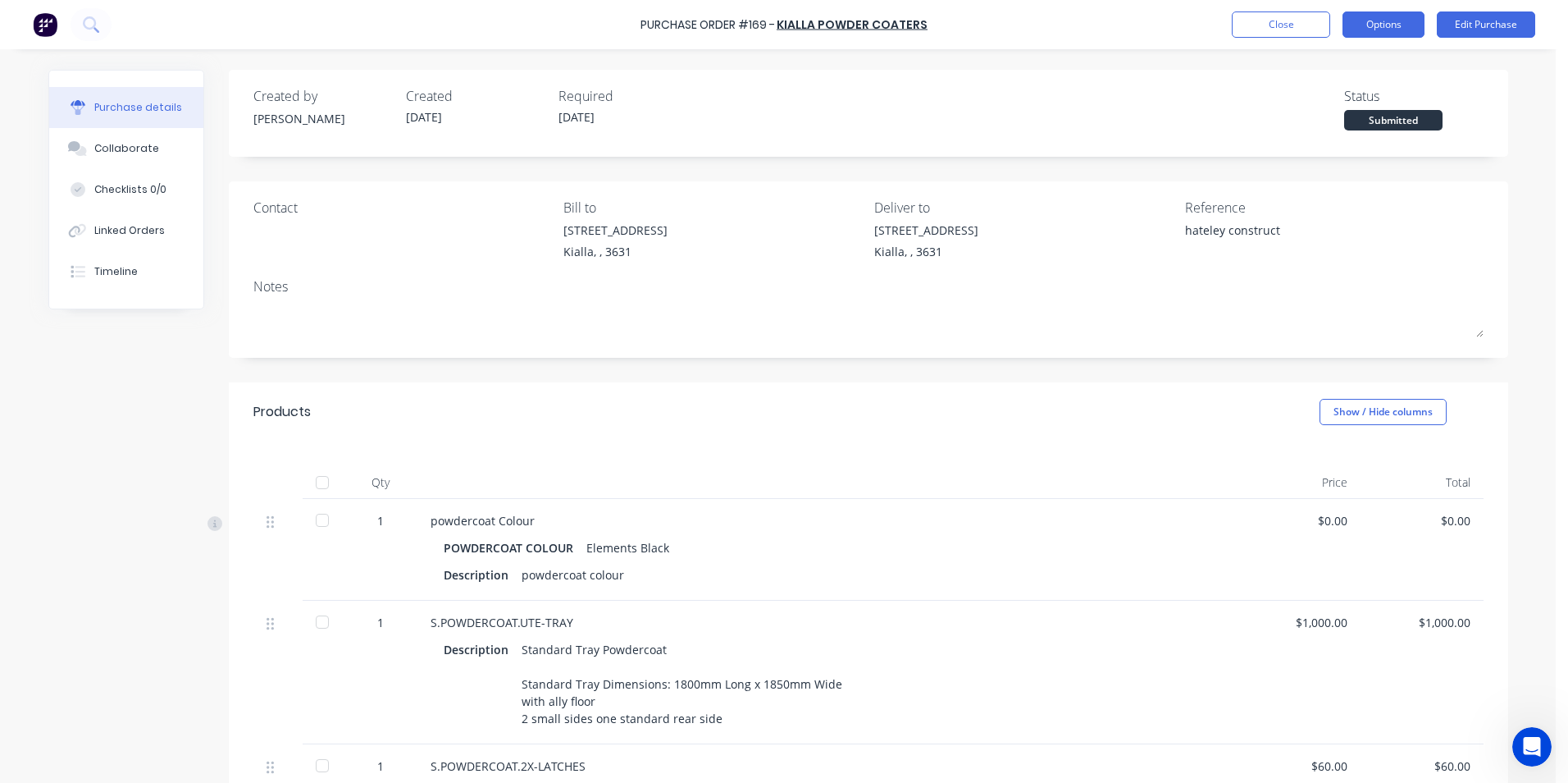
click at [1409, 23] on button "Options" at bounding box center [1384, 24] width 82 height 26
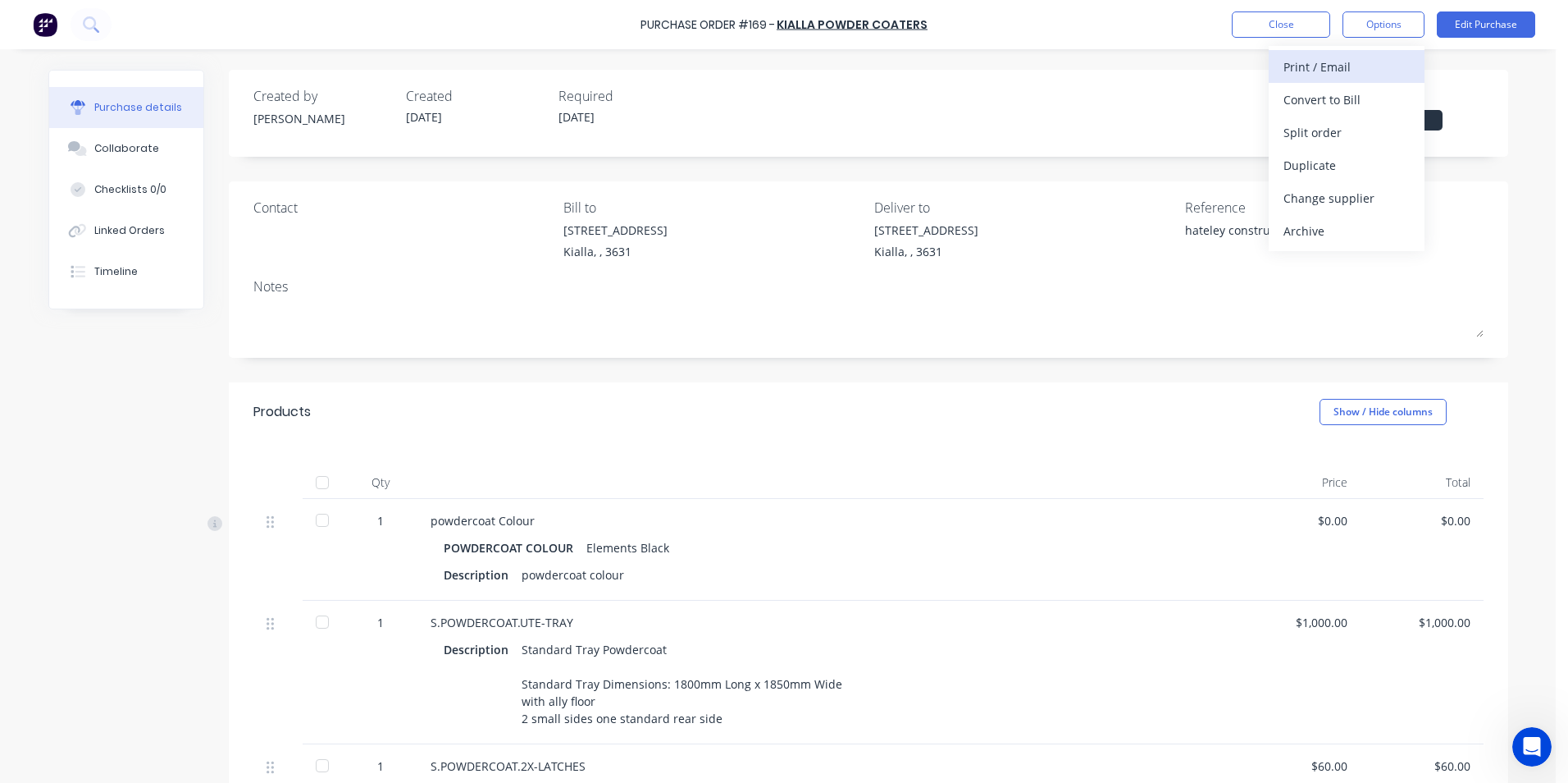
click at [1343, 66] on div "Print / Email" at bounding box center [1347, 67] width 127 height 24
click at [1352, 135] on div "Without pricing" at bounding box center [1347, 132] width 127 height 24
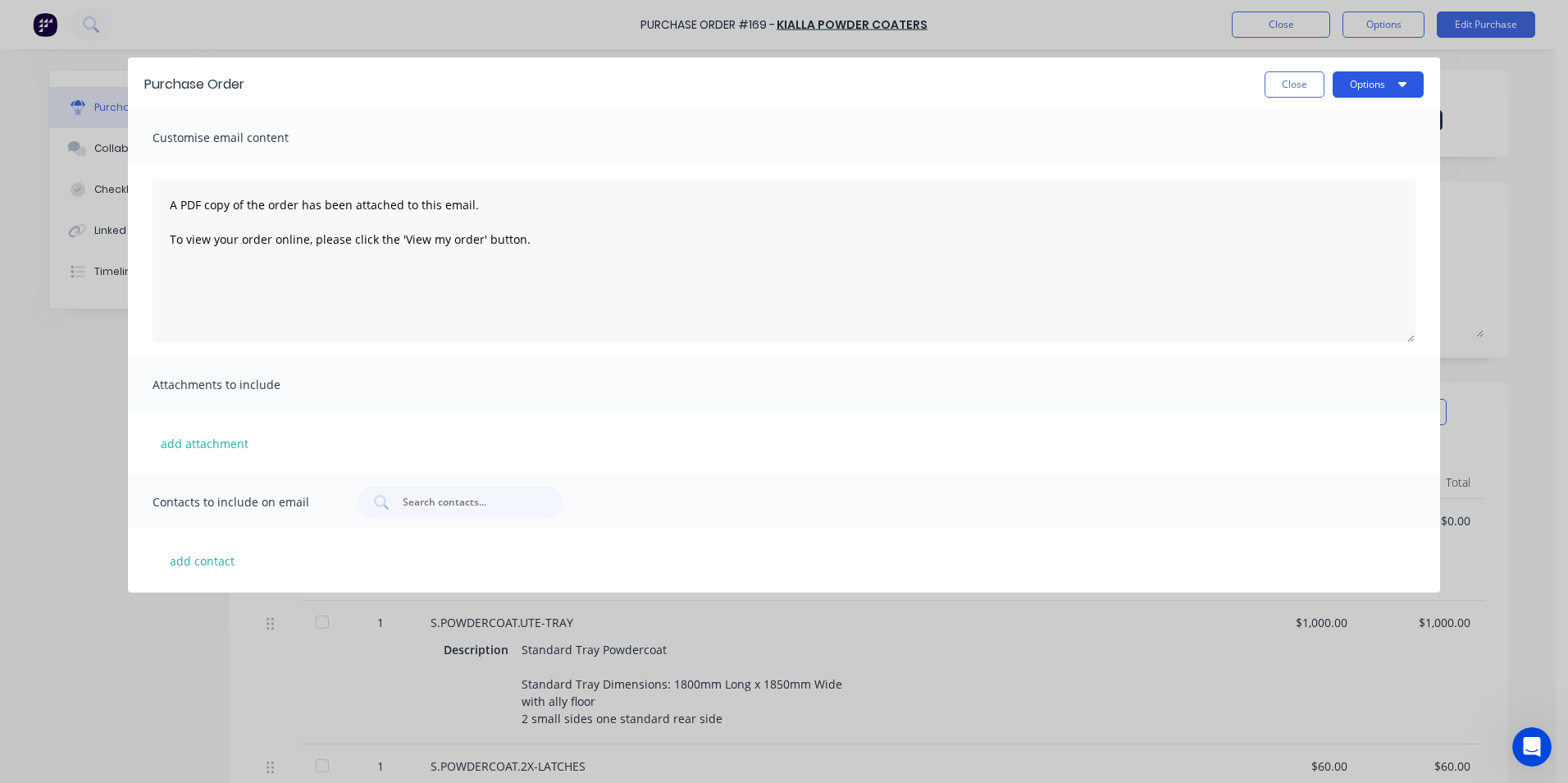
click at [1382, 88] on button "Options" at bounding box center [1378, 84] width 91 height 26
click at [1345, 130] on div "Print" at bounding box center [1346, 126] width 127 height 24
type textarea "x"
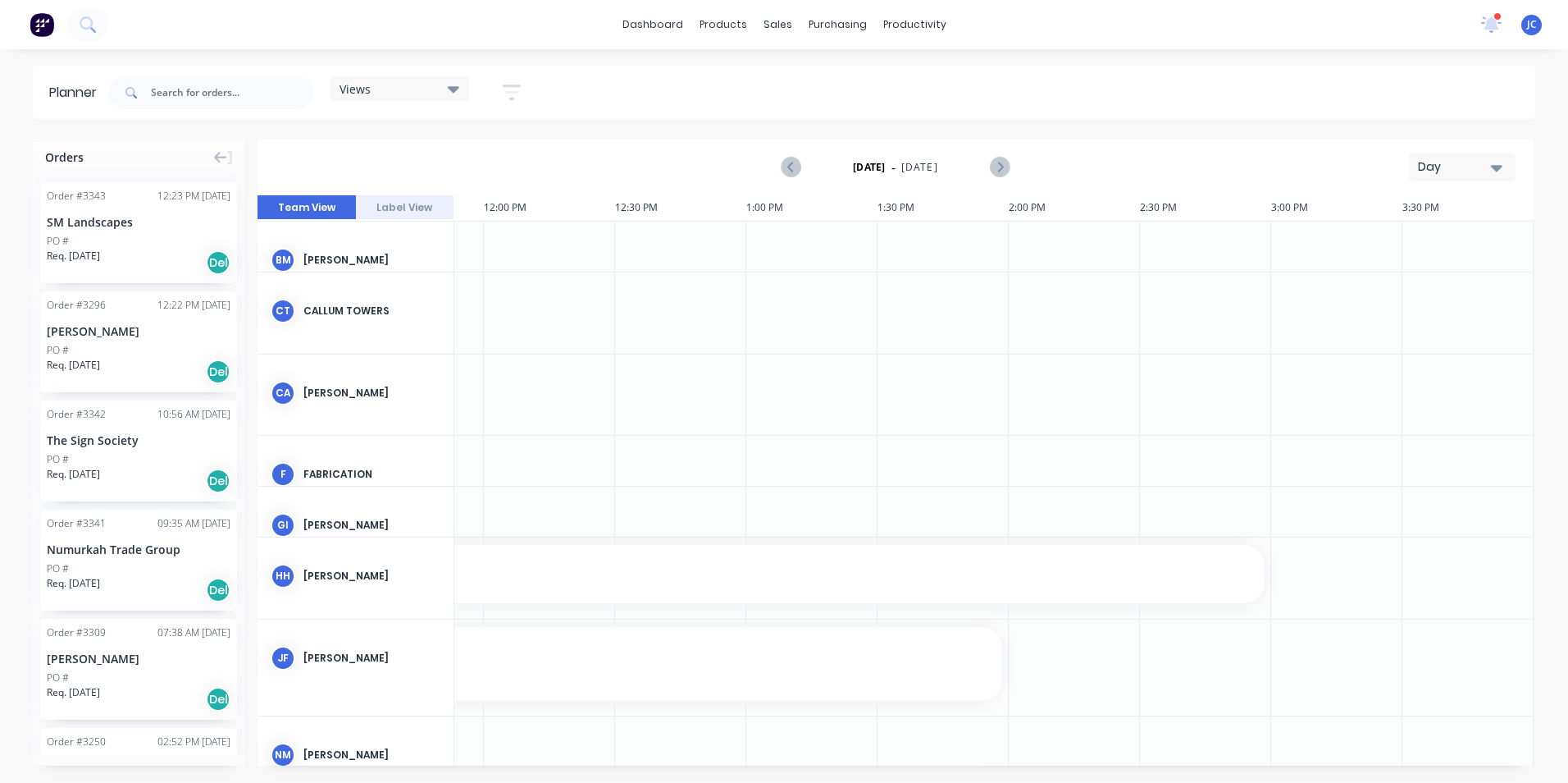
scroll to position [0, 1290]
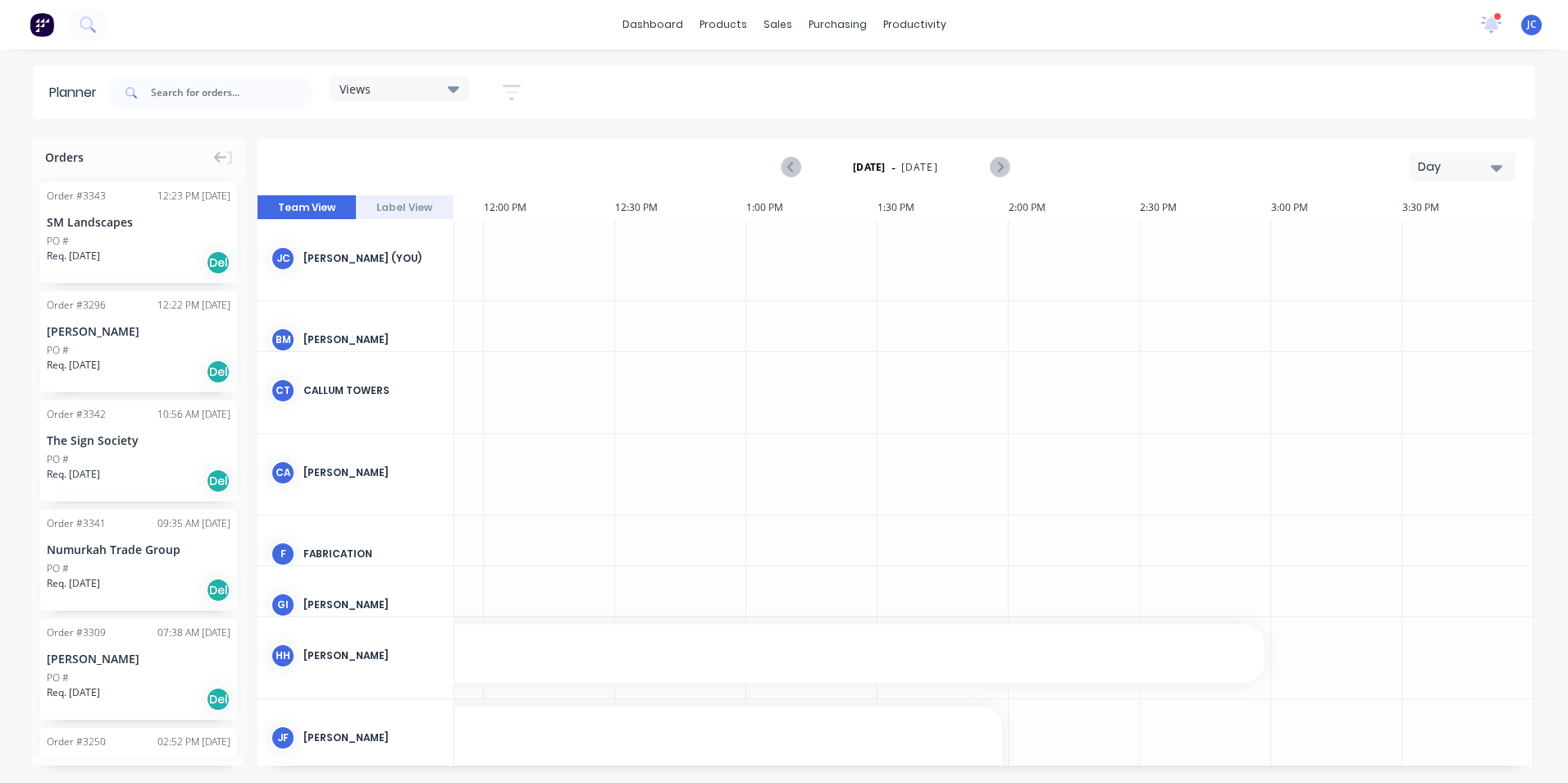
click at [451, 89] on icon at bounding box center [453, 89] width 11 height 6
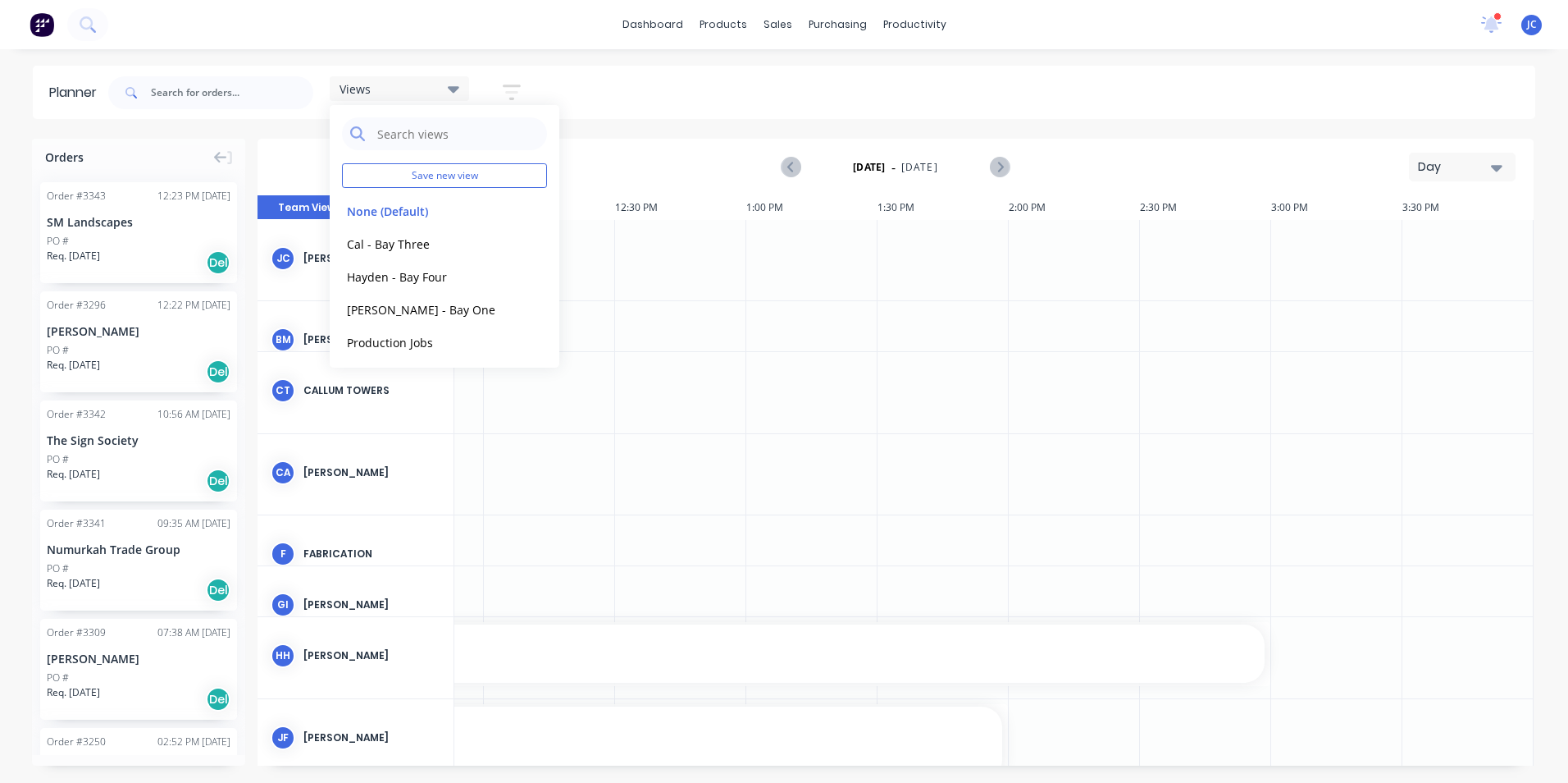
click at [584, 388] on div at bounding box center [549, 392] width 131 height 81
